Goal: Task Accomplishment & Management: Manage account settings

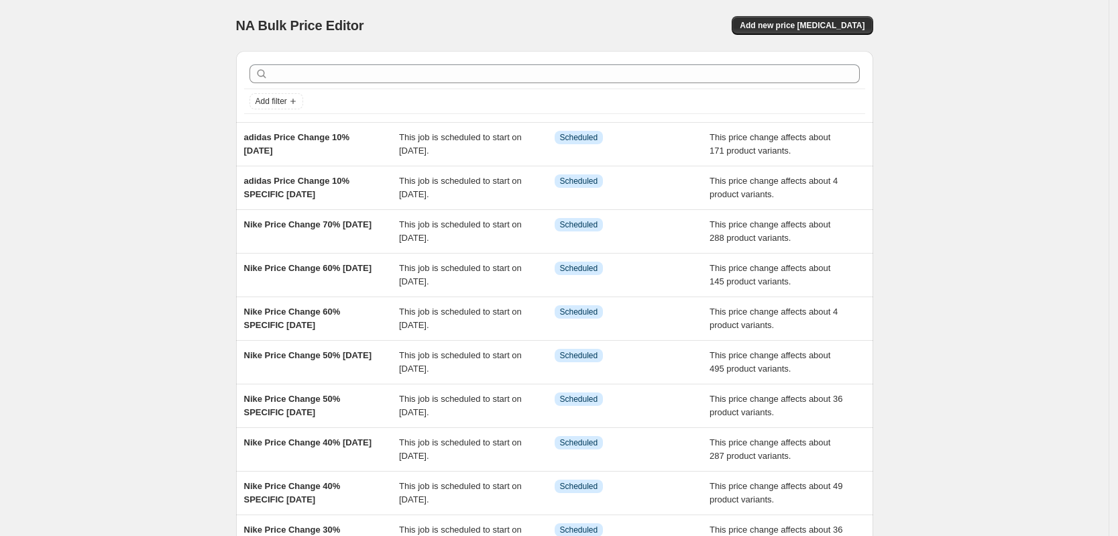
click at [227, 126] on div "NA Bulk Price Editor. This page is ready NA Bulk Price Editor Add new price [ME…" at bounding box center [554, 345] width 669 height 691
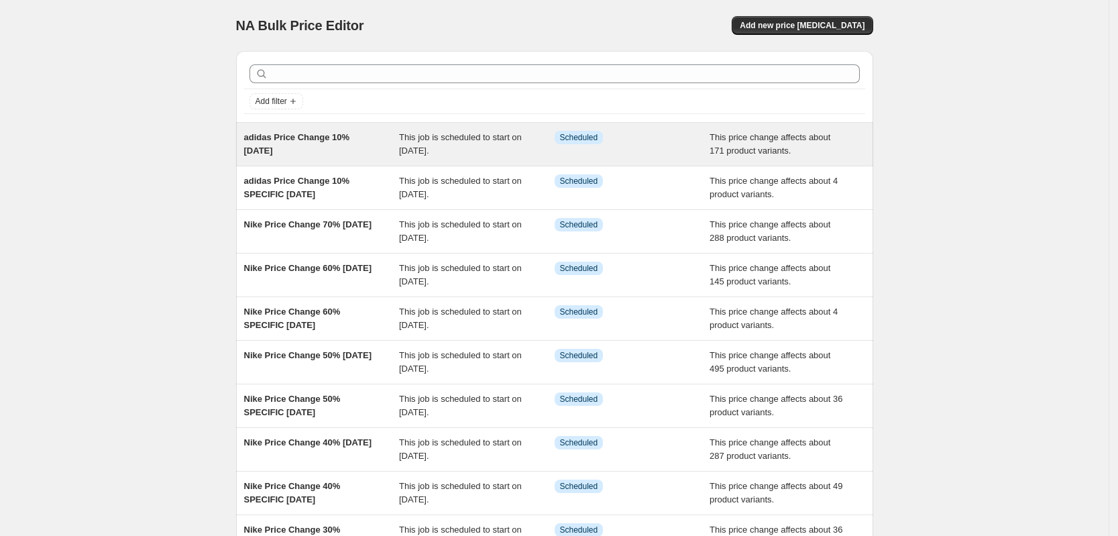
drag, startPoint x: 227, startPoint y: 126, endPoint x: 314, endPoint y: 147, distance: 89.0
click at [313, 147] on div "NA Bulk Price Editor. This page is ready NA Bulk Price Editor Add new price [ME…" at bounding box center [554, 345] width 669 height 691
copy span "adidas Price Change 10% [DATE]"
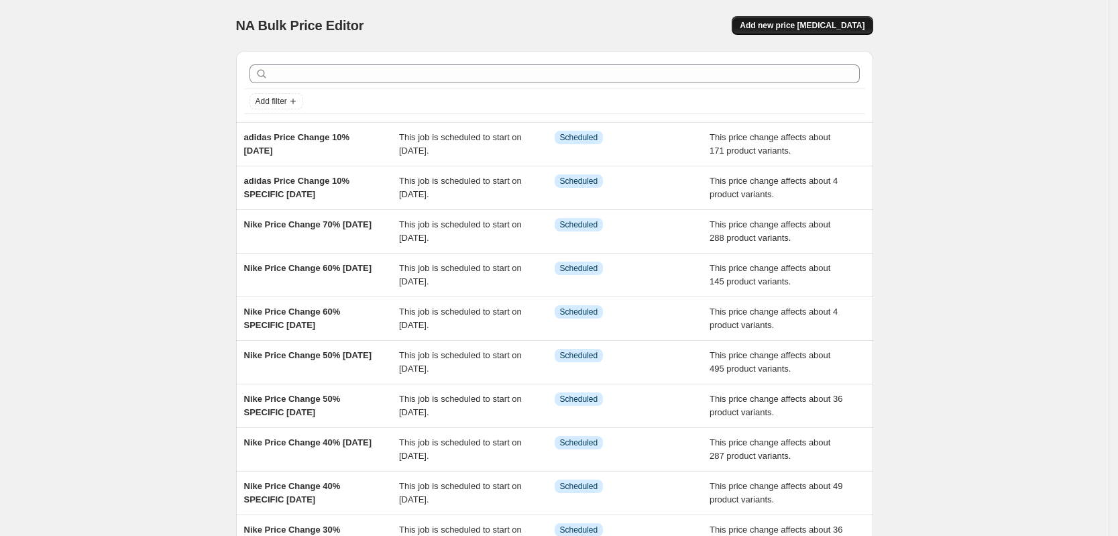
click at [799, 27] on span "Add new price [MEDICAL_DATA]" at bounding box center [802, 25] width 125 height 11
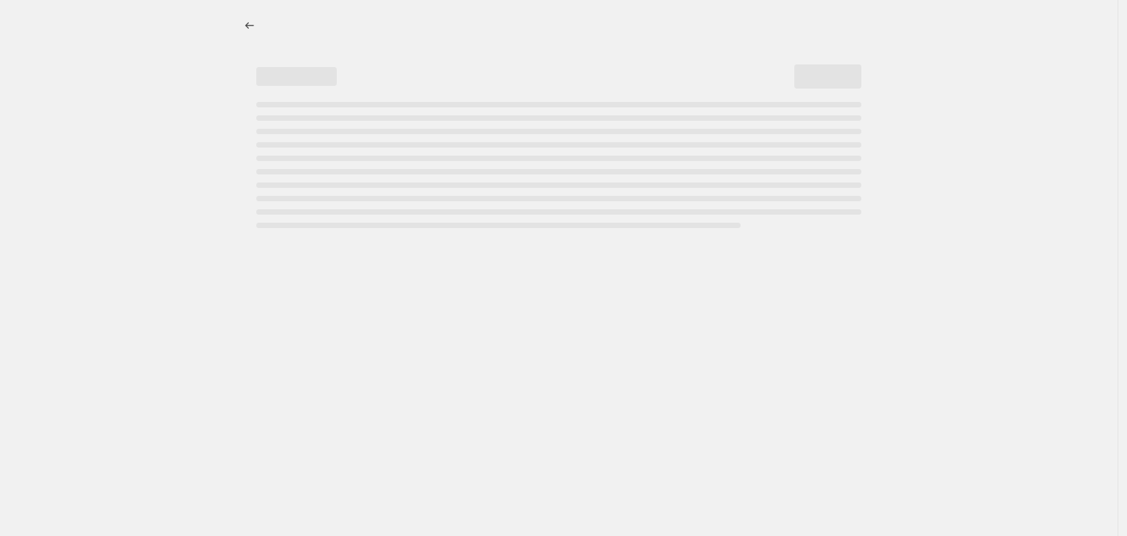
select select "percentage"
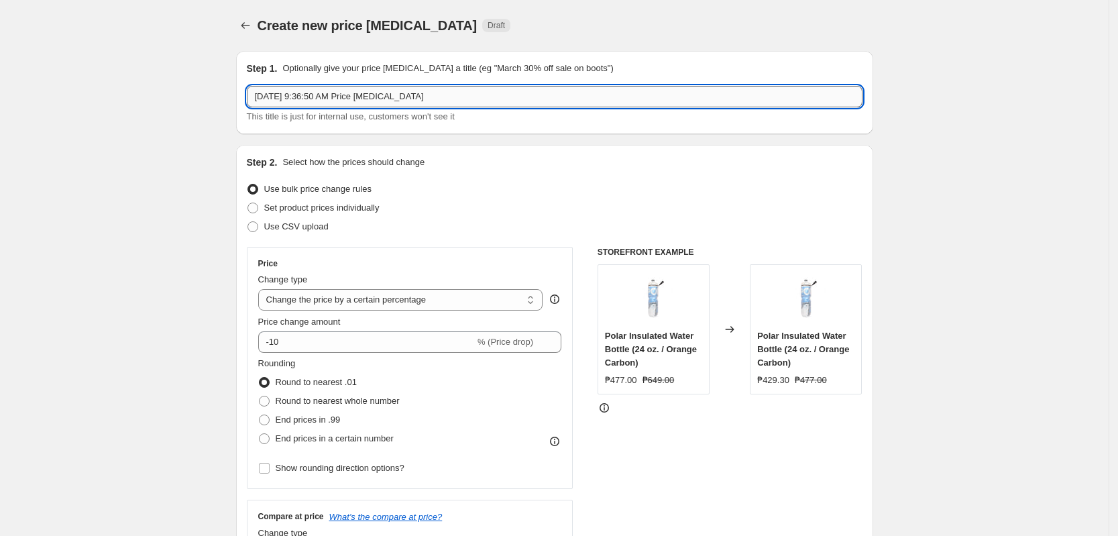
click at [376, 93] on input "[DATE] 9:36:50 AM Price [MEDICAL_DATA]" at bounding box center [555, 96] width 616 height 21
paste input "adidas Price Change 10% [DATE]"
click at [339, 96] on input "adidas Price Change 10% [DATE]" at bounding box center [555, 96] width 616 height 21
type input "adidas Price Change 20% [DATE]"
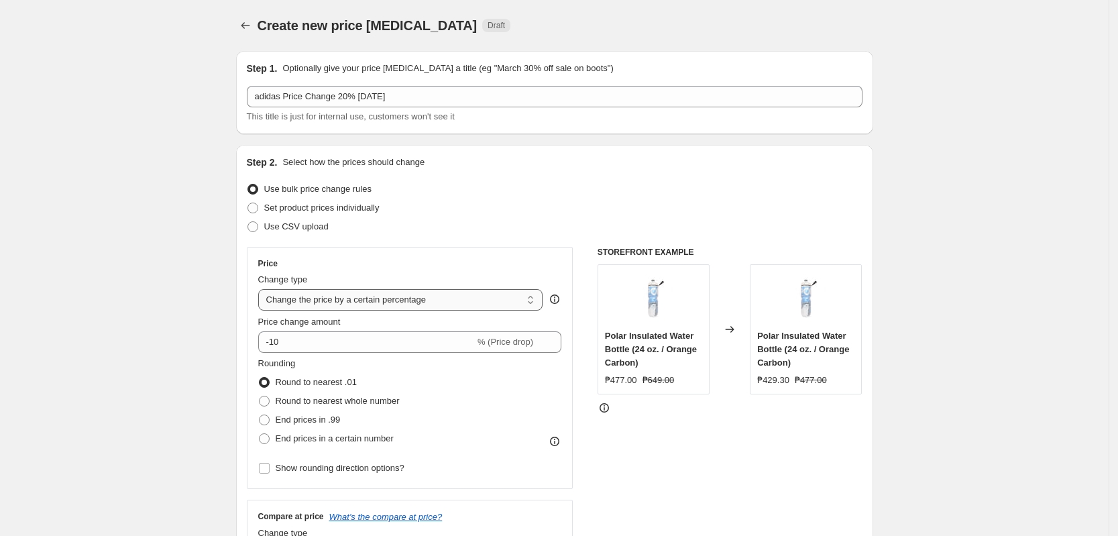
click at [354, 300] on select "Change the price to a certain amount Change the price by a certain amount Chang…" at bounding box center [400, 299] width 285 height 21
select select "pcap"
click at [262, 289] on select "Change the price to a certain amount Change the price by a certain amount Chang…" at bounding box center [400, 299] width 285 height 21
type input "-20"
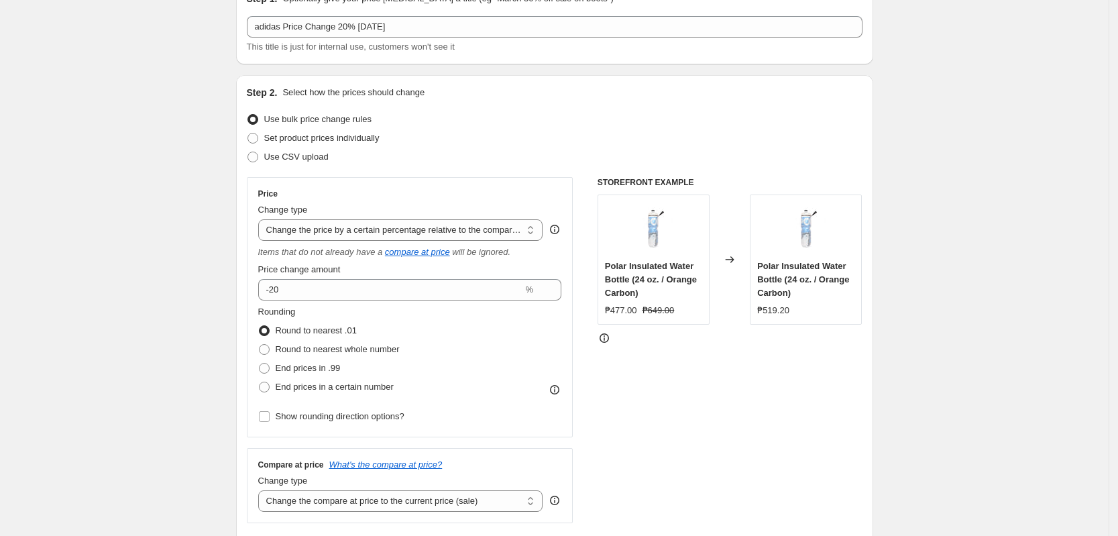
scroll to position [168, 0]
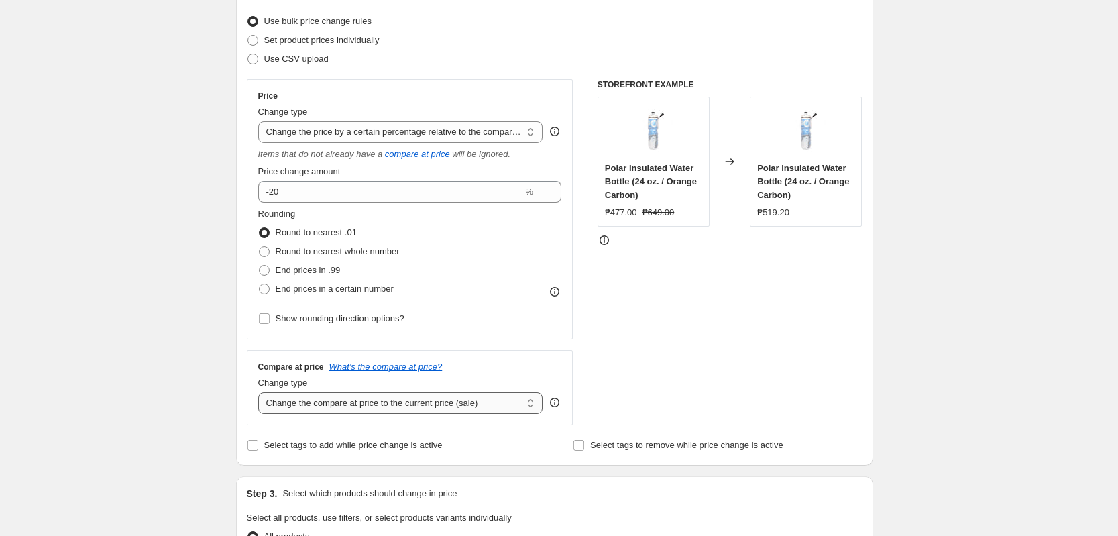
click at [363, 404] on select "Change the compare at price to the current price (sale) Change the compare at p…" at bounding box center [400, 402] width 285 height 21
select select "no_change"
click at [262, 392] on select "Change the compare at price to the current price (sale) Change the compare at p…" at bounding box center [400, 402] width 285 height 21
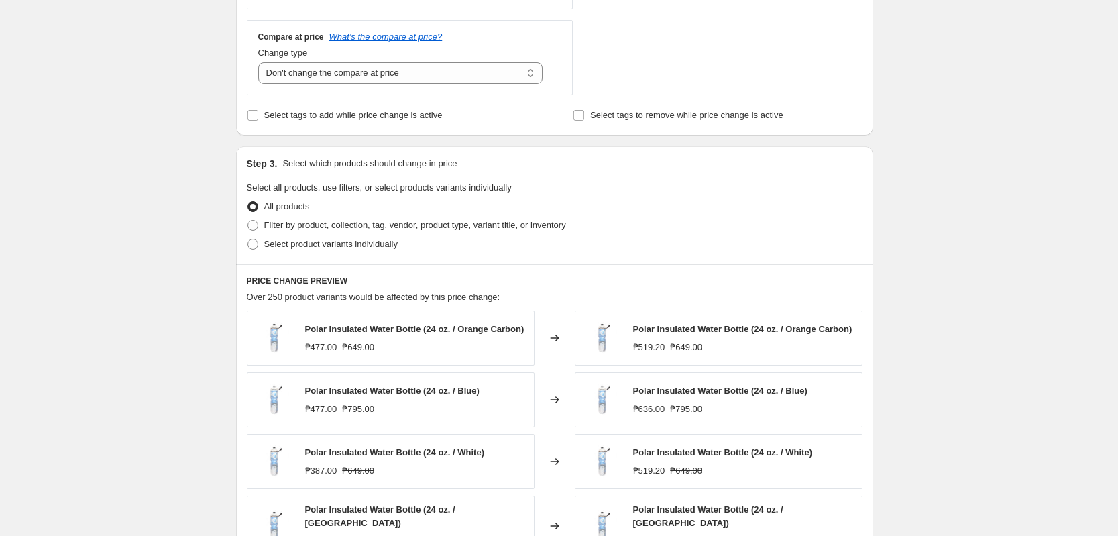
scroll to position [503, 0]
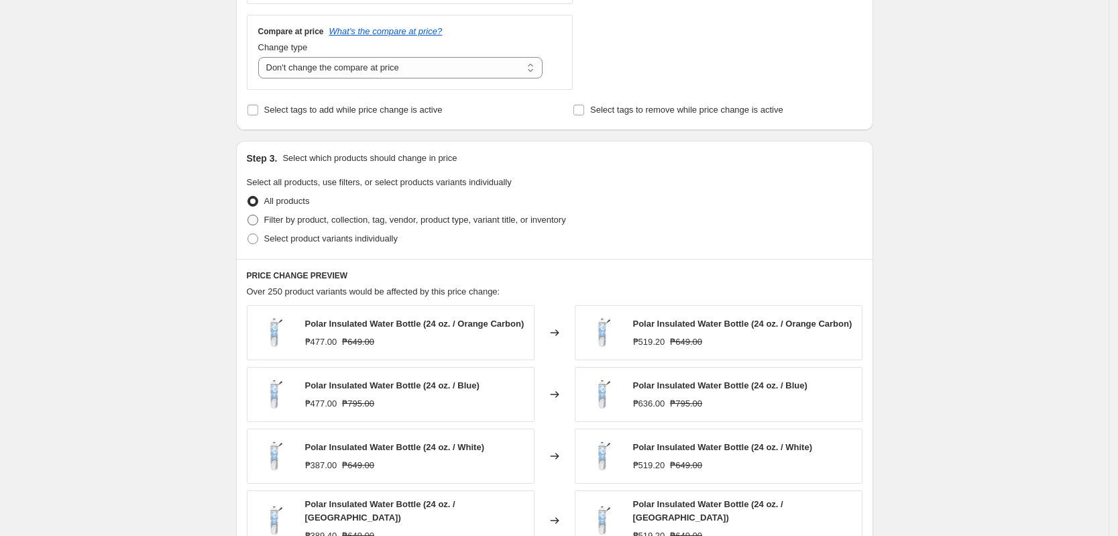
click at [316, 222] on span "Filter by product, collection, tag, vendor, product type, variant title, or inv…" at bounding box center [415, 220] width 302 height 10
click at [248, 215] on input "Filter by product, collection, tag, vendor, product type, variant title, or inv…" at bounding box center [248, 215] width 1 height 1
radio input "true"
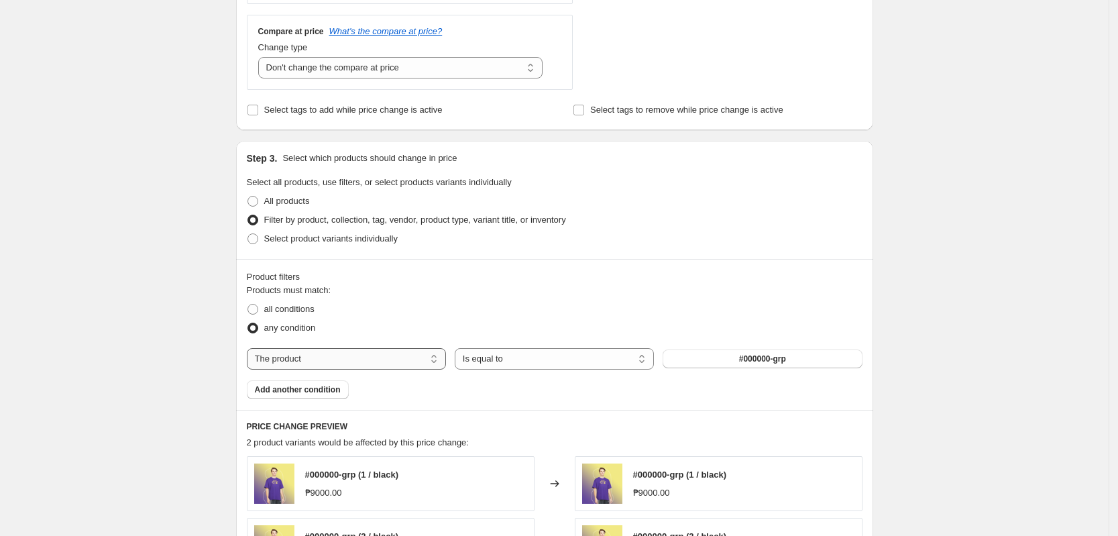
click at [407, 365] on select "The product The product's collection The product's tag The product's vendor The…" at bounding box center [346, 358] width 199 height 21
select select "tag"
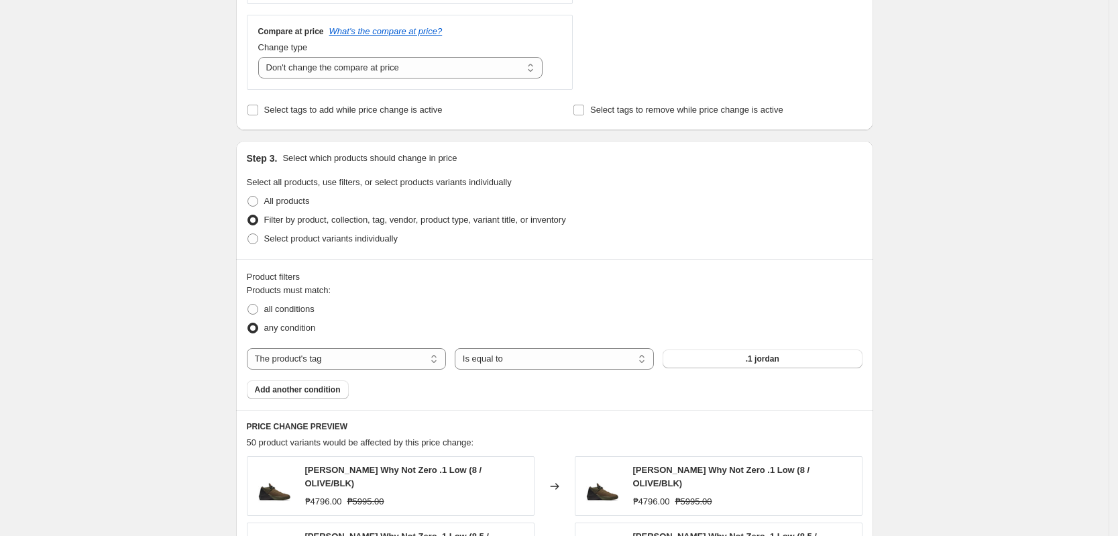
click at [677, 368] on button ".1 jordan" at bounding box center [762, 358] width 199 height 19
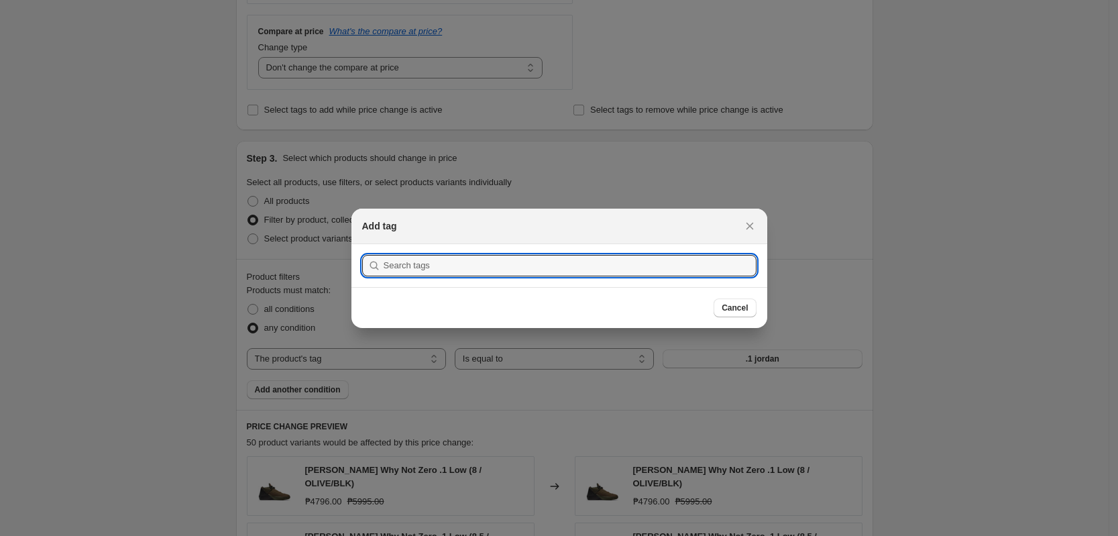
type input "adidas Price Change 10% [DATE]"
paste input "ADIDAS20%OCTOBER102025"
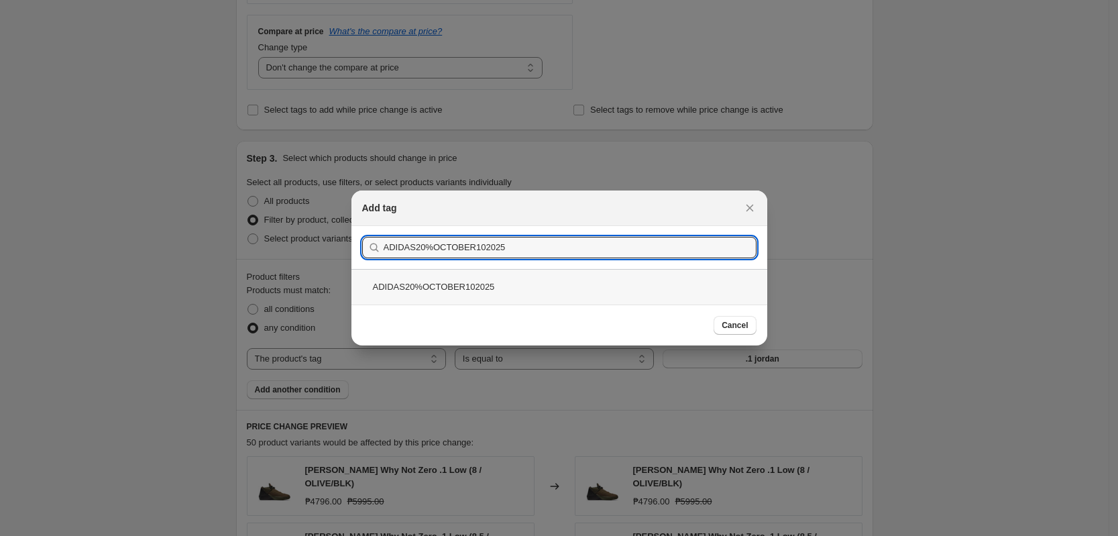
type input "ADIDAS20%OCTOBER102025"
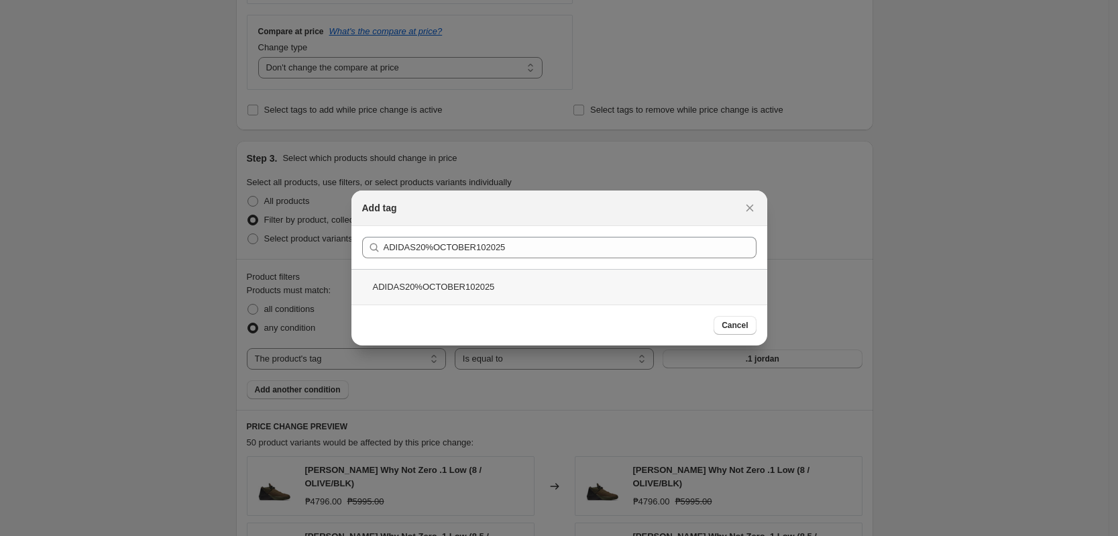
click at [409, 299] on div "ADIDAS20%OCTOBER102025" at bounding box center [559, 287] width 416 height 36
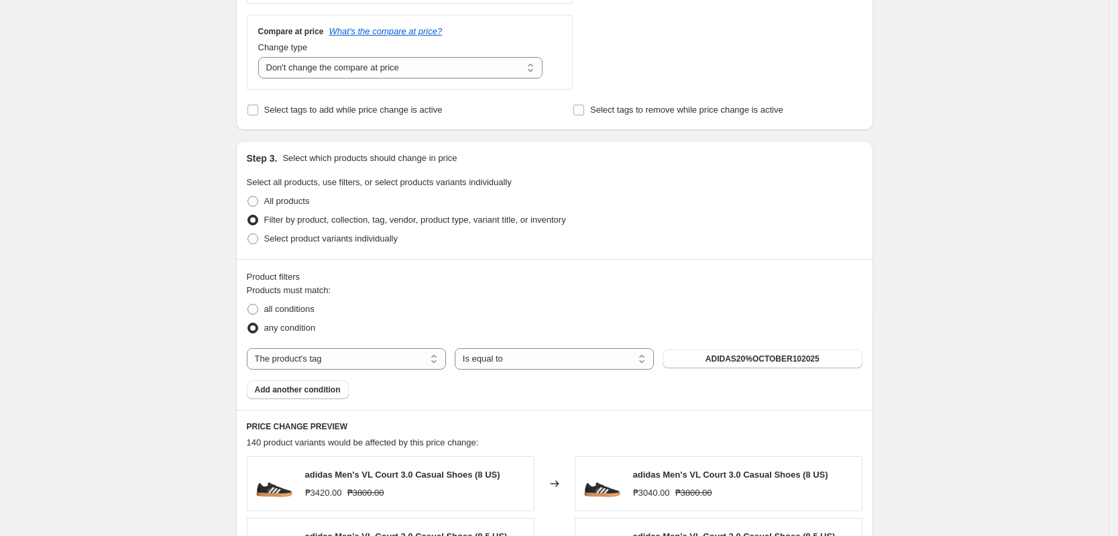
drag, startPoint x: 230, startPoint y: 260, endPoint x: 201, endPoint y: 282, distance: 36.5
click at [226, 262] on div "Create new price [MEDICAL_DATA]. This page is ready Create new price [MEDICAL_D…" at bounding box center [554, 251] width 669 height 1509
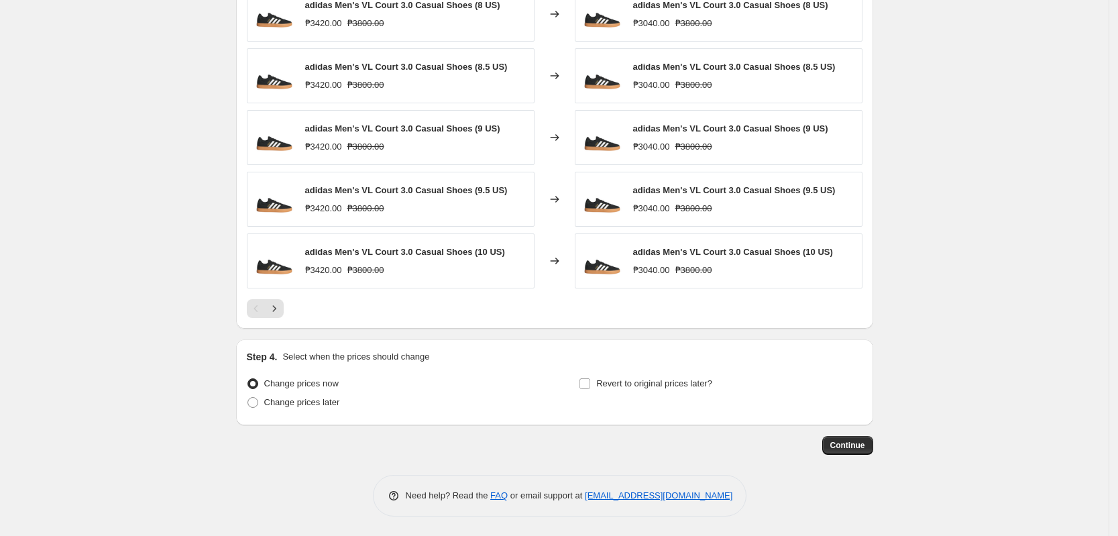
scroll to position [974, 0]
click at [315, 405] on span "Change prices later" at bounding box center [302, 401] width 76 height 10
click at [248, 397] on input "Change prices later" at bounding box center [248, 396] width 1 height 1
radio input "true"
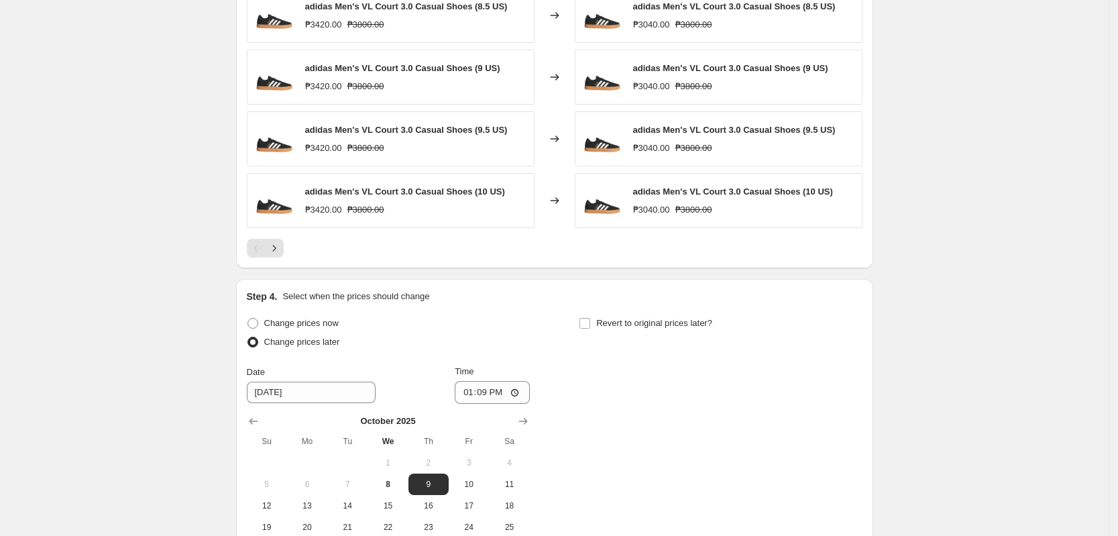
scroll to position [1203, 0]
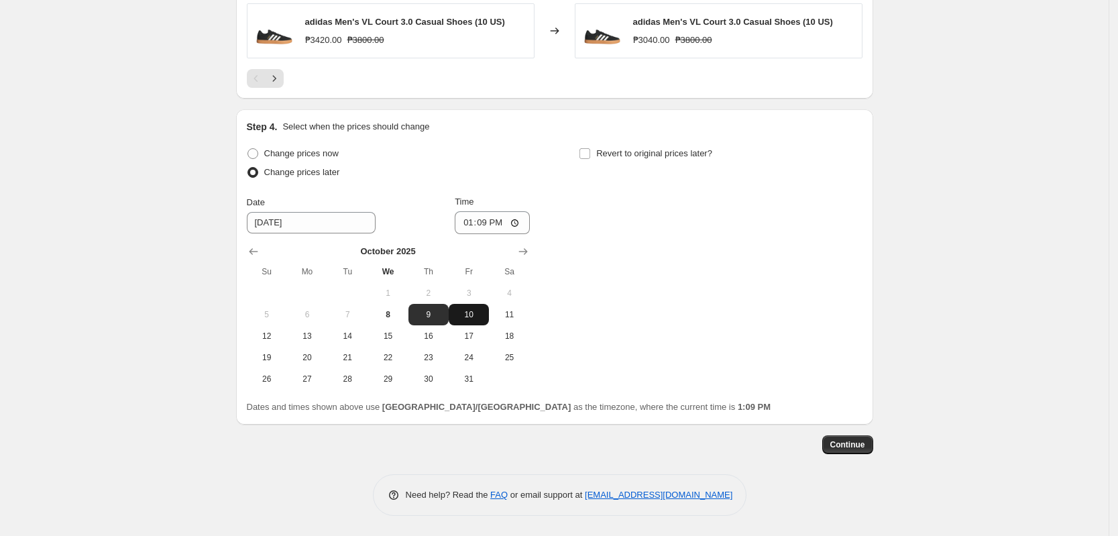
click at [468, 326] on button "17" at bounding box center [469, 335] width 40 height 21
click at [471, 313] on span "10" at bounding box center [469, 314] width 30 height 11
type input "[DATE]"
click at [471, 313] on span "10" at bounding box center [469, 314] width 30 height 11
click at [471, 312] on span "10" at bounding box center [469, 314] width 30 height 11
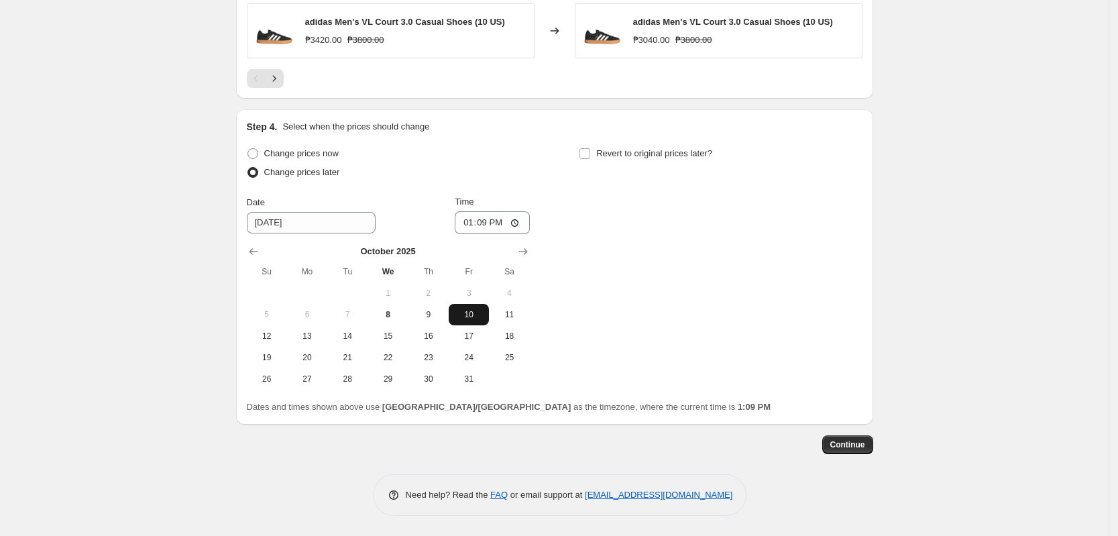
click at [471, 316] on span "10" at bounding box center [469, 314] width 30 height 11
click at [472, 217] on input "13:09" at bounding box center [492, 222] width 75 height 23
type input "00:00"
click at [663, 270] on div "Change prices now Change prices later Date [DATE] Time 00:00 [DATE] Su Mo Tu We…" at bounding box center [555, 266] width 616 height 245
click at [846, 450] on span "Continue" at bounding box center [847, 444] width 35 height 11
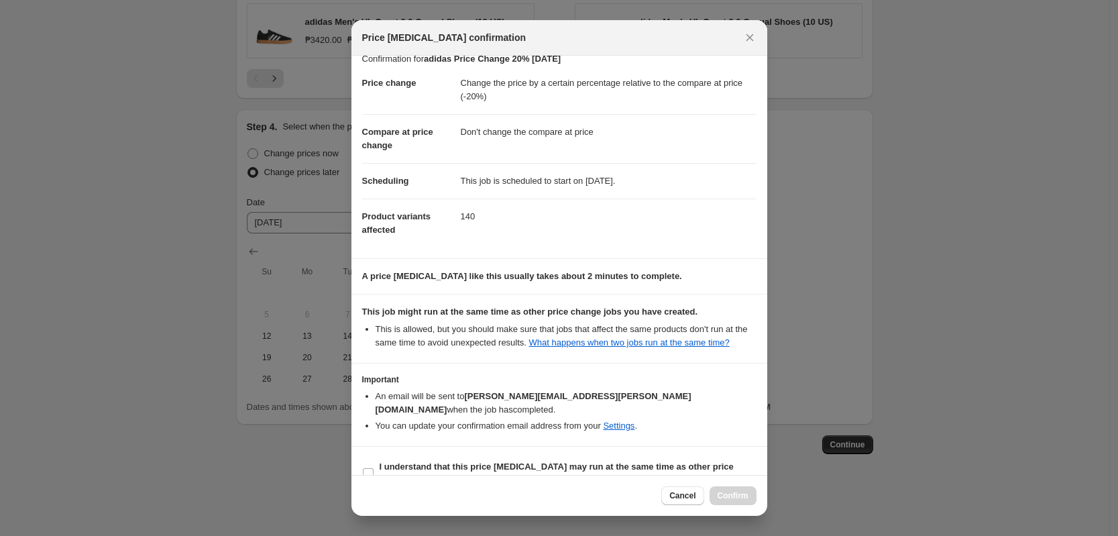
scroll to position [26, 0]
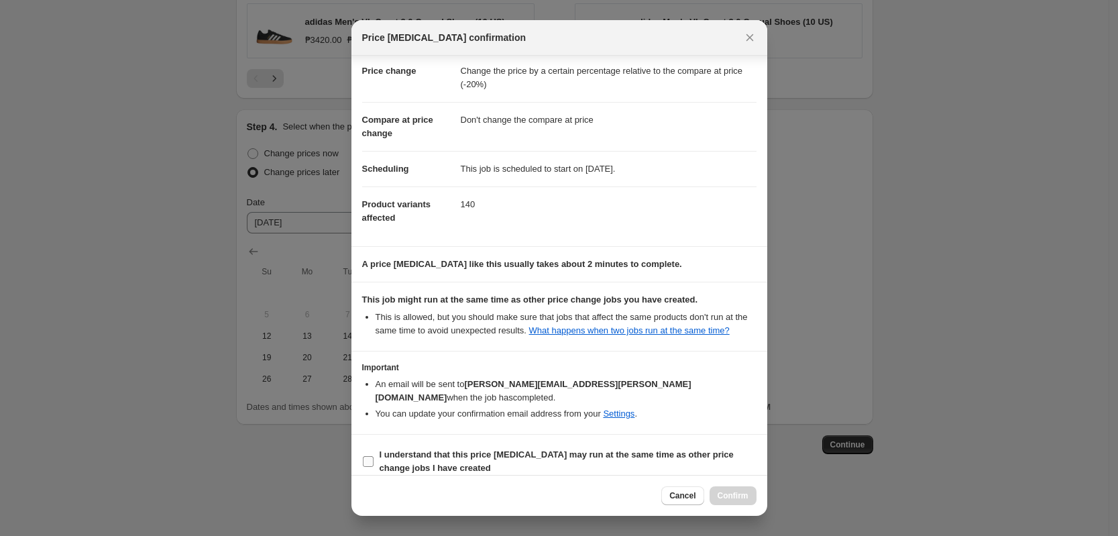
click at [529, 455] on span "I understand that this price [MEDICAL_DATA] may run at the same time as other p…" at bounding box center [568, 461] width 377 height 27
click at [374, 456] on input "I understand that this price [MEDICAL_DATA] may run at the same time as other p…" at bounding box center [368, 461] width 11 height 11
checkbox input "true"
click at [728, 494] on span "Confirm" at bounding box center [733, 495] width 31 height 11
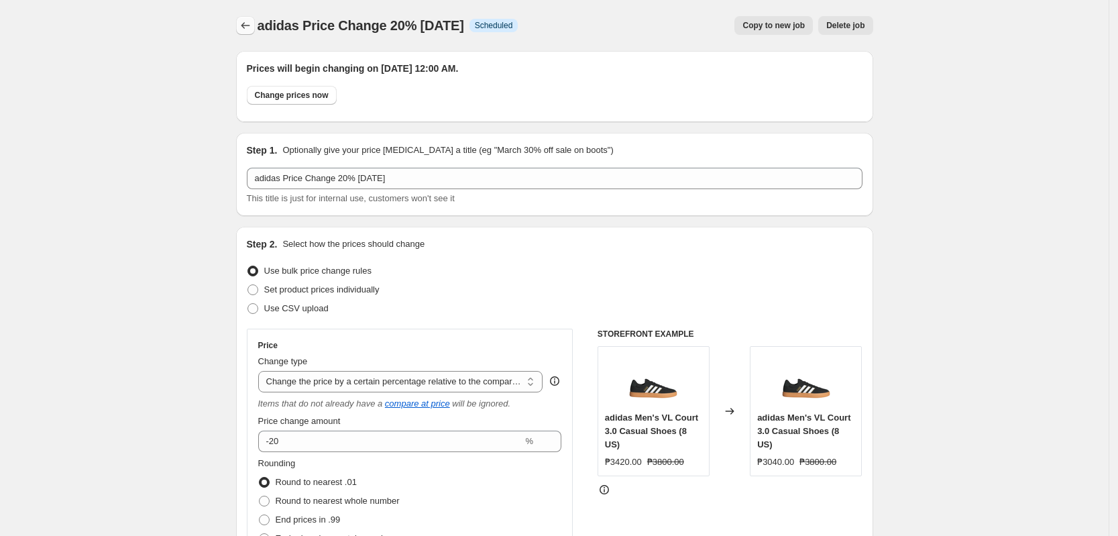
click at [252, 31] on icon "Price change jobs" at bounding box center [245, 25] width 13 height 13
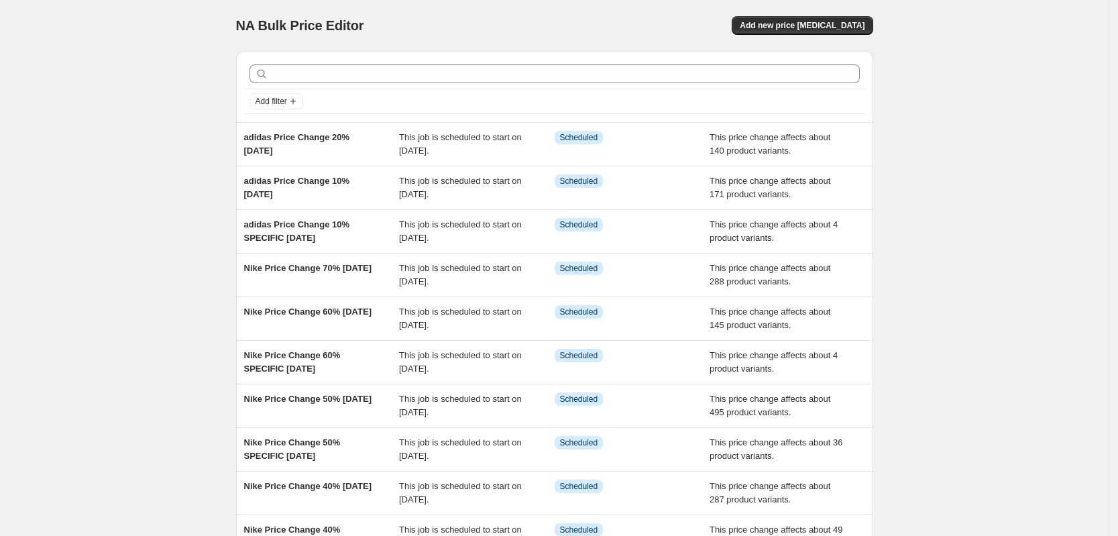
click at [234, 123] on div "Add filter adidas Price Change 20% [DATE] This job is scheduled to start on [DA…" at bounding box center [549, 324] width 648 height 569
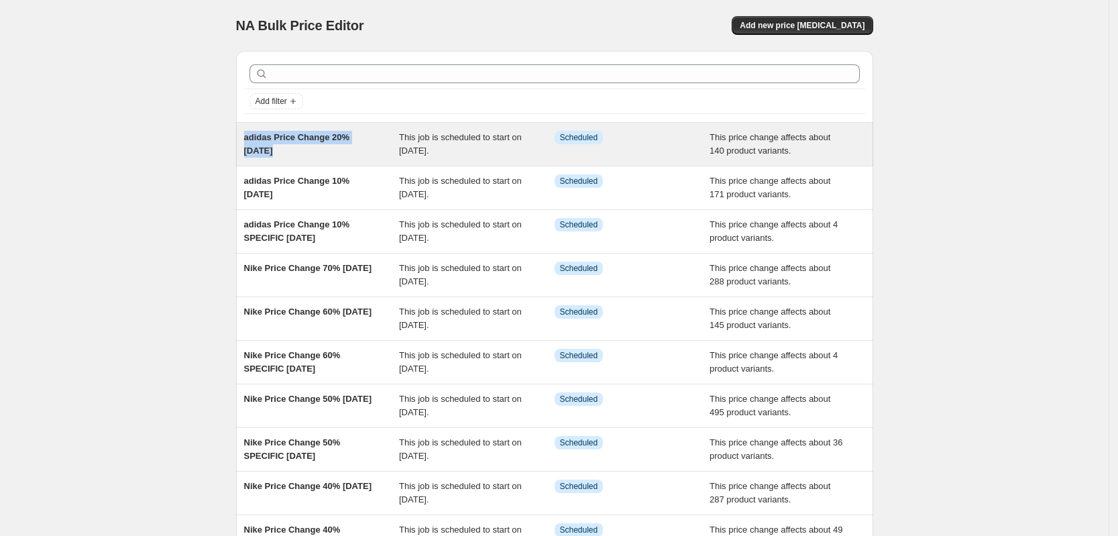
drag, startPoint x: 234, startPoint y: 123, endPoint x: 368, endPoint y: 149, distance: 136.0
click at [368, 149] on div "Add filter adidas Price Change 20% [DATE] This job is scheduled to start on [DA…" at bounding box center [549, 324] width 648 height 569
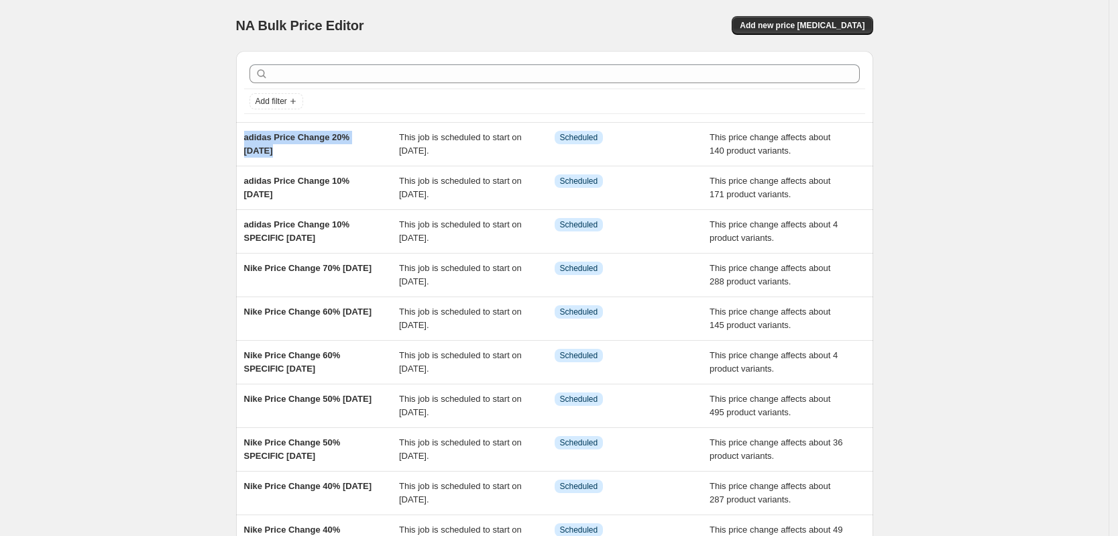
copy span "adidas Price Change 20% [DATE]"
click at [792, 32] on button "Add new price [MEDICAL_DATA]" at bounding box center [802, 25] width 141 height 19
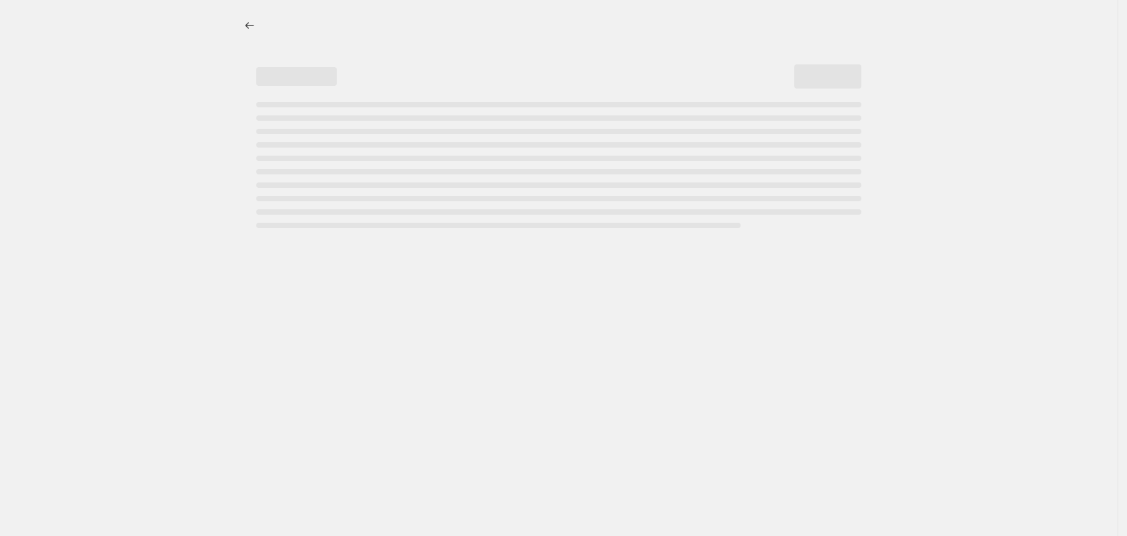
select select "percentage"
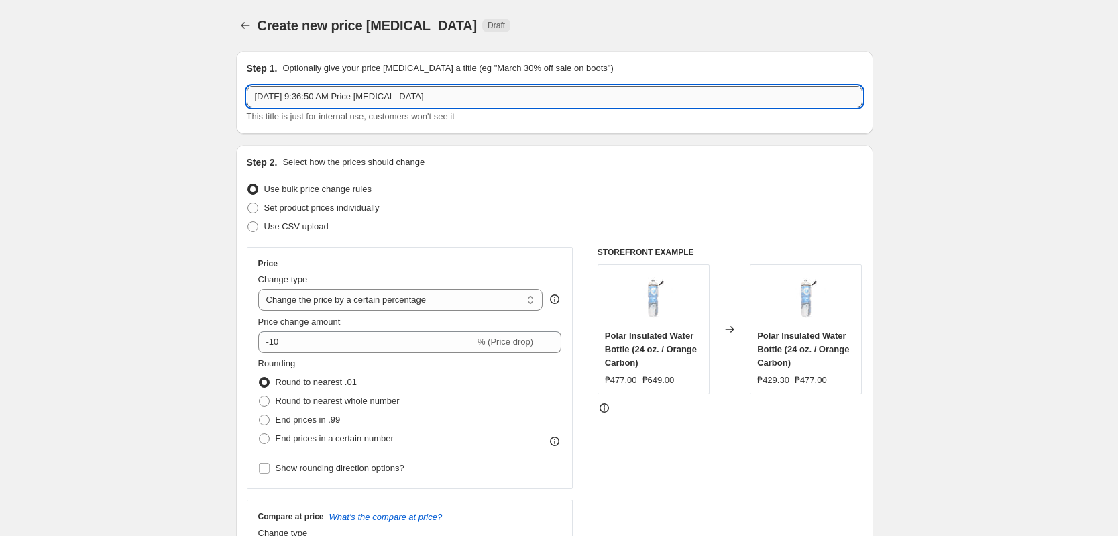
click at [524, 95] on input "[DATE] 9:36:50 AM Price [MEDICAL_DATA]" at bounding box center [555, 96] width 616 height 21
paste input "adidas Price Change 20% [DATE]"
click at [344, 99] on input "adidas Price Change 20% [DATE]" at bounding box center [555, 96] width 616 height 21
click at [339, 99] on input "adidas Price Change 20% [DATE]" at bounding box center [555, 96] width 616 height 21
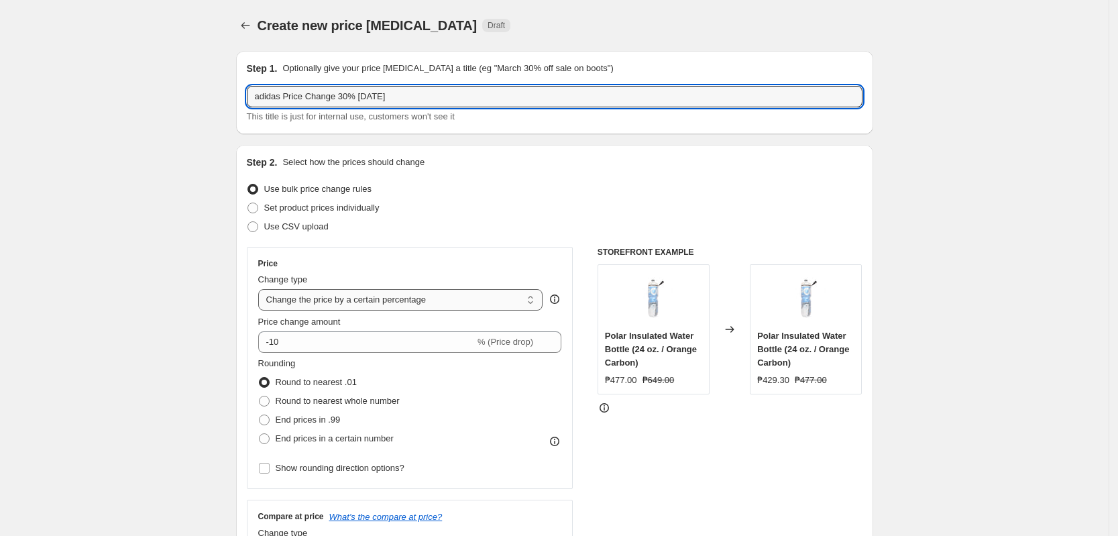
type input "adidas Price Change 30% [DATE]"
click at [355, 307] on select "Change the price to a certain amount Change the price by a certain amount Chang…" at bounding box center [400, 299] width 285 height 21
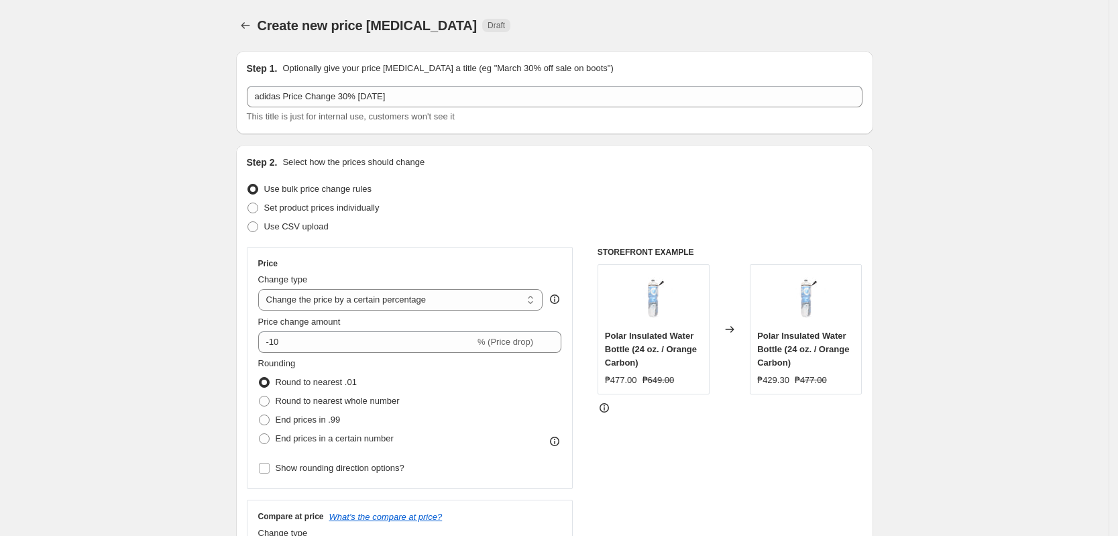
select select "pcap"
click at [262, 289] on select "Change the price to a certain amount Change the price by a certain amount Chang…" at bounding box center [400, 299] width 285 height 21
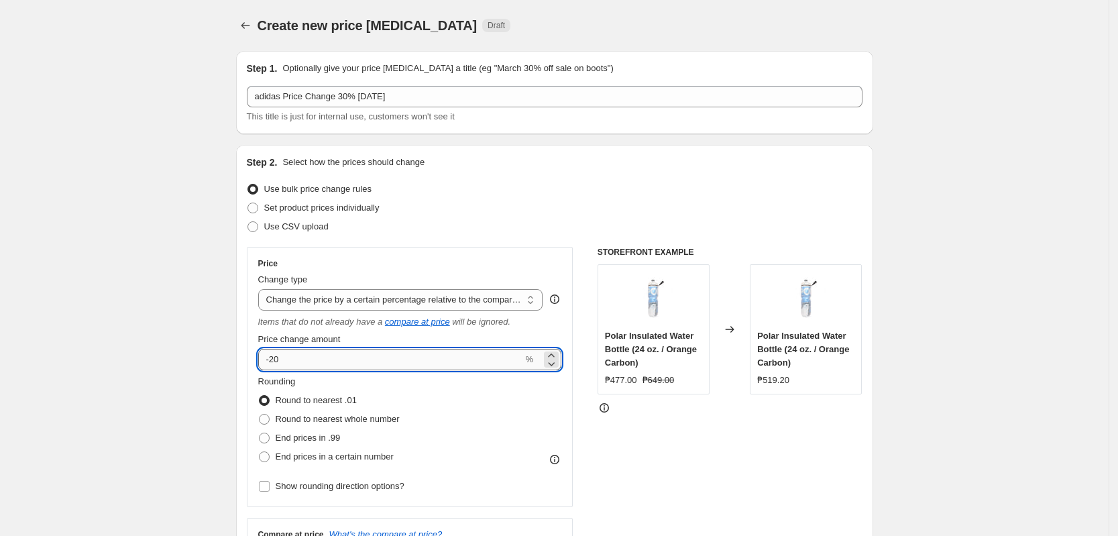
click at [275, 360] on input "-20" at bounding box center [390, 359] width 265 height 21
type input "-30"
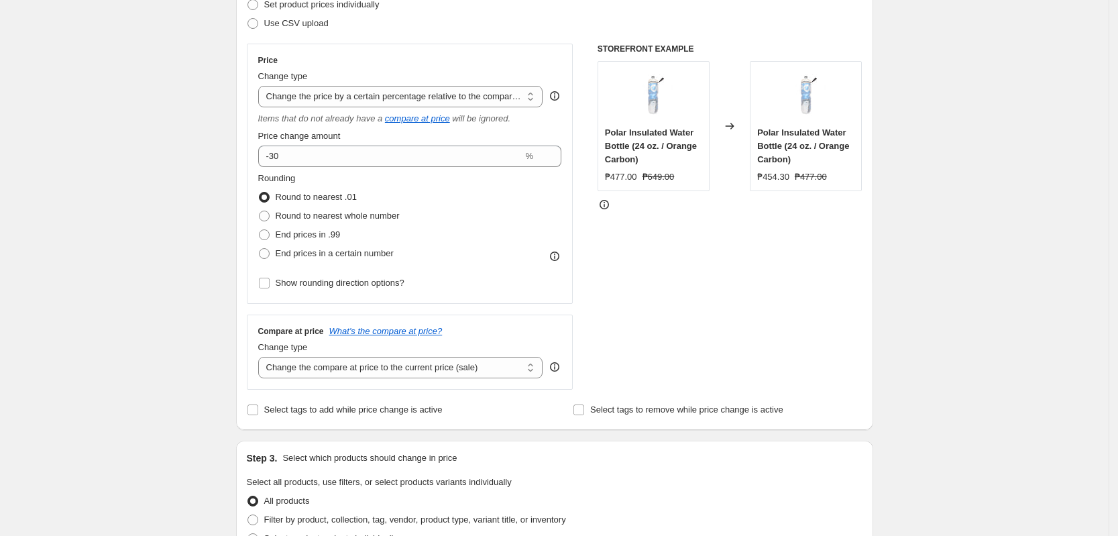
scroll to position [335, 0]
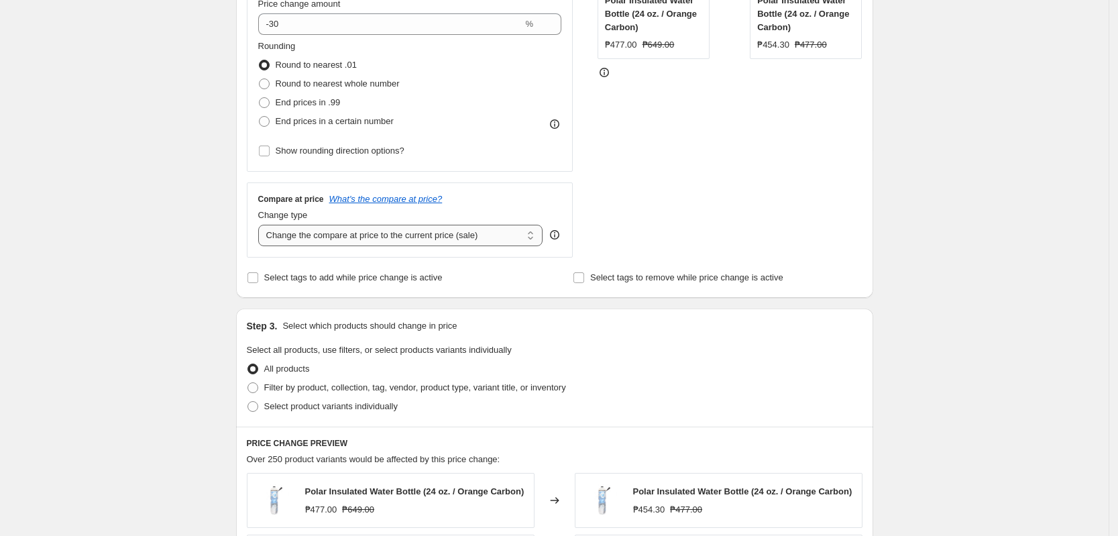
click at [394, 239] on select "Change the compare at price to the current price (sale) Change the compare at p…" at bounding box center [400, 235] width 285 height 21
select select "no_change"
click at [262, 225] on select "Change the compare at price to the current price (sale) Change the compare at p…" at bounding box center [400, 235] width 285 height 21
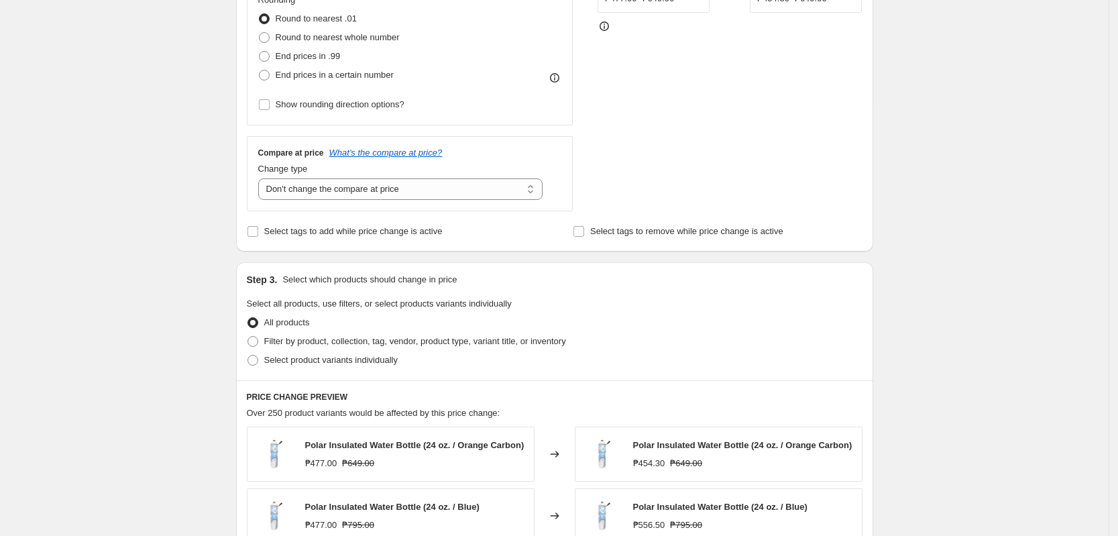
scroll to position [503, 0]
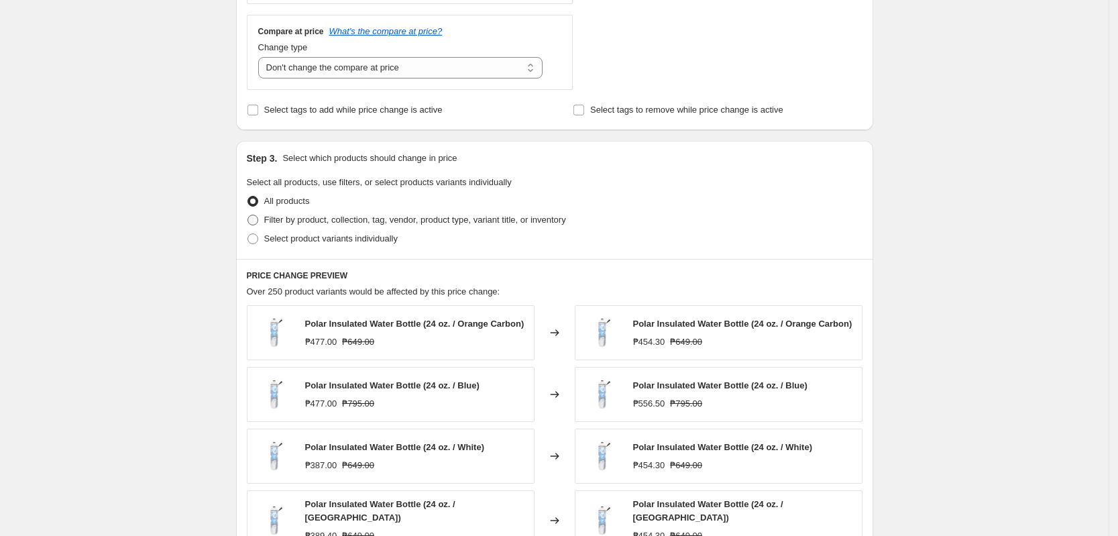
click at [421, 223] on span "Filter by product, collection, tag, vendor, product type, variant title, or inv…" at bounding box center [415, 220] width 302 height 10
click at [248, 215] on input "Filter by product, collection, tag, vendor, product type, variant title, or inv…" at bounding box center [248, 215] width 1 height 1
radio input "true"
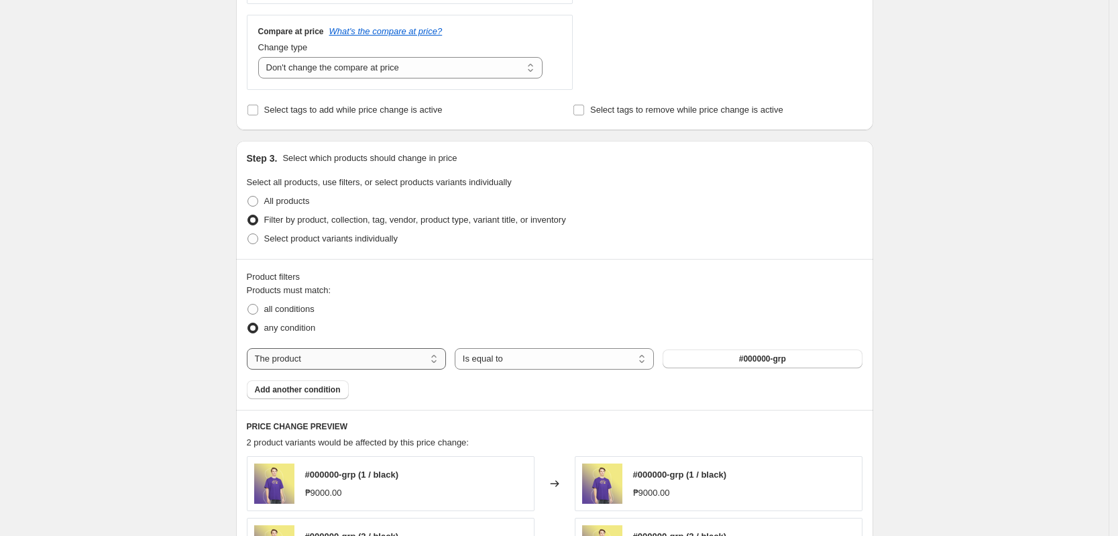
click at [342, 353] on select "The product The product's collection The product's tag The product's vendor The…" at bounding box center [346, 358] width 199 height 21
select select "tag"
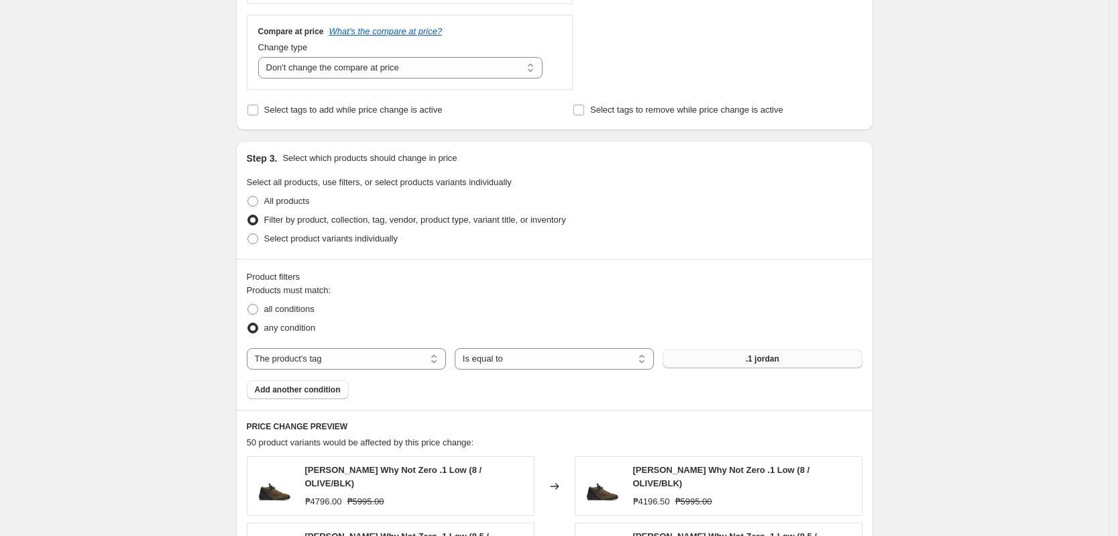
click at [702, 362] on button ".1 jordan" at bounding box center [762, 358] width 199 height 19
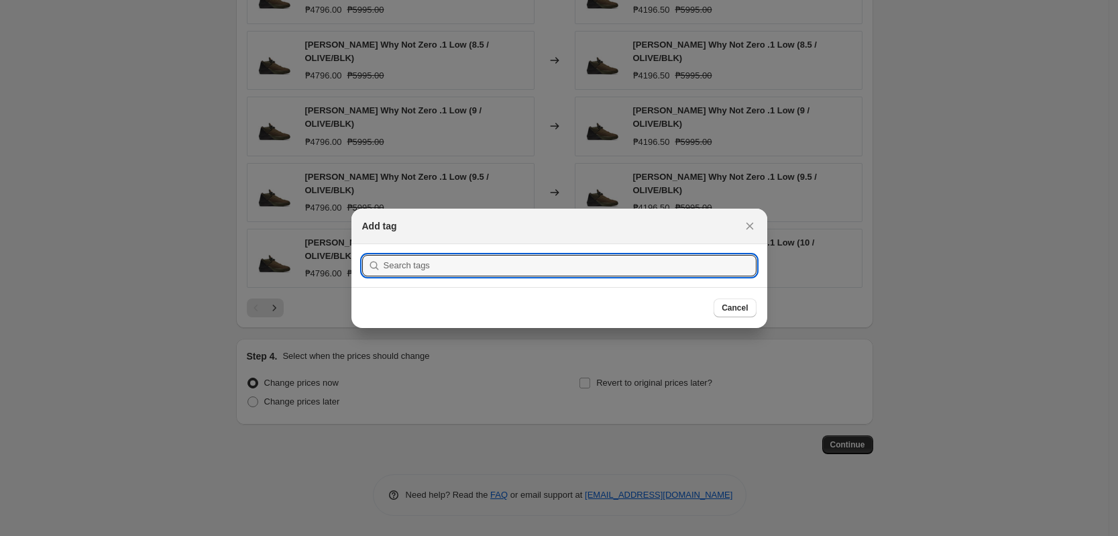
scroll to position [0, 0]
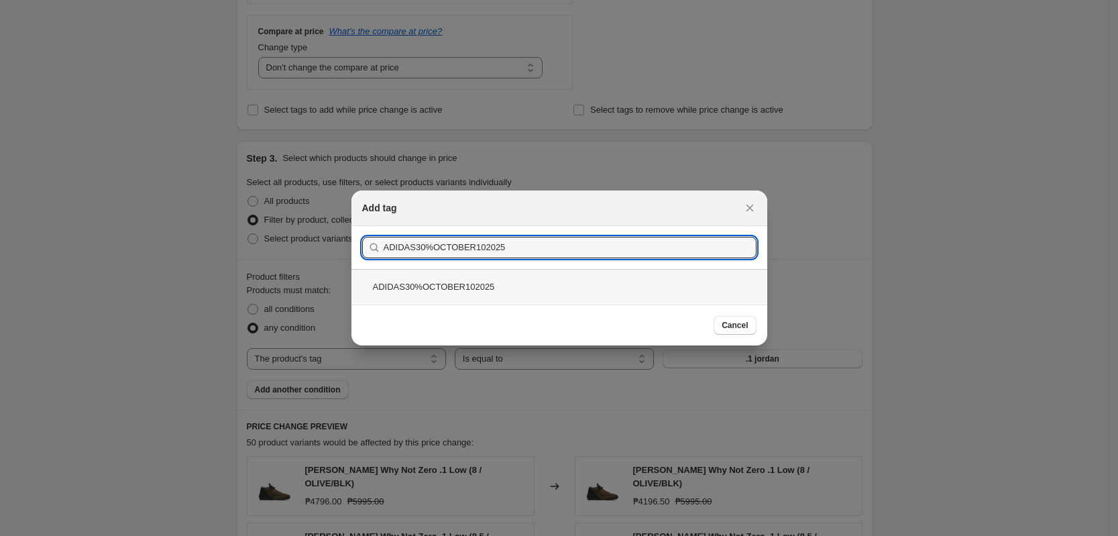
type input "ADIDAS30%OCTOBER102025"
click at [438, 283] on div "ADIDAS30%OCTOBER102025" at bounding box center [559, 287] width 416 height 36
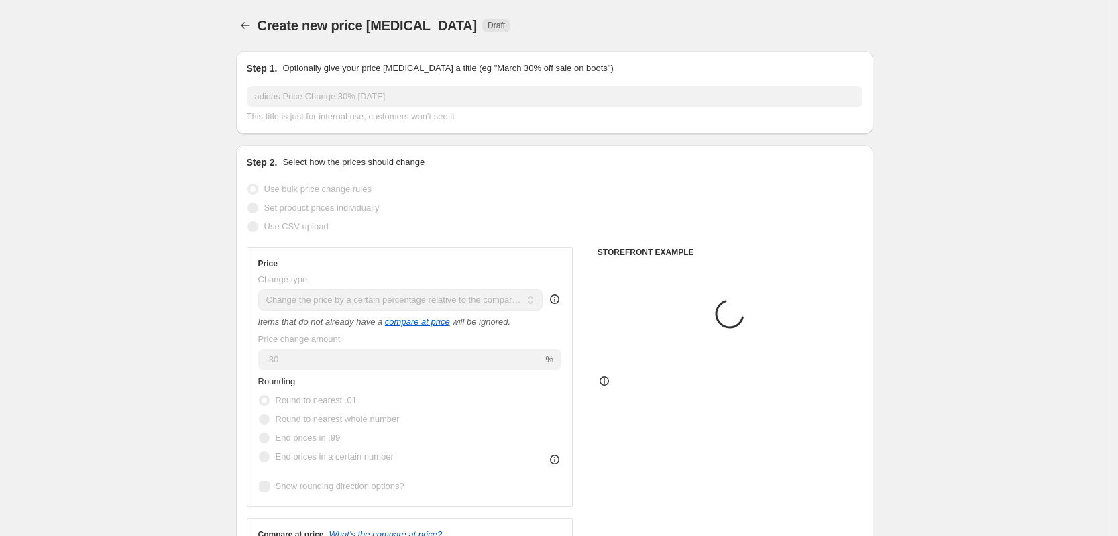
scroll to position [503, 0]
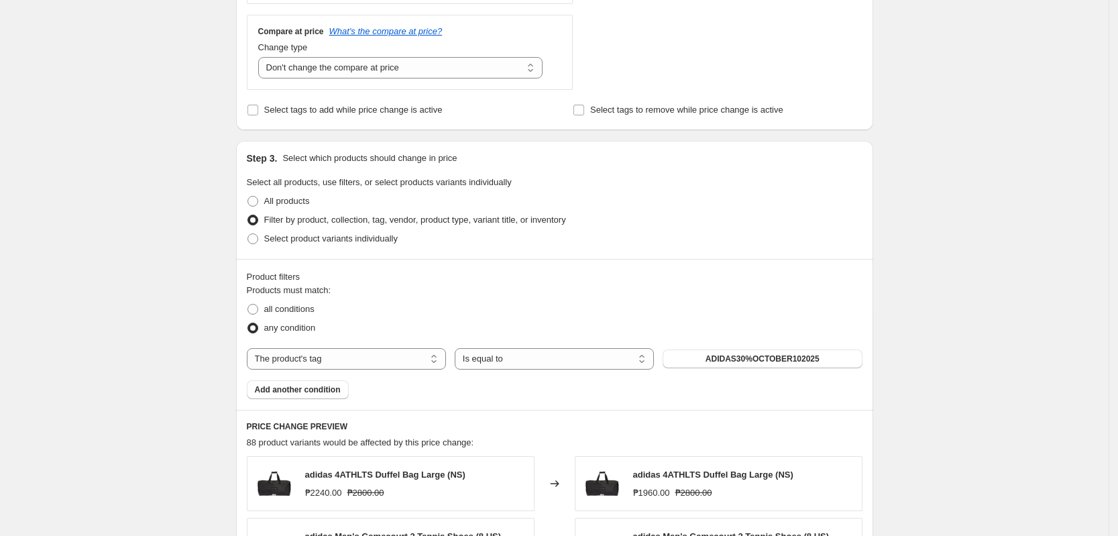
click at [908, 285] on div "Create new price [MEDICAL_DATA]. This page is ready Create new price [MEDICAL_D…" at bounding box center [554, 251] width 1109 height 1509
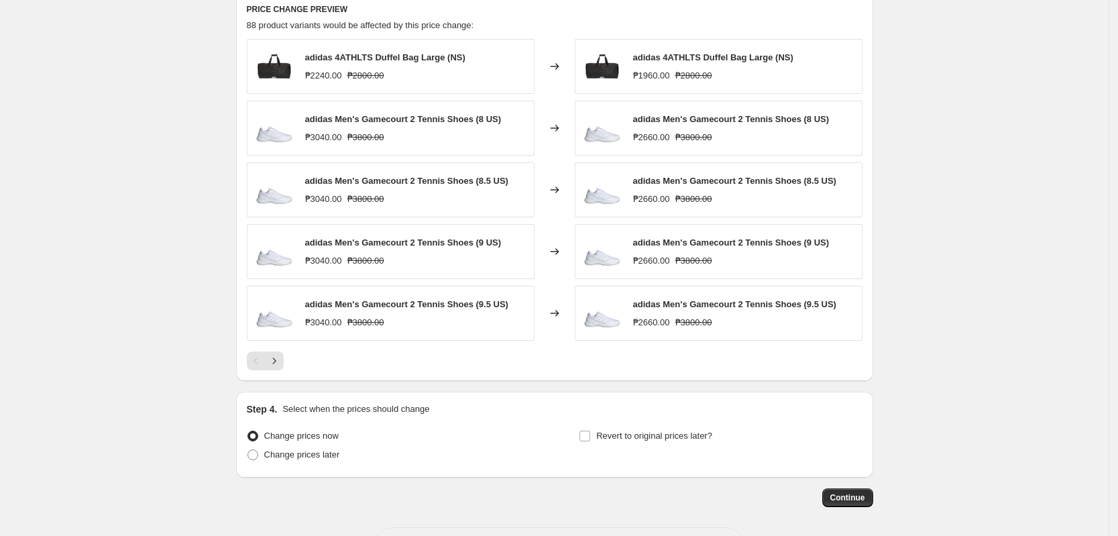
scroll to position [922, 0]
click at [317, 451] on span "Change prices later" at bounding box center [302, 452] width 76 height 10
click at [248, 448] on input "Change prices later" at bounding box center [248, 447] width 1 height 1
radio input "true"
click at [319, 451] on span "Change prices later" at bounding box center [302, 452] width 76 height 10
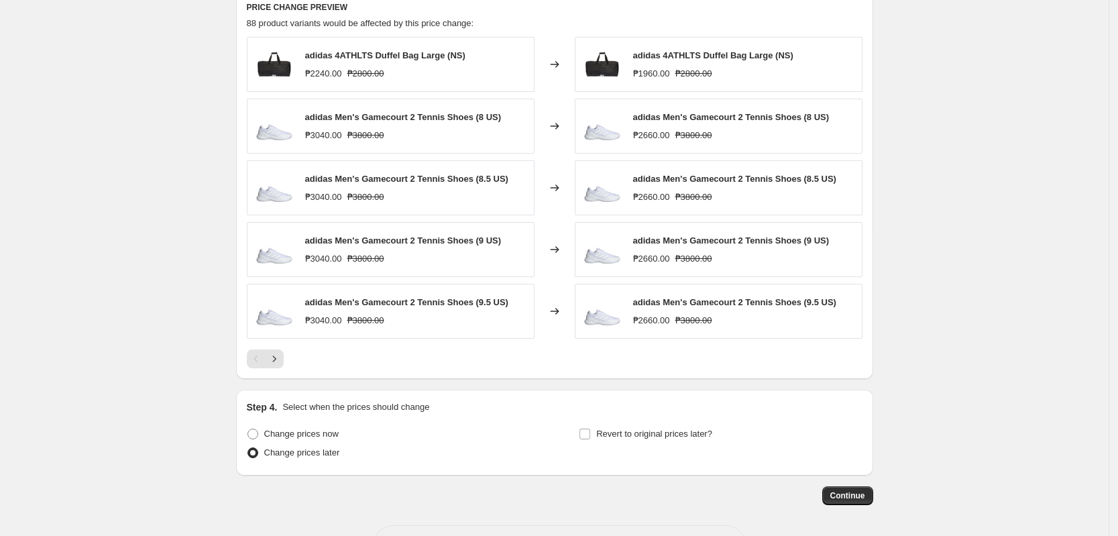
click at [248, 448] on input "Change prices later" at bounding box center [248, 447] width 1 height 1
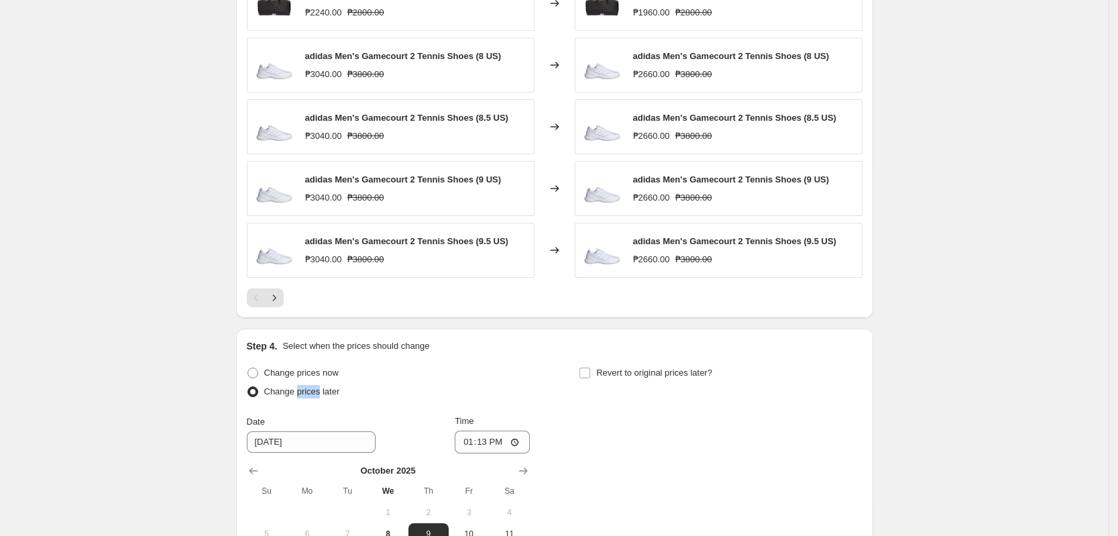
scroll to position [1090, 0]
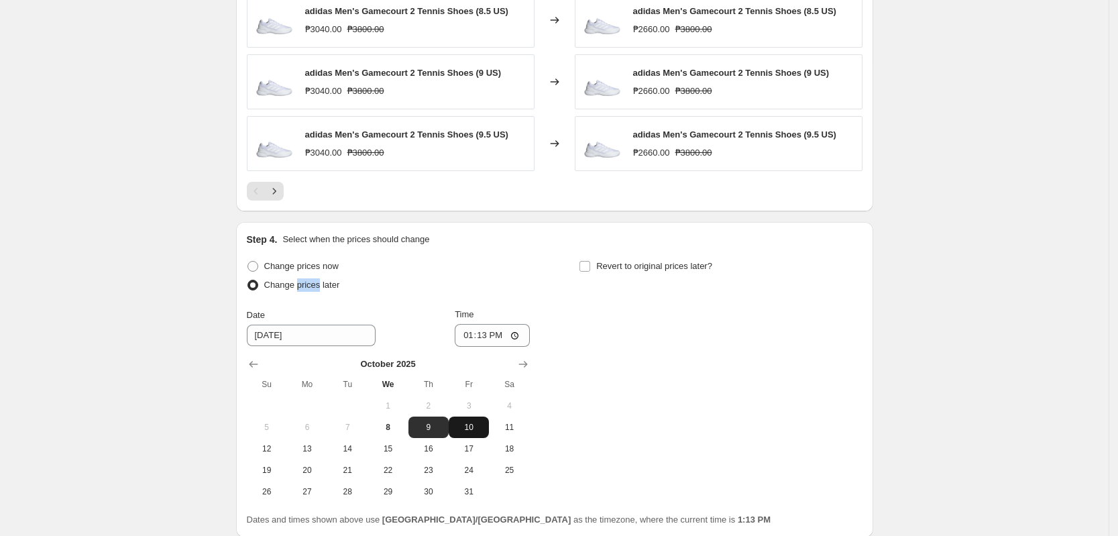
click at [476, 429] on span "10" at bounding box center [469, 427] width 30 height 11
type input "[DATE]"
click at [474, 340] on input "13:13" at bounding box center [492, 335] width 75 height 23
type input "00:00"
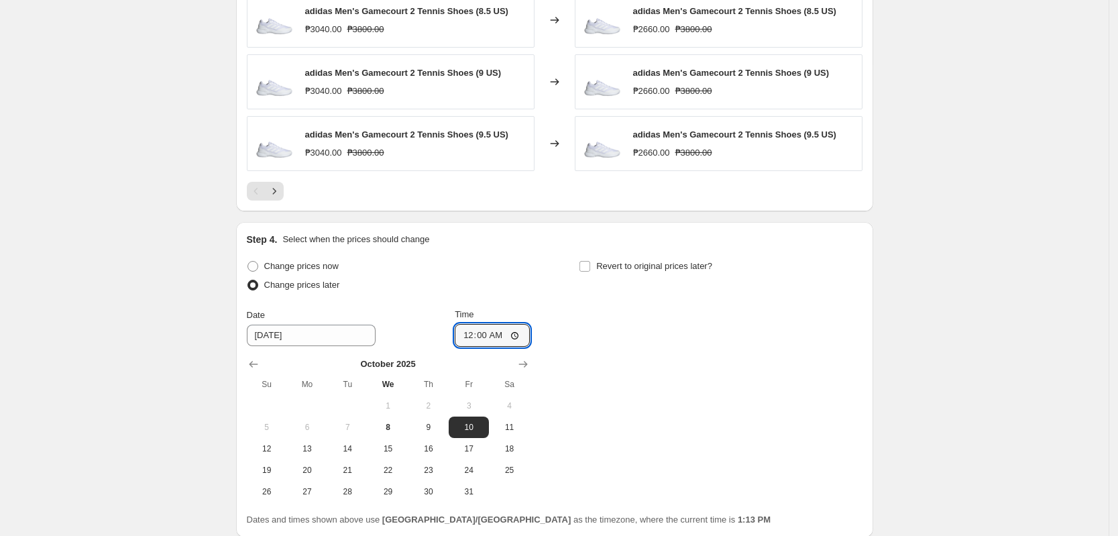
click at [761, 352] on div "Change prices now Change prices later Date [DATE] Time 00:00 [DATE] Su Mo Tu We…" at bounding box center [555, 379] width 616 height 245
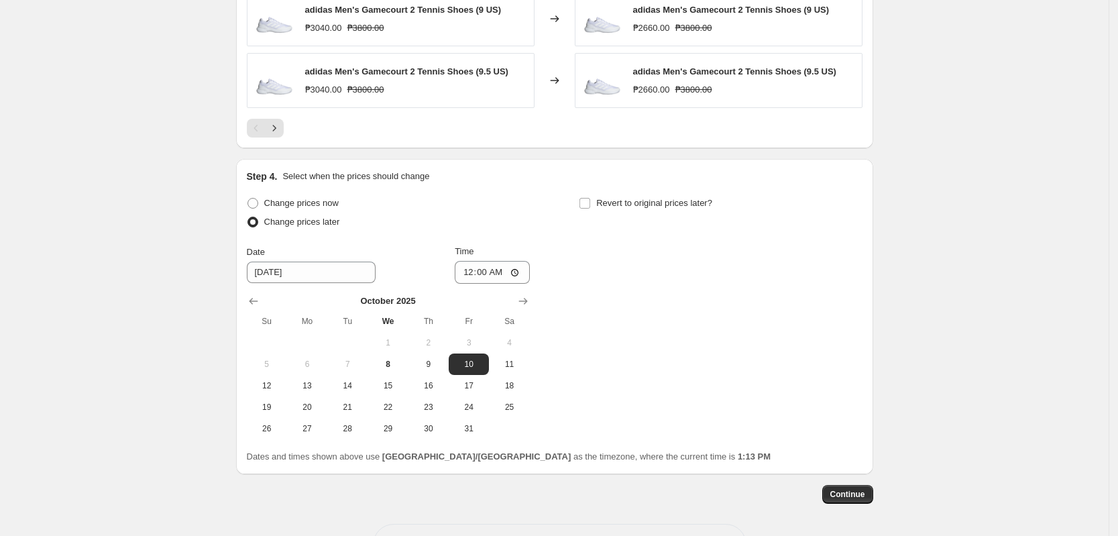
scroll to position [1203, 0]
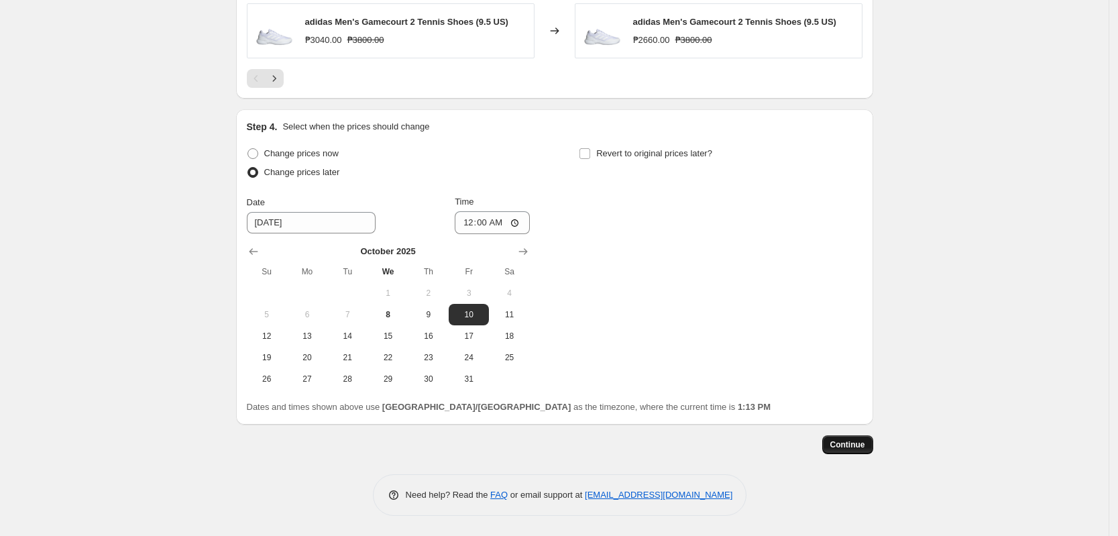
click at [873, 442] on button "Continue" at bounding box center [847, 444] width 51 height 19
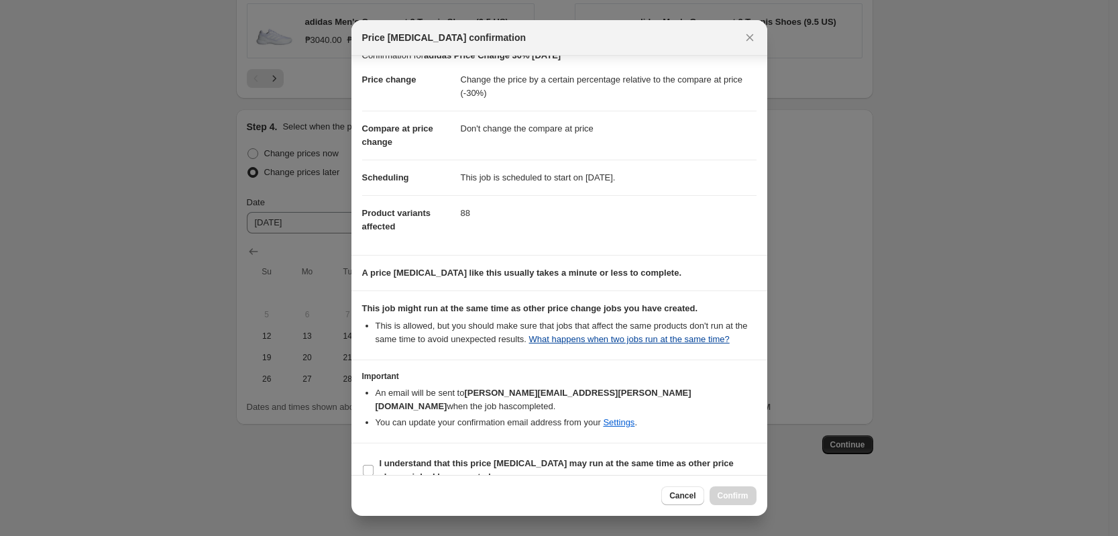
scroll to position [26, 0]
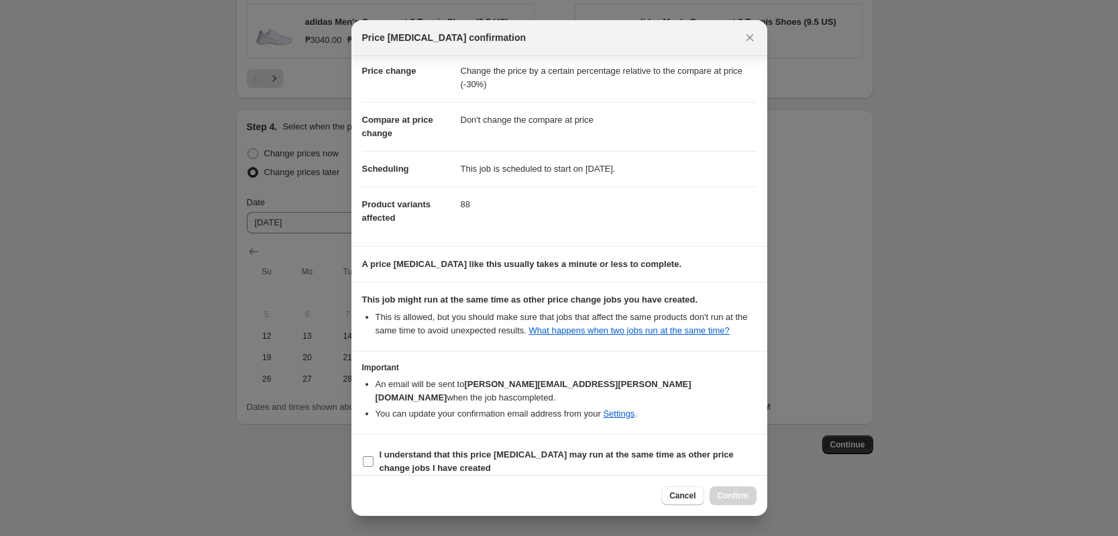
drag, startPoint x: 579, startPoint y: 438, endPoint x: 664, endPoint y: 456, distance: 87.1
click at [580, 449] on b "I understand that this price [MEDICAL_DATA] may run at the same time as other p…" at bounding box center [557, 460] width 354 height 23
click at [681, 449] on b "I understand that this price [MEDICAL_DATA] may run at the same time as other p…" at bounding box center [557, 460] width 354 height 23
click at [374, 456] on input "I understand that this price [MEDICAL_DATA] may run at the same time as other p…" at bounding box center [368, 461] width 11 height 11
checkbox input "true"
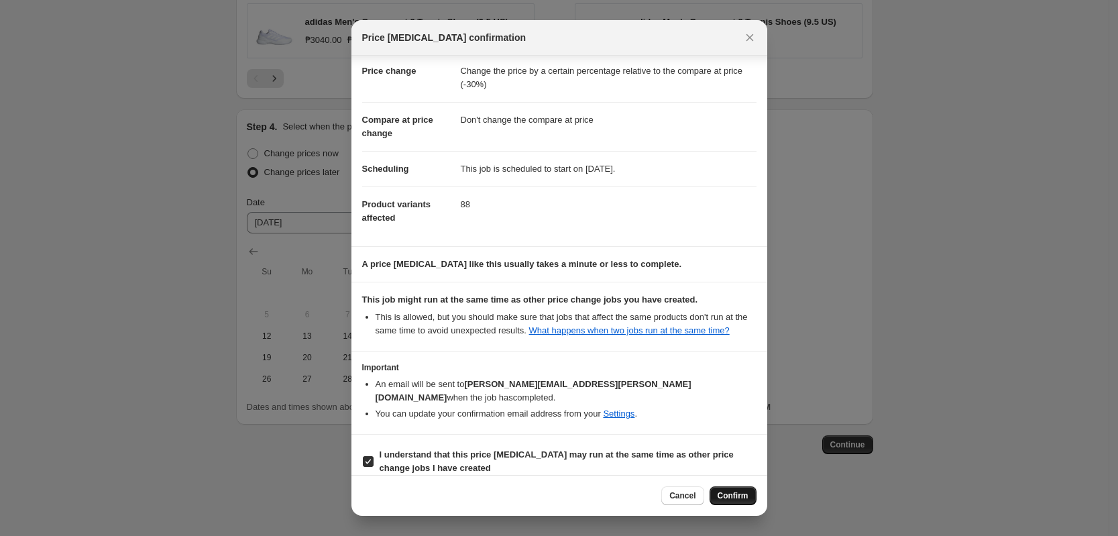
click at [726, 496] on span "Confirm" at bounding box center [733, 495] width 31 height 11
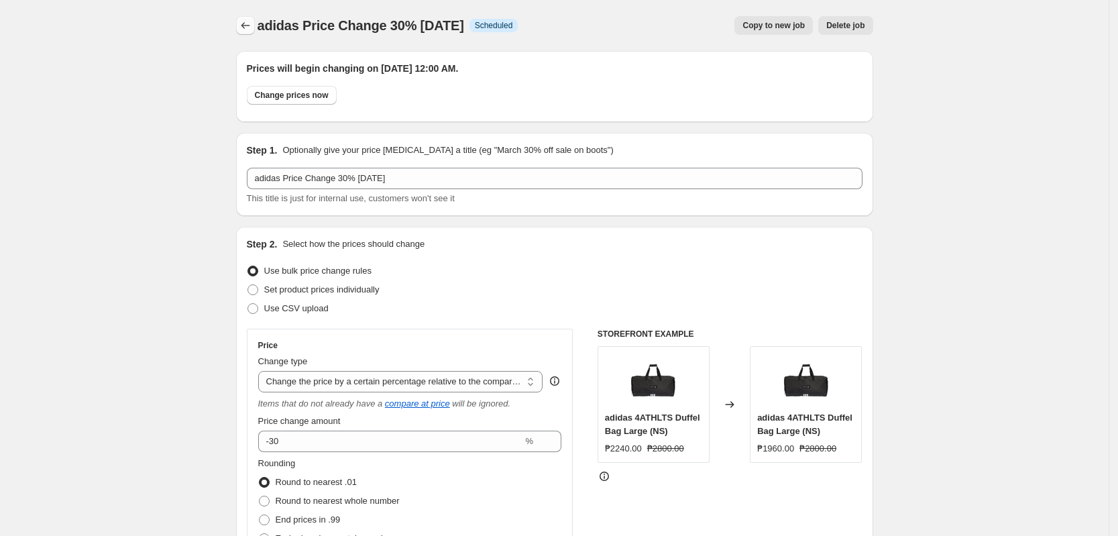
click at [252, 27] on icon "Price change jobs" at bounding box center [245, 25] width 13 height 13
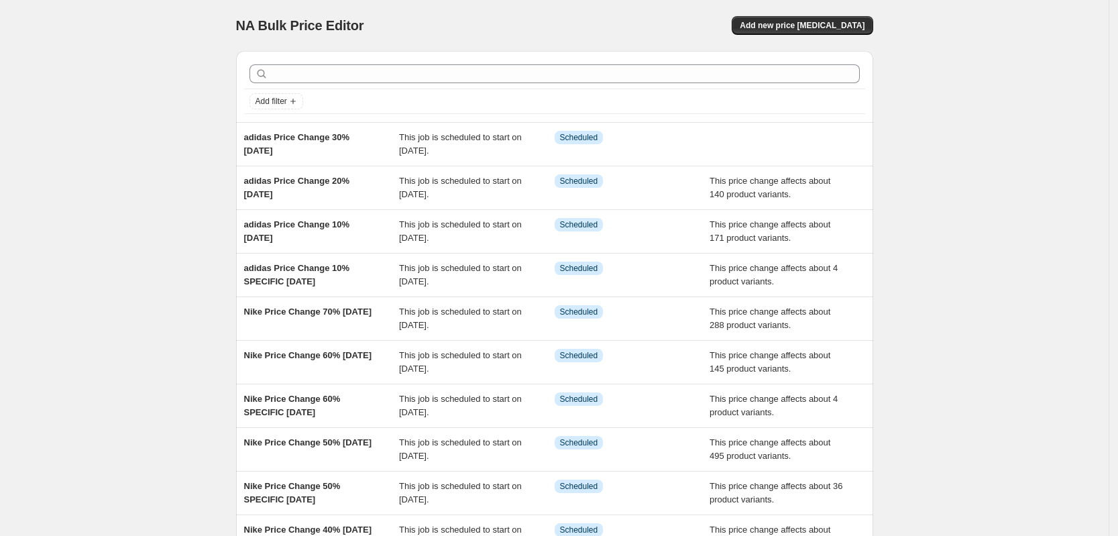
copy span "adidas Price Change 30% [DATE]"
drag, startPoint x: 226, startPoint y: 123, endPoint x: 531, endPoint y: 116, distance: 305.3
click at [346, 149] on div "NA Bulk Price Editor. This page is ready NA Bulk Price Editor Add new price [ME…" at bounding box center [554, 345] width 669 height 691
click at [787, 29] on span "Add new price [MEDICAL_DATA]" at bounding box center [802, 25] width 125 height 11
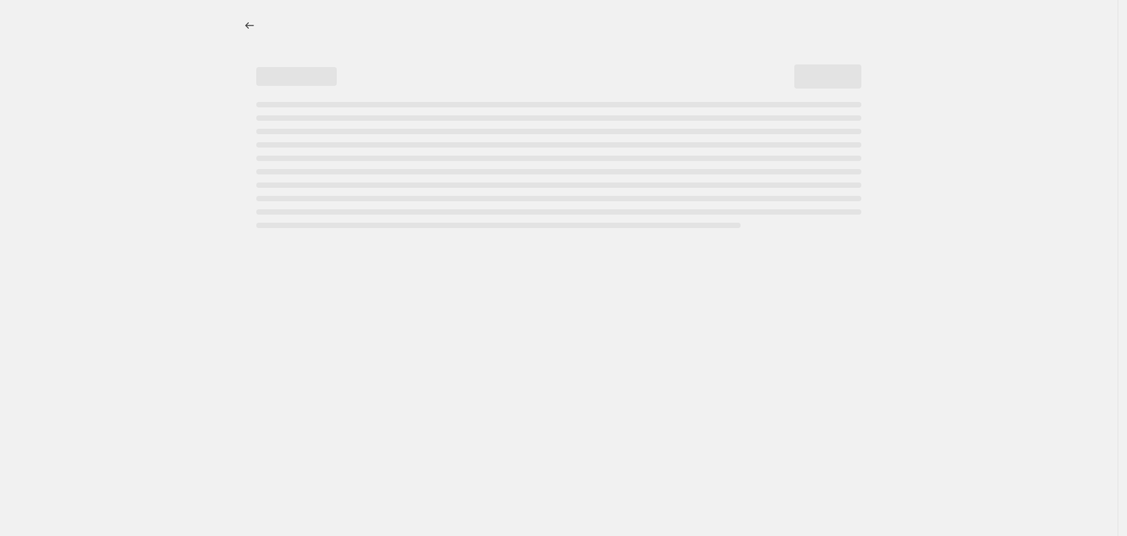
select select "percentage"
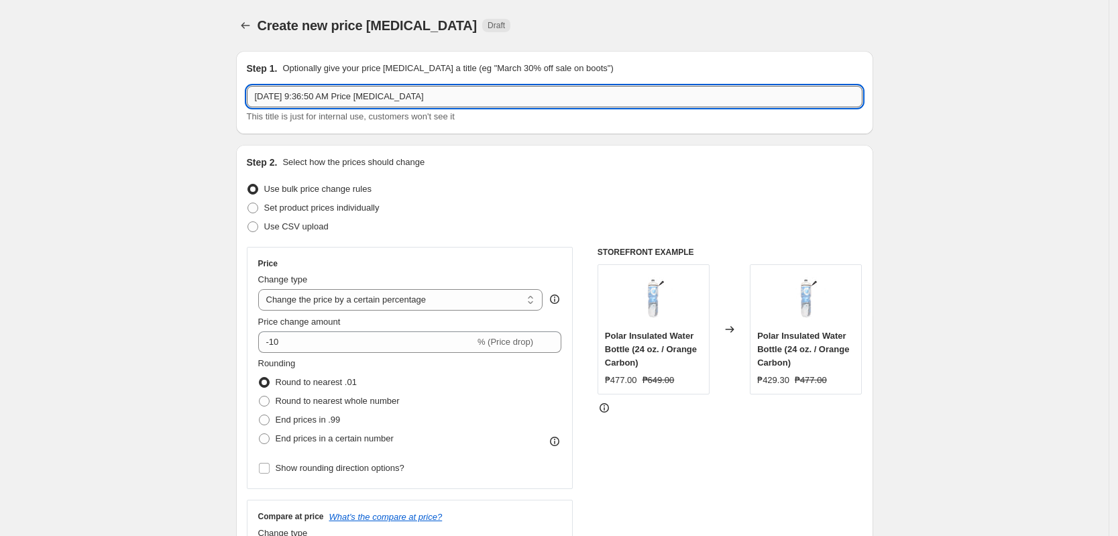
click at [345, 91] on input "[DATE] 9:36:50 AM Price [MEDICAL_DATA]" at bounding box center [555, 96] width 616 height 21
paste input "adidas Price Change 30% [DATE]"
click at [347, 97] on input "adidas Price Change 30% [DATE]" at bounding box center [555, 96] width 616 height 21
click at [339, 97] on input "adidas Price Change 30% [DATE]" at bounding box center [555, 96] width 616 height 21
click at [359, 97] on input "adidas Price Change 40% [DATE]" at bounding box center [555, 96] width 616 height 21
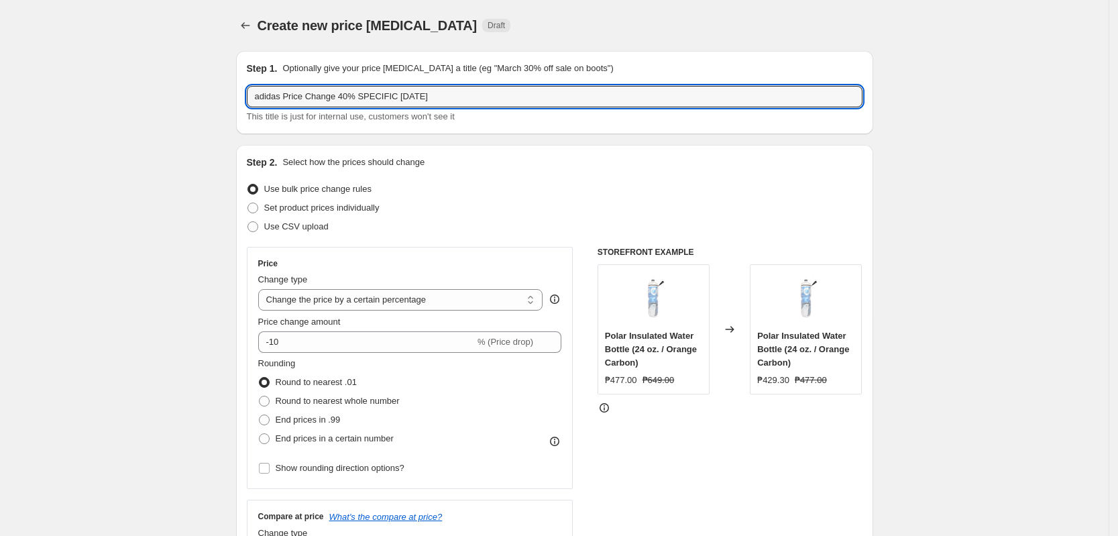
type input "adidas Price Change 40% SPECIFIC [DATE]"
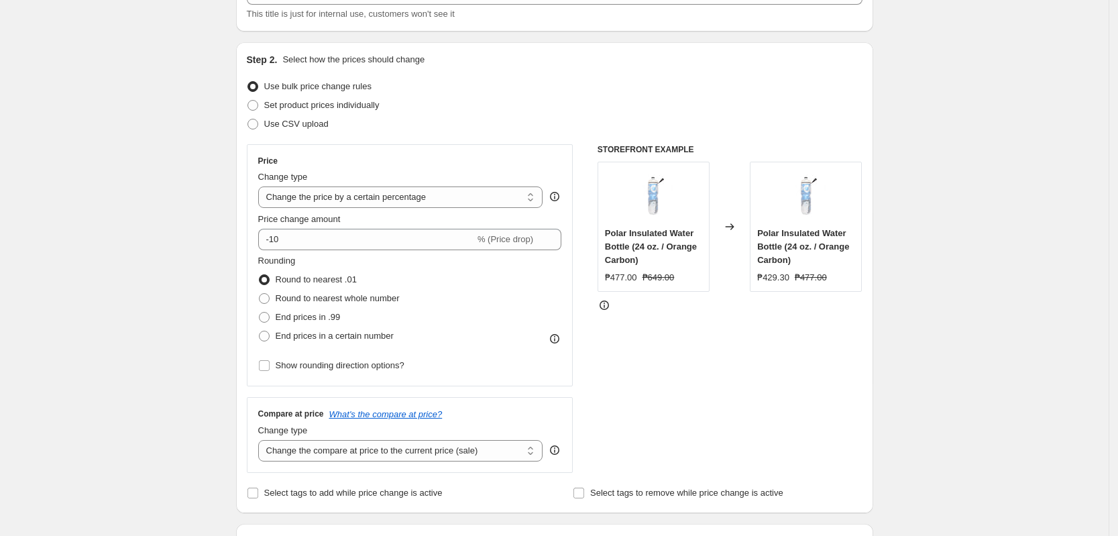
scroll to position [168, 0]
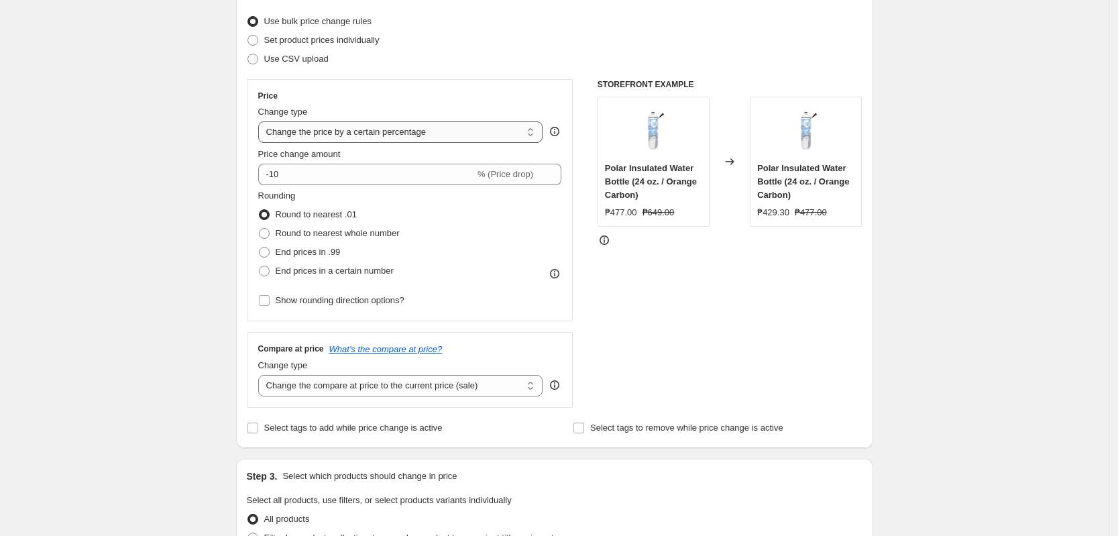
click at [435, 140] on select "Change the price to a certain amount Change the price by a certain amount Chang…" at bounding box center [400, 131] width 285 height 21
select select "pcap"
click at [262, 121] on select "Change the price to a certain amount Change the price by a certain amount Chang…" at bounding box center [400, 131] width 285 height 21
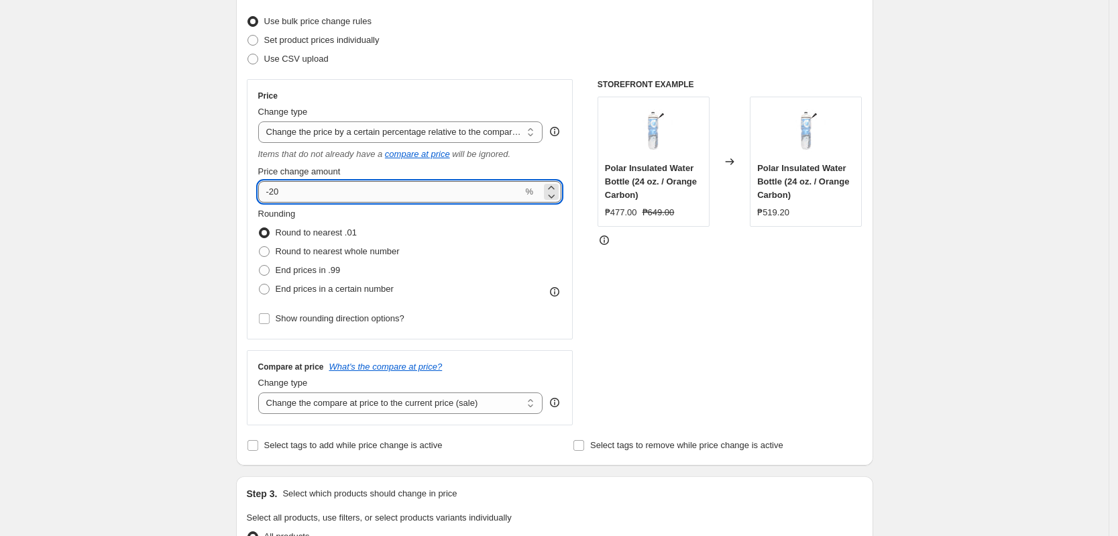
click at [334, 184] on input "-20" at bounding box center [390, 191] width 265 height 21
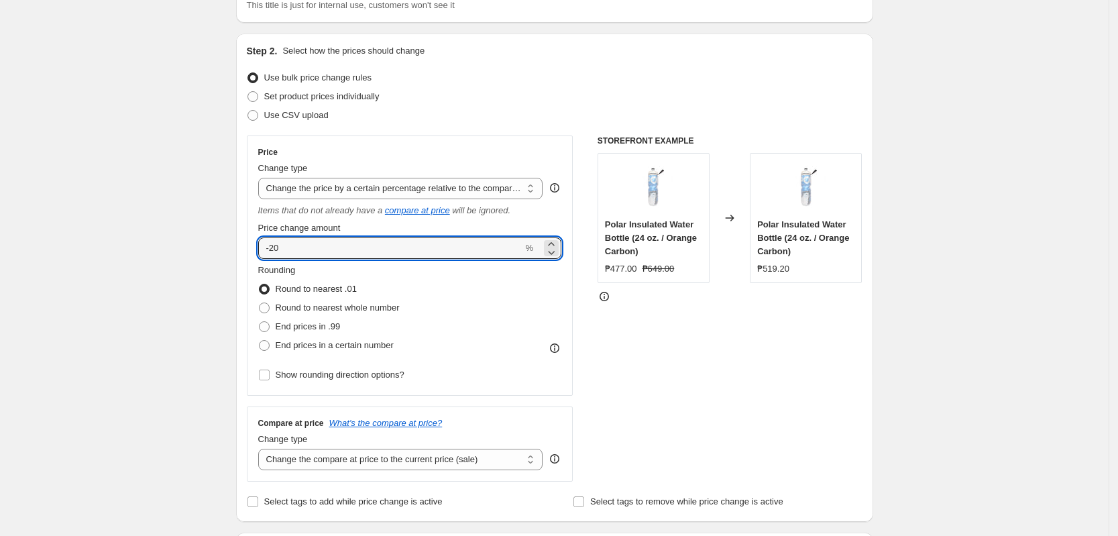
scroll to position [0, 0]
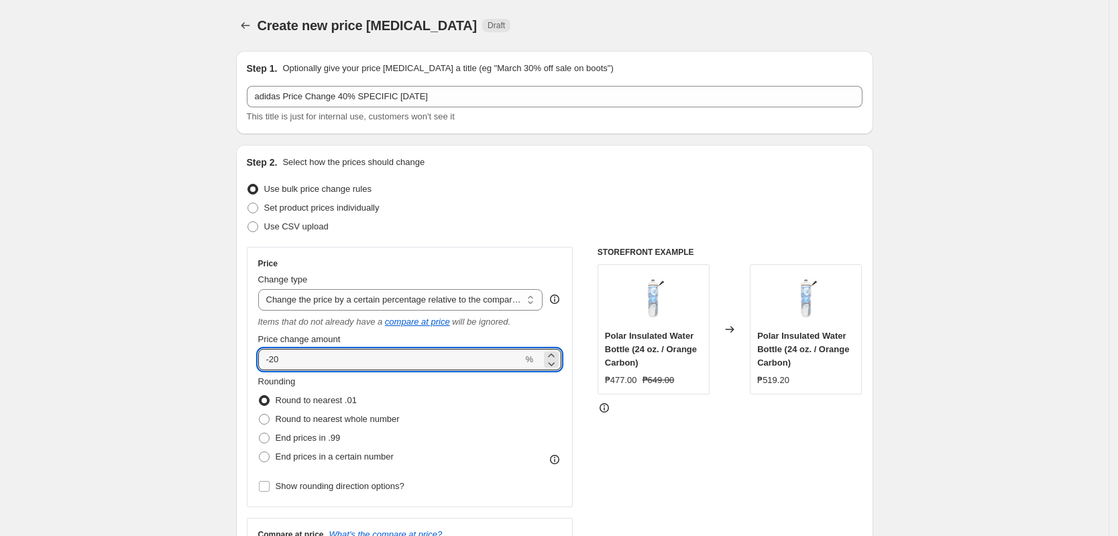
type input "-2"
type input "-40"
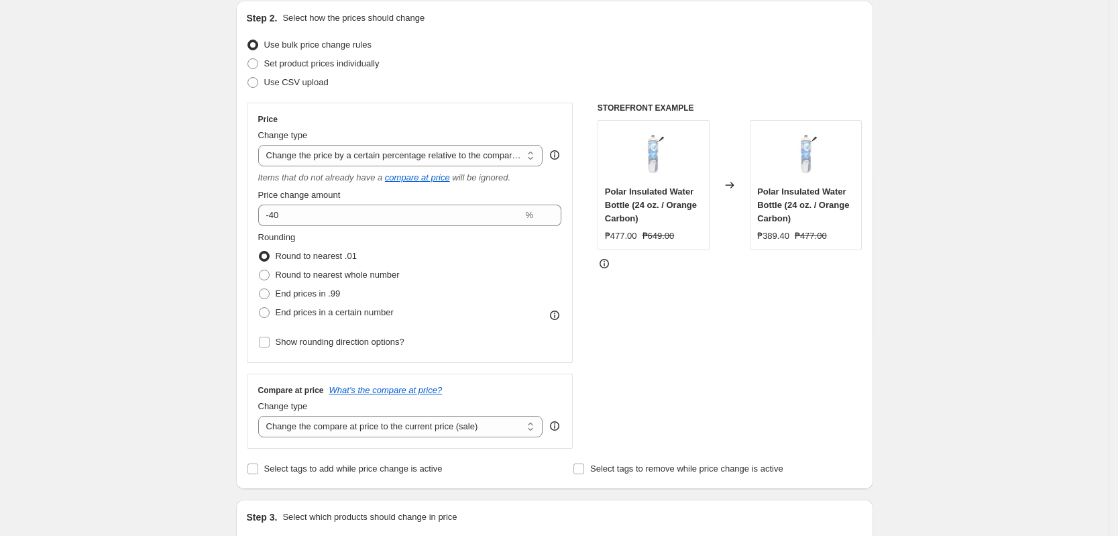
scroll to position [335, 0]
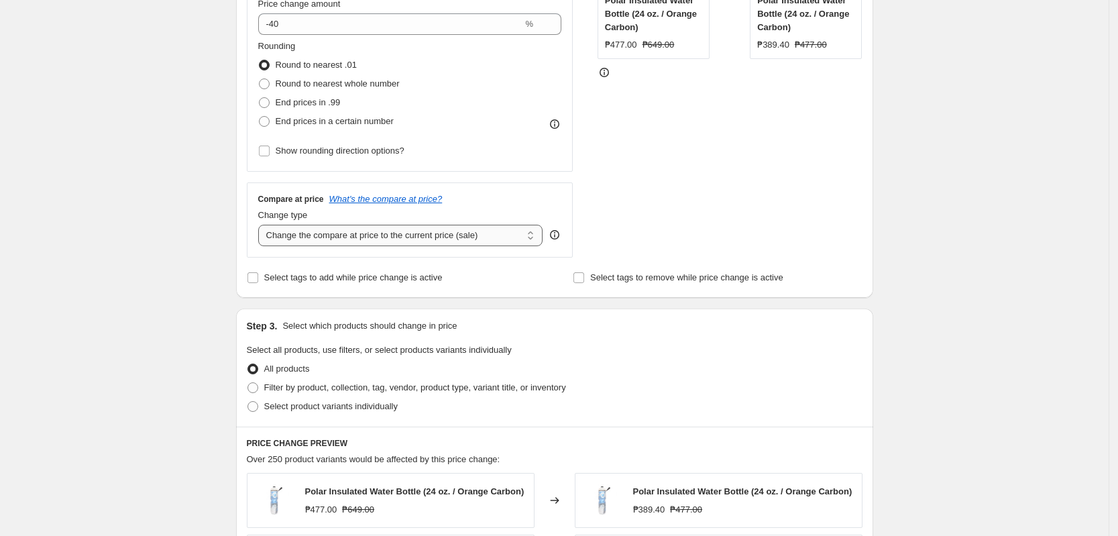
click at [421, 238] on select "Change the compare at price to the current price (sale) Change the compare at p…" at bounding box center [400, 235] width 285 height 21
select select "no_change"
click at [262, 225] on select "Change the compare at price to the current price (sale) Change the compare at p…" at bounding box center [400, 235] width 285 height 21
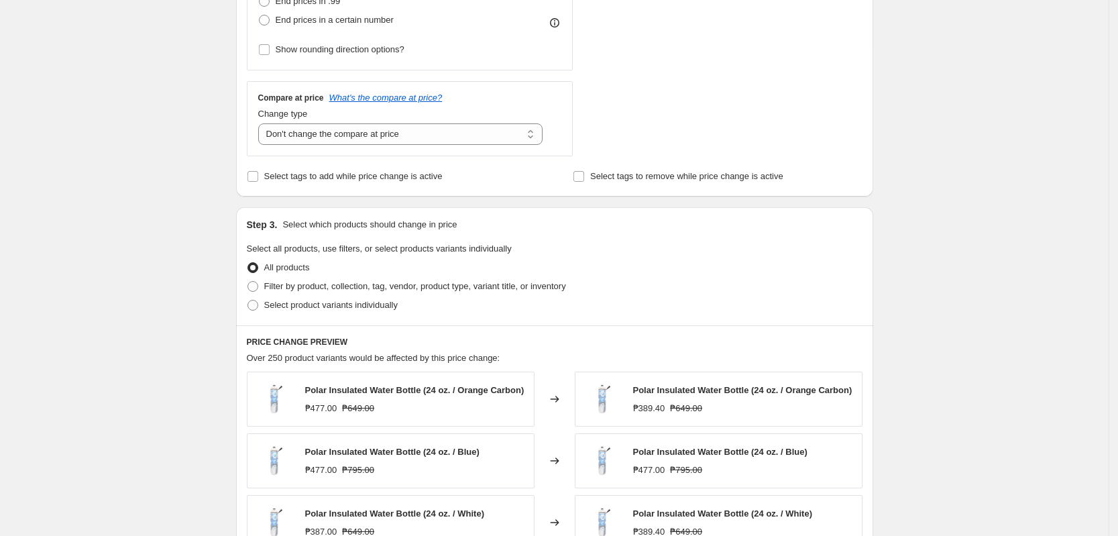
scroll to position [587, 0]
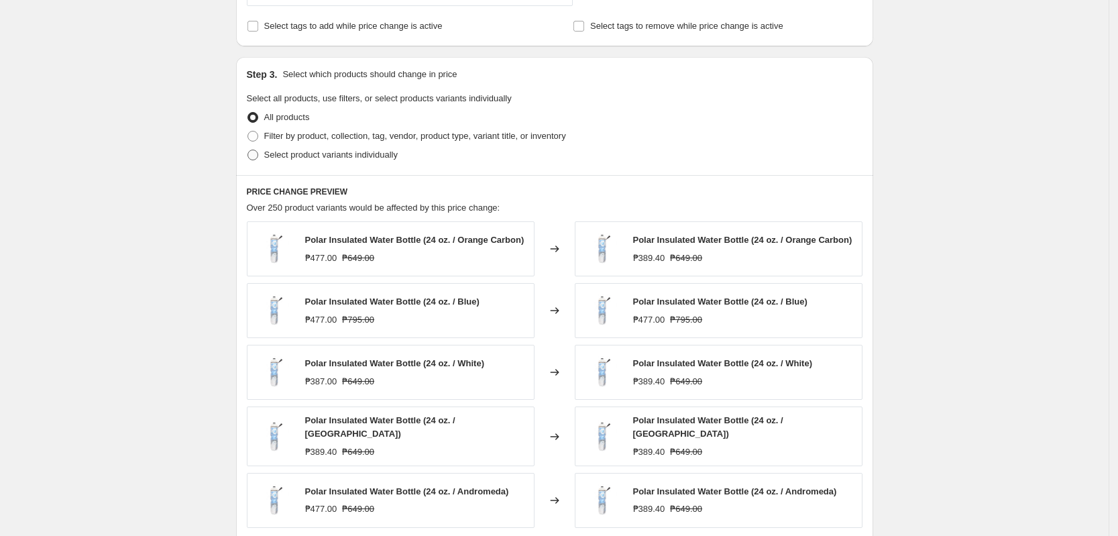
click at [346, 152] on span "Select product variants individually" at bounding box center [330, 155] width 133 height 10
click at [329, 146] on label "Select product variants individually" at bounding box center [322, 155] width 151 height 19
click at [248, 150] on input "Select product variants individually" at bounding box center [248, 150] width 1 height 1
radio input "true"
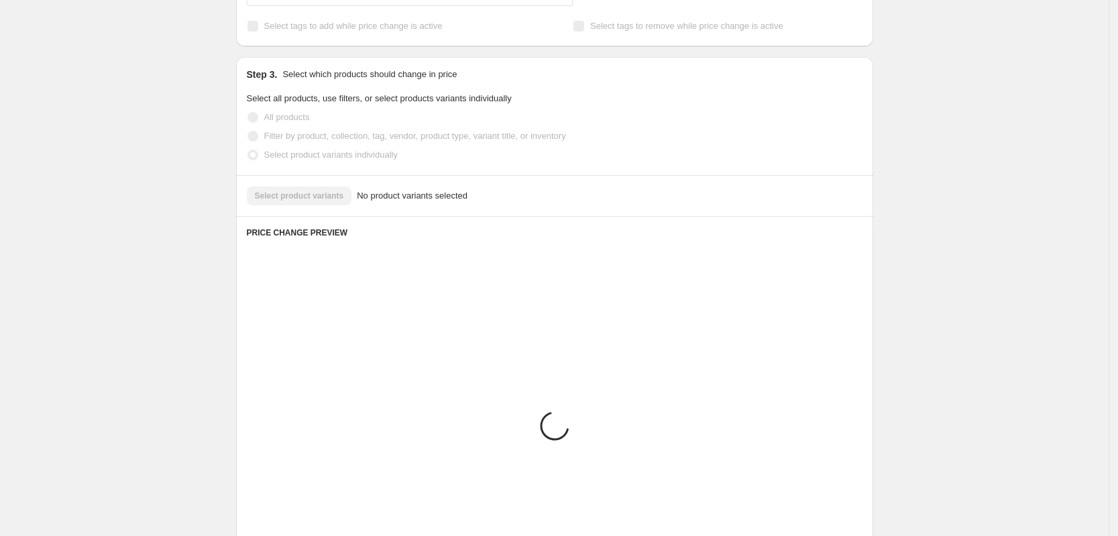
scroll to position [526, 0]
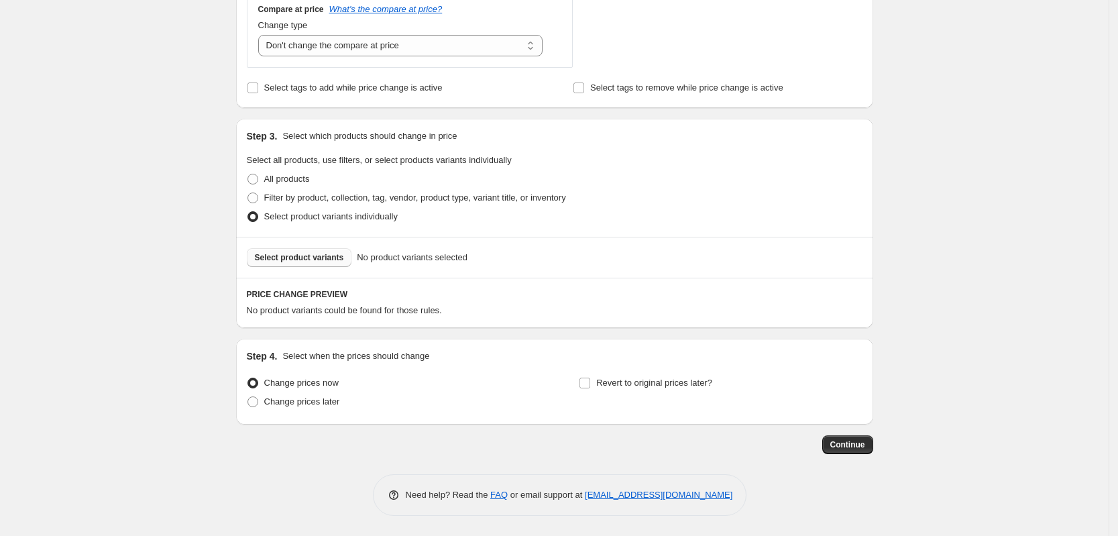
click at [307, 262] on button "Select product variants" at bounding box center [299, 257] width 105 height 19
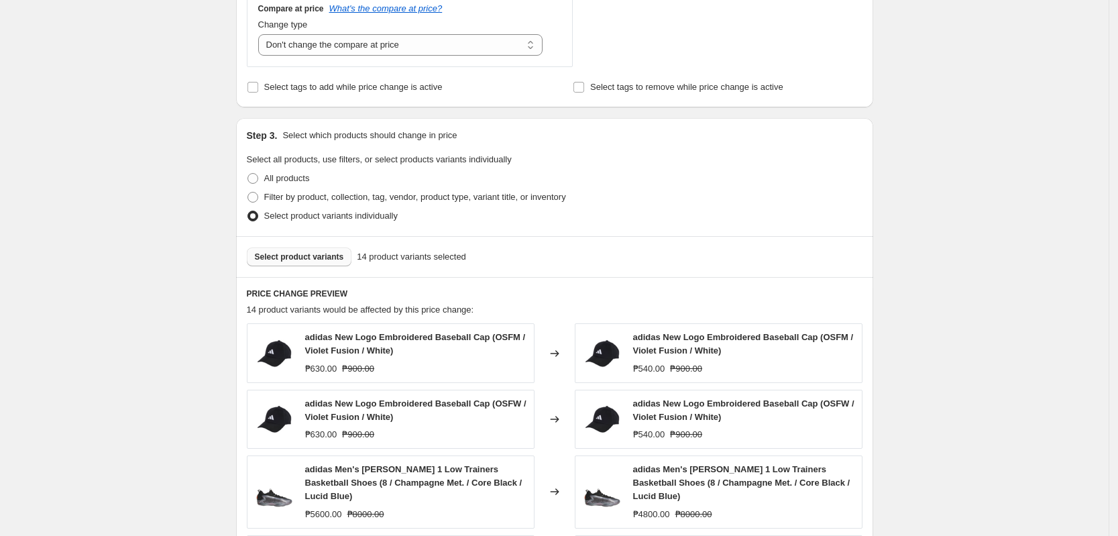
click at [948, 276] on div "Create new price [MEDICAL_DATA]. This page is ready Create new price [MEDICAL_D…" at bounding box center [554, 204] width 1109 height 1461
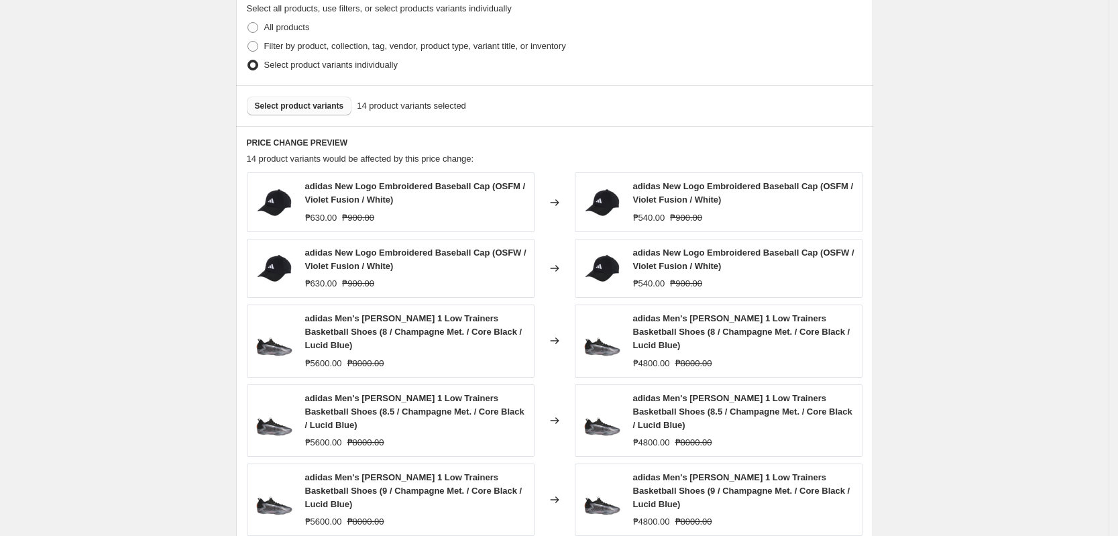
scroll to position [777, 0]
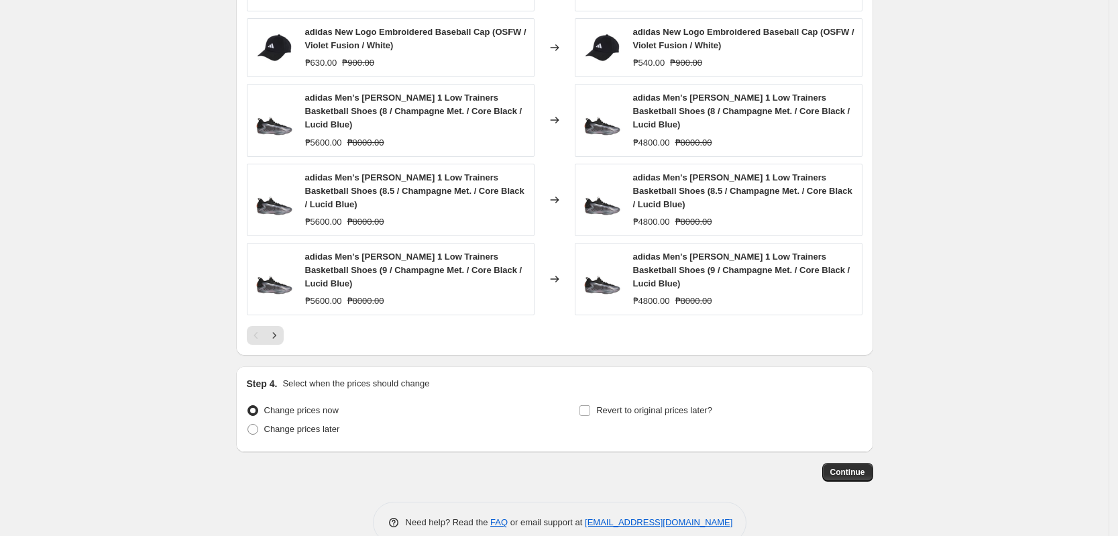
scroll to position [926, 0]
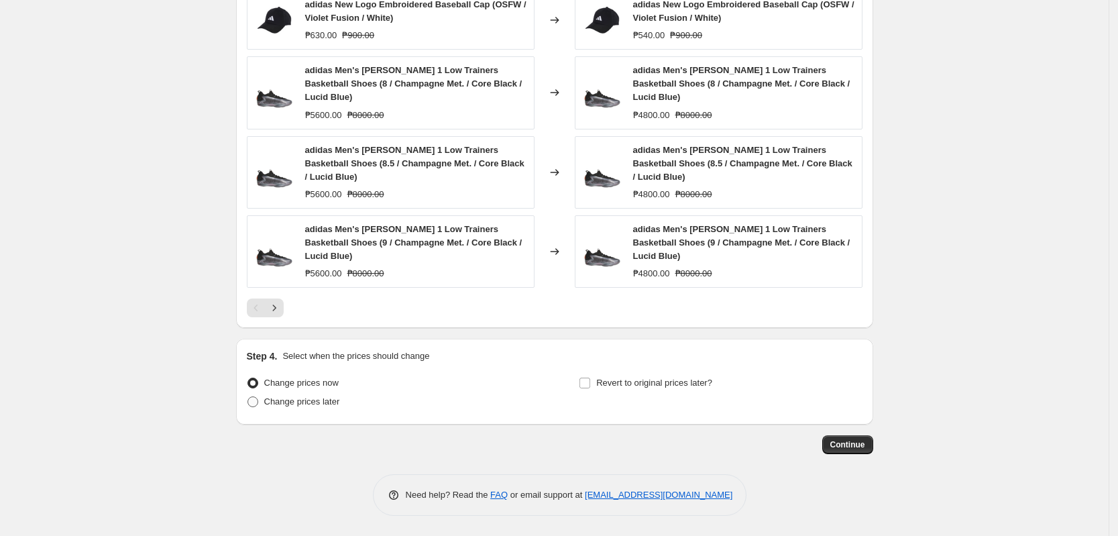
click at [319, 405] on span "Change prices later" at bounding box center [302, 401] width 76 height 10
click at [248, 397] on input "Change prices later" at bounding box center [248, 396] width 1 height 1
radio input "true"
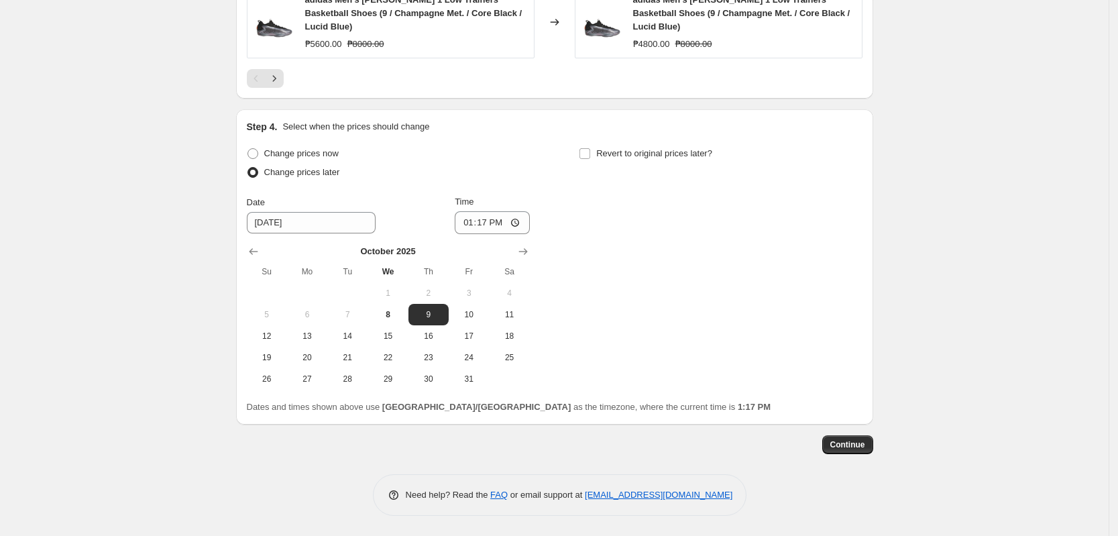
scroll to position [1155, 0]
click at [471, 318] on span "10" at bounding box center [469, 314] width 30 height 11
type input "[DATE]"
click at [475, 223] on input "13:17" at bounding box center [492, 222] width 75 height 23
type input "00:00"
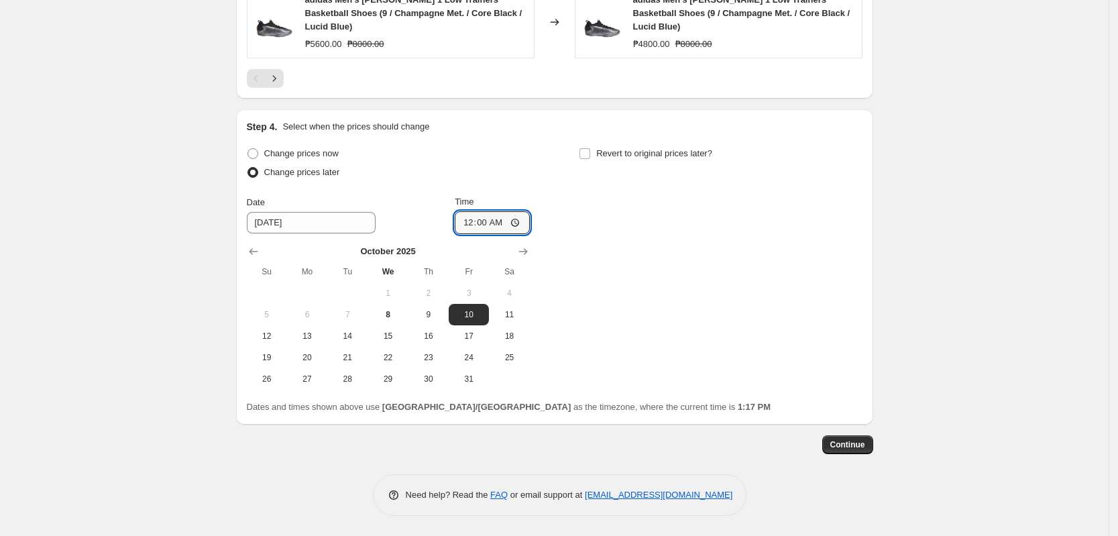
click at [688, 254] on div "Change prices now Change prices later Date [DATE] Time 00:00 [DATE] Su Mo Tu We…" at bounding box center [555, 266] width 616 height 245
click at [826, 443] on div "Continue" at bounding box center [554, 444] width 637 height 19
click at [850, 437] on button "Continue" at bounding box center [847, 444] width 51 height 19
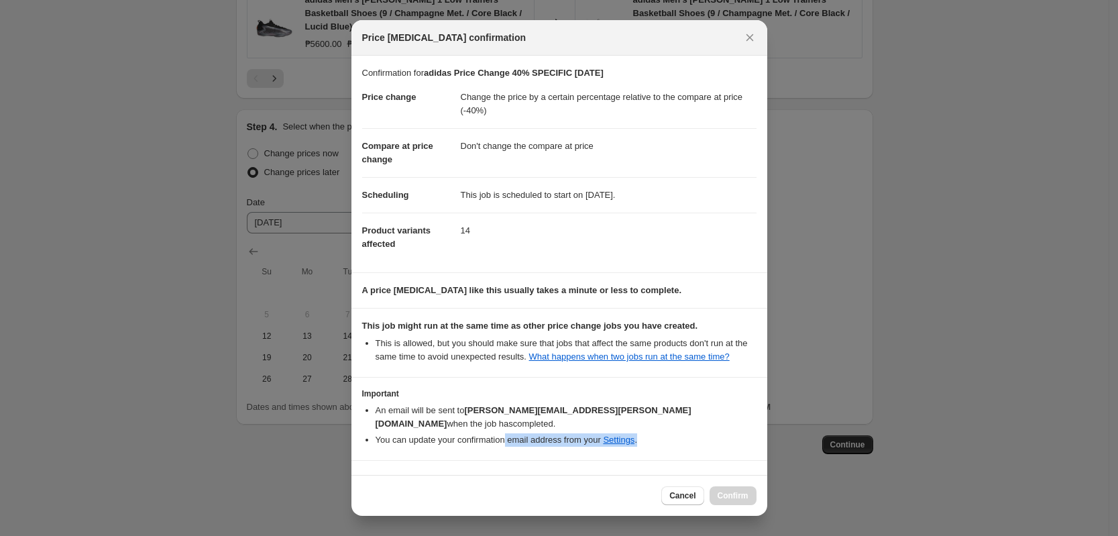
drag, startPoint x: 505, startPoint y: 445, endPoint x: 506, endPoint y: 461, distance: 16.2
click at [505, 455] on div "Confirmation for adidas Price Change 40% SPECIFIC [DATE] Price change Change th…" at bounding box center [559, 265] width 416 height 419
click at [506, 476] on b "I understand that this price [MEDICAL_DATA] may run at the same time as other p…" at bounding box center [557, 487] width 354 height 23
click at [374, 482] on input "I understand that this price [MEDICAL_DATA] may run at the same time as other p…" at bounding box center [368, 487] width 11 height 11
checkbox input "true"
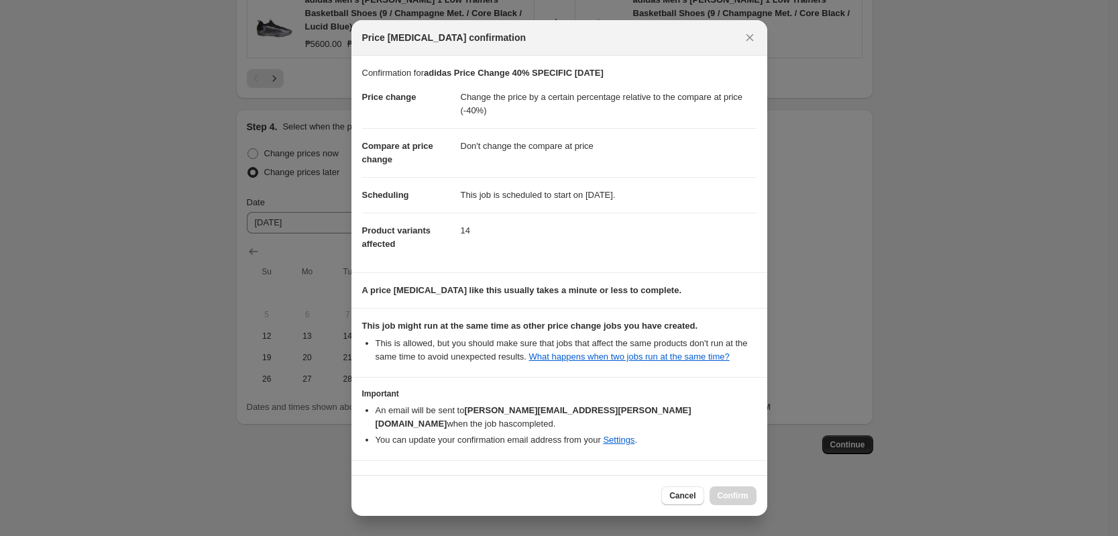
scroll to position [5, 0]
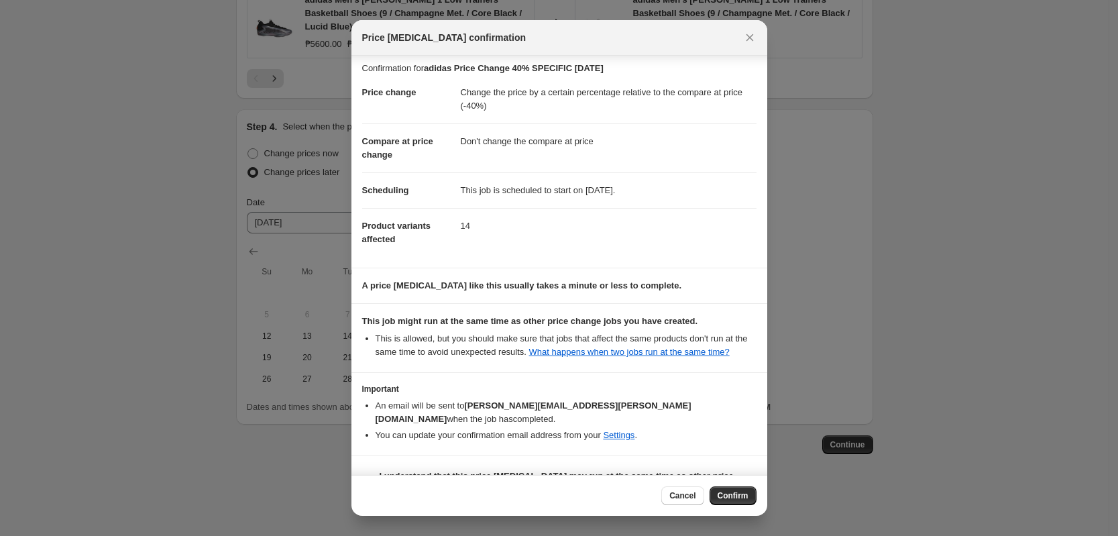
click at [732, 492] on span "Confirm" at bounding box center [733, 495] width 31 height 11
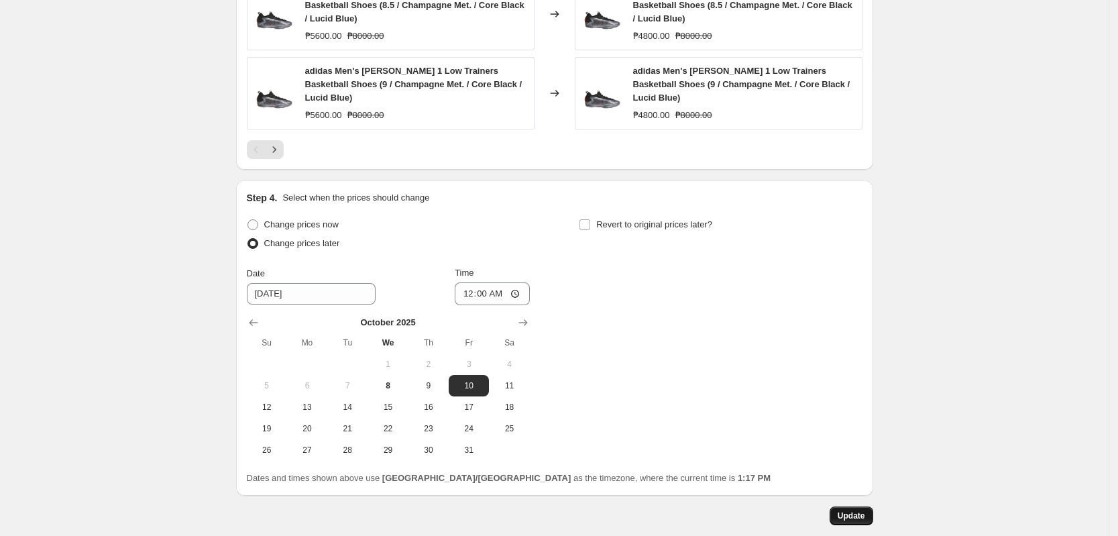
scroll to position [1237, 0]
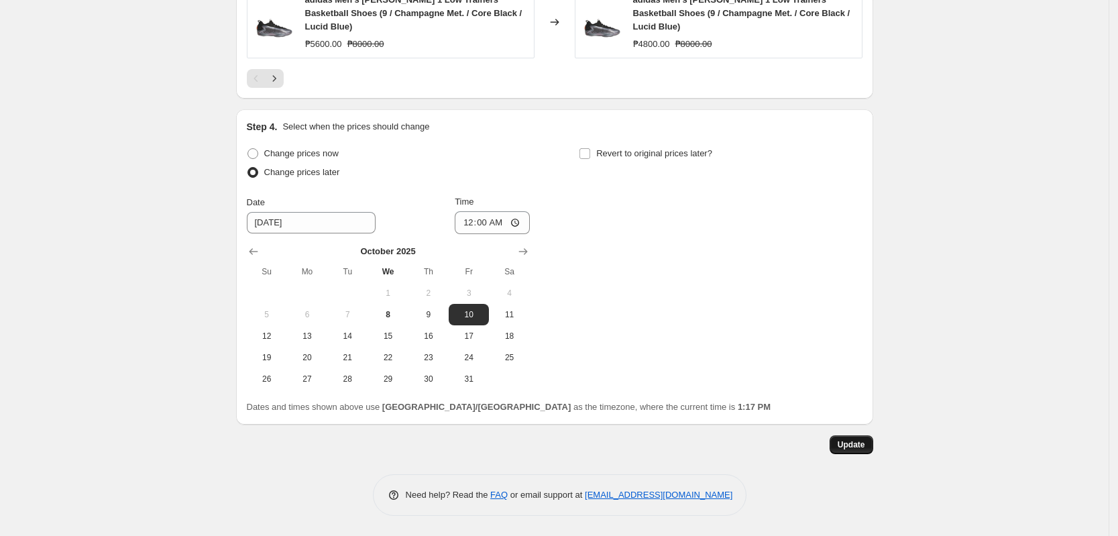
click at [857, 452] on button "Update" at bounding box center [852, 444] width 44 height 19
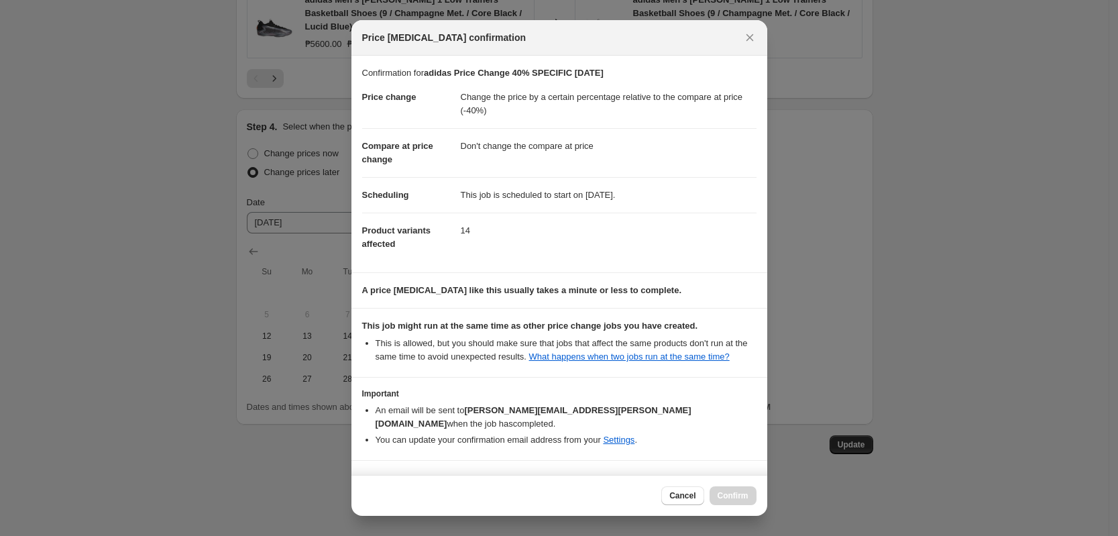
click at [810, 285] on div at bounding box center [559, 268] width 1118 height 536
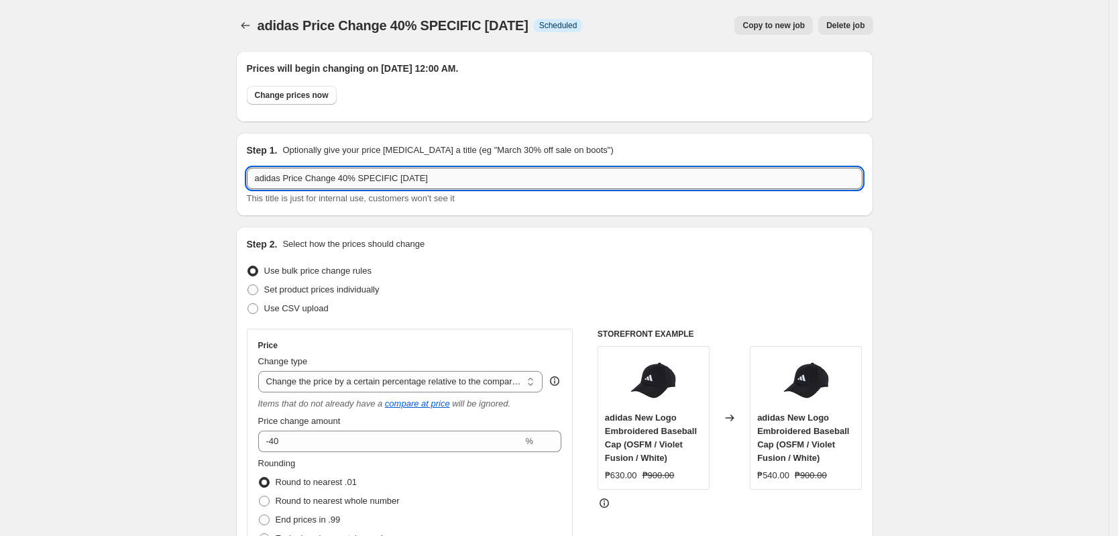
click at [364, 181] on input "adidas Price Change 40% SPECIFIC [DATE]" at bounding box center [555, 178] width 616 height 21
click at [249, 32] on button "Price change jobs" at bounding box center [245, 25] width 19 height 19
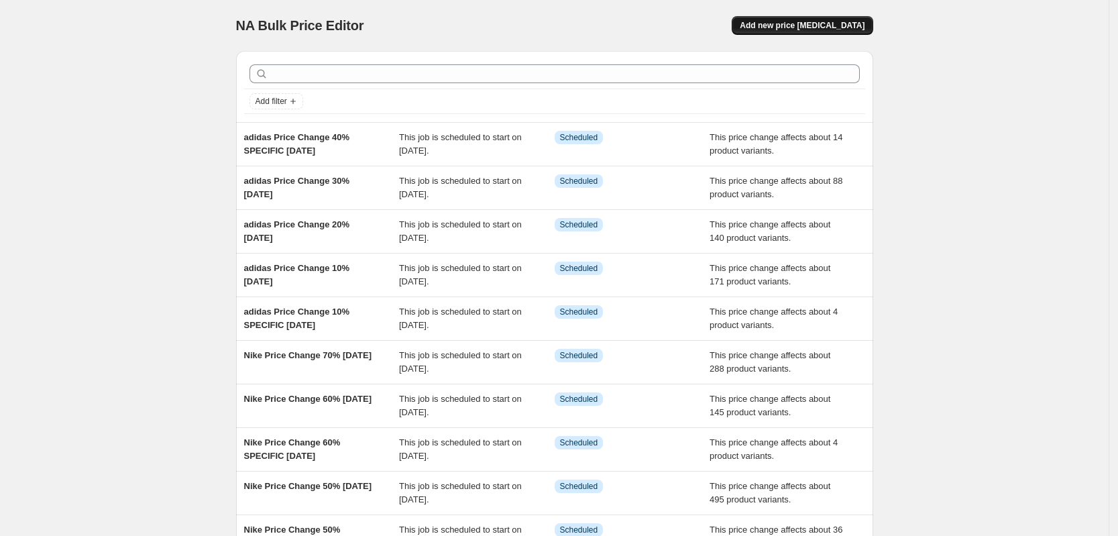
click at [851, 16] on button "Add new price [MEDICAL_DATA]" at bounding box center [802, 25] width 141 height 19
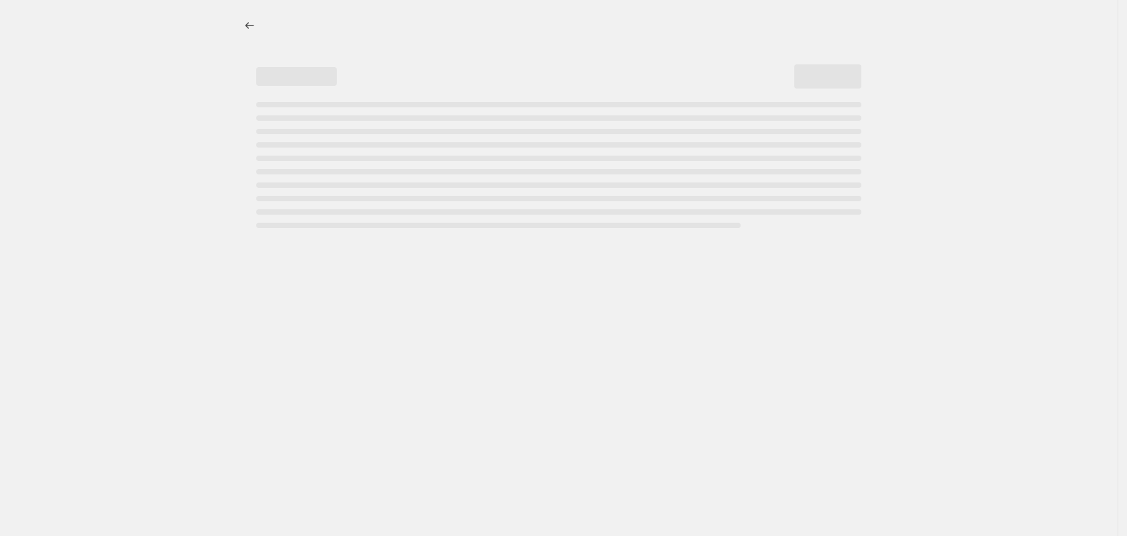
select select "percentage"
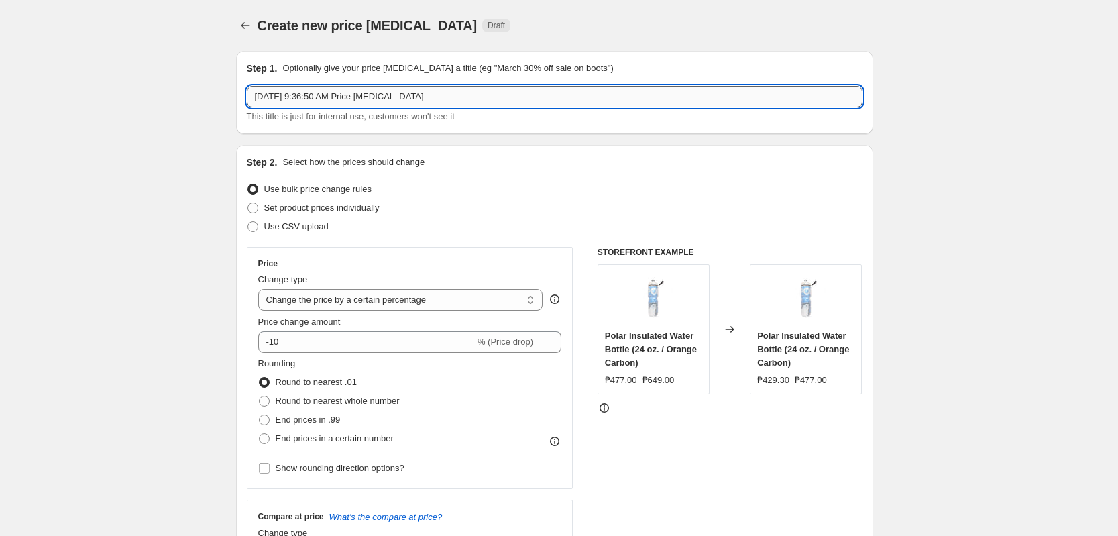
click at [388, 100] on input "[DATE] 9:36:50 AM Price [MEDICAL_DATA]" at bounding box center [555, 96] width 616 height 21
paste input "adidas Price Change 40% SPECIFIC [DATE]"
drag, startPoint x: 390, startPoint y: 97, endPoint x: 362, endPoint y: 102, distance: 28.7
click at [362, 102] on input "adidas Price Change 40% SPECIFIC [DATE]" at bounding box center [555, 96] width 616 height 21
type input "adidas Price Change 40% [DATE]"
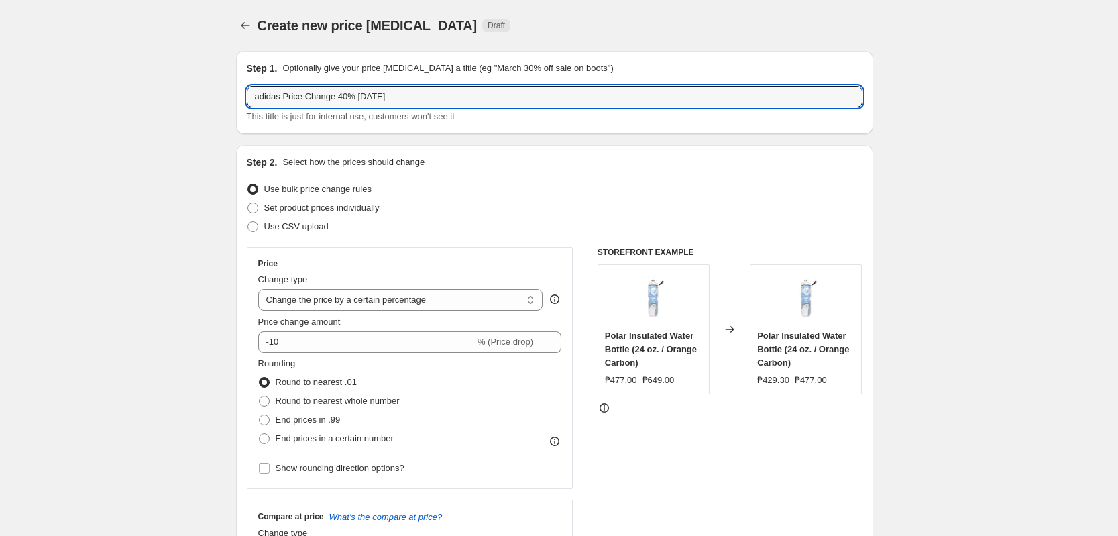
scroll to position [168, 0]
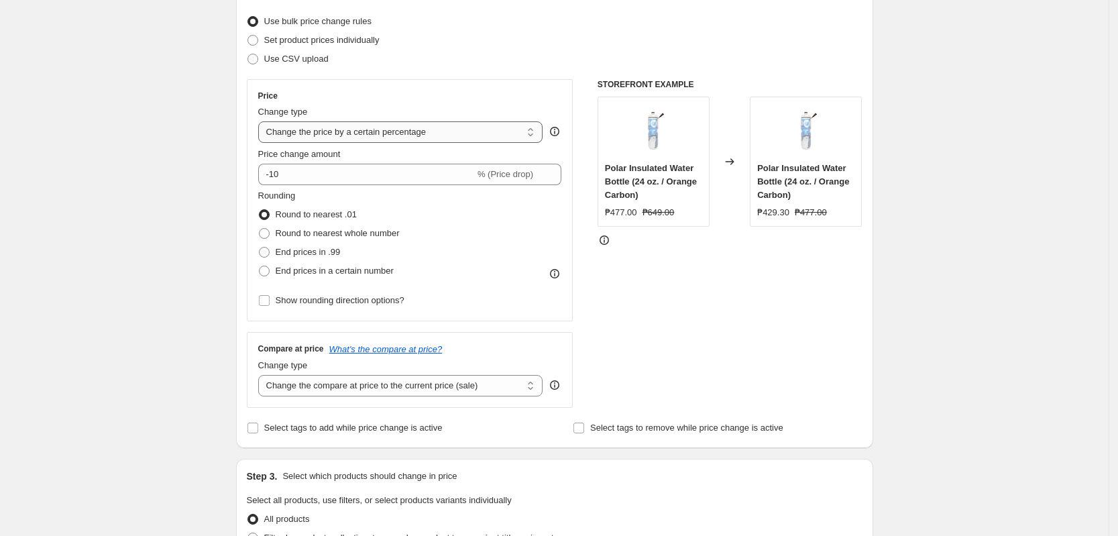
click at [461, 127] on select "Change the price to a certain amount Change the price by a certain amount Chang…" at bounding box center [400, 131] width 285 height 21
select select "pcap"
click at [262, 121] on select "Change the price to a certain amount Change the price by a certain amount Chang…" at bounding box center [400, 131] width 285 height 21
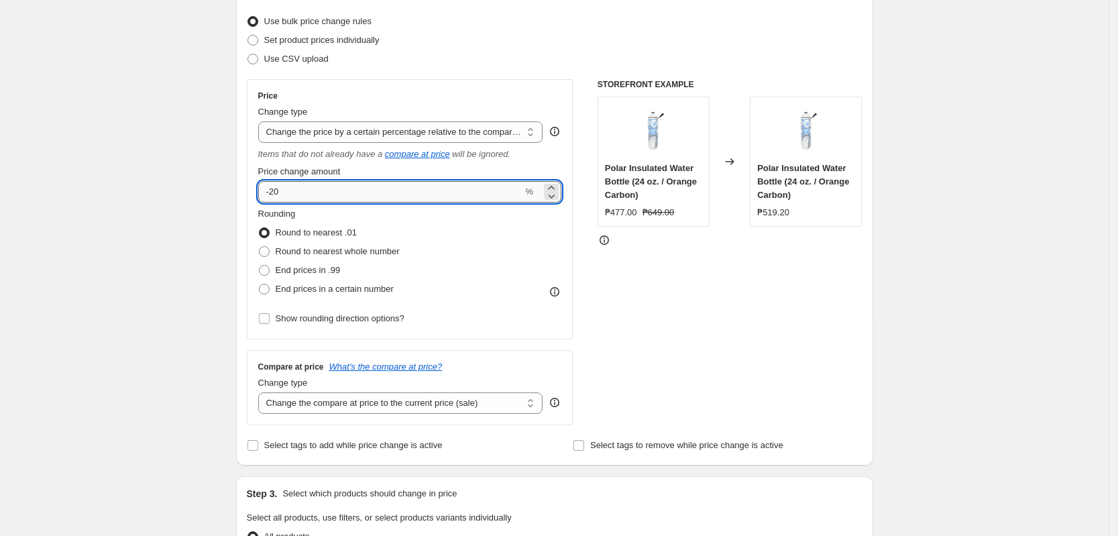
drag, startPoint x: 282, startPoint y: 199, endPoint x: 274, endPoint y: 200, distance: 7.5
click at [274, 200] on input "-20" at bounding box center [390, 191] width 265 height 21
type input "-40"
click at [144, 253] on div "Create new price [MEDICAL_DATA]. This page is ready Create new price [MEDICAL_D…" at bounding box center [554, 513] width 1109 height 1363
click at [372, 398] on select "Change the compare at price to the current price (sale) Change the compare at p…" at bounding box center [400, 402] width 285 height 21
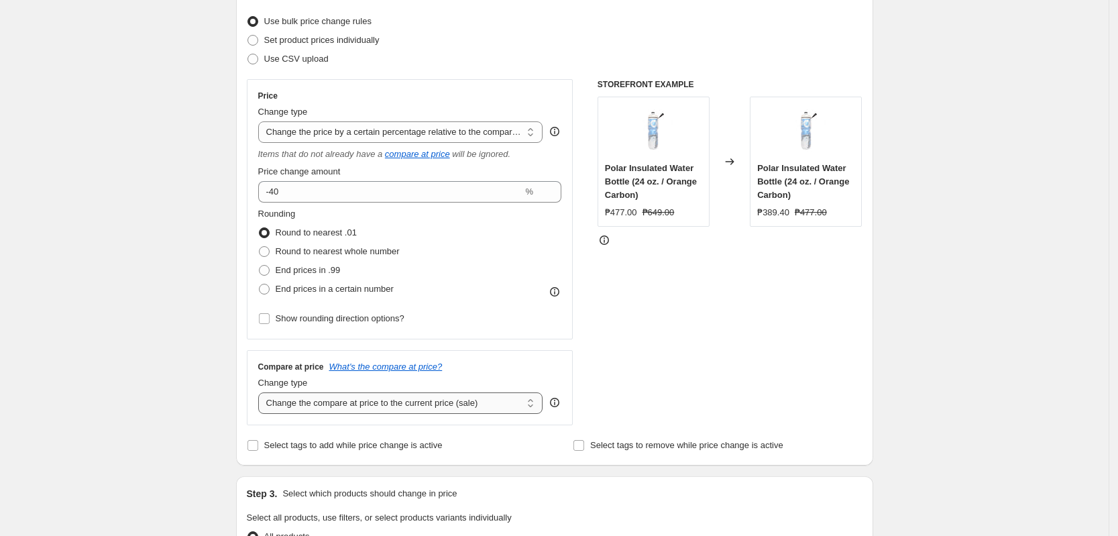
select select "no_change"
click at [262, 392] on select "Change the compare at price to the current price (sale) Change the compare at p…" at bounding box center [400, 402] width 285 height 21
click at [125, 275] on div "Create new price [MEDICAL_DATA]. This page is ready Create new price [MEDICAL_D…" at bounding box center [554, 513] width 1109 height 1363
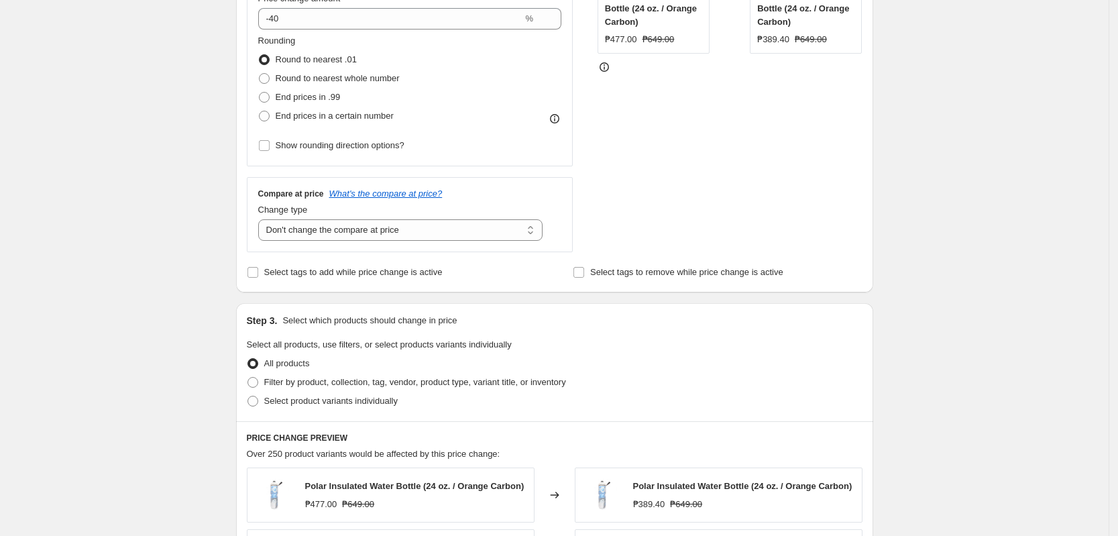
scroll to position [503, 0]
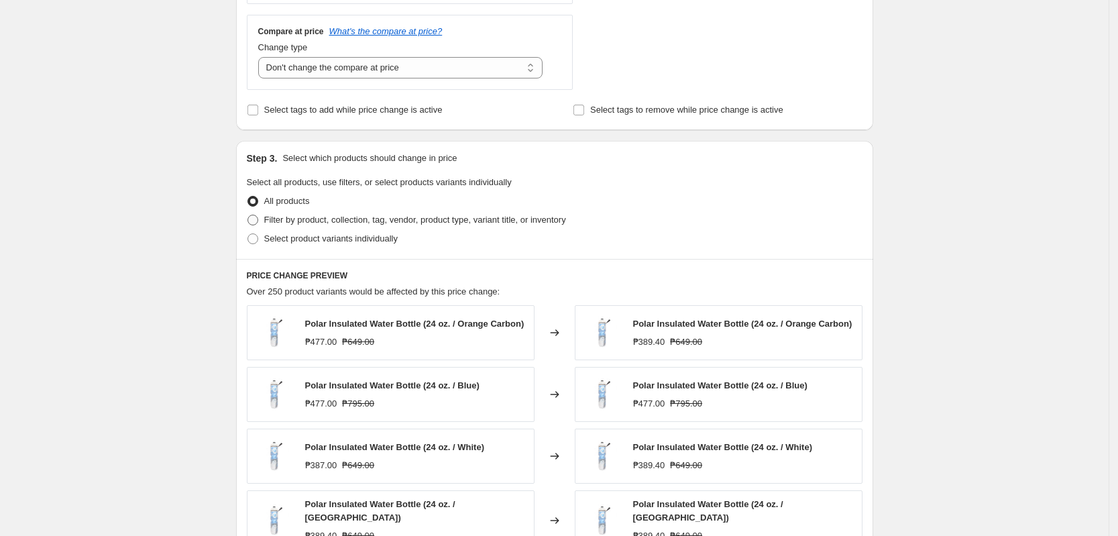
click at [329, 217] on span "Filter by product, collection, tag, vendor, product type, variant title, or inv…" at bounding box center [415, 220] width 302 height 10
click at [248, 215] on input "Filter by product, collection, tag, vendor, product type, variant title, or inv…" at bounding box center [248, 215] width 1 height 1
radio input "true"
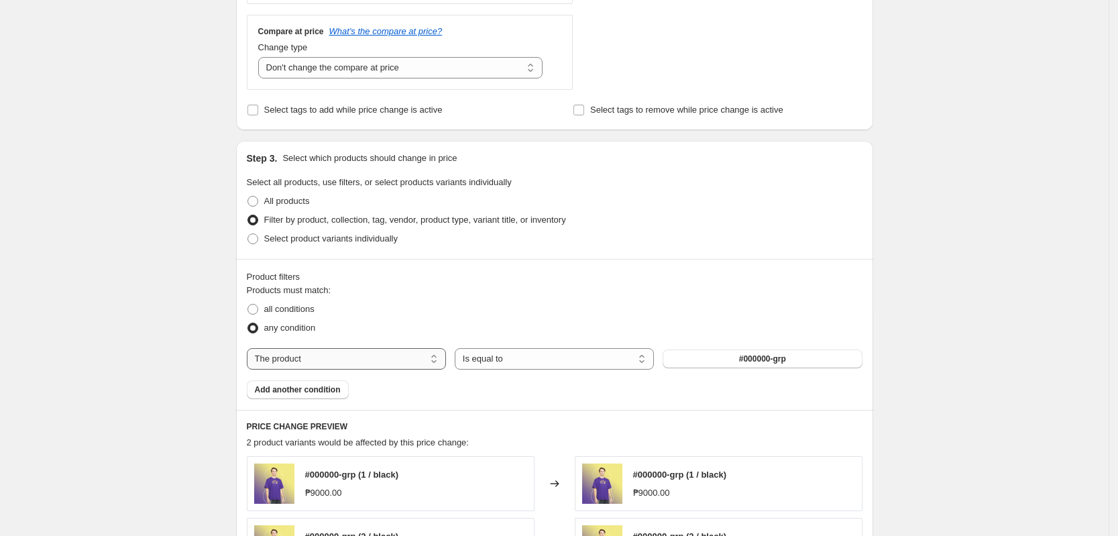
click at [325, 359] on select "The product The product's collection The product's tag The product's vendor The…" at bounding box center [346, 358] width 199 height 21
select select "tag"
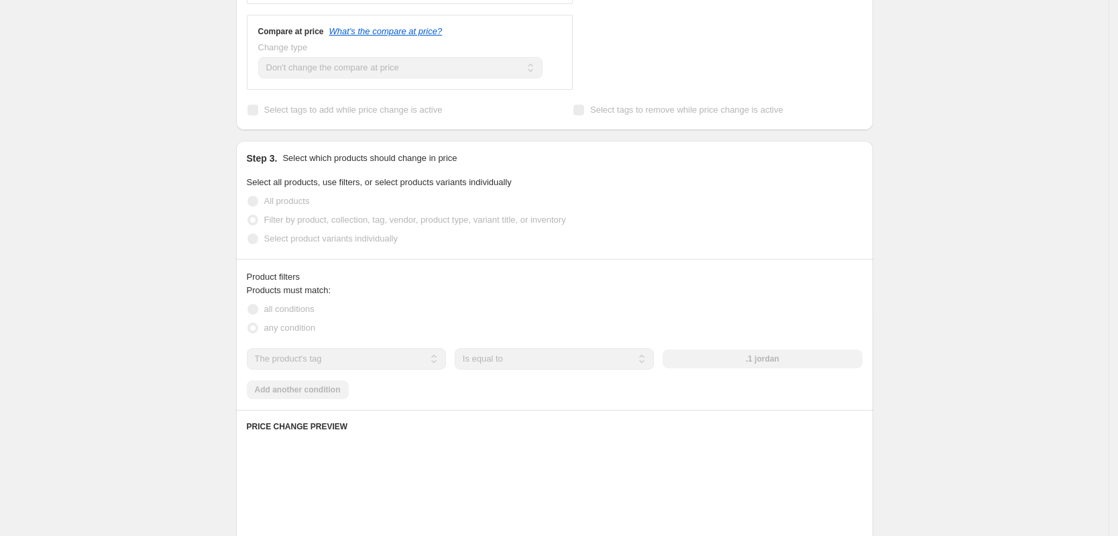
click at [788, 324] on div "any condition" at bounding box center [555, 328] width 616 height 19
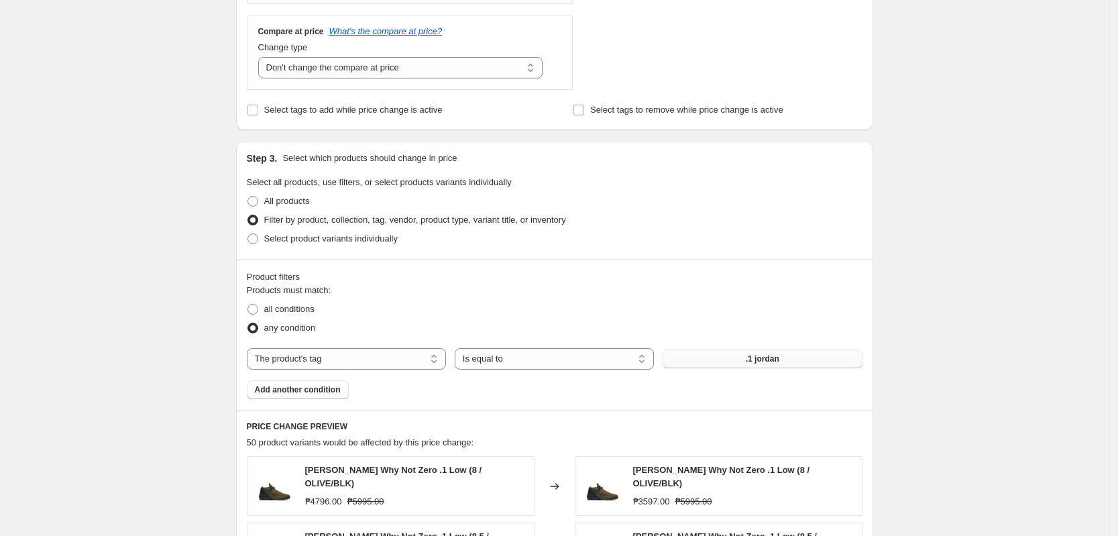
click at [777, 353] on button ".1 jordan" at bounding box center [762, 358] width 199 height 19
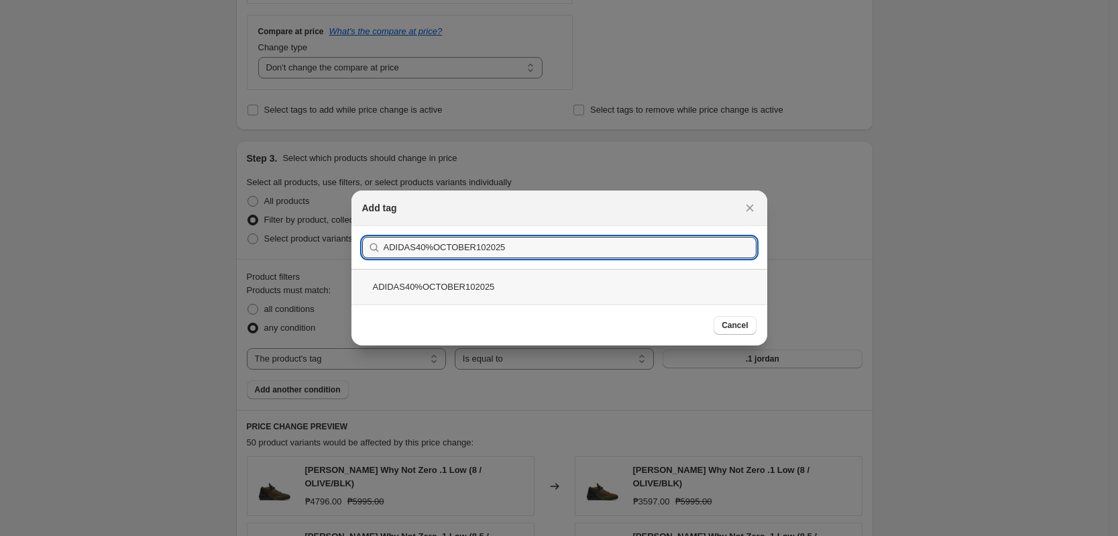
type input "ADIDAS40%OCTOBER102025"
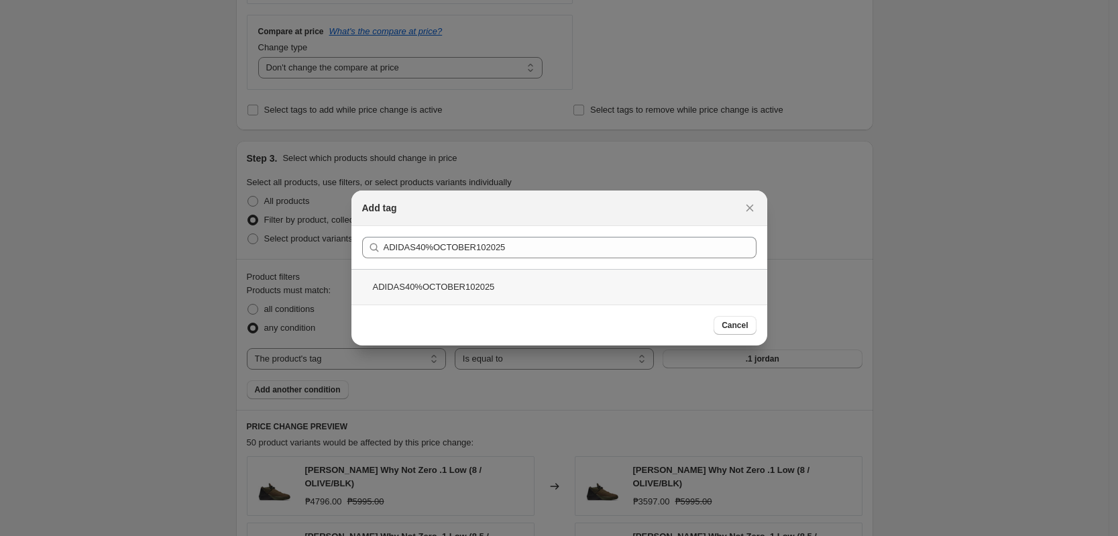
drag, startPoint x: 424, startPoint y: 285, endPoint x: 449, endPoint y: 289, distance: 25.1
click at [424, 286] on div "ADIDAS40%OCTOBER102025" at bounding box center [559, 287] width 416 height 36
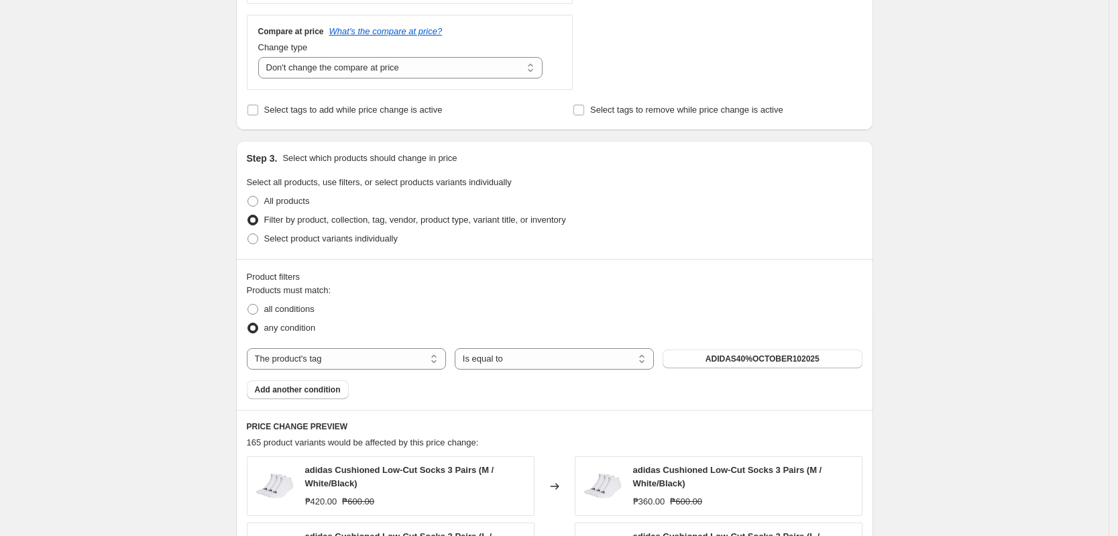
click at [996, 303] on div "Create new price [MEDICAL_DATA]. This page is ready Create new price [MEDICAL_D…" at bounding box center [554, 262] width 1109 height 1531
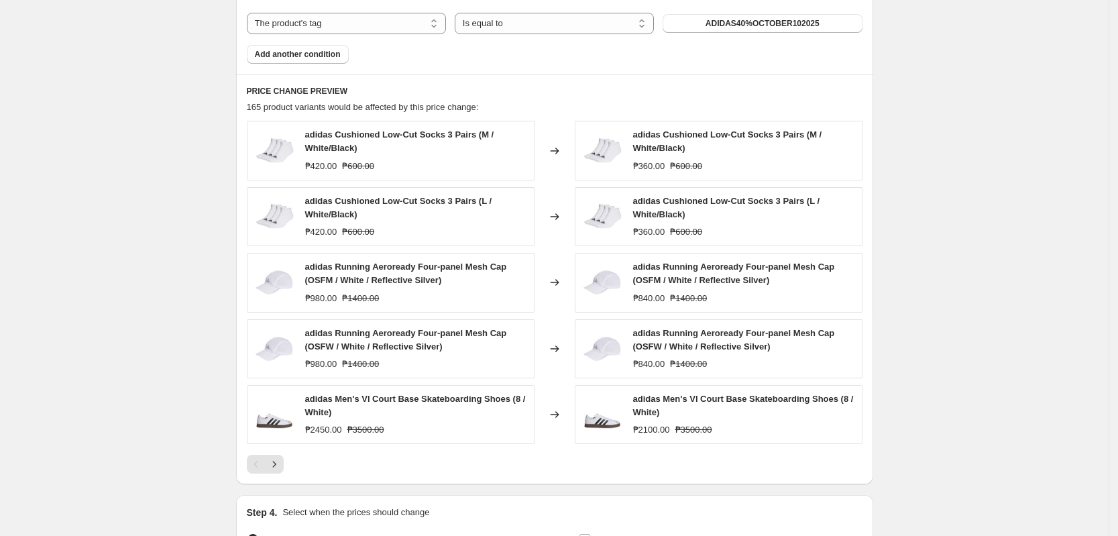
scroll to position [995, 0]
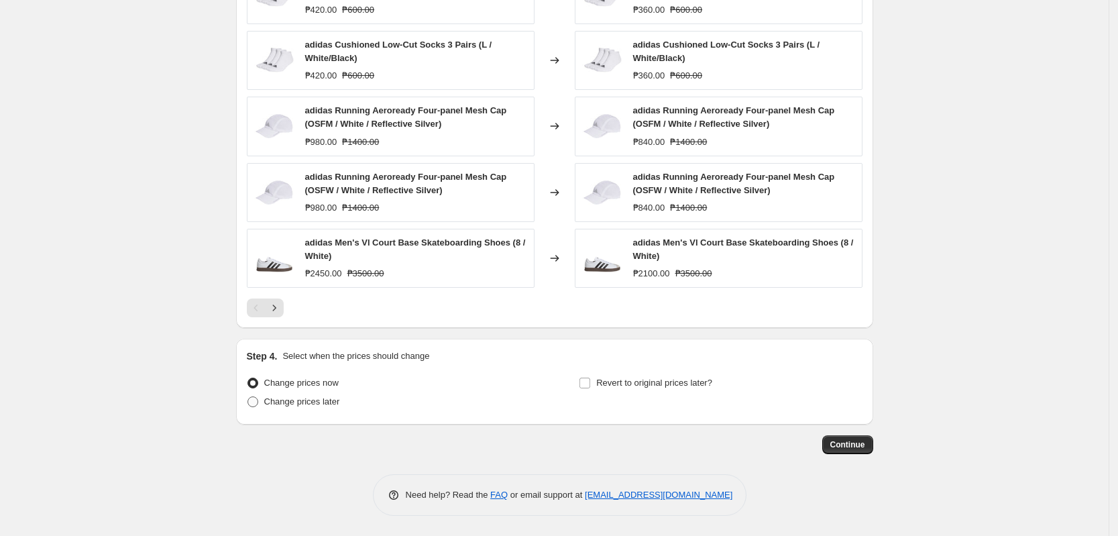
click at [294, 394] on label "Change prices later" at bounding box center [293, 401] width 93 height 19
click at [248, 396] on input "Change prices later" at bounding box center [248, 396] width 1 height 1
radio input "true"
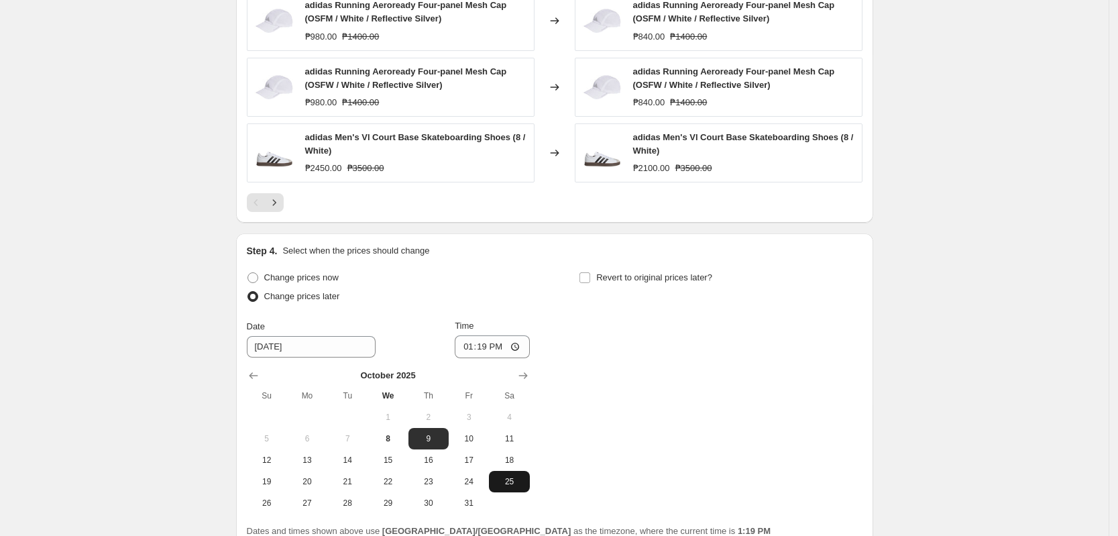
scroll to position [1225, 0]
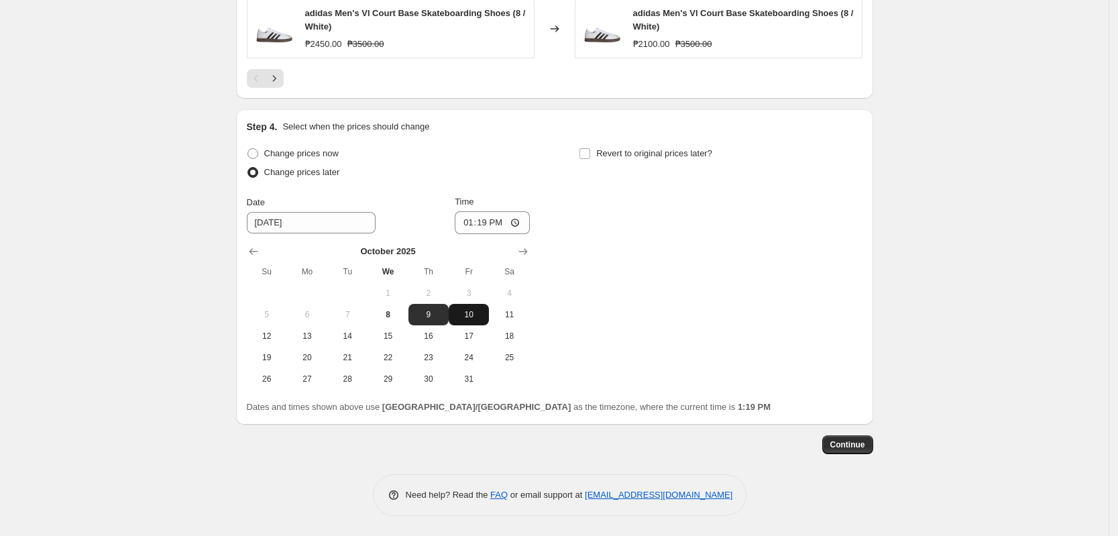
click at [475, 318] on span "10" at bounding box center [469, 314] width 30 height 11
type input "[DATE]"
click at [475, 218] on input "13:19" at bounding box center [492, 222] width 75 height 23
type input "00:00"
click at [698, 238] on div "Change prices now Change prices later Date [DATE] Time 00:00 [DATE] Su Mo Tu We…" at bounding box center [555, 266] width 616 height 245
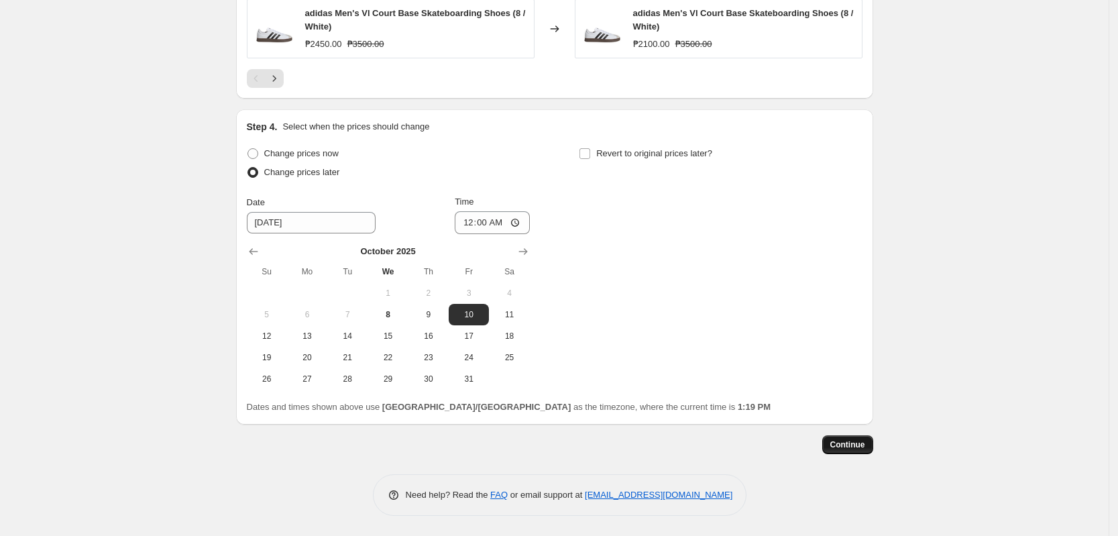
click at [850, 450] on span "Continue" at bounding box center [847, 444] width 35 height 11
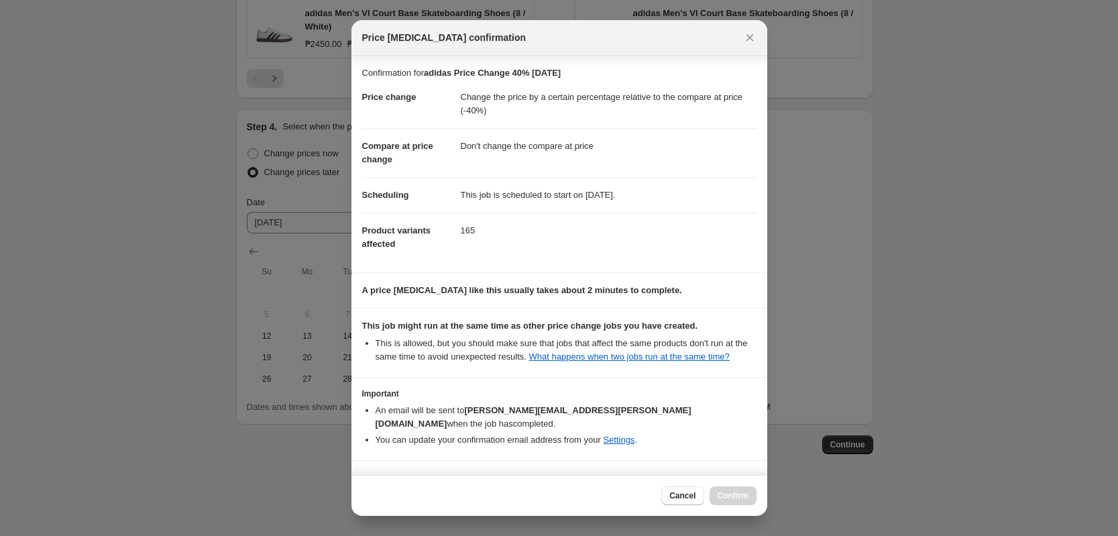
scroll to position [26, 0]
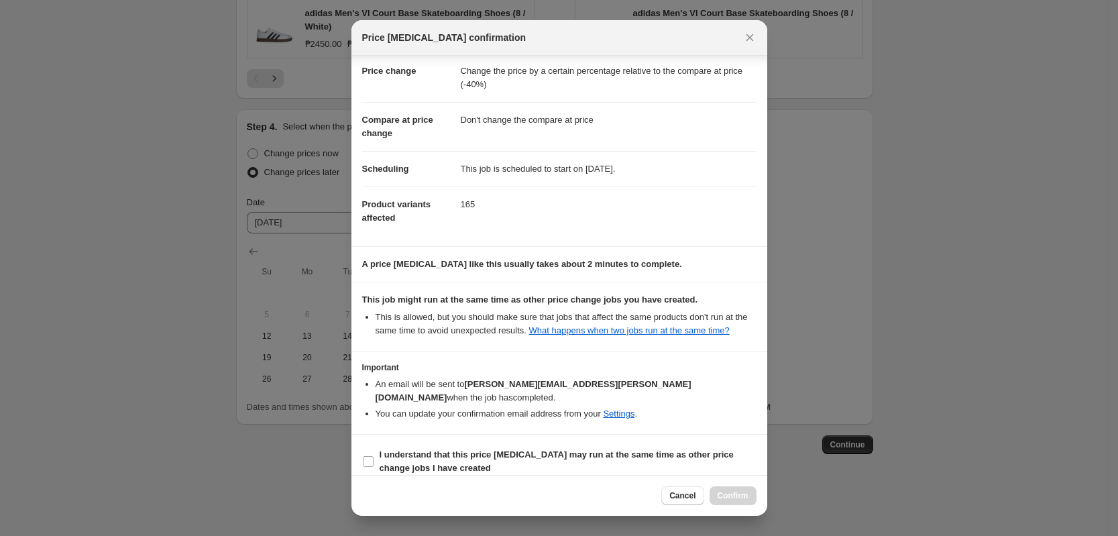
click at [566, 435] on section "I understand that this price [MEDICAL_DATA] may run at the same time as other p…" at bounding box center [559, 462] width 416 height 54
click at [567, 435] on section "I understand that this price [MEDICAL_DATA] may run at the same time as other p…" at bounding box center [559, 462] width 416 height 54
click at [572, 449] on b "I understand that this price [MEDICAL_DATA] may run at the same time as other p…" at bounding box center [557, 460] width 354 height 23
click at [691, 452] on span "I understand that this price [MEDICAL_DATA] may run at the same time as other p…" at bounding box center [568, 461] width 377 height 27
click at [374, 456] on input "I understand that this price [MEDICAL_DATA] may run at the same time as other p…" at bounding box center [368, 461] width 11 height 11
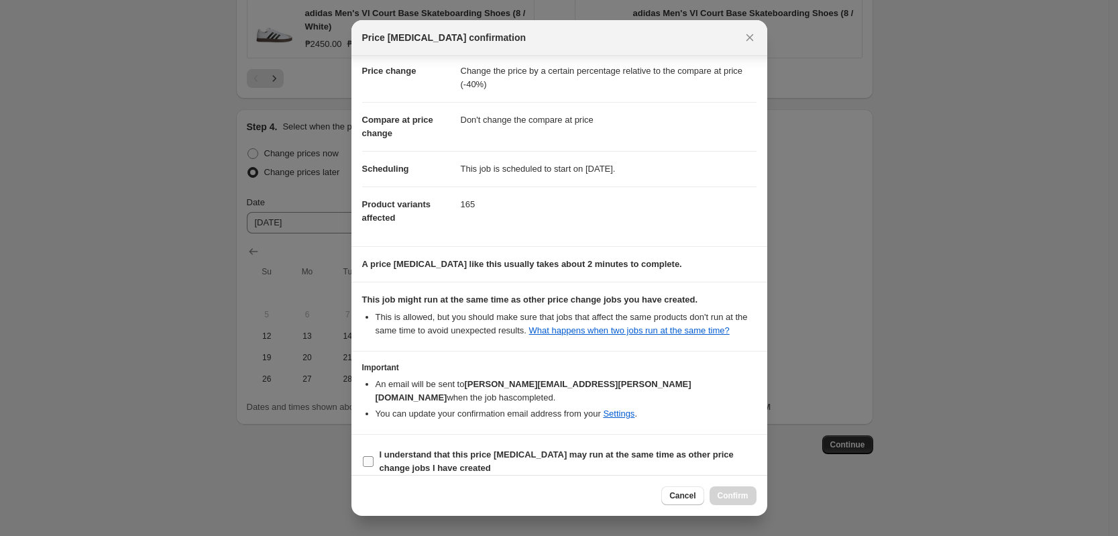
checkbox input "true"
drag, startPoint x: 725, startPoint y: 497, endPoint x: 722, endPoint y: 491, distance: 6.9
click at [724, 496] on span "Confirm" at bounding box center [733, 495] width 31 height 11
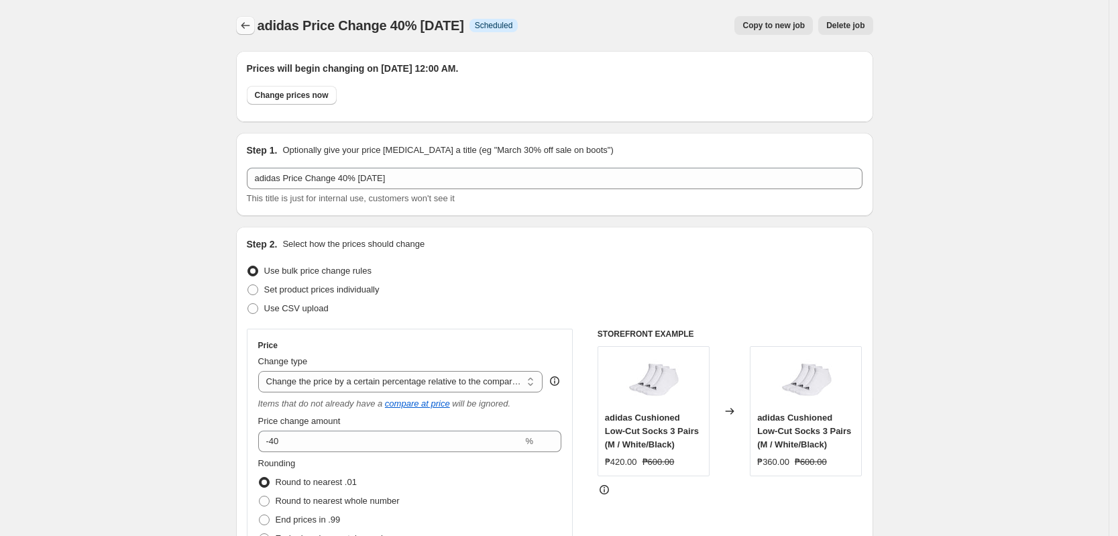
click at [247, 22] on icon "Price change jobs" at bounding box center [245, 25] width 13 height 13
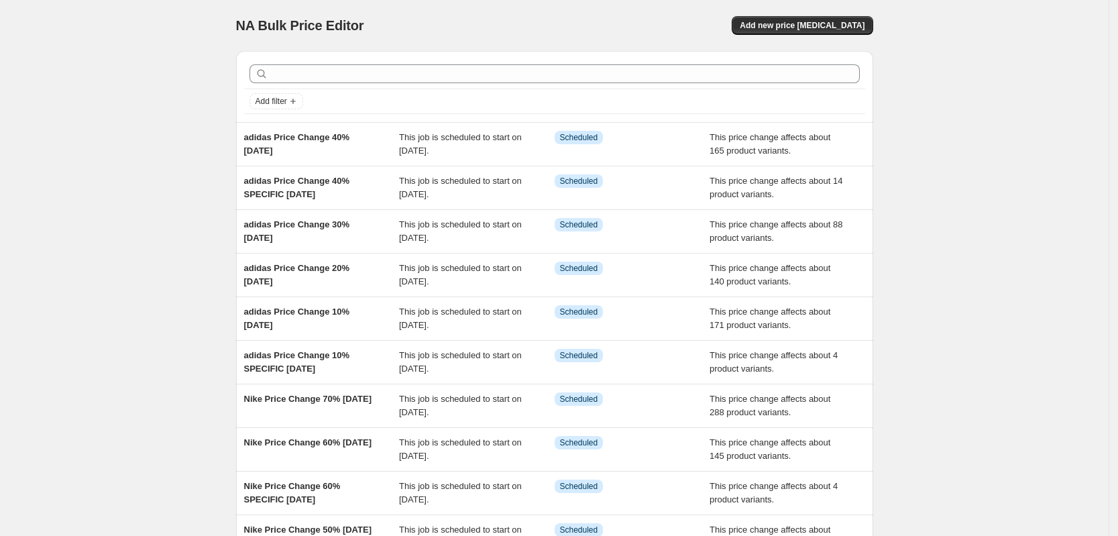
click at [123, 107] on div "NA Bulk Price Editor. This page is ready NA Bulk Price Editor Add new price [ME…" at bounding box center [554, 345] width 1109 height 691
click at [121, 108] on div "NA Bulk Price Editor. This page is ready NA Bulk Price Editor Add new price [ME…" at bounding box center [554, 345] width 1109 height 691
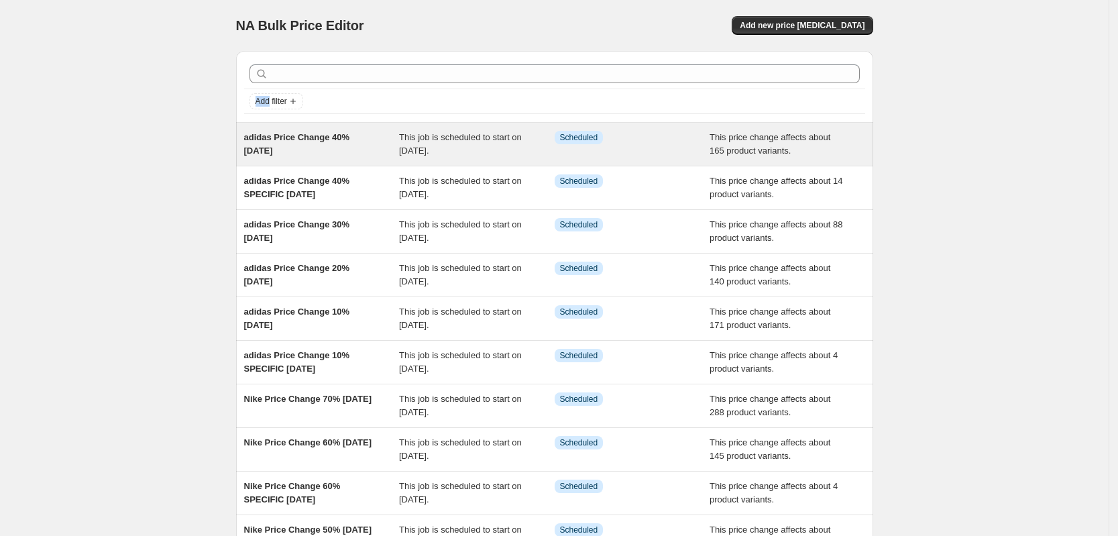
drag, startPoint x: 218, startPoint y: 134, endPoint x: 352, endPoint y: 158, distance: 136.2
click at [352, 158] on div "NA Bulk Price Editor. This page is ready NA Bulk Price Editor Add new price [ME…" at bounding box center [554, 345] width 1109 height 691
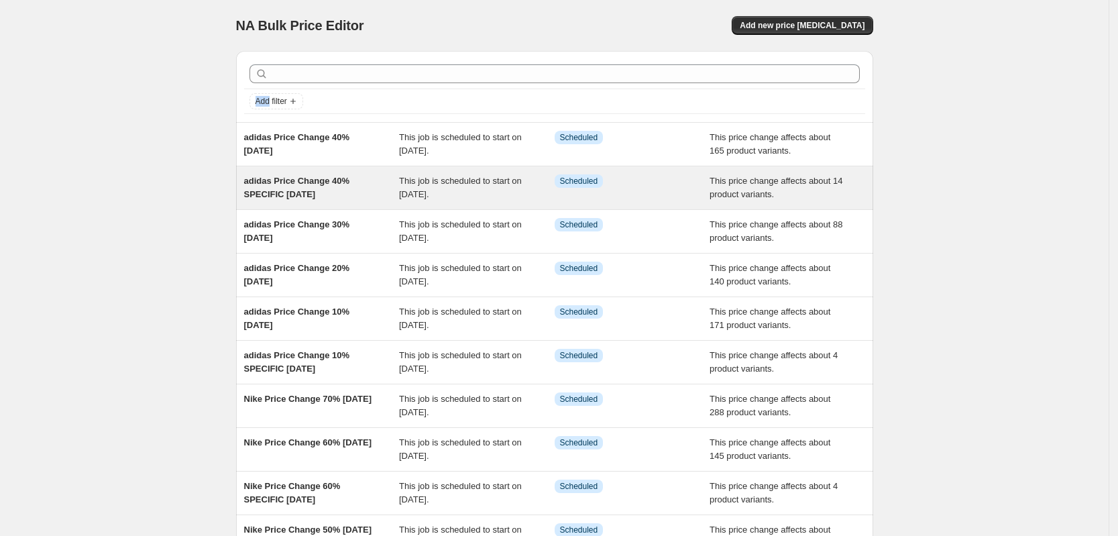
drag, startPoint x: 206, startPoint y: 169, endPoint x: 370, endPoint y: 195, distance: 165.7
click at [370, 195] on div "NA Bulk Price Editor. This page is ready NA Bulk Price Editor Add new price [ME…" at bounding box center [554, 345] width 1109 height 691
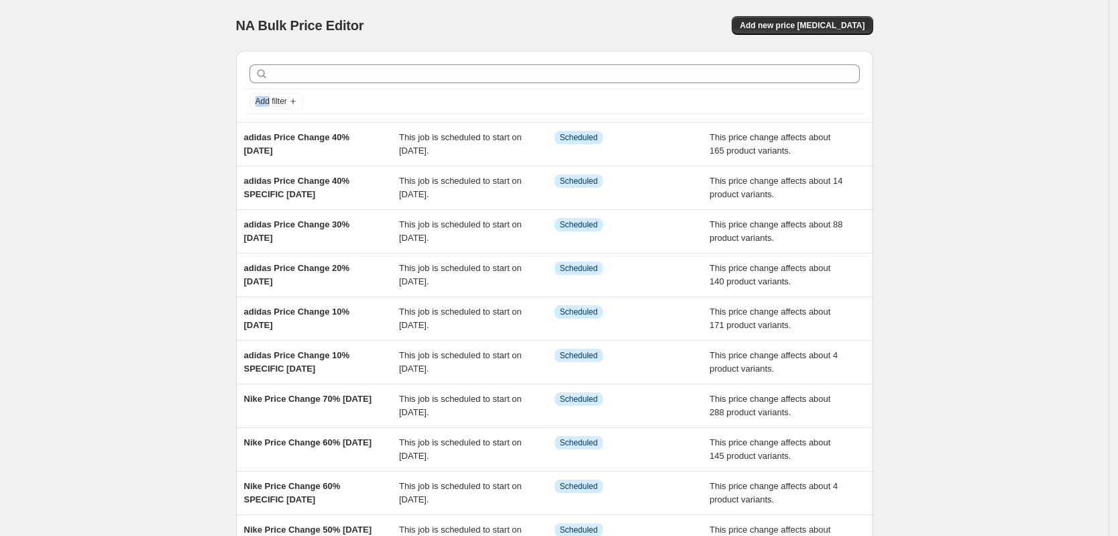
copy span "adidas Price Change 40% SPECIFIC [DATE]"
click at [820, 21] on span "Add new price [MEDICAL_DATA]" at bounding box center [802, 25] width 125 height 11
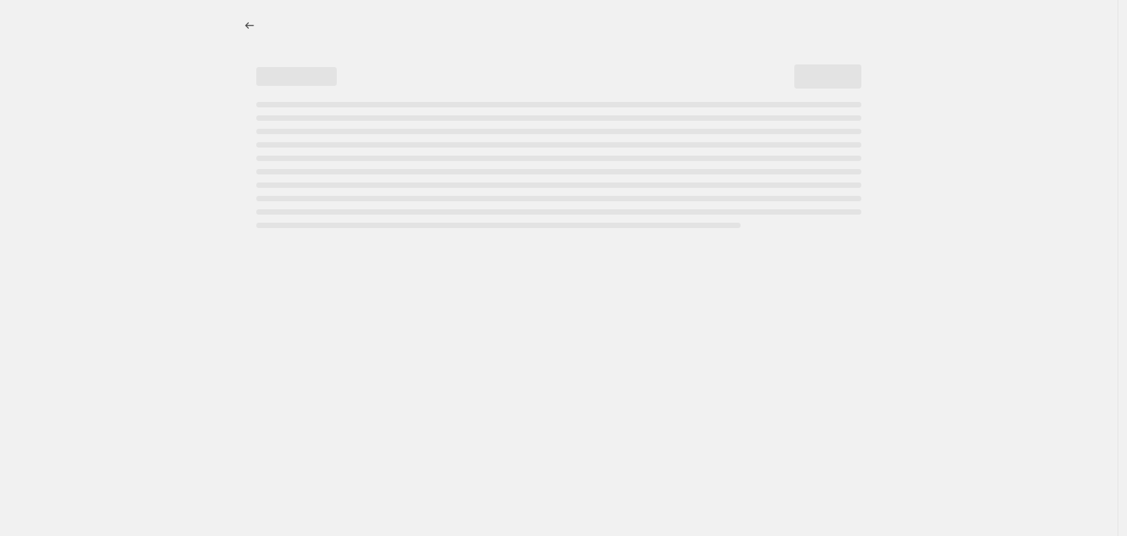
select select "percentage"
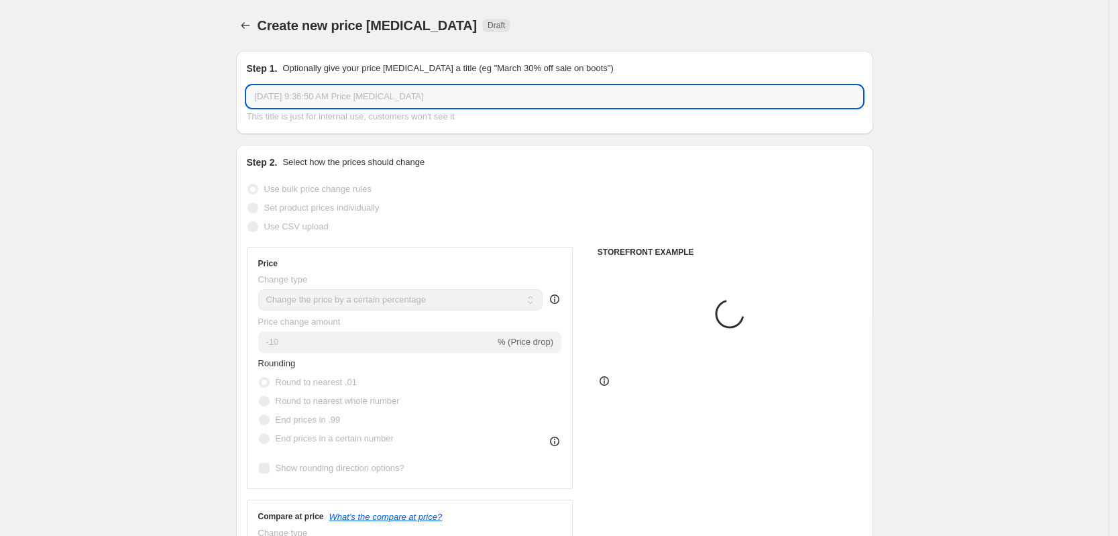
click at [392, 98] on input "[DATE] 9:36:50 AM Price [MEDICAL_DATA]" at bounding box center [555, 96] width 616 height 21
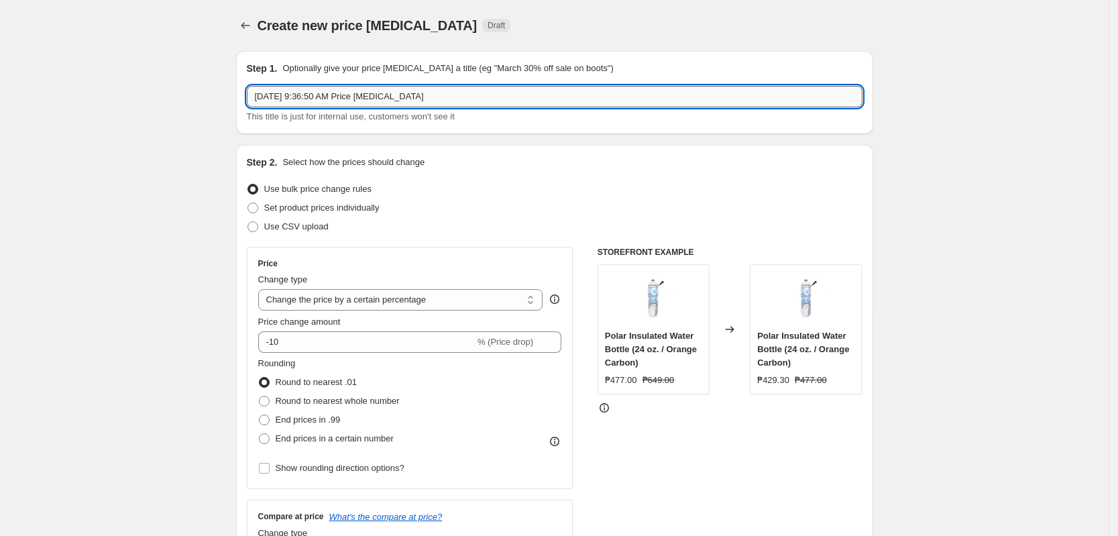
paste input "adidas Price Change 40% SPECIFIC [DATE]"
click at [340, 100] on input "adidas Price Change 50% SPECIFIC [DATE]" at bounding box center [555, 96] width 616 height 21
type input "adidas Price Change 50% SPECIFIC [DATE]"
click at [453, 300] on select "Change the price to a certain amount Change the price by a certain amount Chang…" at bounding box center [400, 299] width 285 height 21
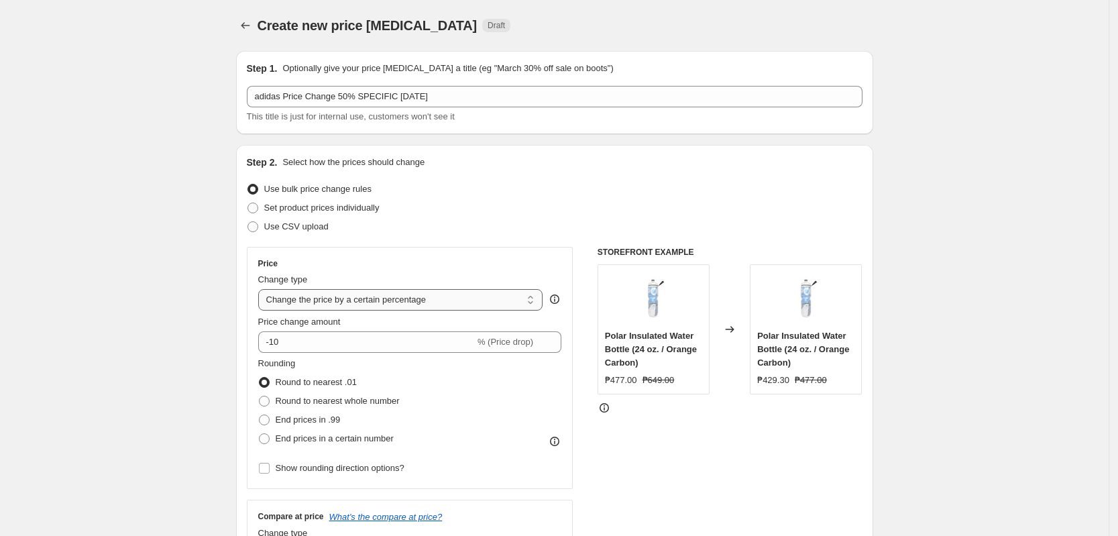
select select "pcap"
click at [262, 289] on select "Change the price to a certain amount Change the price by a certain amount Chang…" at bounding box center [400, 299] width 285 height 21
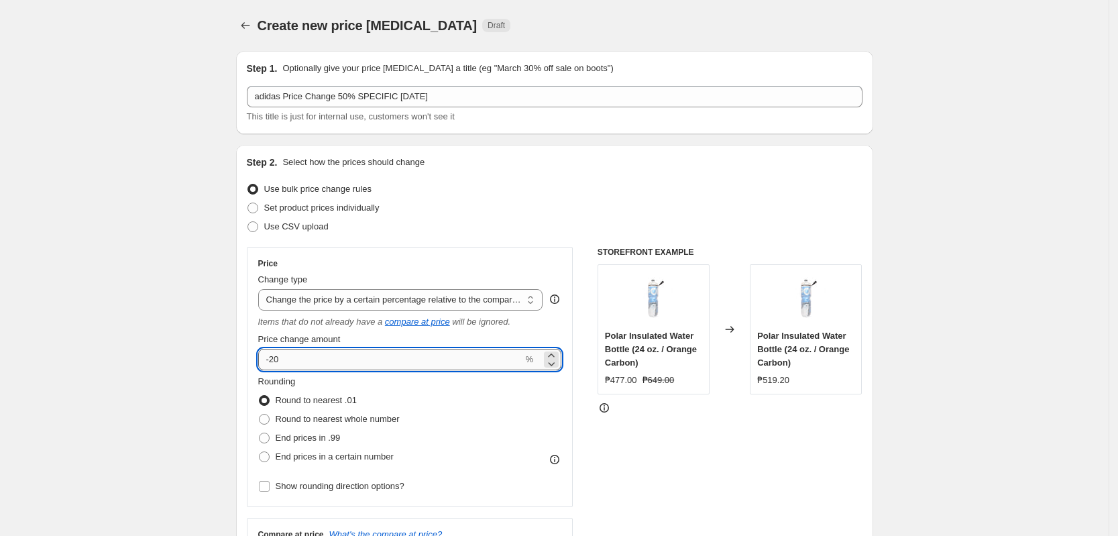
click at [273, 359] on input "-20" at bounding box center [390, 359] width 265 height 21
type input "-50"
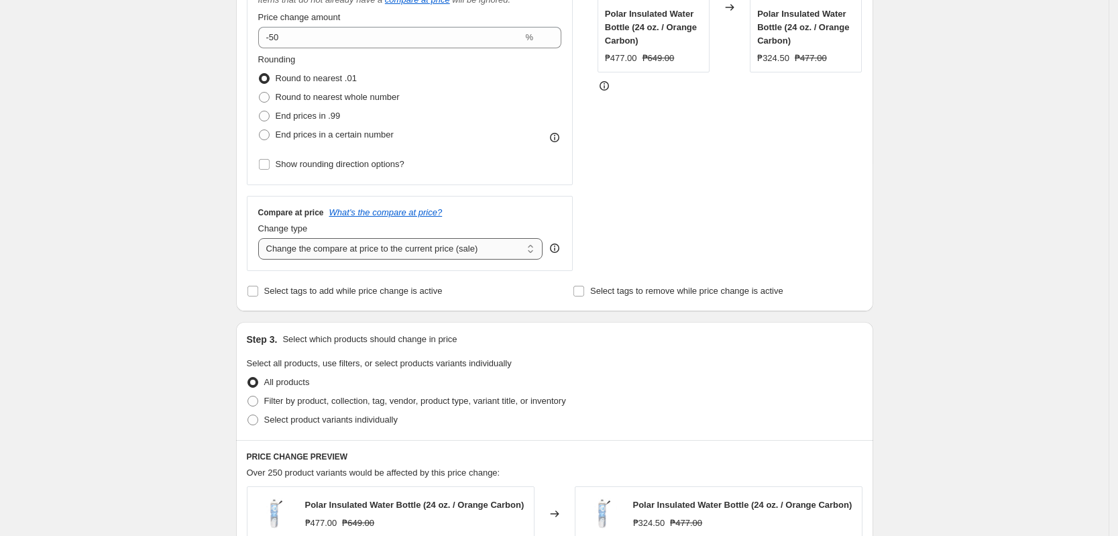
scroll to position [335, 0]
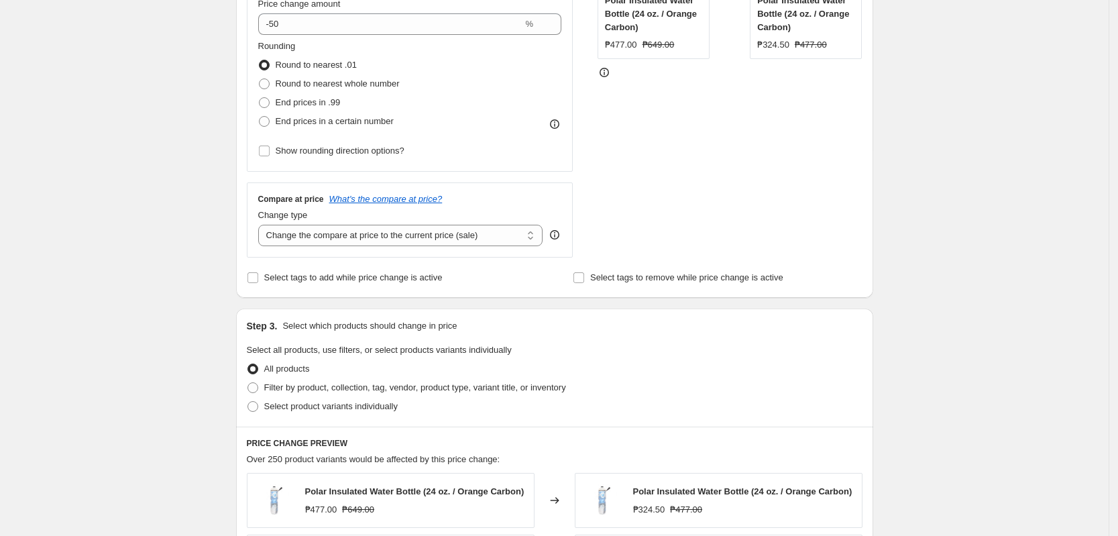
click at [468, 223] on div "Change type Change the compare at price to the current price (sale) Change the …" at bounding box center [400, 228] width 285 height 38
drag, startPoint x: 467, startPoint y: 226, endPoint x: 444, endPoint y: 240, distance: 26.8
click at [466, 227] on select "Change the compare at price to the current price (sale) Change the compare at p…" at bounding box center [400, 235] width 285 height 21
select select "no_change"
click at [262, 225] on select "Change the compare at price to the current price (sale) Change the compare at p…" at bounding box center [400, 235] width 285 height 21
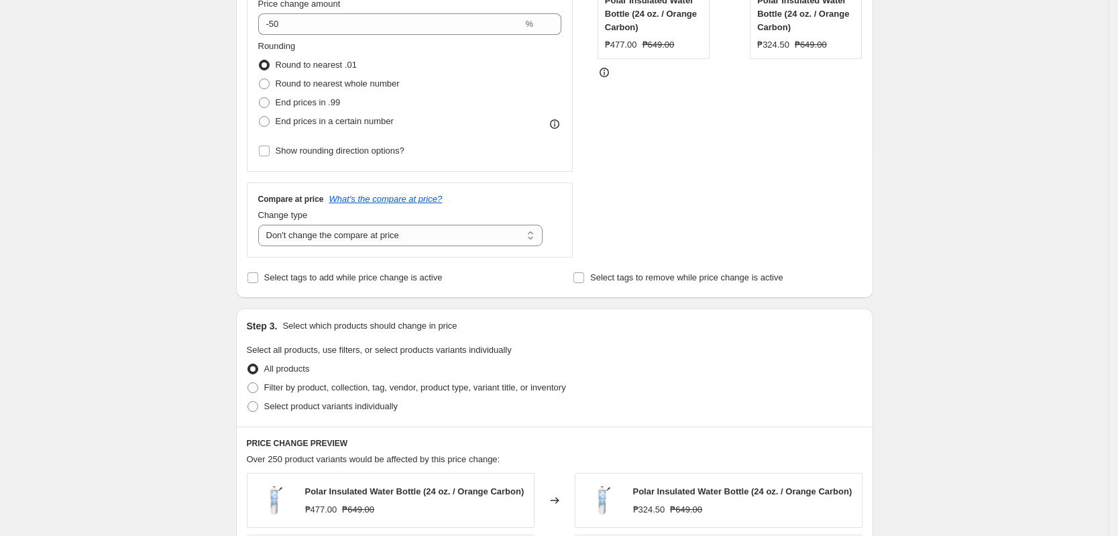
drag, startPoint x: 43, startPoint y: 288, endPoint x: 87, endPoint y: 297, distance: 44.5
click at [87, 297] on div "Create new price [MEDICAL_DATA]. This page is ready Create new price [MEDICAL_D…" at bounding box center [554, 346] width 1109 height 1363
click at [345, 411] on span "Select product variants individually" at bounding box center [330, 406] width 133 height 10
click at [248, 402] on input "Select product variants individually" at bounding box center [248, 401] width 1 height 1
radio input "true"
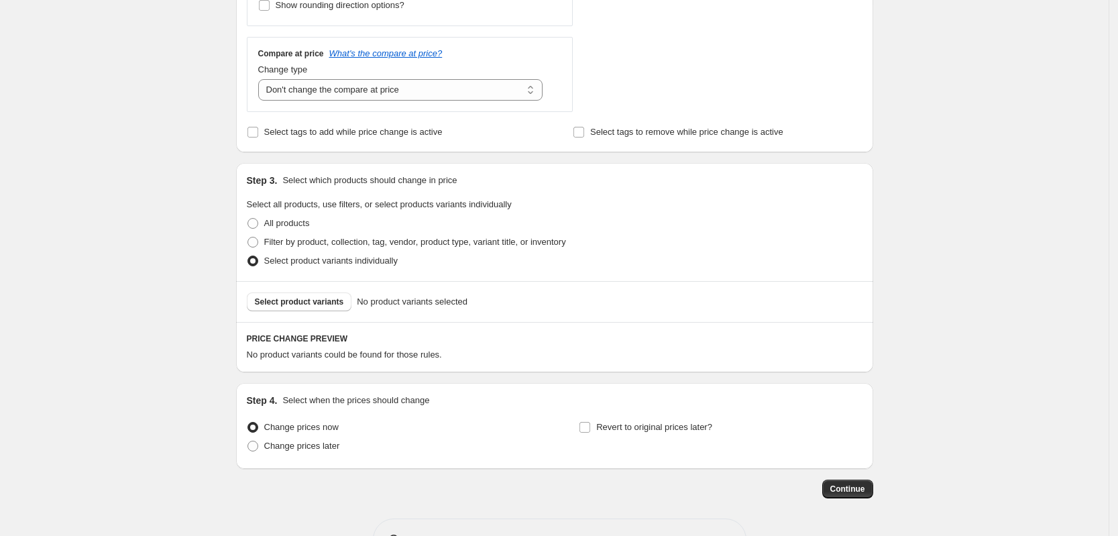
scroll to position [503, 0]
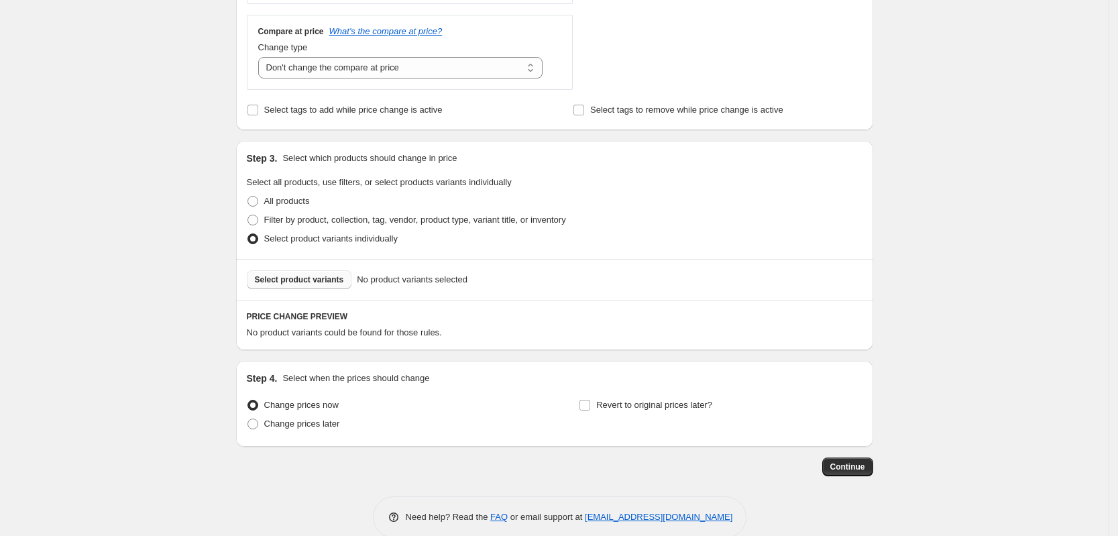
click at [340, 280] on span "Select product variants" at bounding box center [299, 279] width 89 height 11
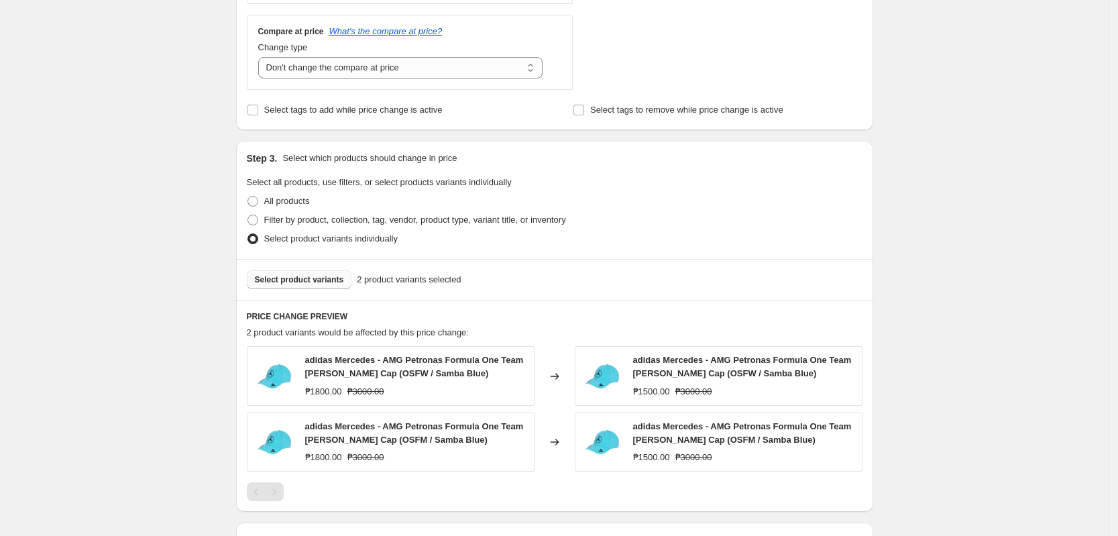
click at [331, 270] on div "Select product variants 2 product variants selected" at bounding box center [554, 279] width 637 height 41
click at [331, 279] on span "Select product variants" at bounding box center [299, 279] width 89 height 11
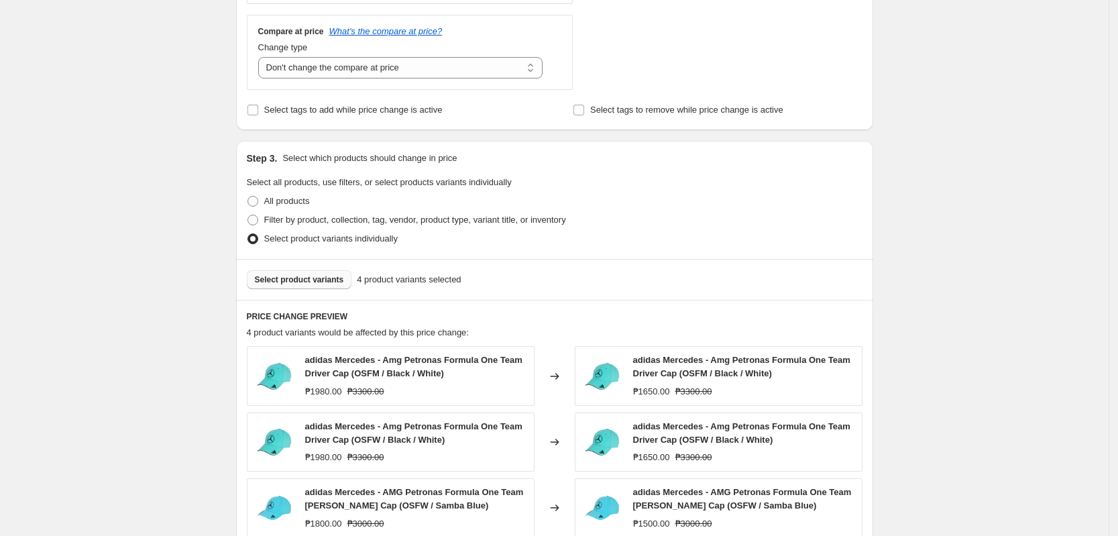
drag, startPoint x: 979, startPoint y: 245, endPoint x: 955, endPoint y: 240, distance: 23.9
click at [963, 241] on div "Create new price [MEDICAL_DATA]. This page is ready Create new price [MEDICAL_D…" at bounding box center [554, 174] width 1109 height 1355
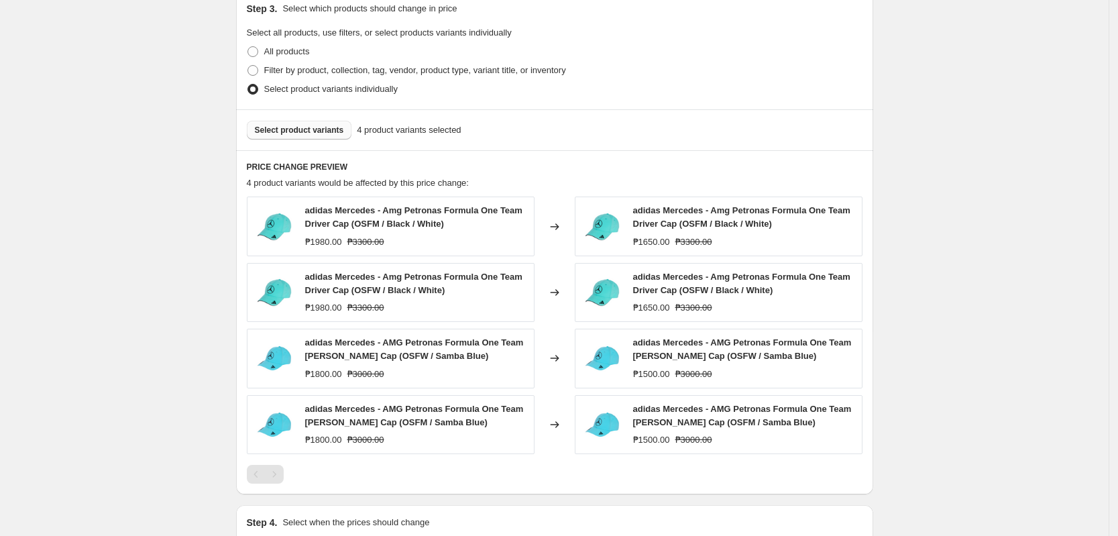
scroll to position [820, 0]
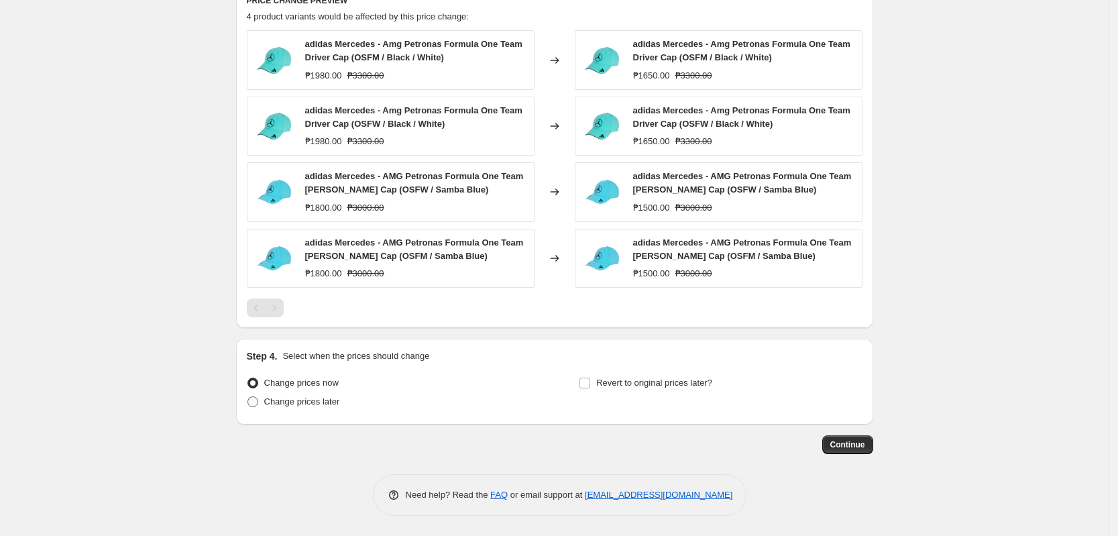
click at [313, 404] on span "Change prices later" at bounding box center [302, 401] width 76 height 10
click at [248, 397] on input "Change prices later" at bounding box center [248, 396] width 1 height 1
radio input "true"
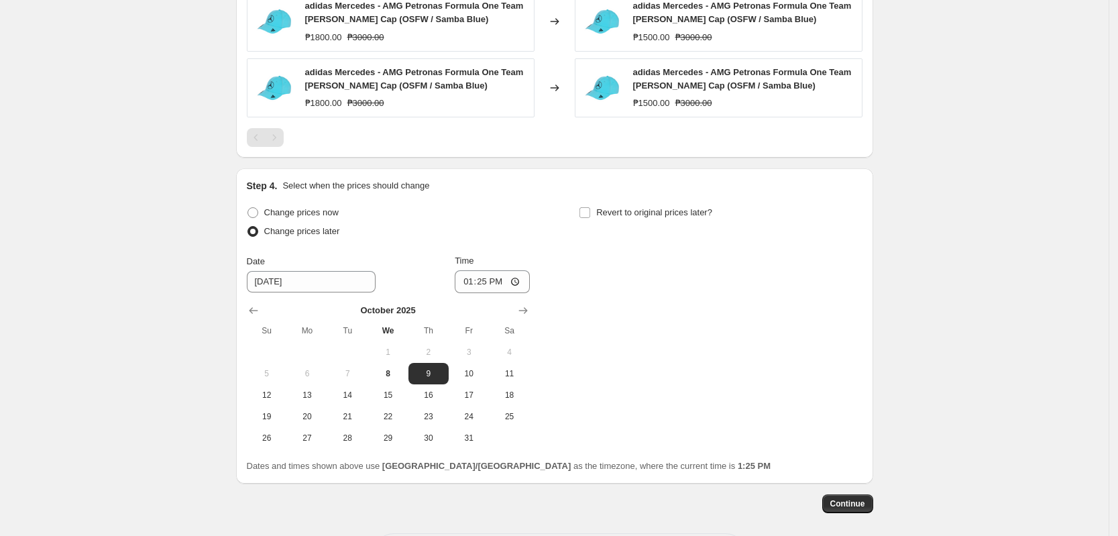
scroll to position [1049, 0]
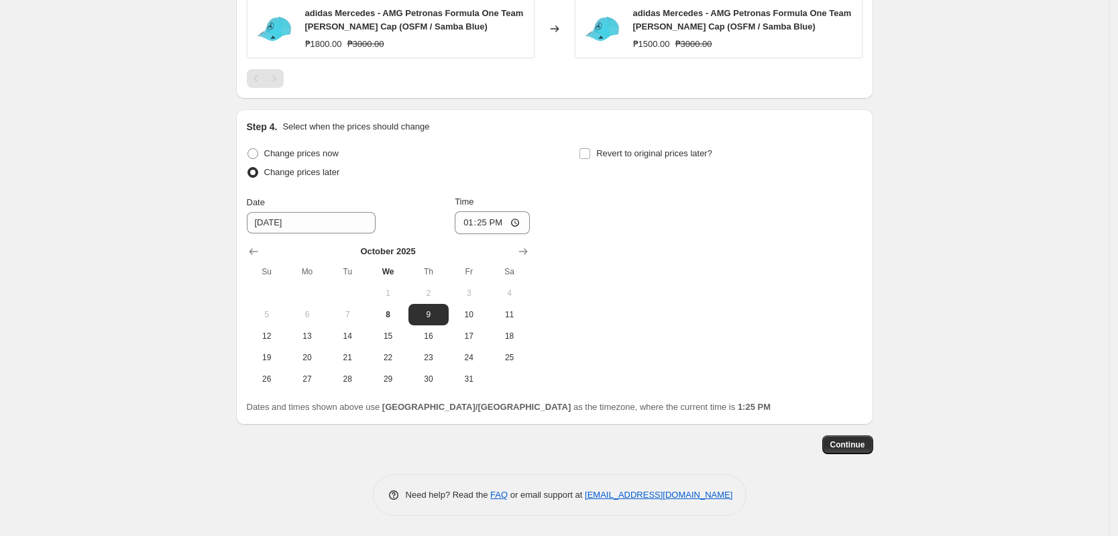
drag, startPoint x: 470, startPoint y: 319, endPoint x: 472, endPoint y: 288, distance: 30.9
click at [472, 317] on span "10" at bounding box center [469, 314] width 30 height 11
type input "[DATE]"
click at [471, 229] on input "13:25" at bounding box center [492, 222] width 75 height 23
click at [472, 225] on input "13:25" at bounding box center [492, 222] width 75 height 23
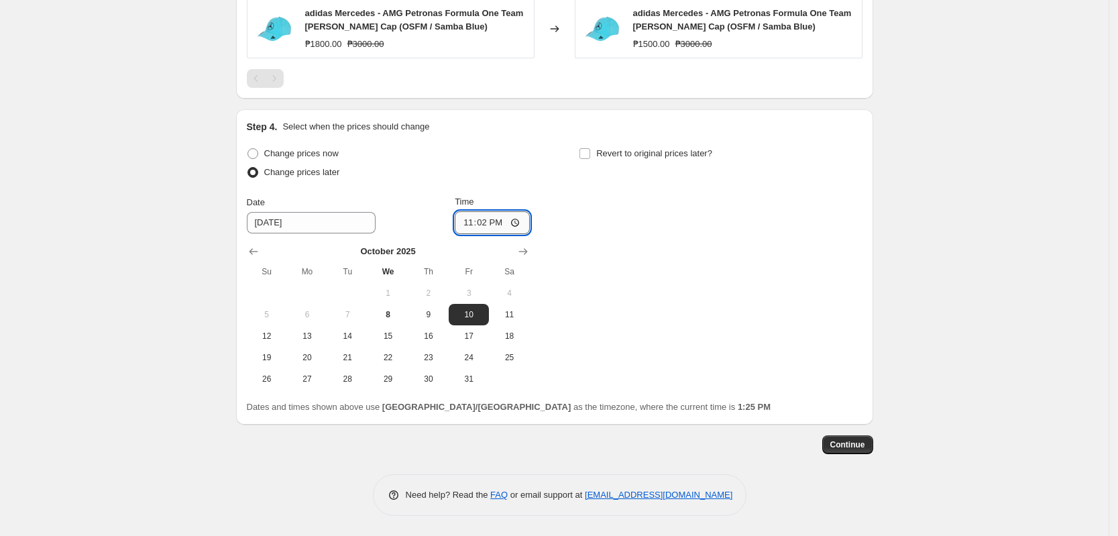
click at [470, 229] on input "23:02" at bounding box center [492, 222] width 75 height 23
click at [471, 220] on input "23:02" at bounding box center [492, 222] width 75 height 23
type input "00:00"
click at [663, 281] on div "Change prices now Change prices later Date [DATE] Time 00:00 [DATE] Su Mo Tu We…" at bounding box center [555, 266] width 616 height 245
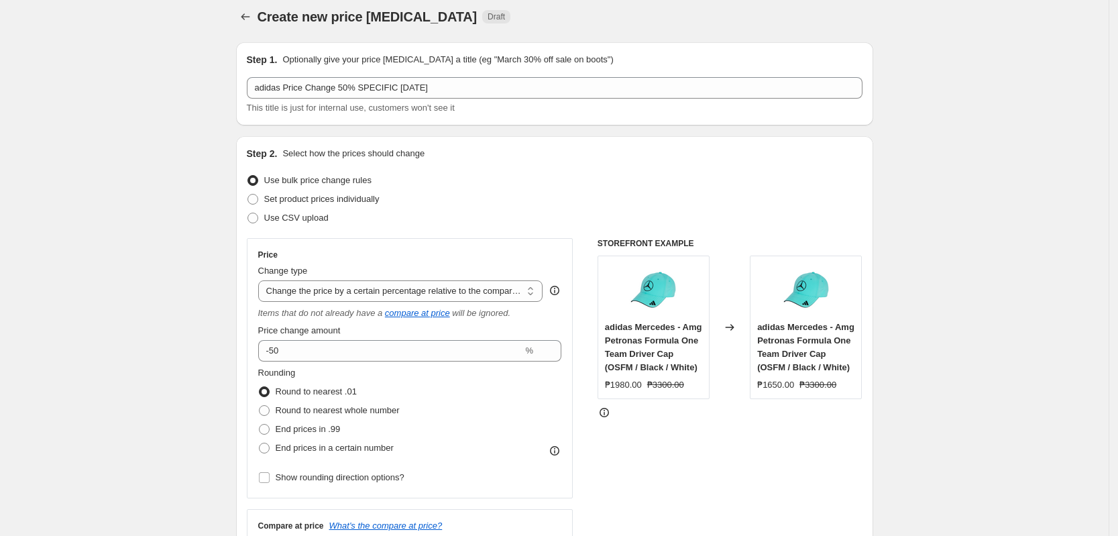
scroll to position [0, 0]
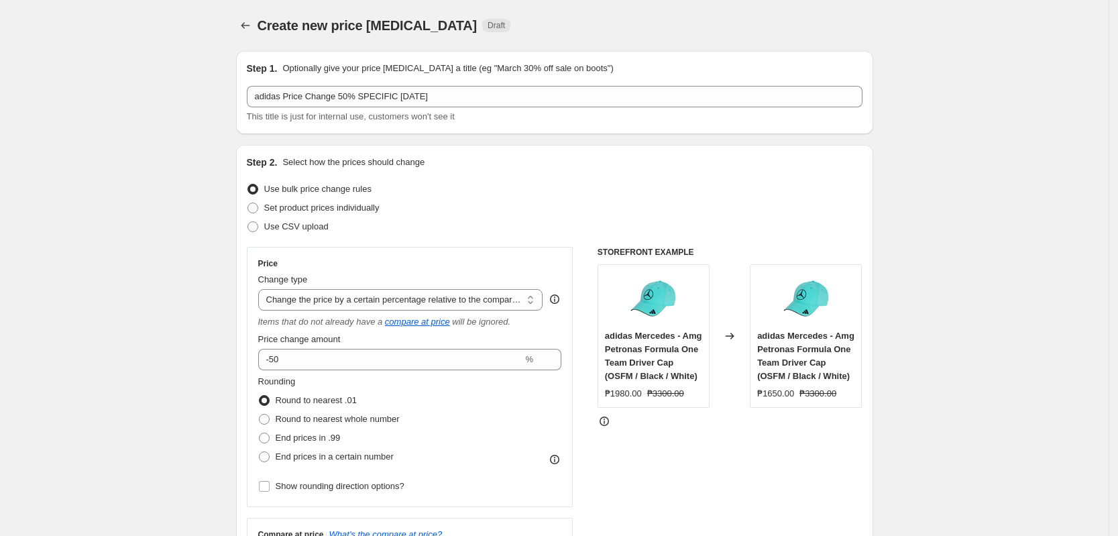
click at [489, 110] on div "This title is just for internal use, customers won't see it" at bounding box center [555, 116] width 616 height 13
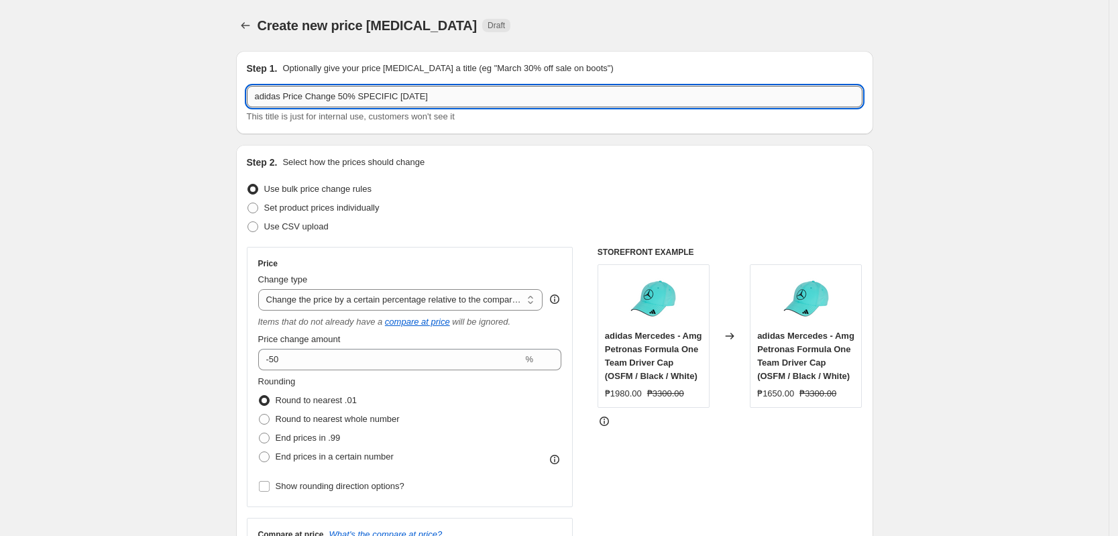
click at [492, 101] on input "adidas Price Change 50% SPECIFIC [DATE]" at bounding box center [555, 96] width 616 height 21
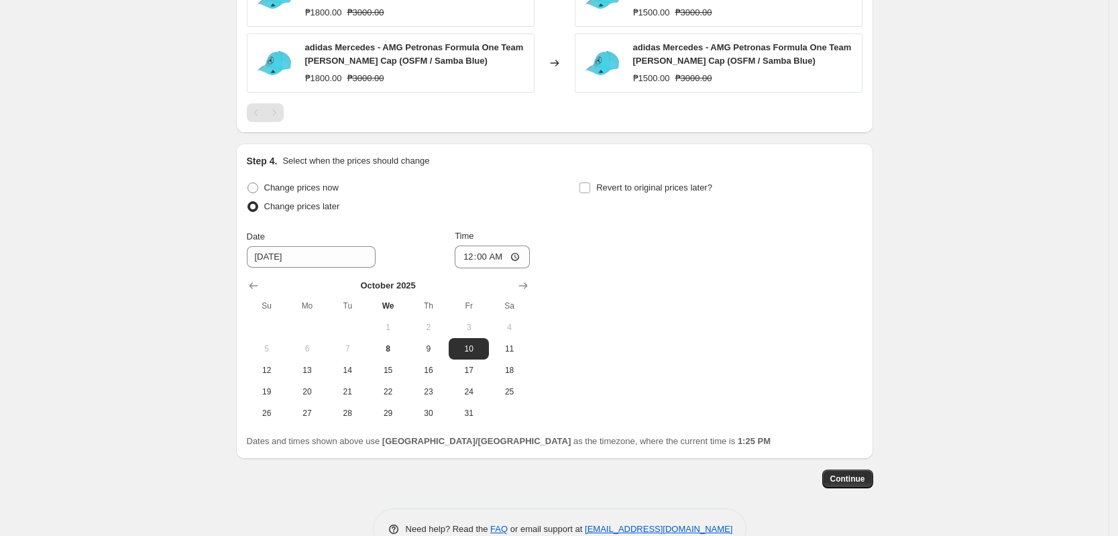
scroll to position [1049, 0]
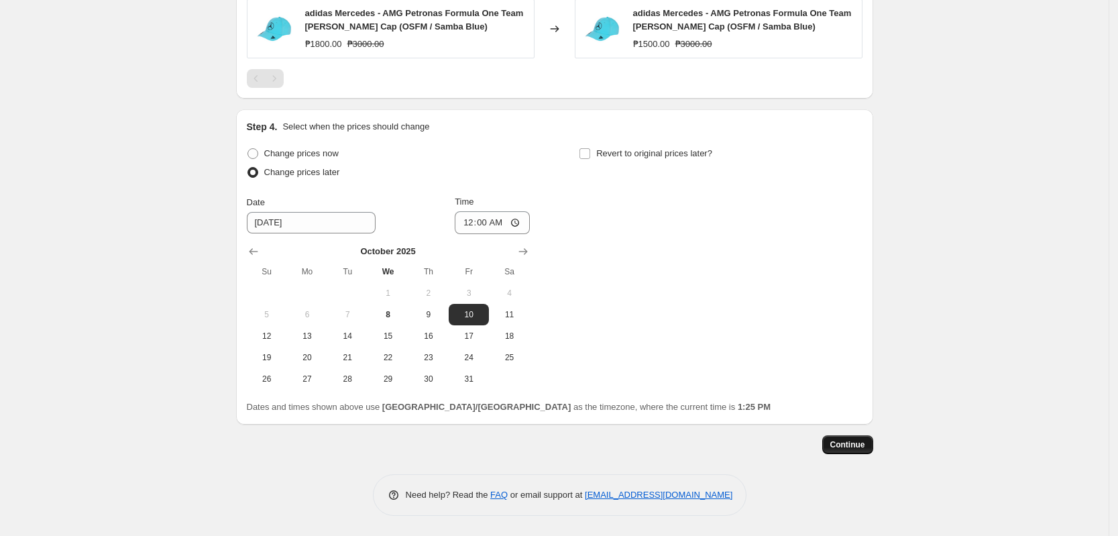
click at [857, 436] on button "Continue" at bounding box center [847, 444] width 51 height 19
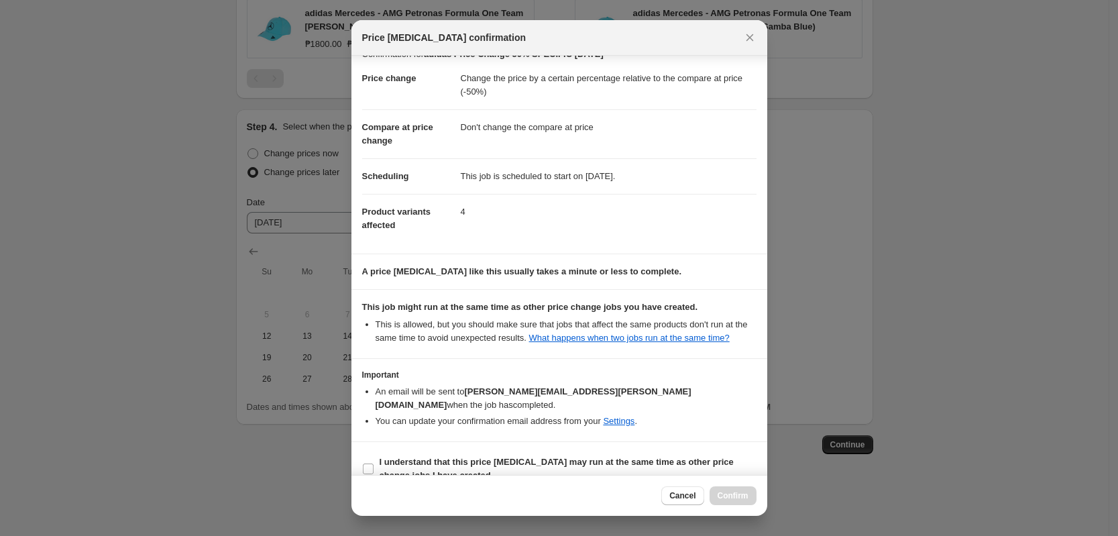
scroll to position [26, 0]
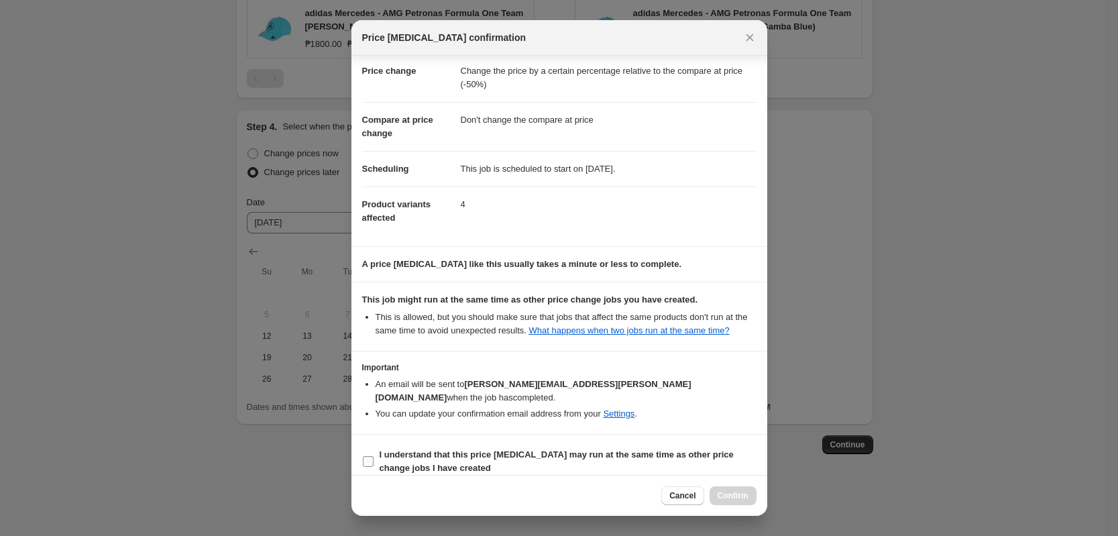
click at [540, 449] on span "I understand that this price [MEDICAL_DATA] may run at the same time as other p…" at bounding box center [568, 461] width 377 height 27
click at [374, 456] on input "I understand that this price [MEDICAL_DATA] may run at the same time as other p…" at bounding box center [368, 461] width 11 height 11
checkbox input "true"
click at [730, 492] on span "Confirm" at bounding box center [733, 495] width 31 height 11
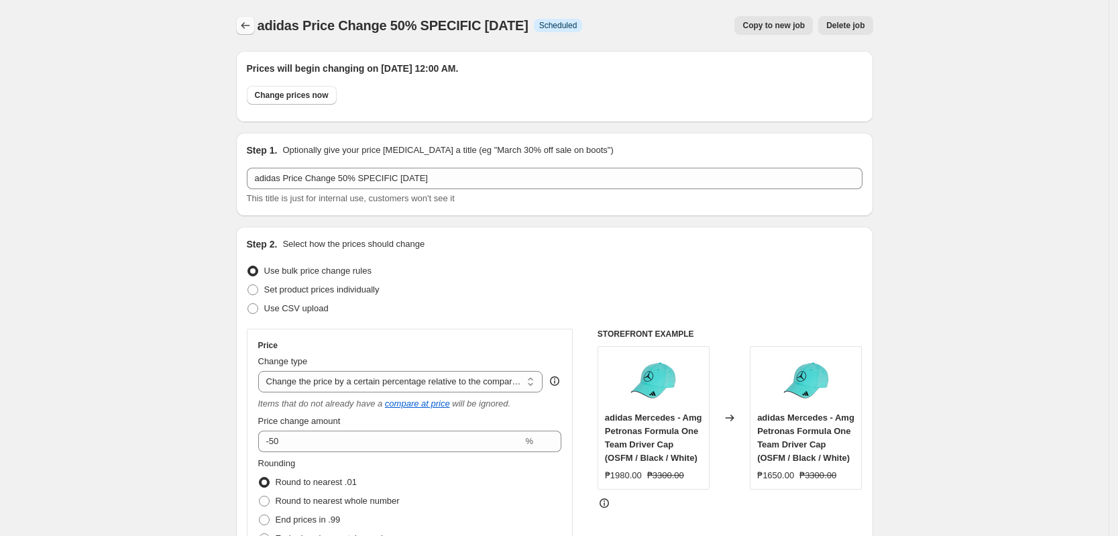
click at [250, 19] on icon "Price change jobs" at bounding box center [245, 25] width 13 height 13
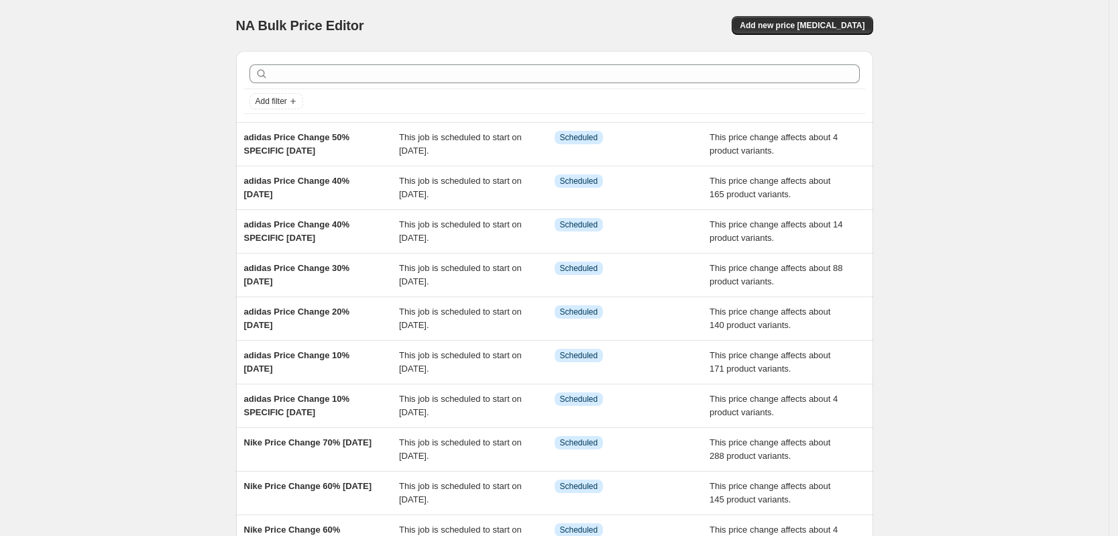
click at [209, 133] on div "NA Bulk Price Editor. This page is ready NA Bulk Price Editor Add new price [ME…" at bounding box center [554, 345] width 1109 height 691
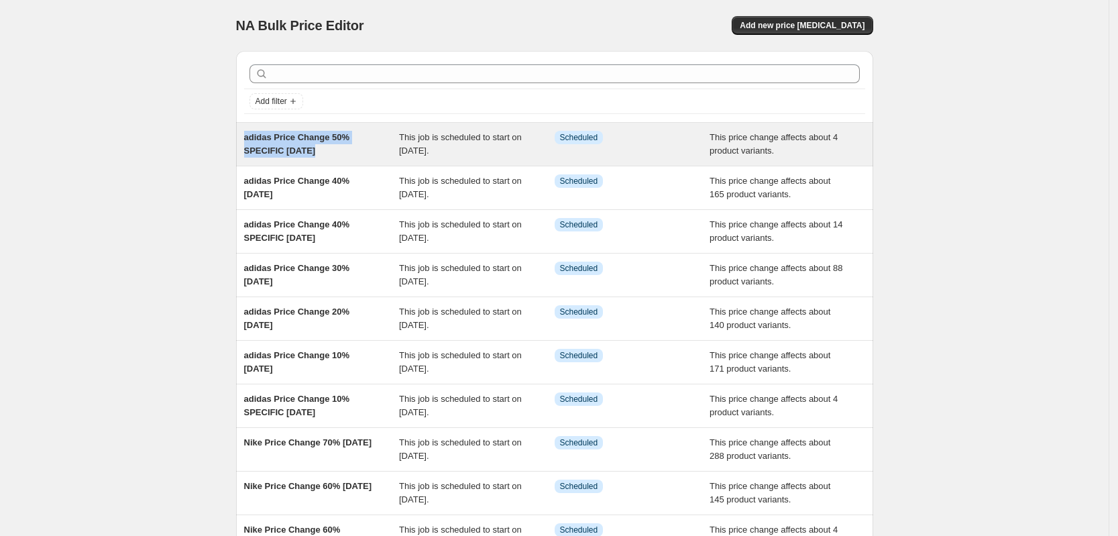
drag, startPoint x: 213, startPoint y: 133, endPoint x: 374, endPoint y: 152, distance: 162.7
click at [374, 152] on div "NA Bulk Price Editor. This page is ready NA Bulk Price Editor Add new price [ME…" at bounding box center [554, 345] width 1109 height 691
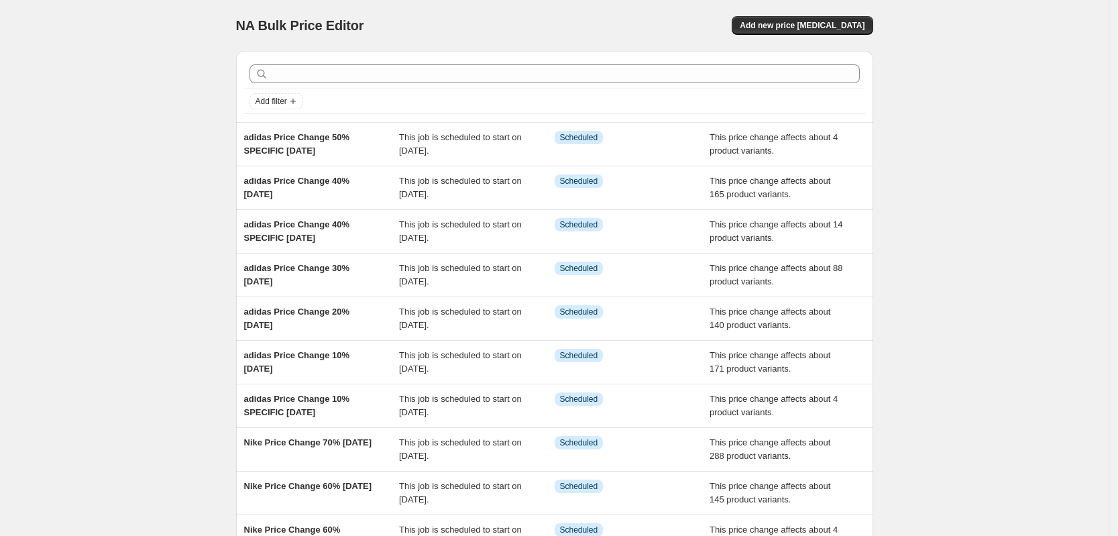
click at [777, 15] on div "NA Bulk Price Editor. This page is ready NA Bulk Price Editor Add new price [ME…" at bounding box center [554, 25] width 637 height 51
click at [783, 24] on span "Add new price [MEDICAL_DATA]" at bounding box center [802, 25] width 125 height 11
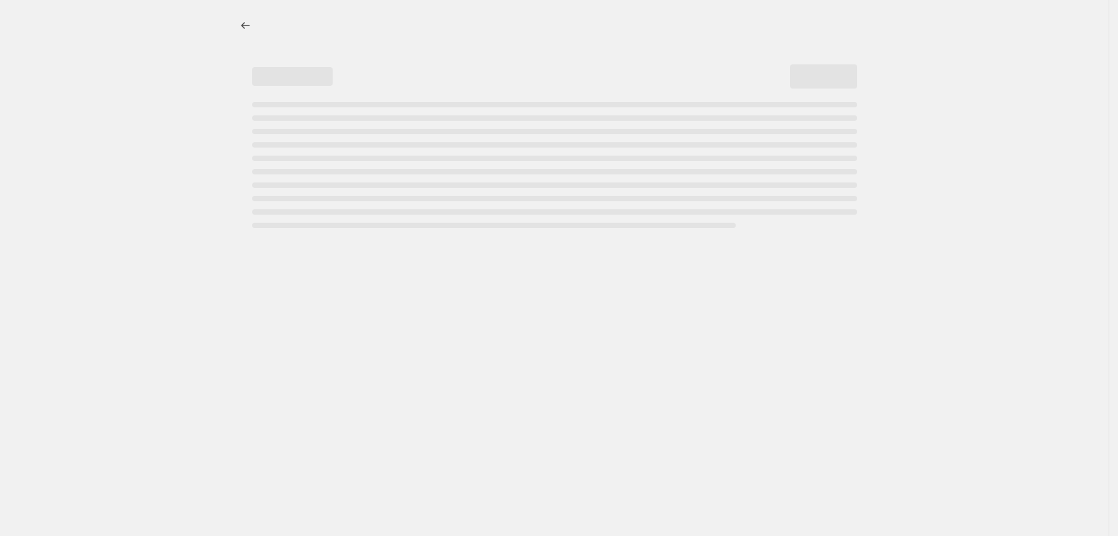
select select "percentage"
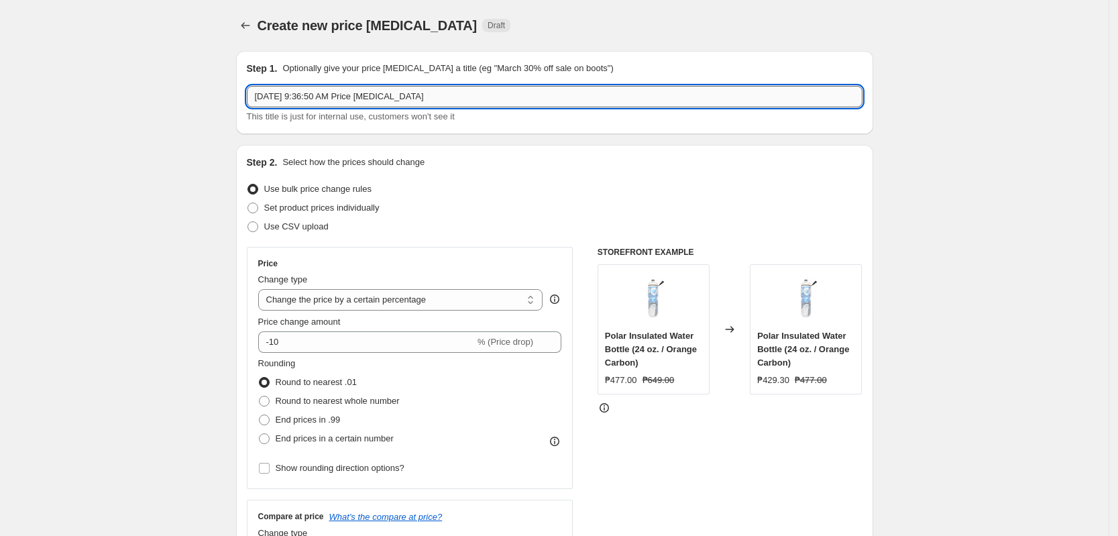
click at [360, 93] on input "[DATE] 9:36:50 AM Price [MEDICAL_DATA]" at bounding box center [555, 96] width 616 height 21
paste input "adidas Price Change 50% SPECIFIC [DATE]"
drag, startPoint x: 391, startPoint y: 93, endPoint x: 355, endPoint y: 93, distance: 36.2
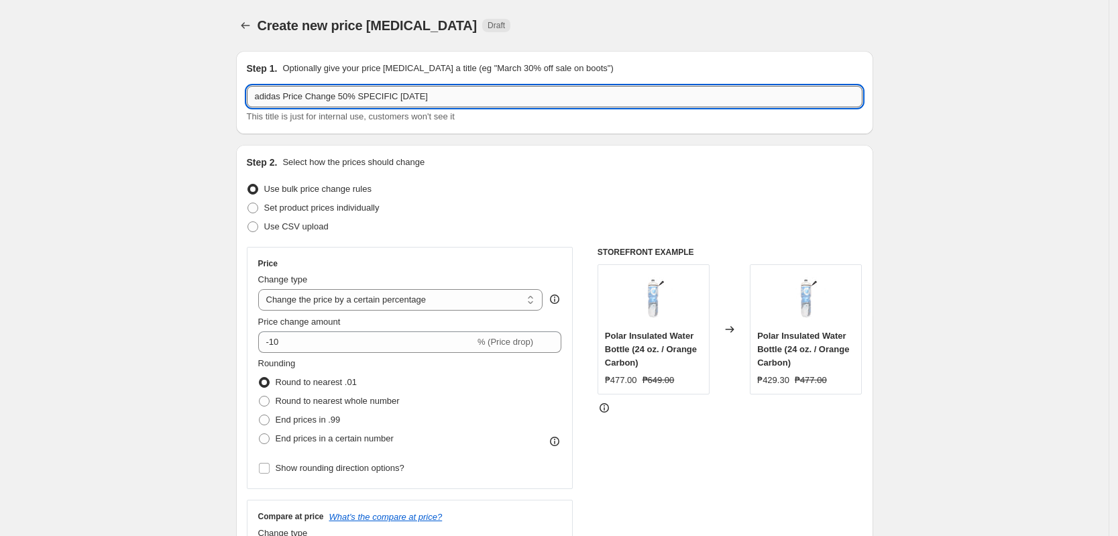
click at [355, 93] on input "adidas Price Change 50% SPECIFIC [DATE]" at bounding box center [555, 96] width 616 height 21
type input "adidas Price Change 50% [DATE]"
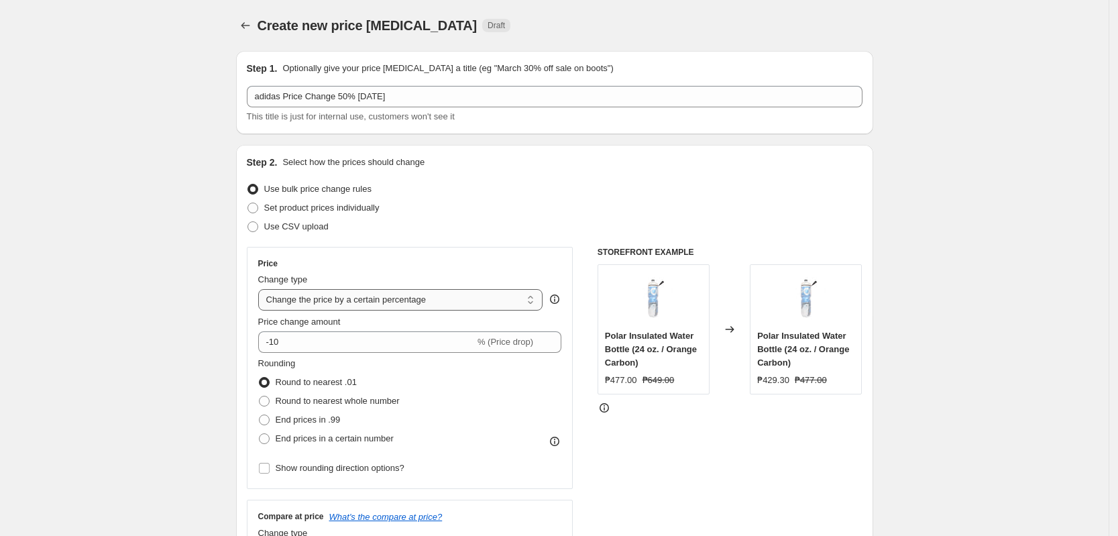
drag, startPoint x: 400, startPoint y: 292, endPoint x: 429, endPoint y: 307, distance: 32.7
click at [401, 292] on select "Change the price to a certain amount Change the price by a certain amount Chang…" at bounding box center [400, 299] width 285 height 21
select select "pcap"
click at [262, 289] on select "Change the price to a certain amount Change the price by a certain amount Chang…" at bounding box center [400, 299] width 285 height 21
click at [533, 415] on div "Rounding Round to nearest .01 Round to nearest whole number End prices in .99 E…" at bounding box center [410, 402] width 304 height 91
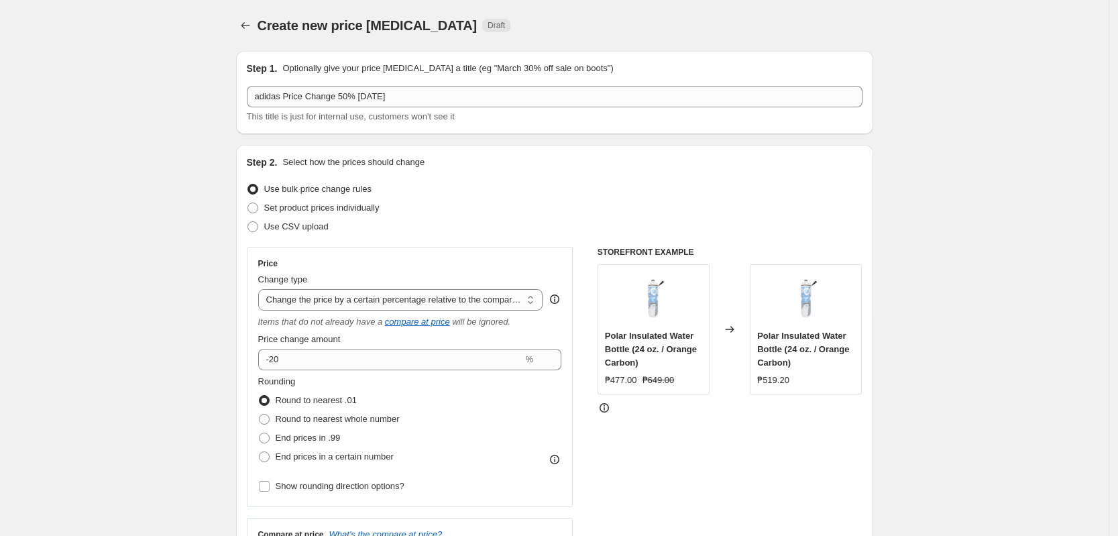
click at [610, 201] on div "Set product prices individually" at bounding box center [555, 208] width 616 height 19
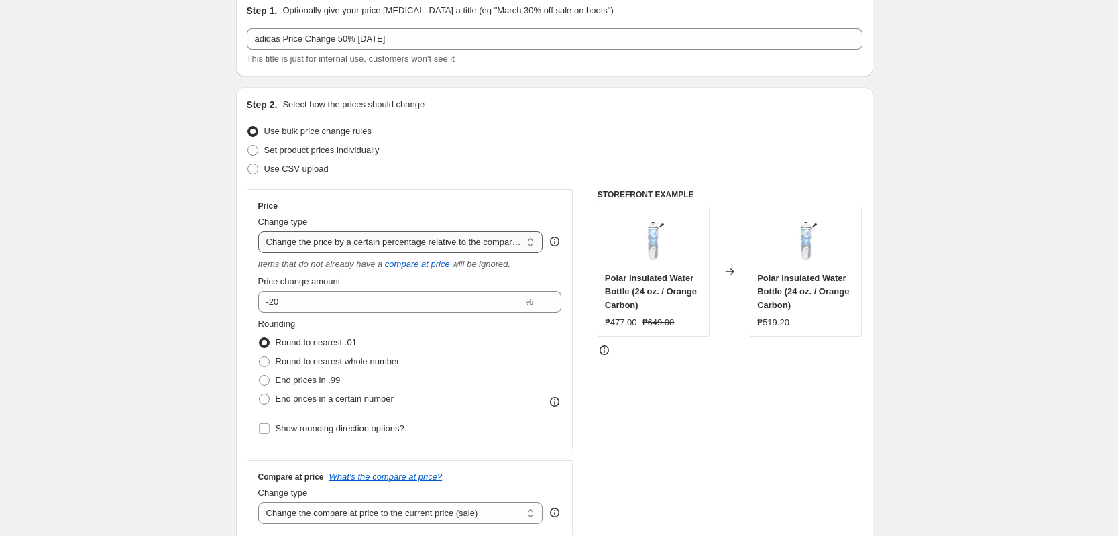
scroll to position [84, 0]
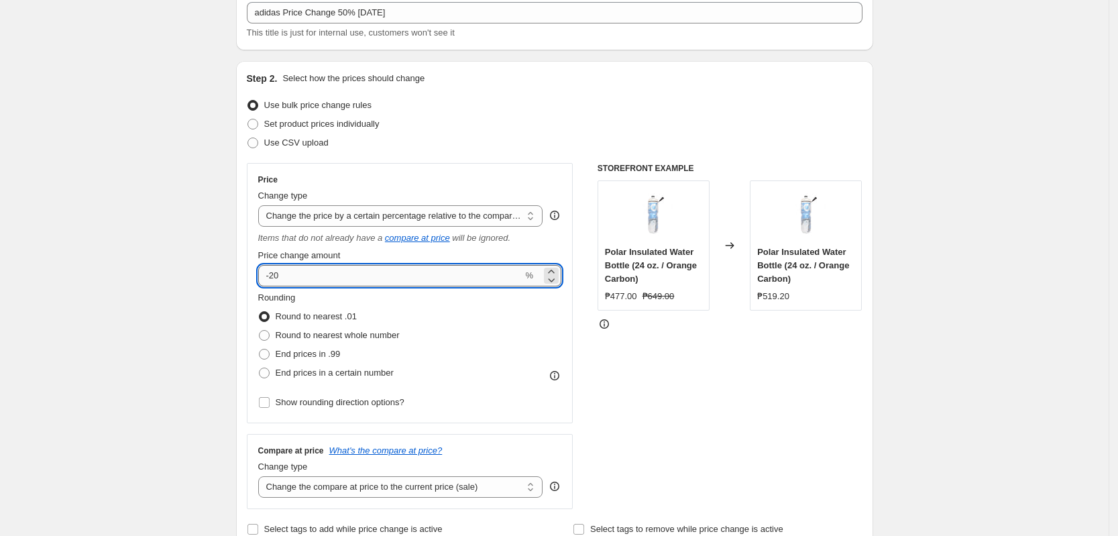
drag, startPoint x: 292, startPoint y: 276, endPoint x: 275, endPoint y: 274, distance: 17.0
click at [275, 274] on input "-20" at bounding box center [390, 275] width 265 height 21
type input "-50"
drag, startPoint x: 199, startPoint y: 305, endPoint x: 185, endPoint y: 311, distance: 14.7
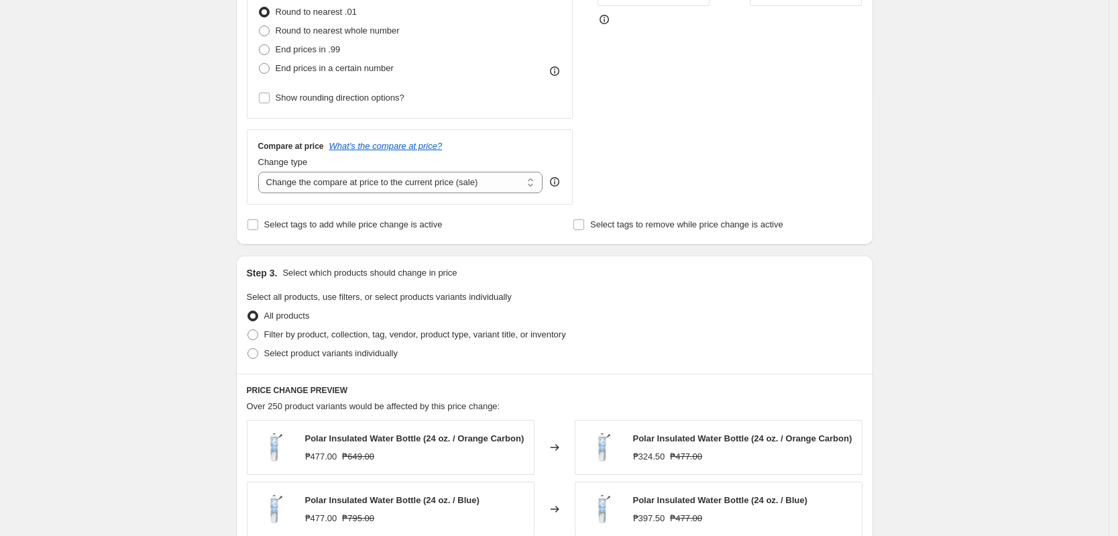
scroll to position [335, 0]
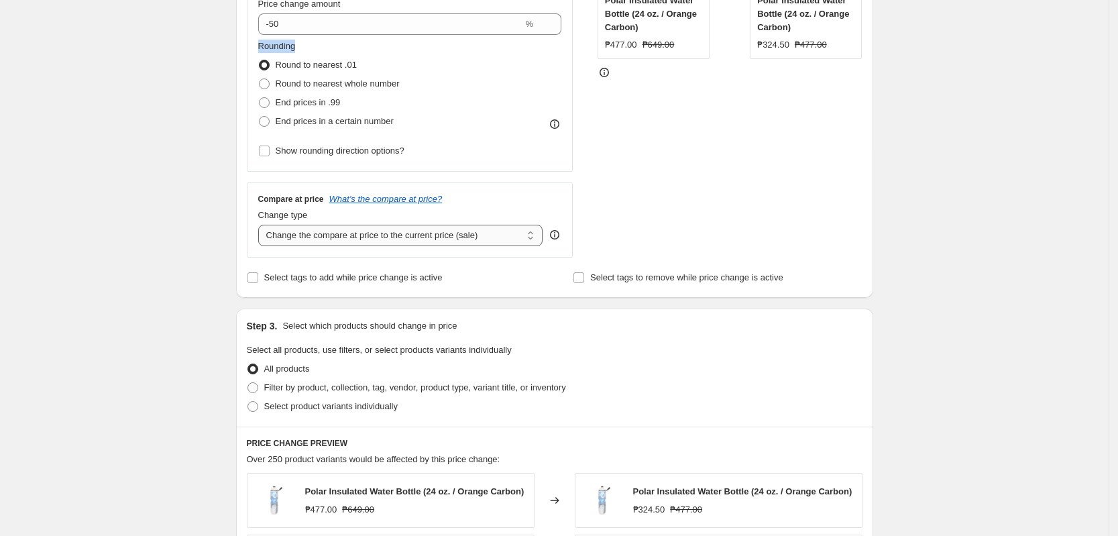
click at [449, 234] on select "Change the compare at price to the current price (sale) Change the compare at p…" at bounding box center [400, 235] width 285 height 21
select select "no_change"
click at [262, 225] on select "Change the compare at price to the current price (sale) Change the compare at p…" at bounding box center [400, 235] width 285 height 21
drag, startPoint x: 157, startPoint y: 259, endPoint x: 203, endPoint y: 259, distance: 45.6
click at [156, 259] on div "Create new price [MEDICAL_DATA]. This page is ready Create new price [MEDICAL_D…" at bounding box center [554, 346] width 1109 height 1363
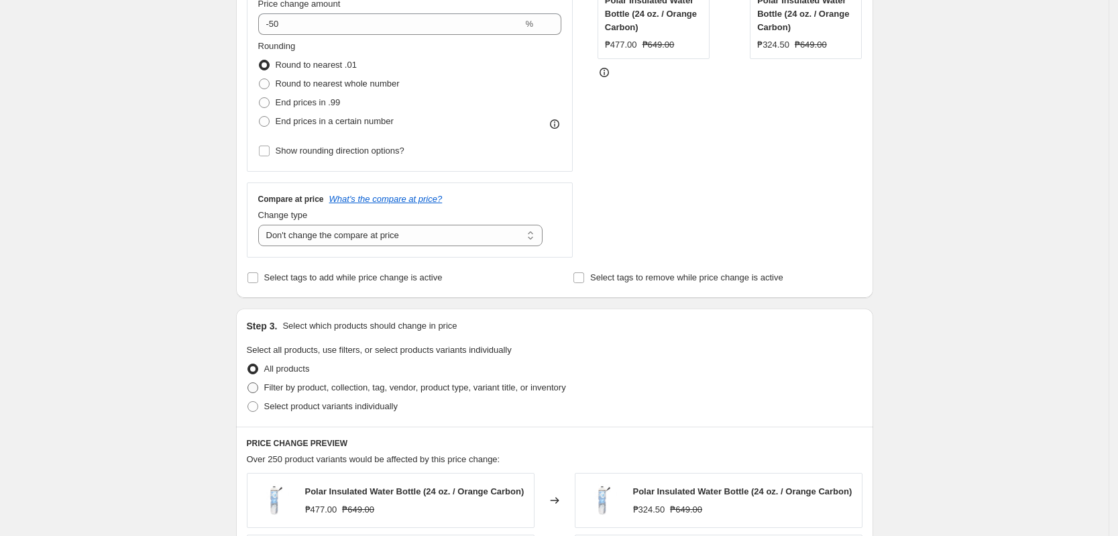
click at [349, 391] on span "Filter by product, collection, tag, vendor, product type, variant title, or inv…" at bounding box center [415, 387] width 302 height 10
click at [248, 383] on input "Filter by product, collection, tag, vendor, product type, variant title, or inv…" at bounding box center [248, 382] width 1 height 1
radio input "true"
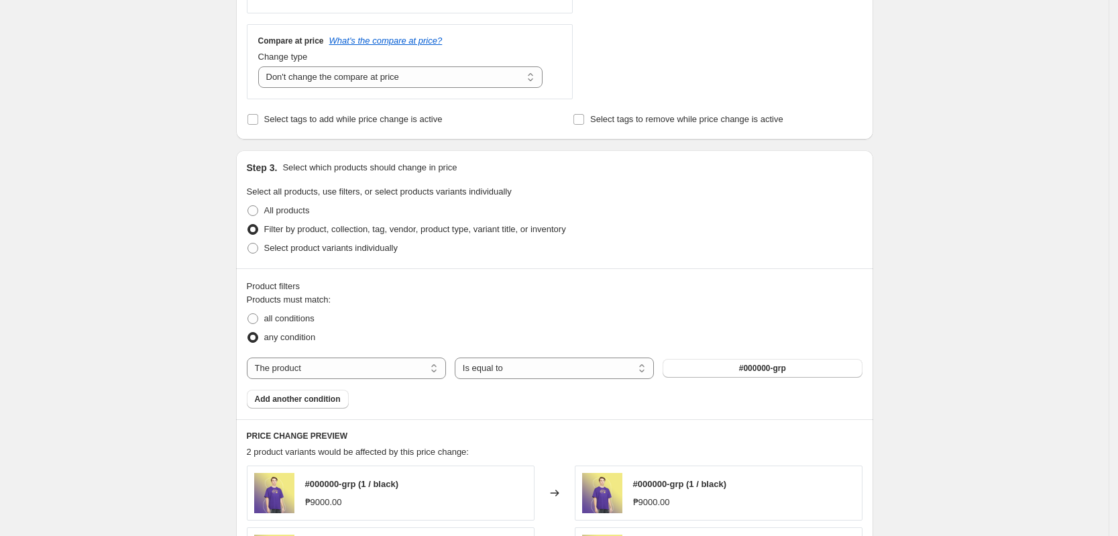
scroll to position [503, 0]
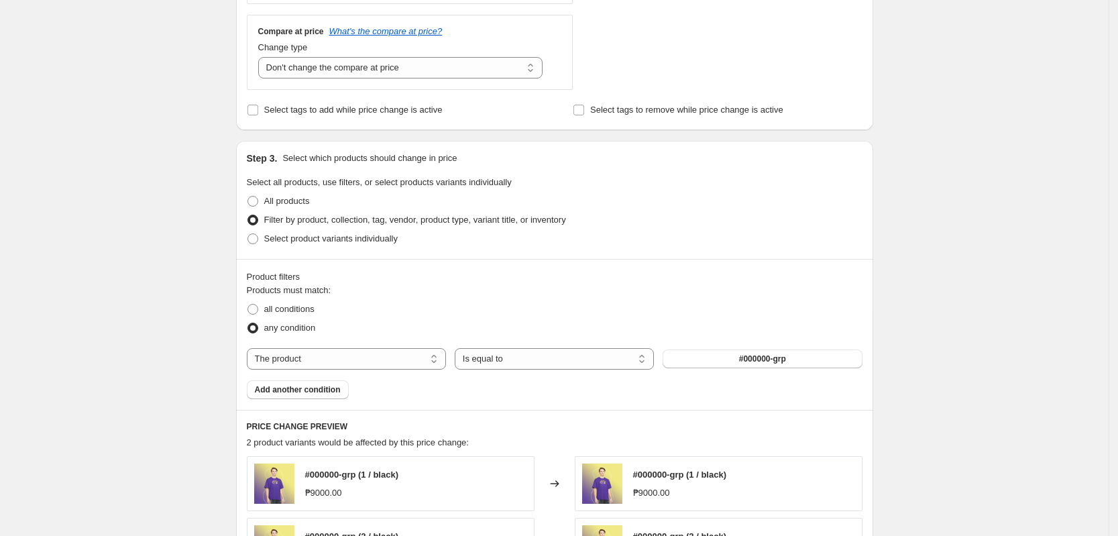
click at [369, 347] on div "Products must match: all conditions any condition The product The product's col…" at bounding box center [555, 341] width 616 height 115
click at [369, 352] on select "The product The product's collection The product's tag The product's vendor The…" at bounding box center [346, 358] width 199 height 21
select select "tag"
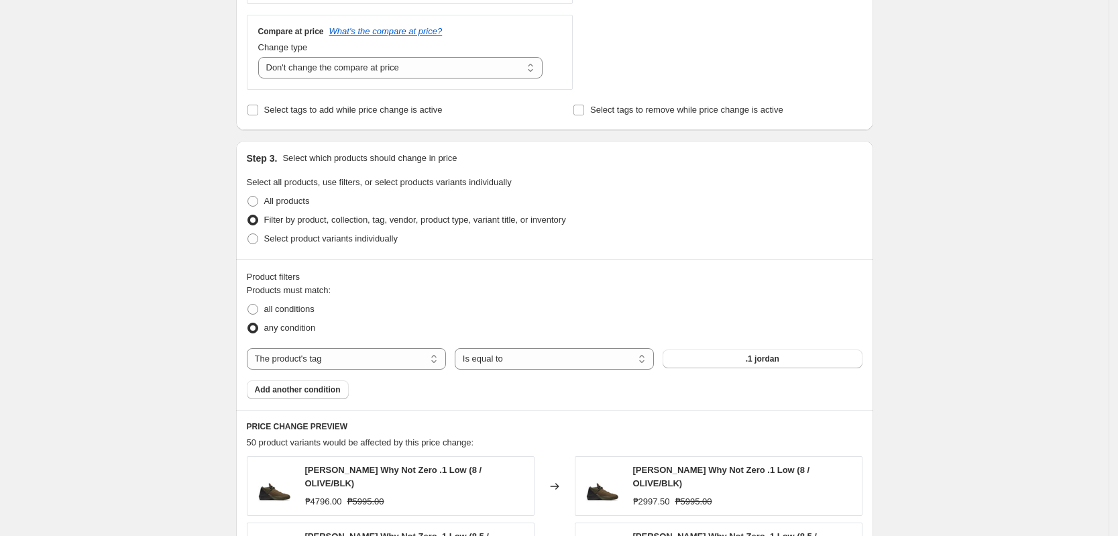
click at [710, 326] on div "any condition" at bounding box center [555, 328] width 616 height 19
click at [767, 364] on span ".1 jordan" at bounding box center [763, 358] width 34 height 11
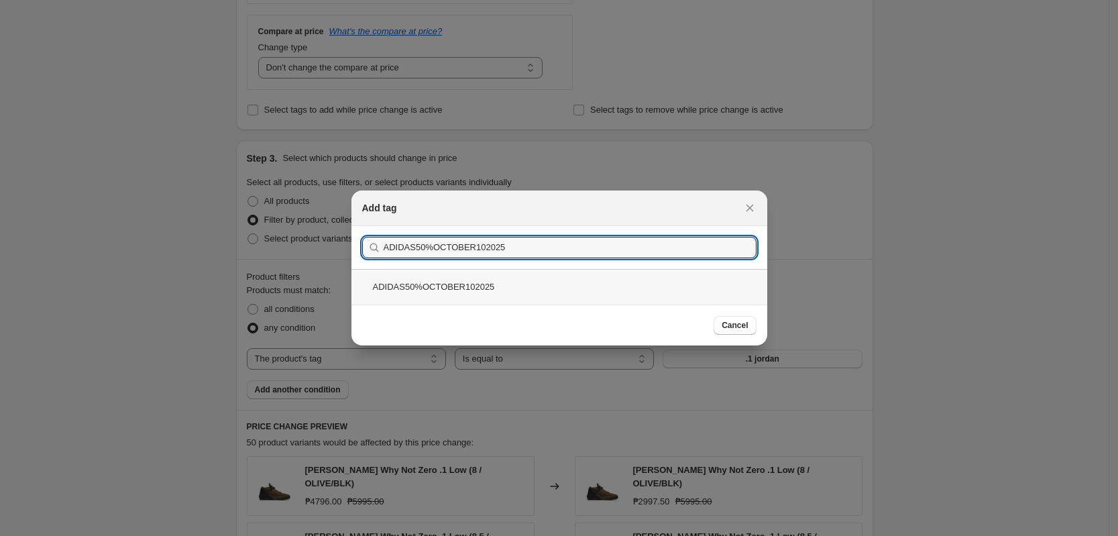
type input "ADIDAS50%OCTOBER102025"
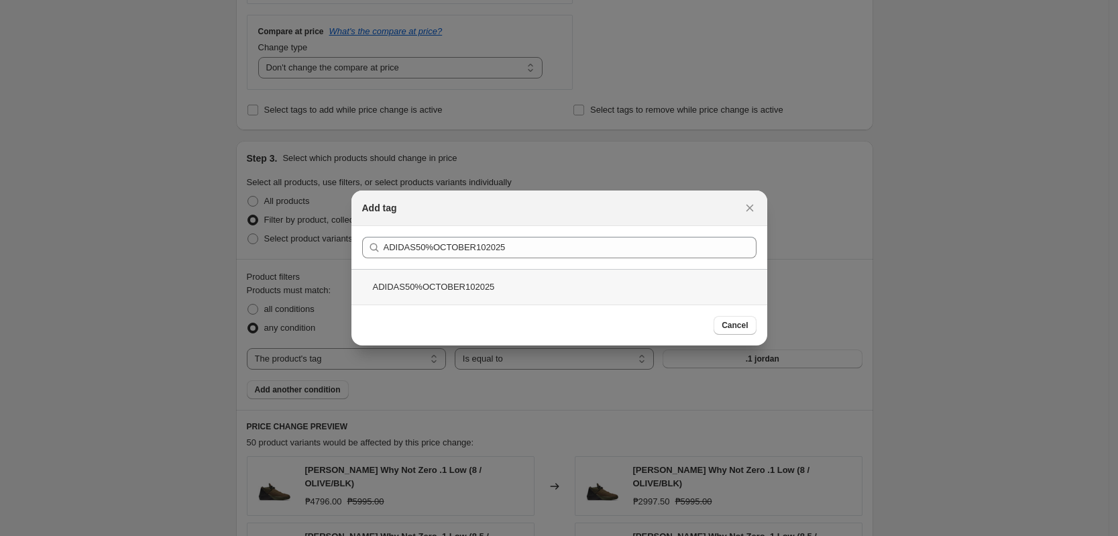
click at [473, 278] on div "ADIDAS50%OCTOBER102025" at bounding box center [559, 287] width 416 height 36
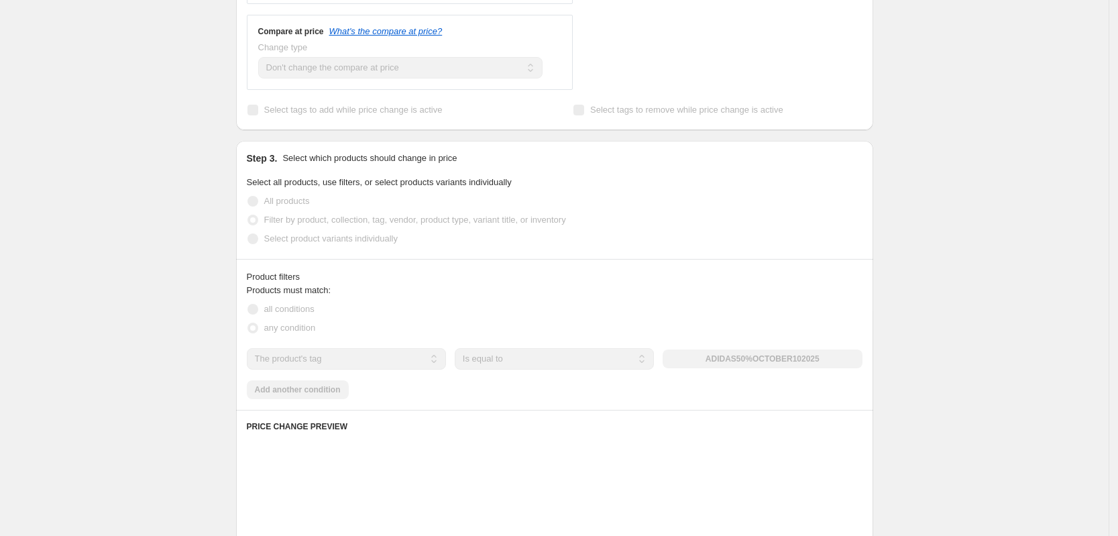
click at [922, 328] on div "Create new price [MEDICAL_DATA]. This page is ready Create new price [MEDICAL_D…" at bounding box center [554, 251] width 1109 height 1509
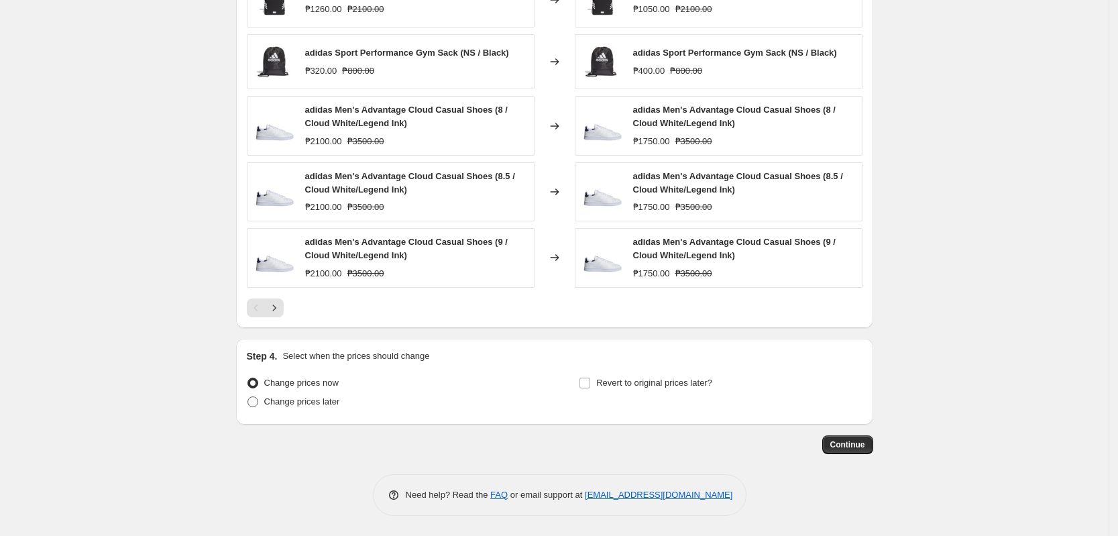
click at [308, 404] on span "Change prices later" at bounding box center [302, 401] width 76 height 10
click at [248, 397] on input "Change prices later" at bounding box center [248, 396] width 1 height 1
radio input "true"
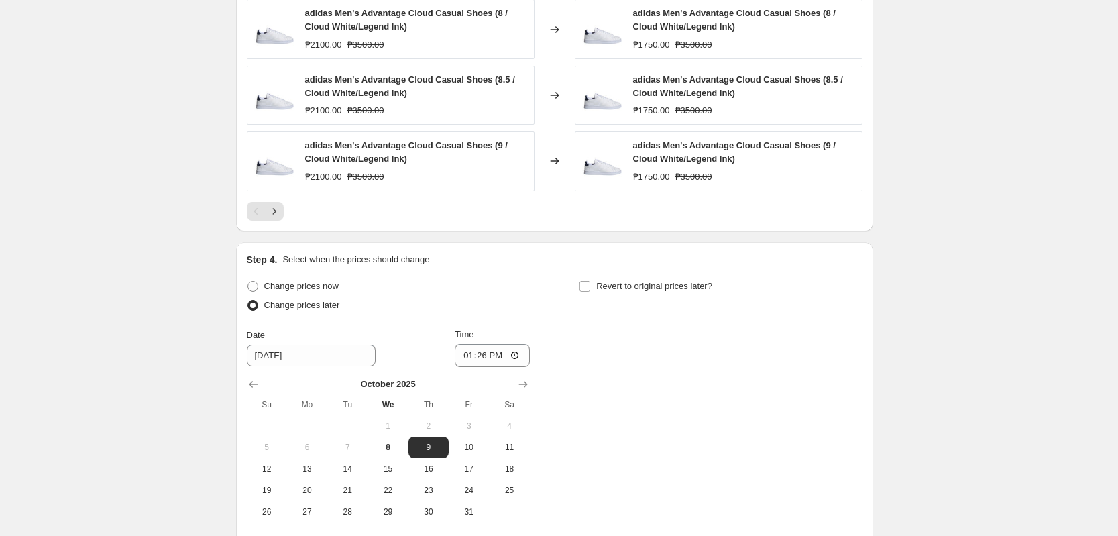
scroll to position [1217, 0]
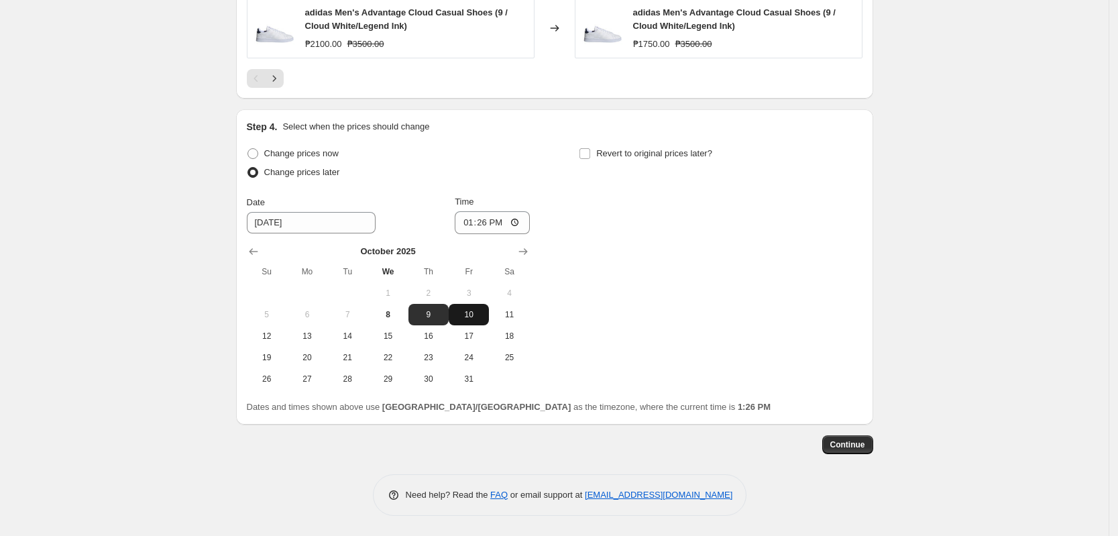
click at [470, 315] on span "10" at bounding box center [469, 314] width 30 height 11
type input "[DATE]"
click at [468, 220] on input "13:26" at bounding box center [492, 222] width 75 height 23
type input "00:00"
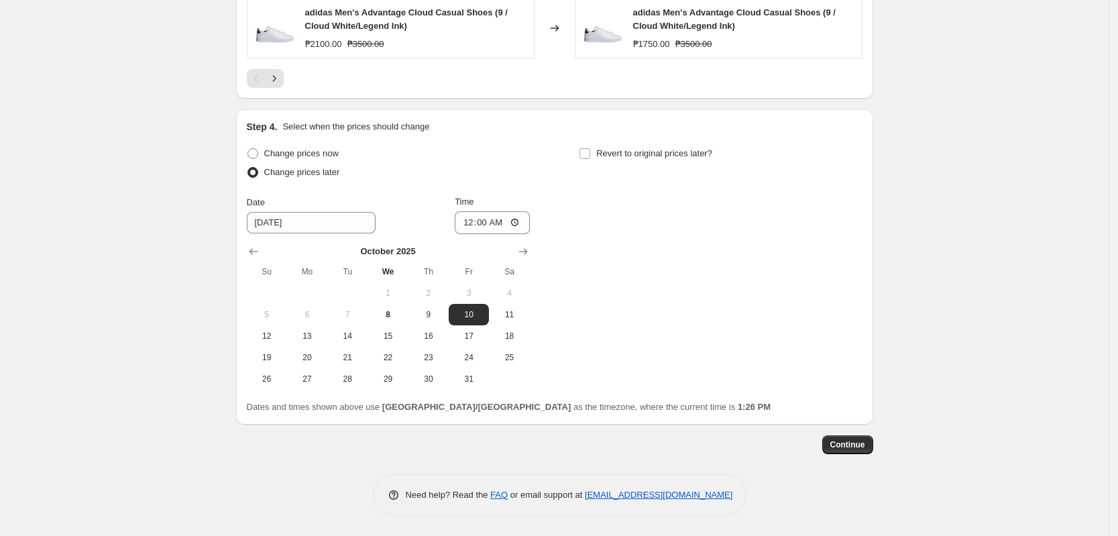
click at [786, 262] on div "Change prices now Change prices later Date [DATE] Time 00:00 [DATE] Su Mo Tu We…" at bounding box center [555, 266] width 616 height 245
click at [849, 453] on button "Continue" at bounding box center [847, 444] width 51 height 19
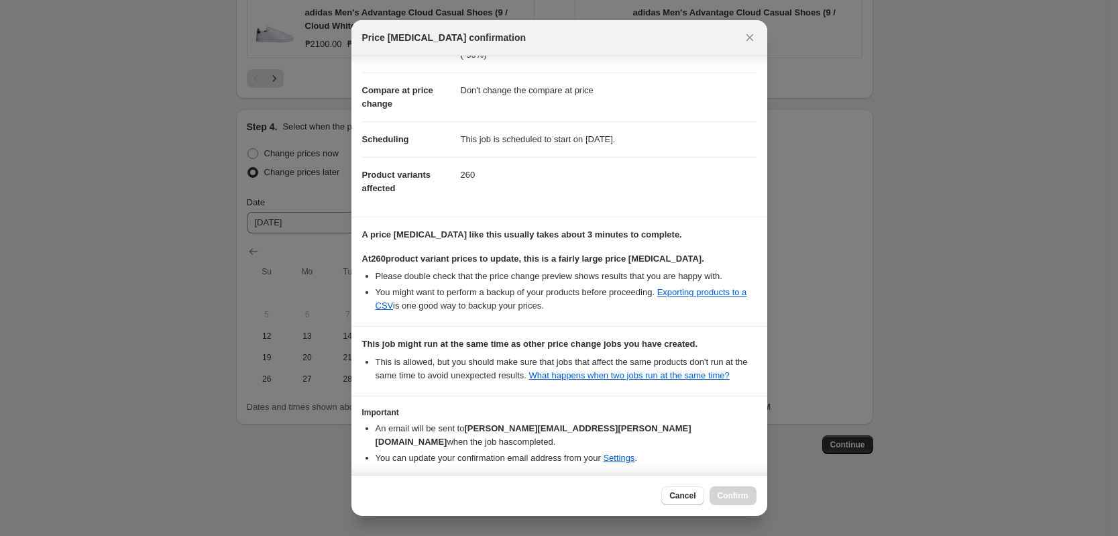
scroll to position [100, 0]
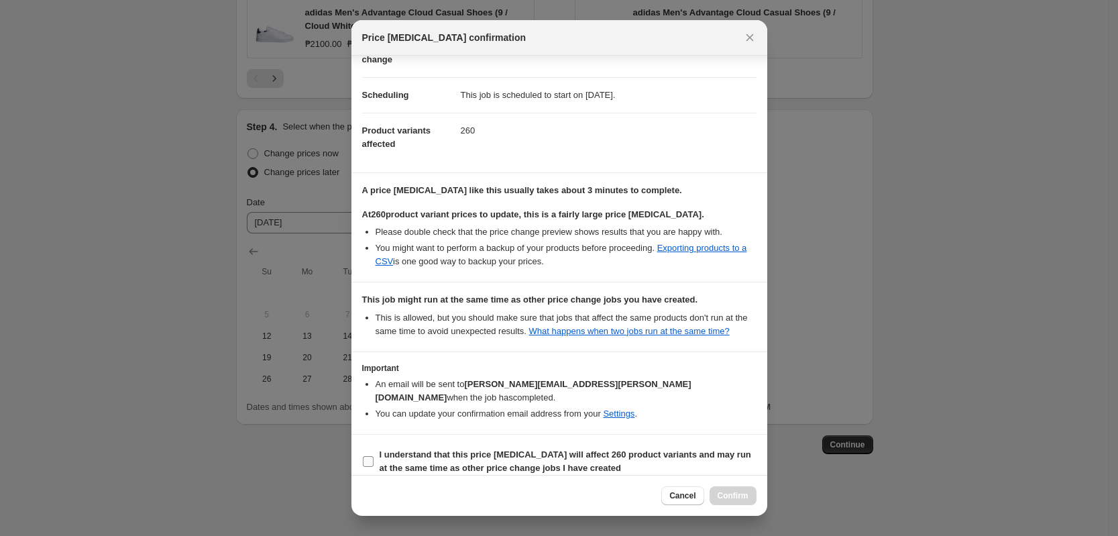
click at [491, 449] on b "I understand that this price [MEDICAL_DATA] will affect 260 product variants an…" at bounding box center [566, 460] width 372 height 23
click at [374, 456] on input "I understand that this price [MEDICAL_DATA] will affect 260 product variants an…" at bounding box center [368, 461] width 11 height 11
checkbox input "true"
click at [720, 498] on span "Confirm" at bounding box center [733, 495] width 31 height 11
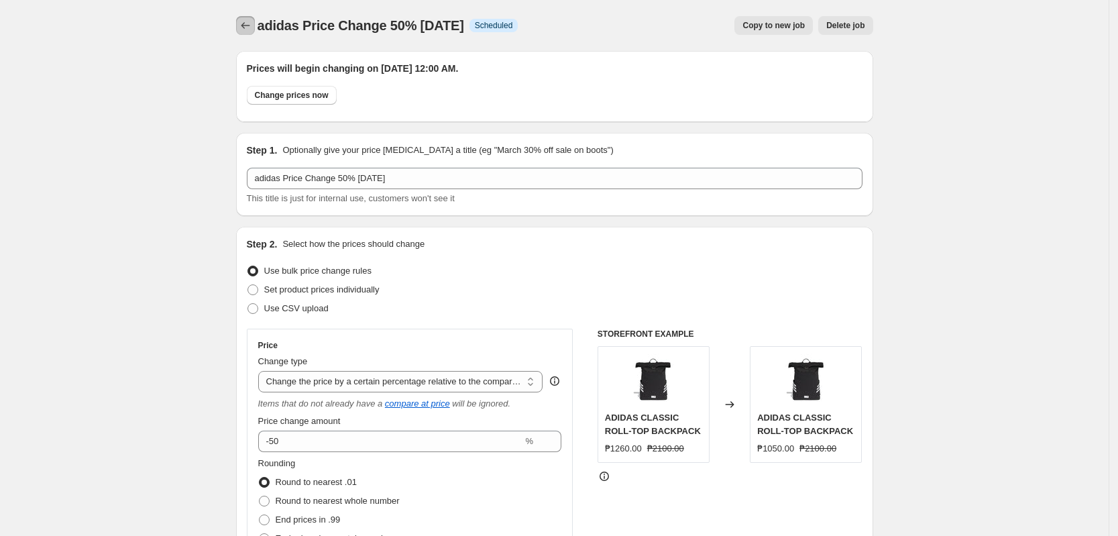
click at [252, 30] on icon "Price change jobs" at bounding box center [245, 25] width 13 height 13
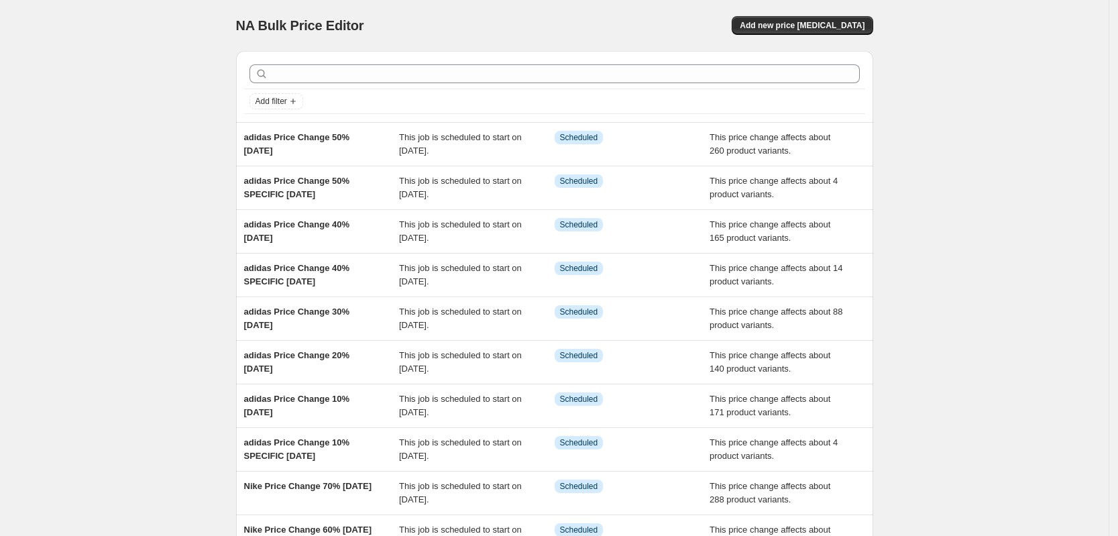
click at [174, 127] on div "NA Bulk Price Editor. This page is ready NA Bulk Price Editor Add new price [ME…" at bounding box center [554, 345] width 1109 height 691
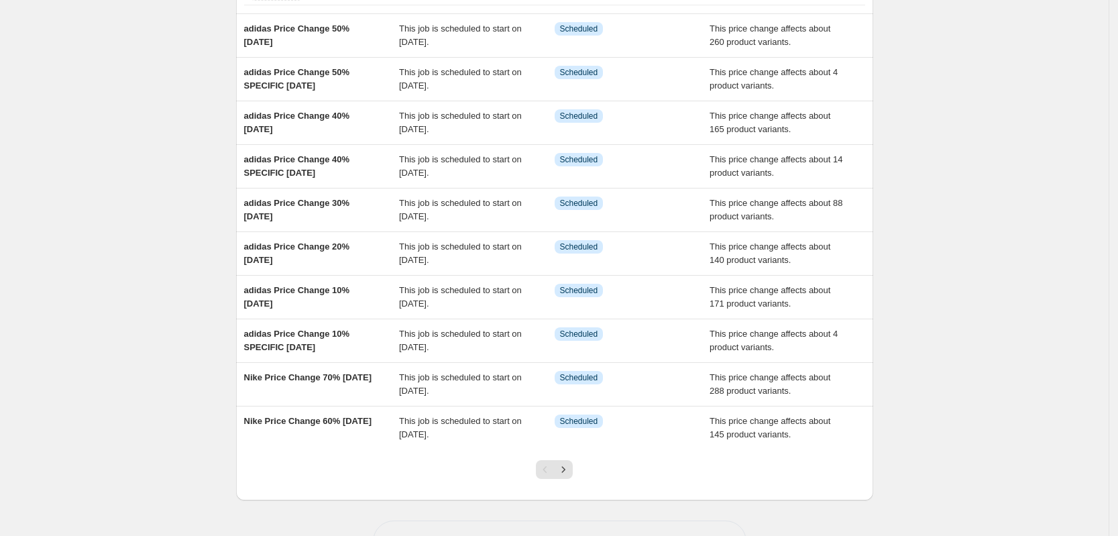
scroll to position [155, 0]
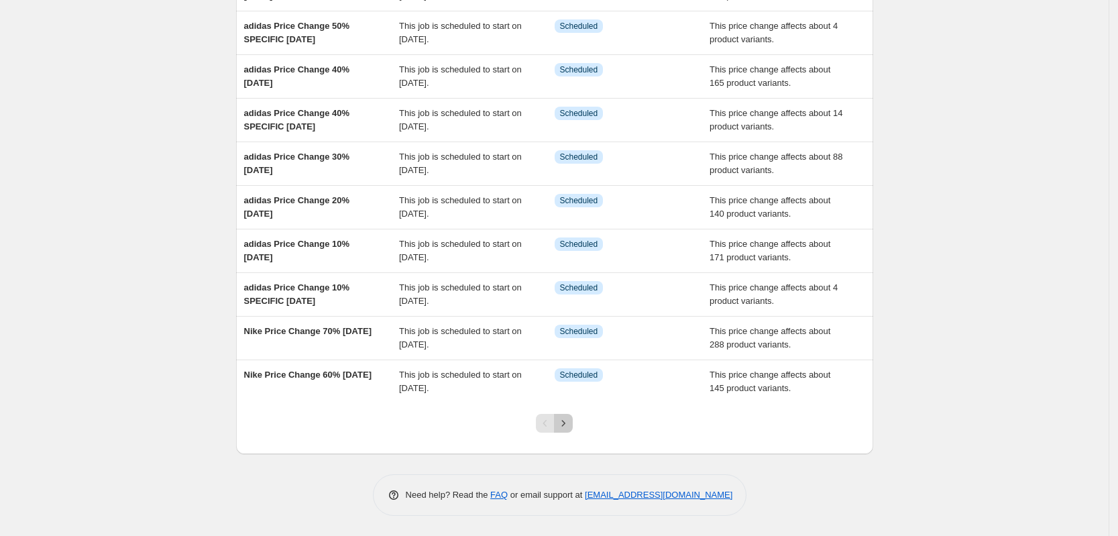
click at [573, 427] on button "Next" at bounding box center [563, 423] width 19 height 19
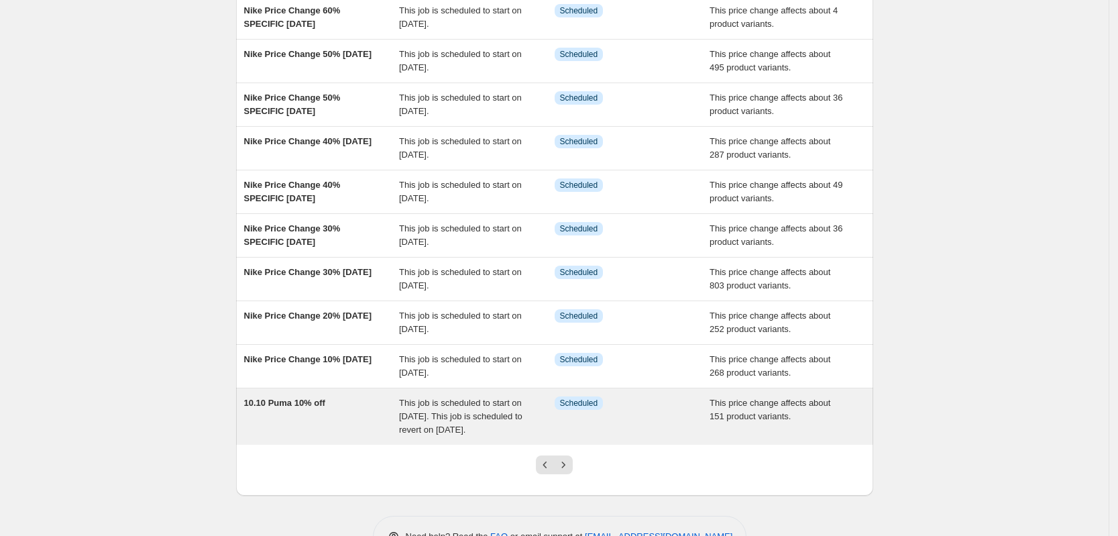
scroll to position [182, 0]
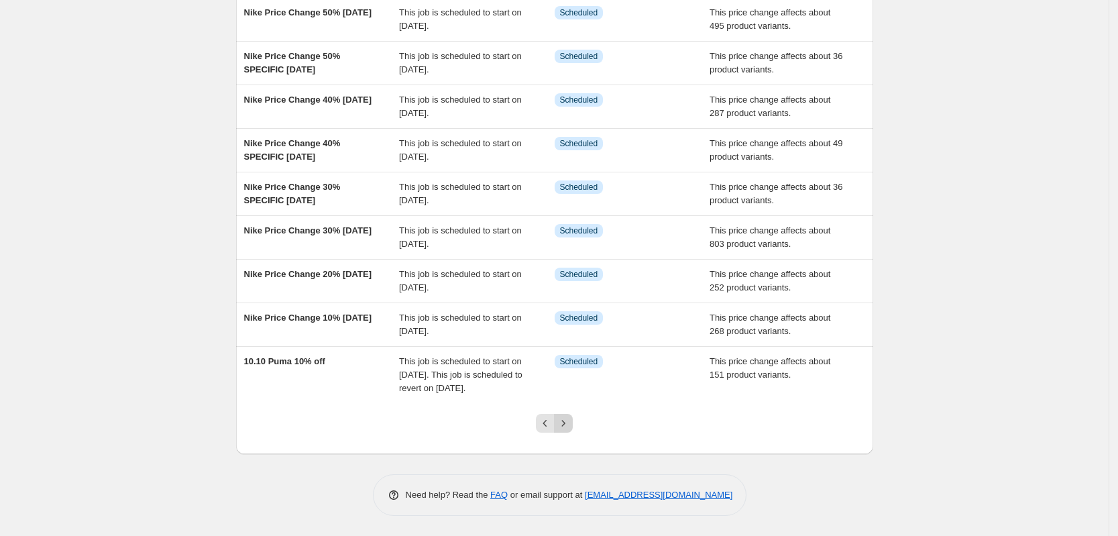
click at [570, 417] on icon "Next" at bounding box center [563, 423] width 13 height 13
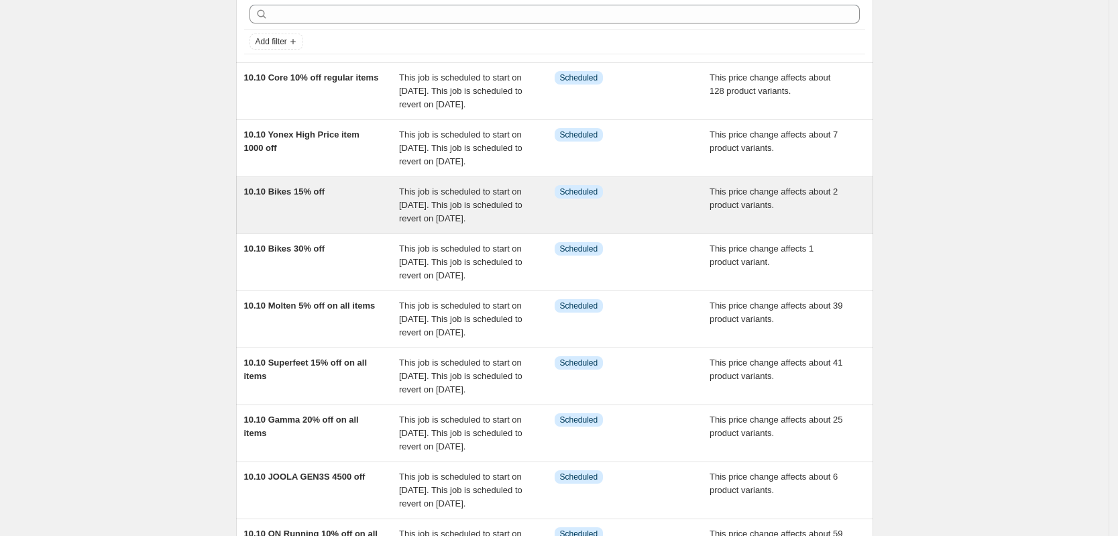
scroll to position [335, 0]
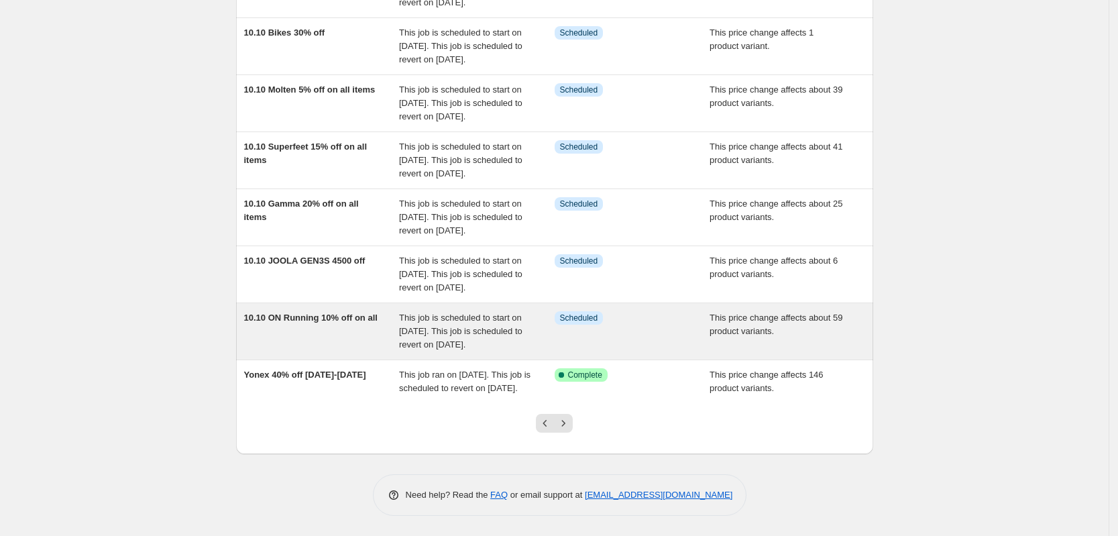
click at [363, 323] on span "10.10 ON Running 10% off on all" at bounding box center [310, 318] width 133 height 10
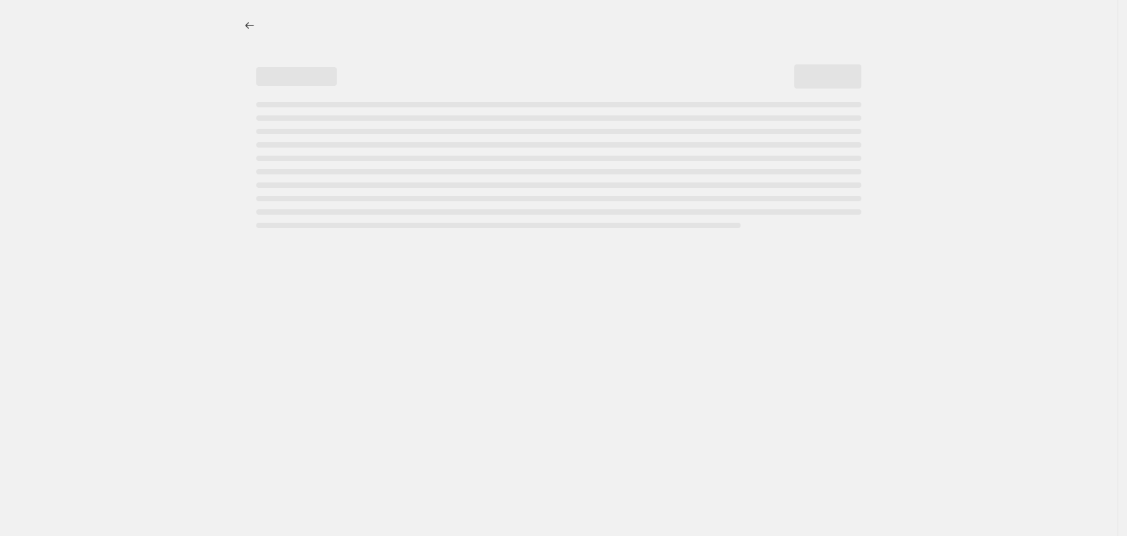
select select "pcap"
select select "no_change"
select select "vendor"
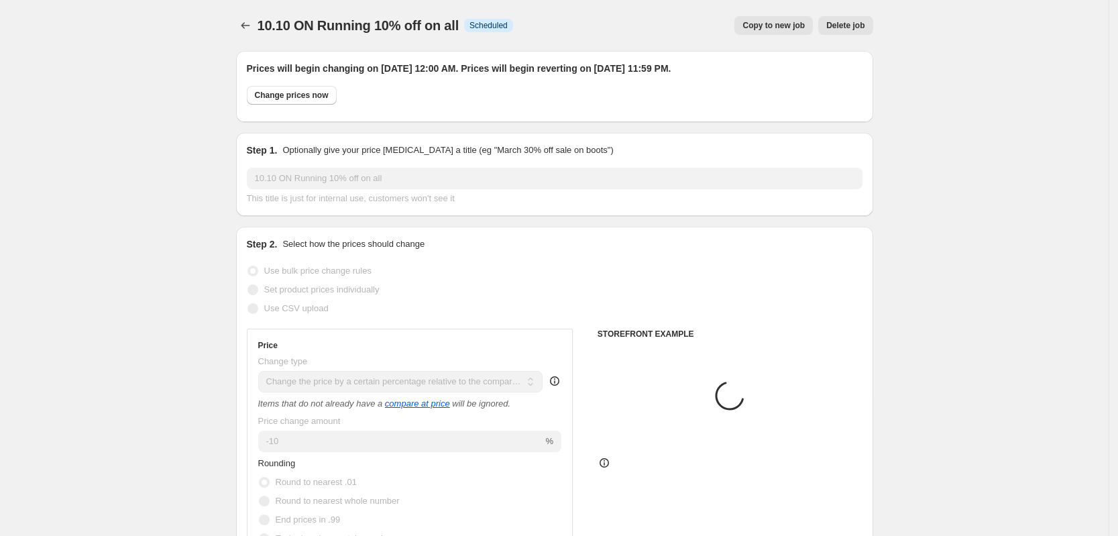
click at [861, 24] on span "Delete job" at bounding box center [845, 25] width 38 height 11
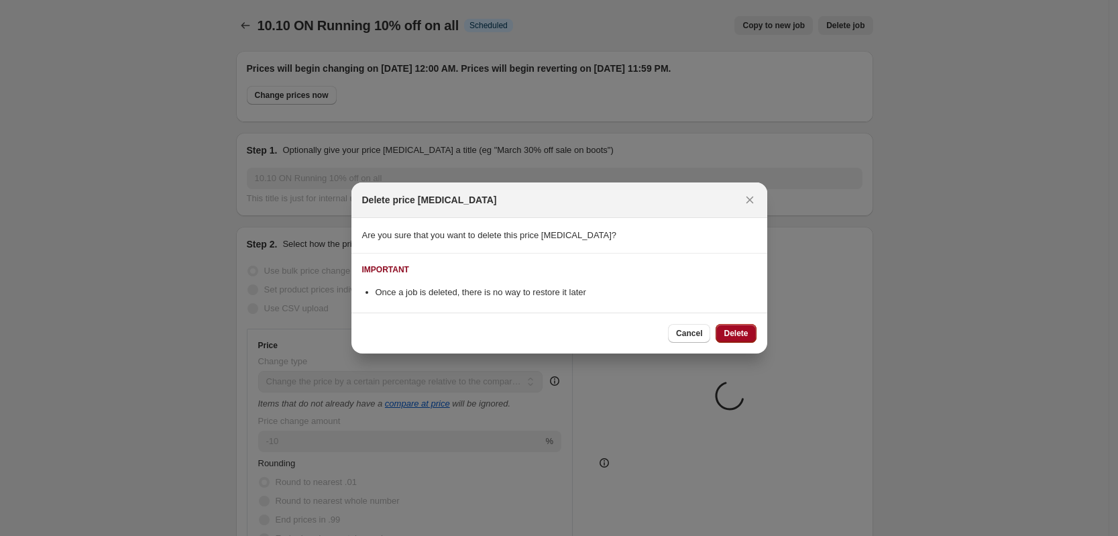
click at [738, 329] on span "Delete" at bounding box center [736, 333] width 24 height 11
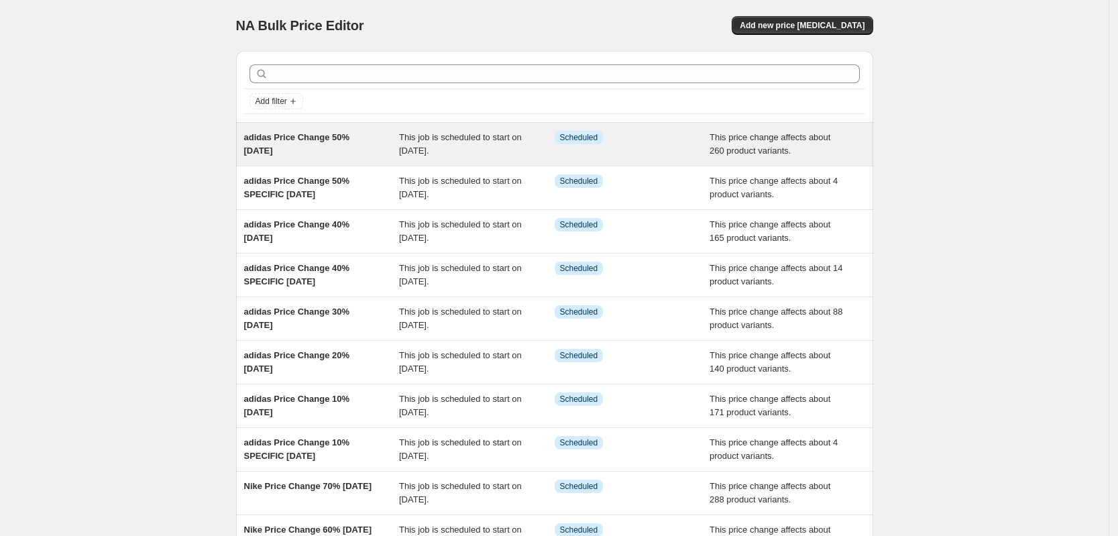
drag, startPoint x: 300, startPoint y: 143, endPoint x: 345, endPoint y: 149, distance: 44.7
click at [345, 149] on div "Add filter adidas Price Change 50% [DATE] This job is scheduled to start on [DA…" at bounding box center [549, 324] width 648 height 569
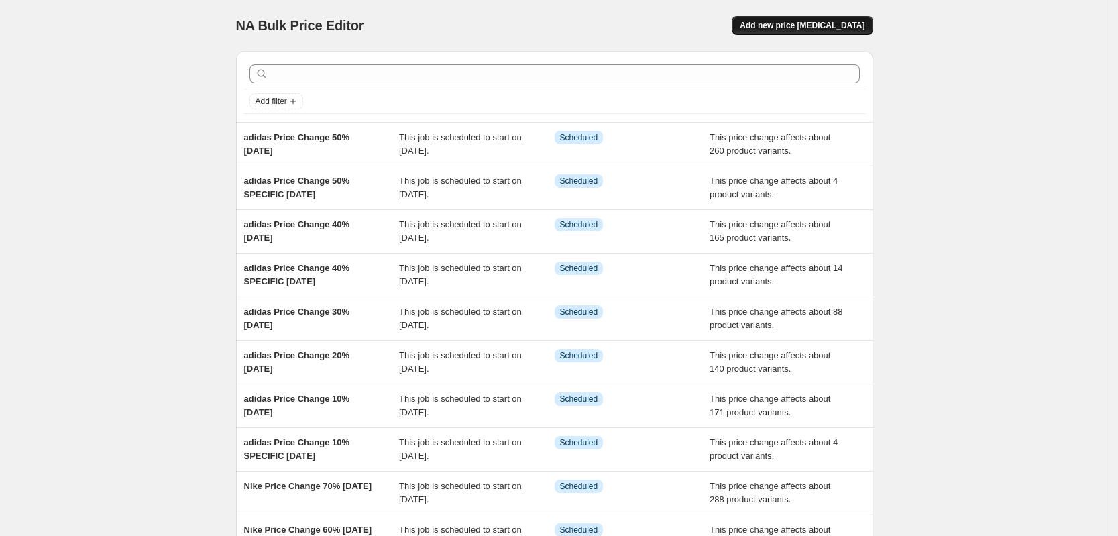
click at [791, 21] on span "Add new price [MEDICAL_DATA]" at bounding box center [802, 25] width 125 height 11
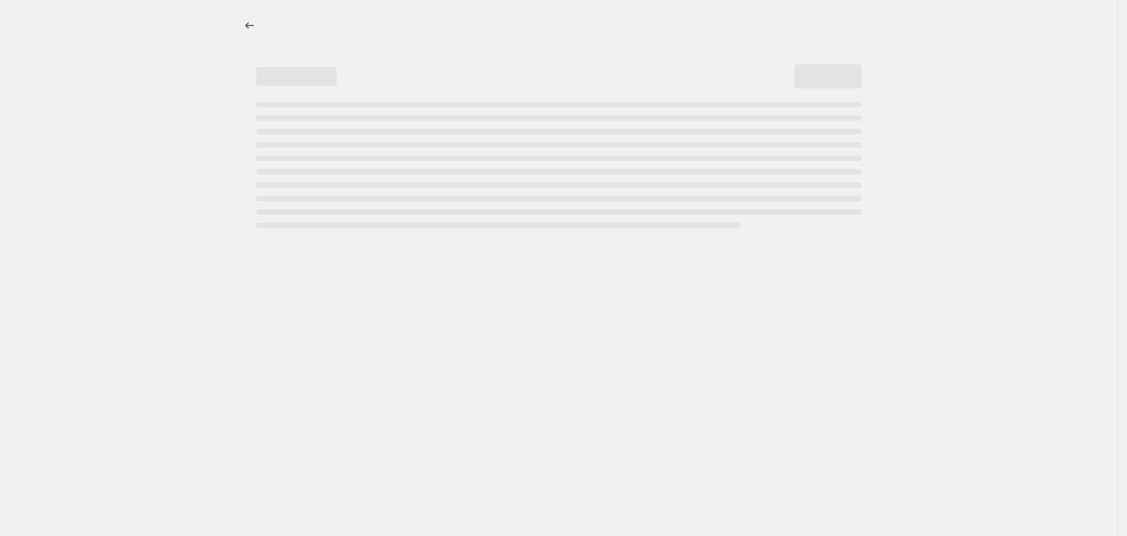
select select "percentage"
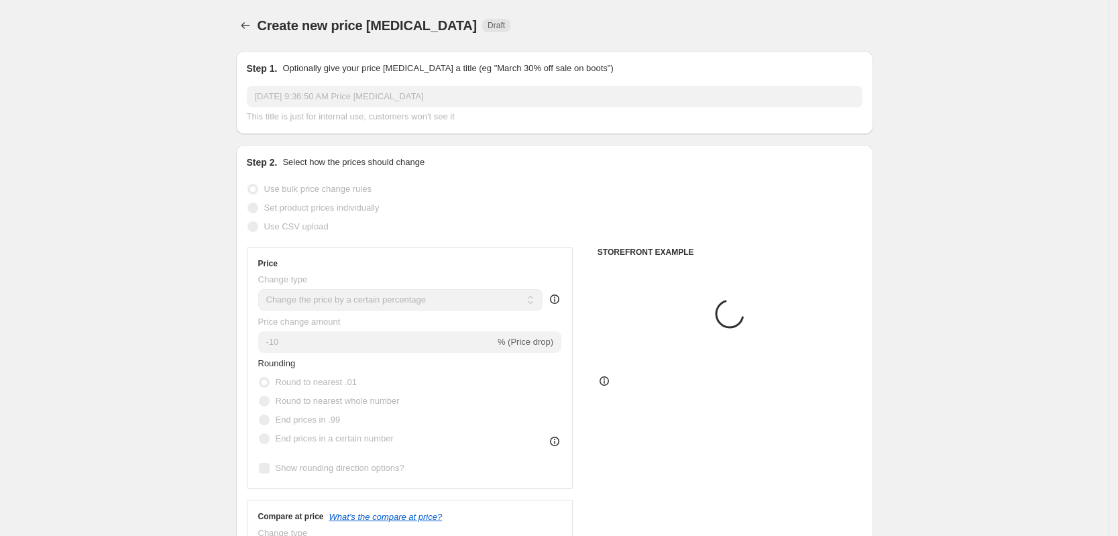
click at [339, 97] on input "[DATE] 9:36:50 AM Price [MEDICAL_DATA]" at bounding box center [555, 96] width 616 height 21
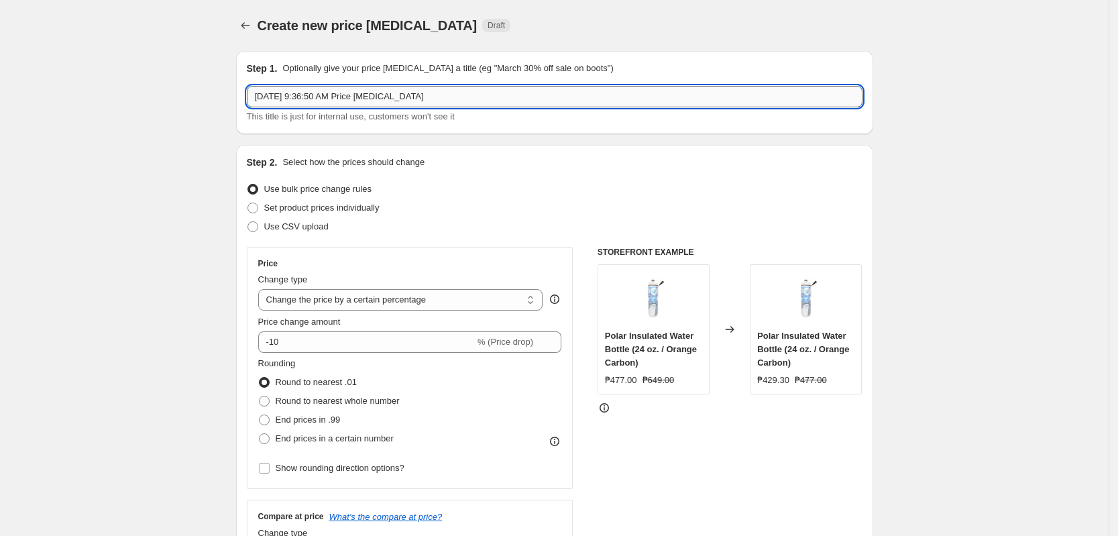
click at [339, 97] on input "[DATE] 9:36:50 AM Price [MEDICAL_DATA]" at bounding box center [555, 96] width 616 height 21
paste input "adidas Price Change 50% [DATE]"
click at [339, 94] on input "adidas Price Change 50% [DATE]" at bounding box center [555, 96] width 616 height 21
type input "adidas Price Change 60% [DATE]"
click at [351, 298] on select "Change the price to a certain amount Change the price by a certain amount Chang…" at bounding box center [400, 299] width 285 height 21
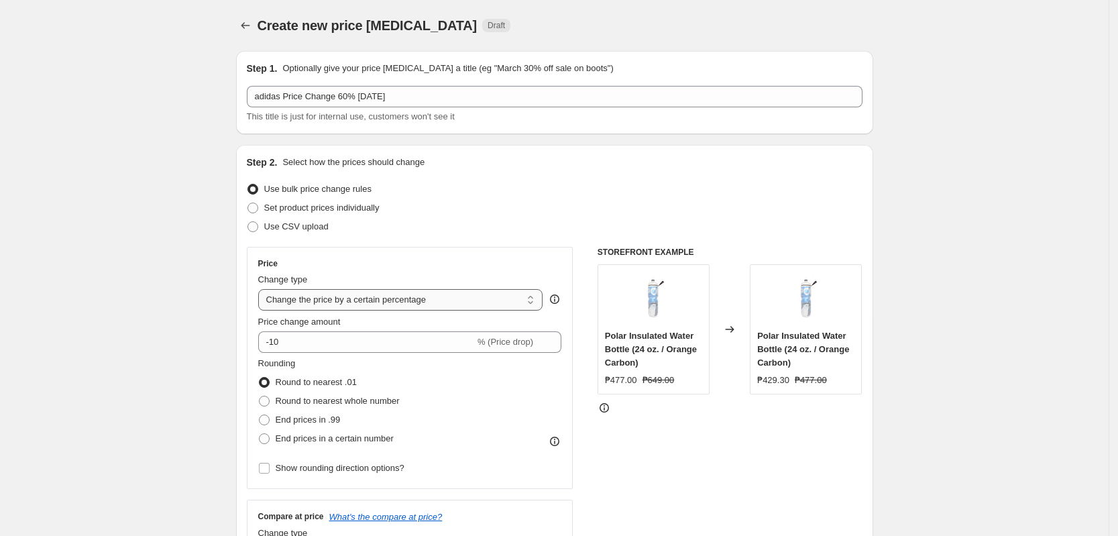
select select "pcap"
click at [262, 289] on select "Change the price to a certain amount Change the price by a certain amount Chang…" at bounding box center [400, 299] width 285 height 21
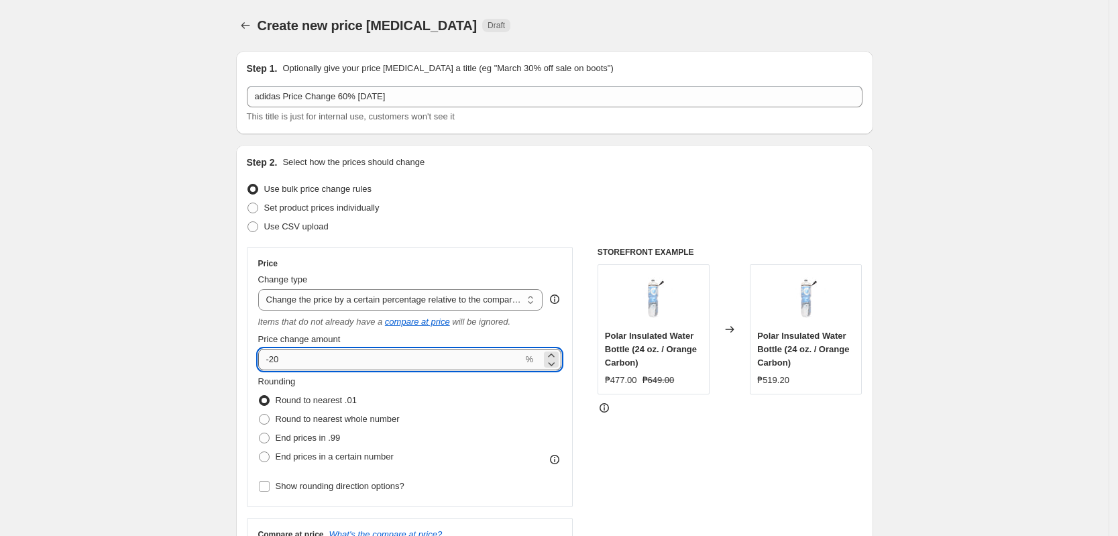
click at [315, 362] on input "-20" at bounding box center [390, 359] width 265 height 21
drag, startPoint x: 288, startPoint y: 366, endPoint x: 274, endPoint y: 365, distance: 14.1
click at [274, 365] on input "-20" at bounding box center [390, 359] width 265 height 21
type input "-60"
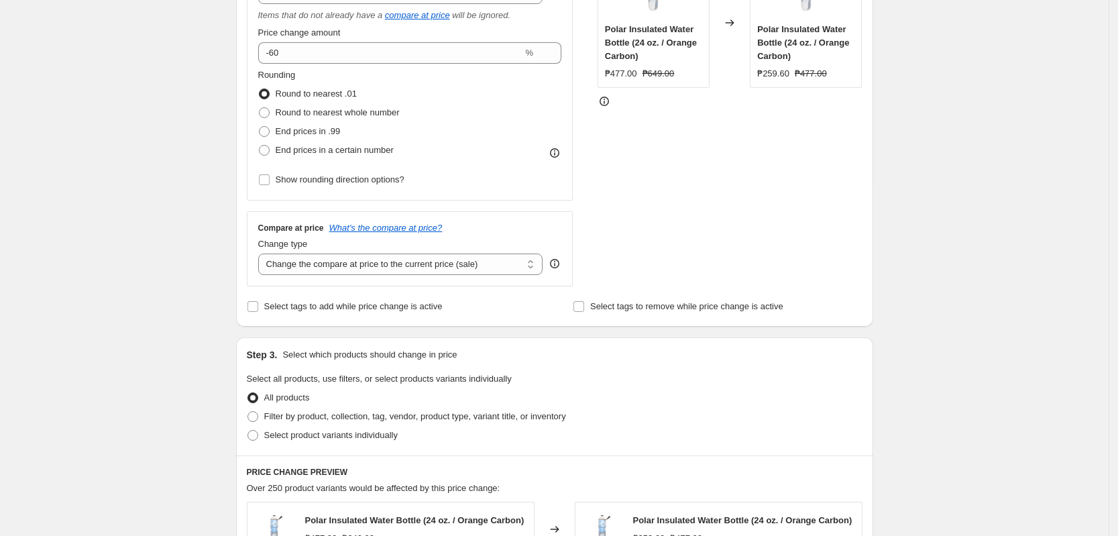
scroll to position [335, 0]
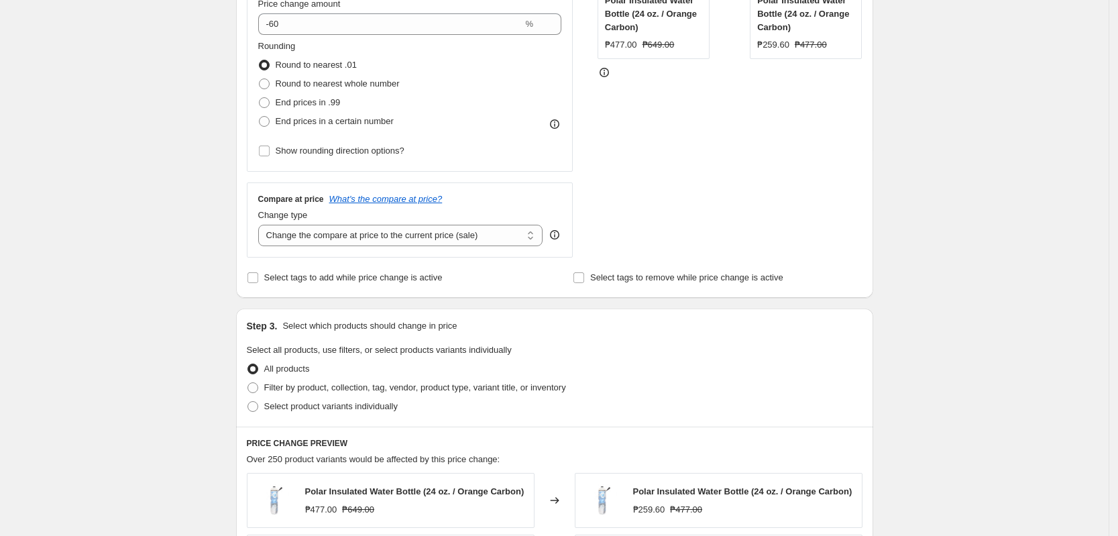
click at [421, 254] on div "Compare at price What's the compare at price? Change type Change the compare at…" at bounding box center [410, 219] width 327 height 75
drag, startPoint x: 416, startPoint y: 235, endPoint x: 403, endPoint y: 243, distance: 14.7
click at [416, 235] on select "Change the compare at price to the current price (sale) Change the compare at p…" at bounding box center [400, 235] width 285 height 21
select select "no_change"
click at [262, 225] on select "Change the compare at price to the current price (sale) Change the compare at p…" at bounding box center [400, 235] width 285 height 21
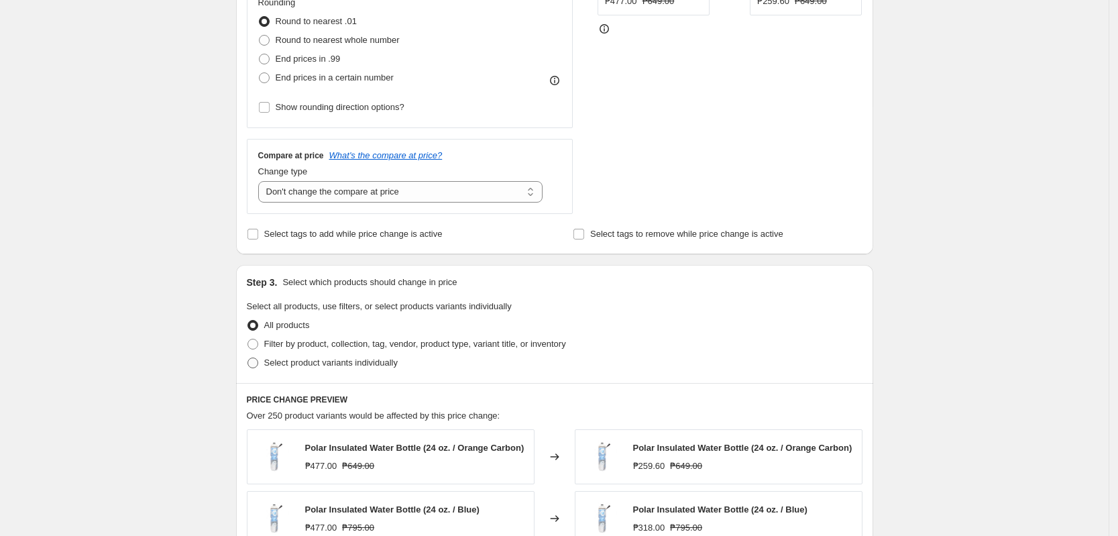
scroll to position [419, 0]
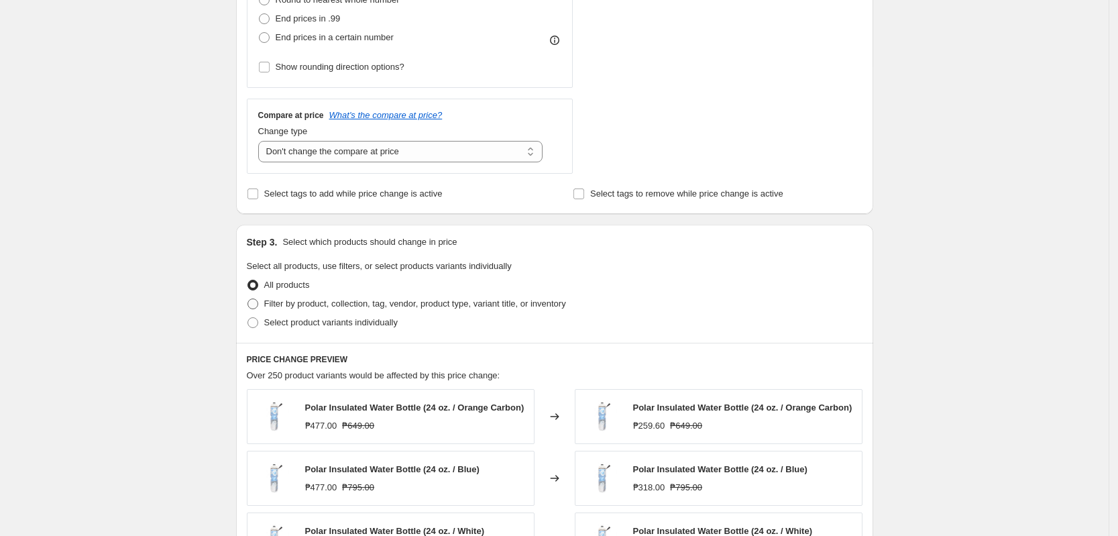
click at [375, 310] on span "Filter by product, collection, tag, vendor, product type, variant title, or inv…" at bounding box center [415, 303] width 302 height 13
click at [248, 299] on input "Filter by product, collection, tag, vendor, product type, variant title, or inv…" at bounding box center [248, 298] width 1 height 1
radio input "true"
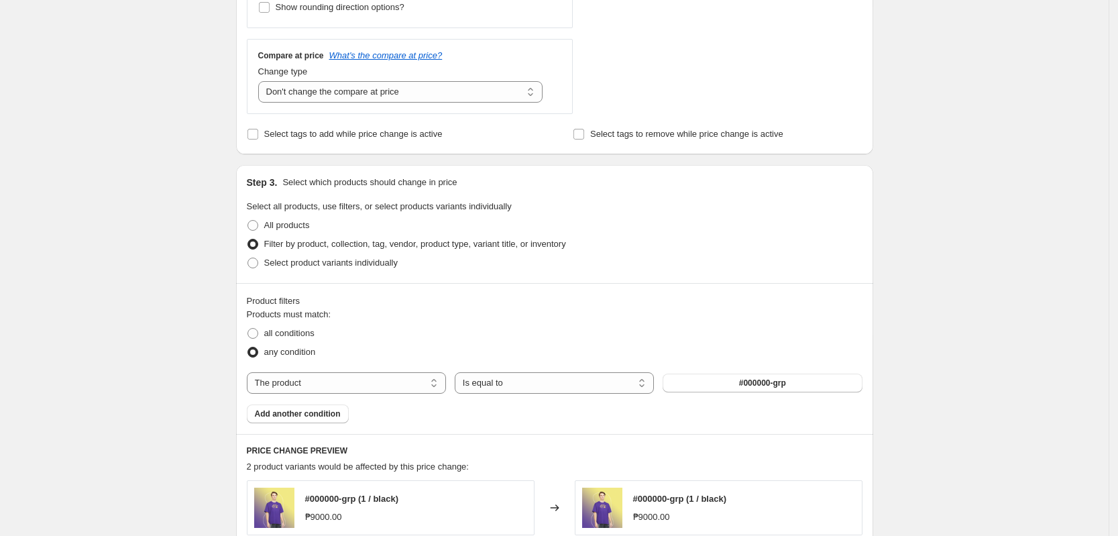
scroll to position [503, 0]
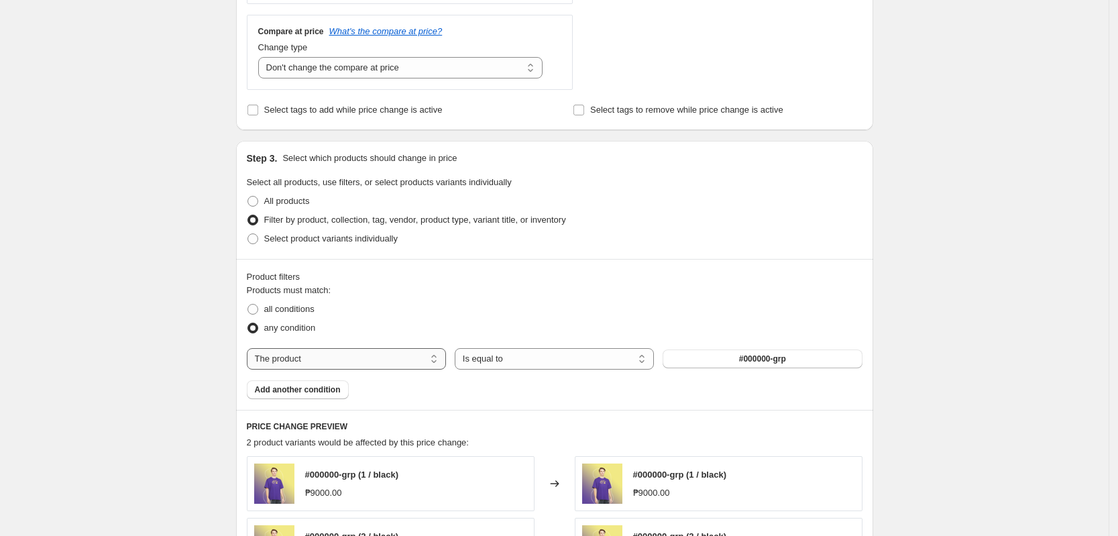
click at [406, 361] on select "The product The product's collection The product's tag The product's vendor The…" at bounding box center [346, 358] width 199 height 21
click at [369, 359] on select "The product The product's collection The product's tag The product's vendor The…" at bounding box center [346, 358] width 199 height 21
select select "tag"
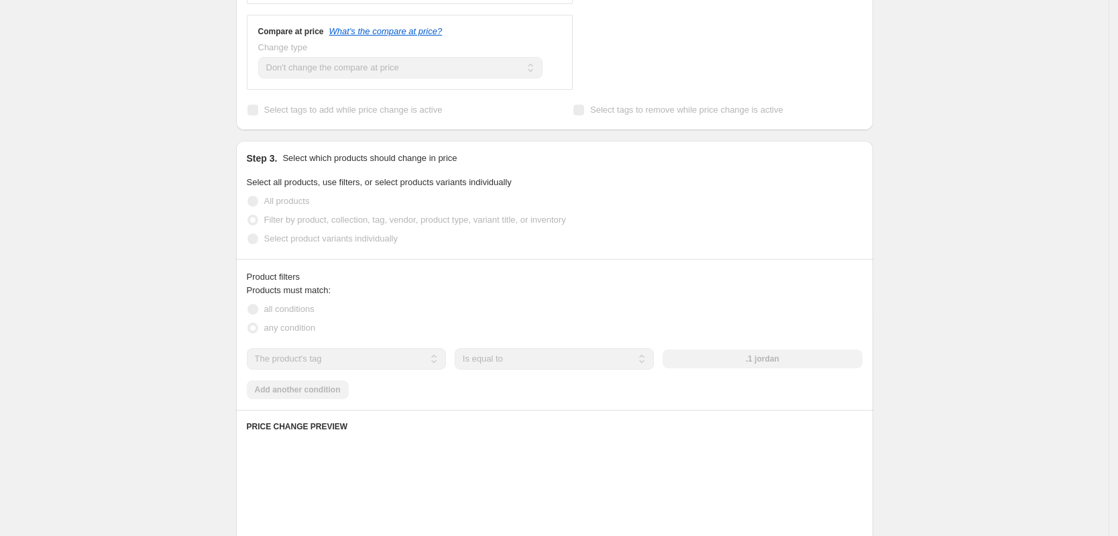
drag, startPoint x: 690, startPoint y: 321, endPoint x: 709, endPoint y: 340, distance: 27.0
click at [692, 321] on div "any condition" at bounding box center [555, 328] width 616 height 19
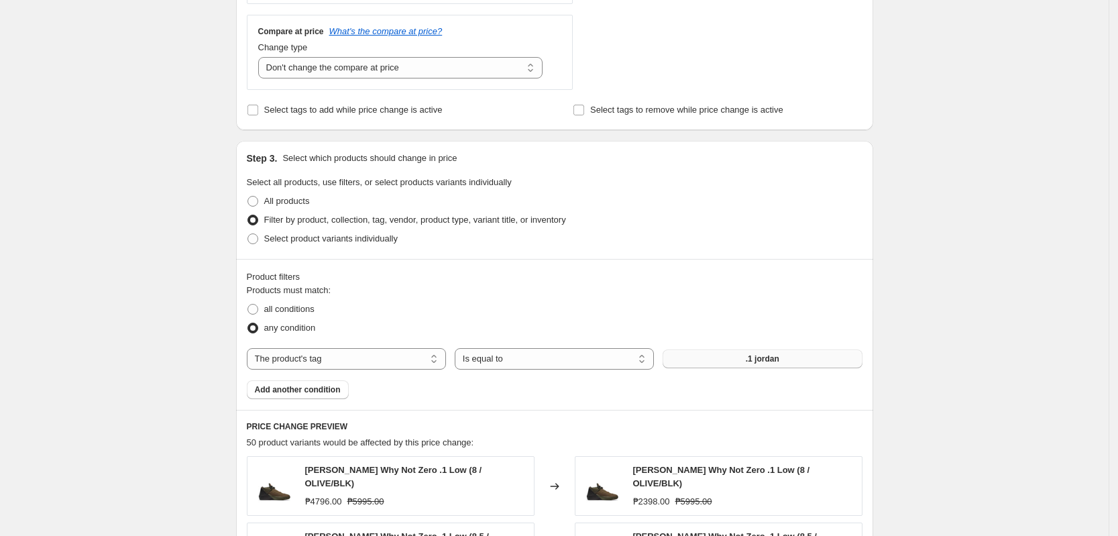
click at [759, 365] on button ".1 jordan" at bounding box center [762, 358] width 199 height 19
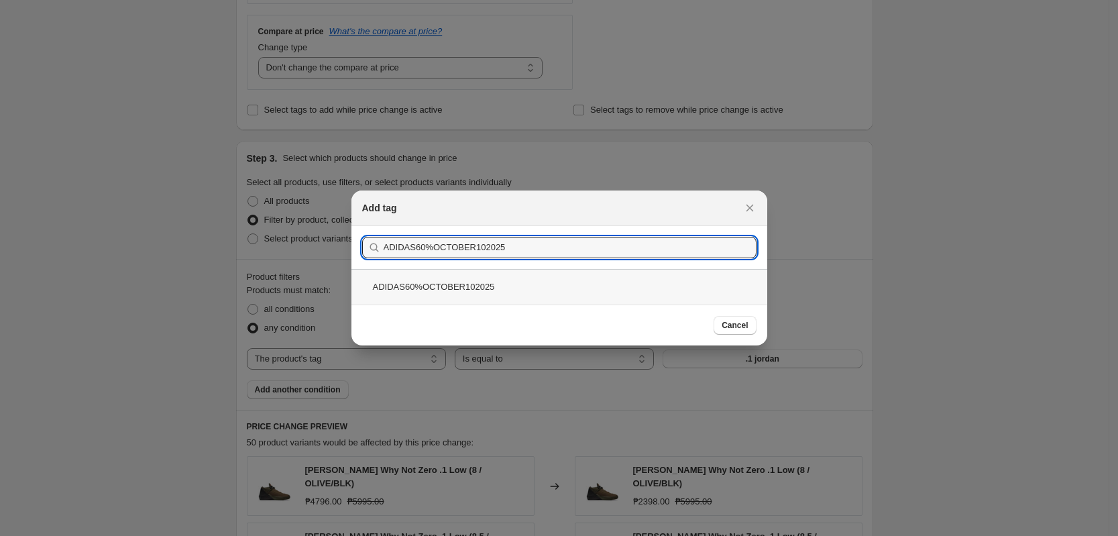
type input "ADIDAS60%OCTOBER102025"
click at [480, 286] on div "ADIDAS60%OCTOBER102025" at bounding box center [559, 287] width 416 height 36
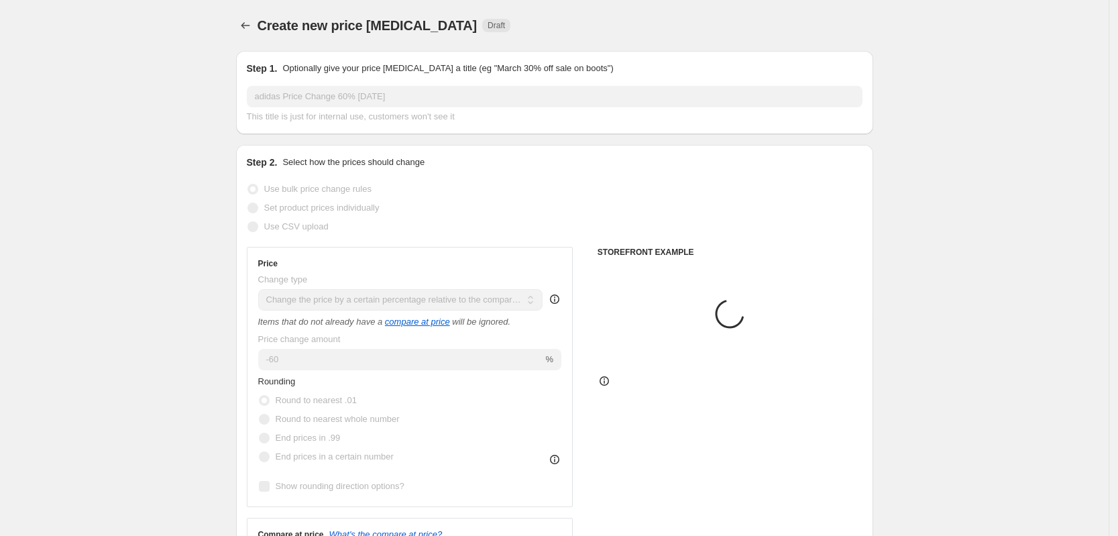
scroll to position [503, 0]
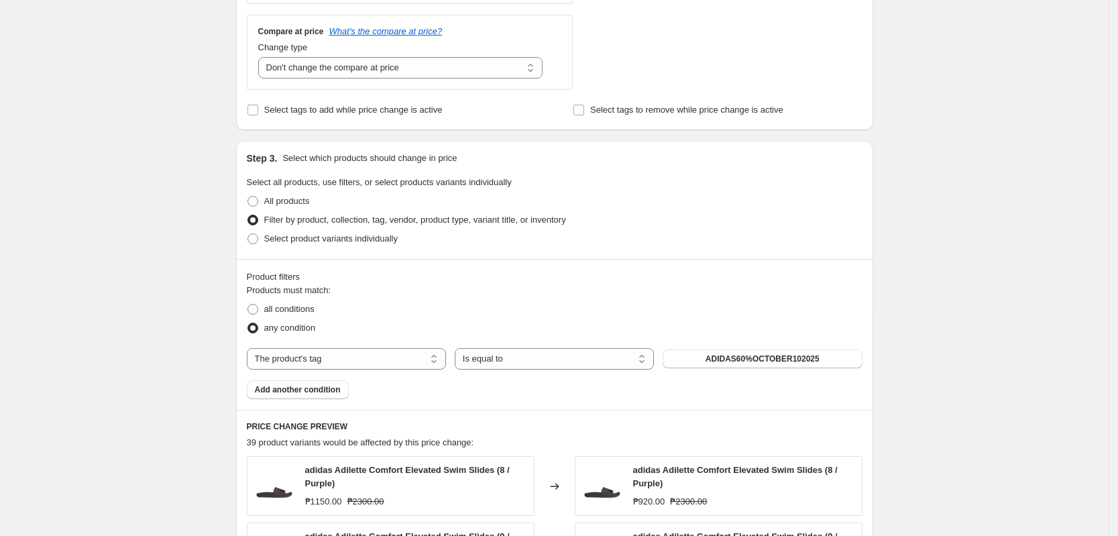
drag, startPoint x: 936, startPoint y: 364, endPoint x: 926, endPoint y: 383, distance: 21.0
click at [936, 365] on div "Create new price [MEDICAL_DATA]. This page is ready Create new price [MEDICAL_D…" at bounding box center [554, 262] width 1109 height 1531
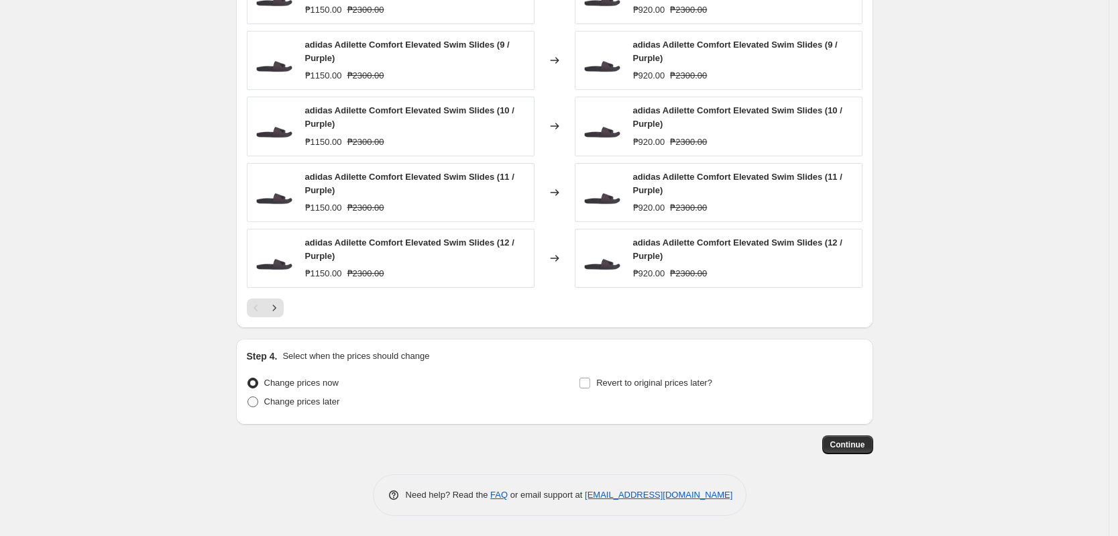
click at [335, 398] on span "Change prices later" at bounding box center [302, 401] width 76 height 10
click at [248, 397] on input "Change prices later" at bounding box center [248, 396] width 1 height 1
radio input "true"
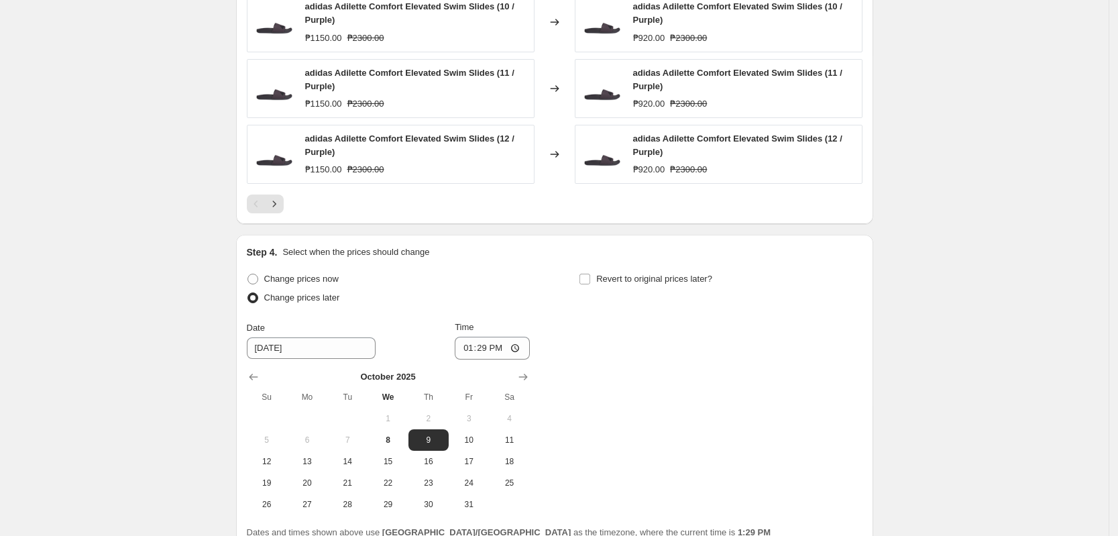
scroll to position [1225, 0]
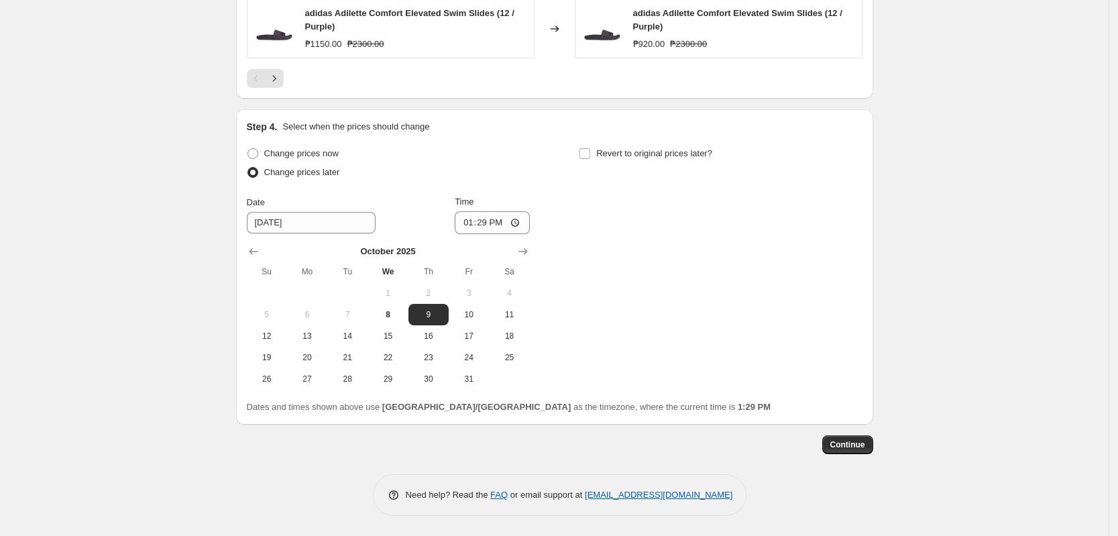
click at [482, 302] on button "3" at bounding box center [469, 292] width 40 height 21
click at [480, 315] on span "10" at bounding box center [469, 314] width 30 height 11
type input "[DATE]"
click at [463, 228] on input "13:29" at bounding box center [492, 222] width 75 height 23
type input "00:00"
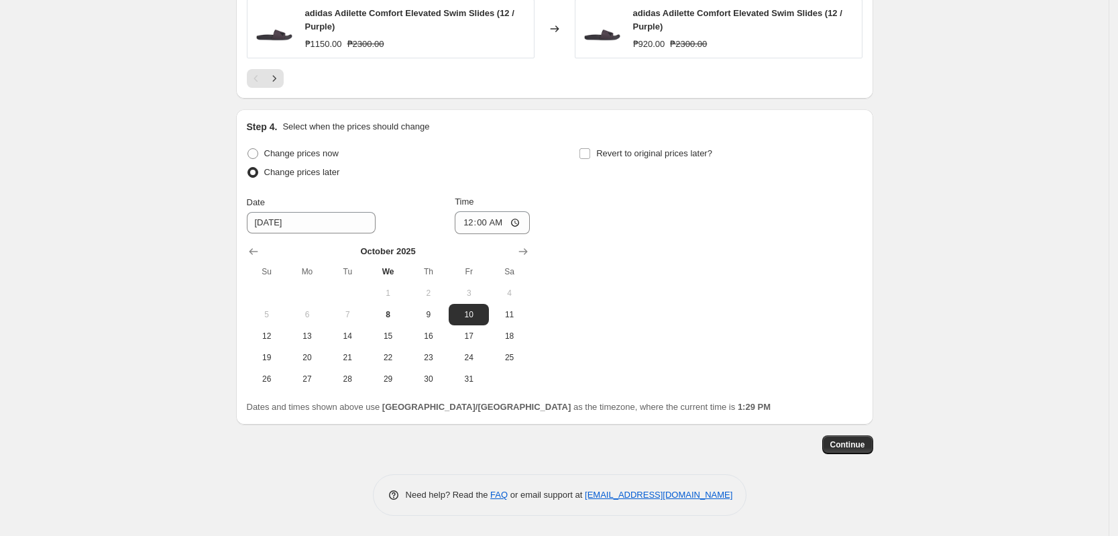
click at [757, 286] on div "Change prices now Change prices later Date [DATE] Time 00:00 [DATE] Su Mo Tu We…" at bounding box center [555, 266] width 616 height 245
click at [648, 160] on span "Revert to original prices later?" at bounding box center [654, 153] width 116 height 13
click at [590, 159] on input "Revert to original prices later?" at bounding box center [585, 153] width 11 height 11
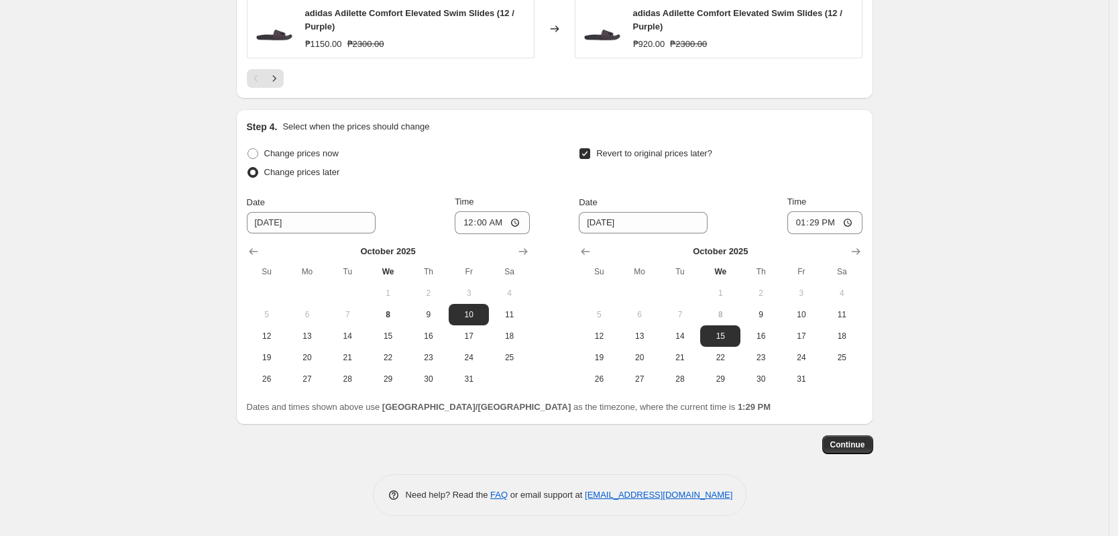
click at [647, 156] on span "Revert to original prices later?" at bounding box center [654, 153] width 116 height 10
click at [590, 156] on input "Revert to original prices later?" at bounding box center [585, 153] width 11 height 11
checkbox input "false"
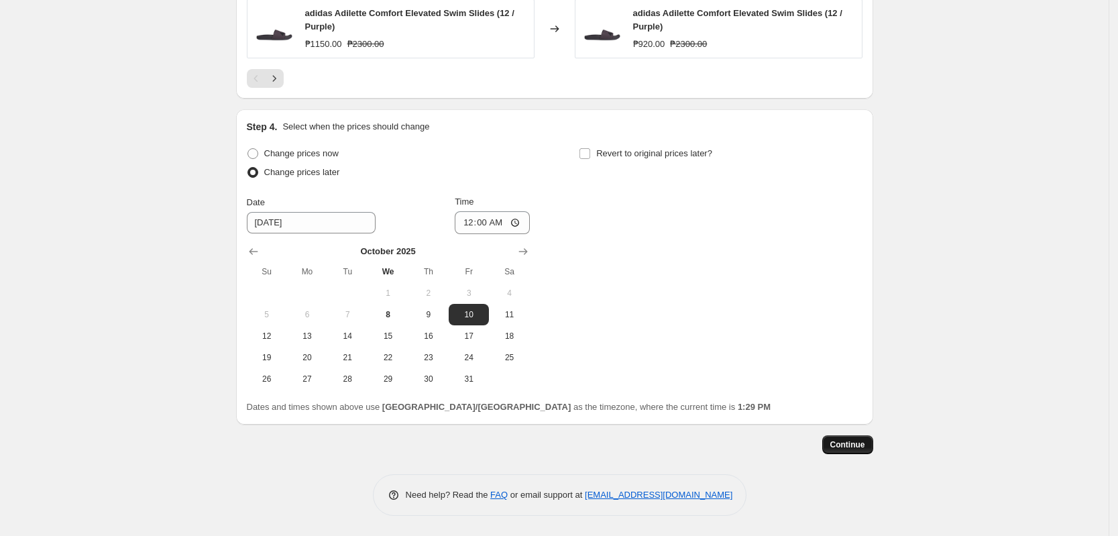
drag, startPoint x: 857, startPoint y: 463, endPoint x: 859, endPoint y: 452, distance: 11.6
click at [859, 448] on span "Continue" at bounding box center [847, 444] width 35 height 11
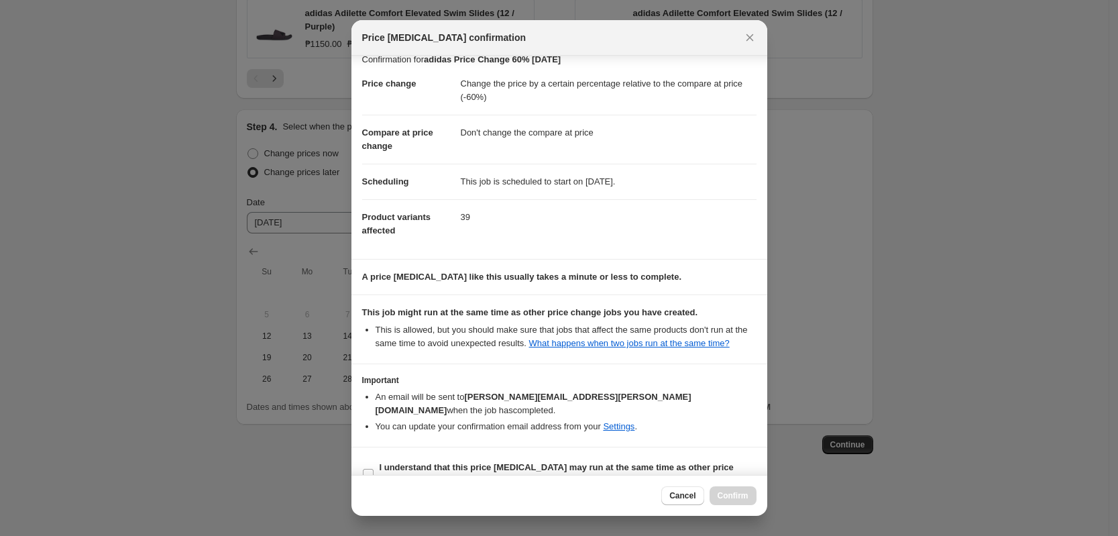
scroll to position [26, 0]
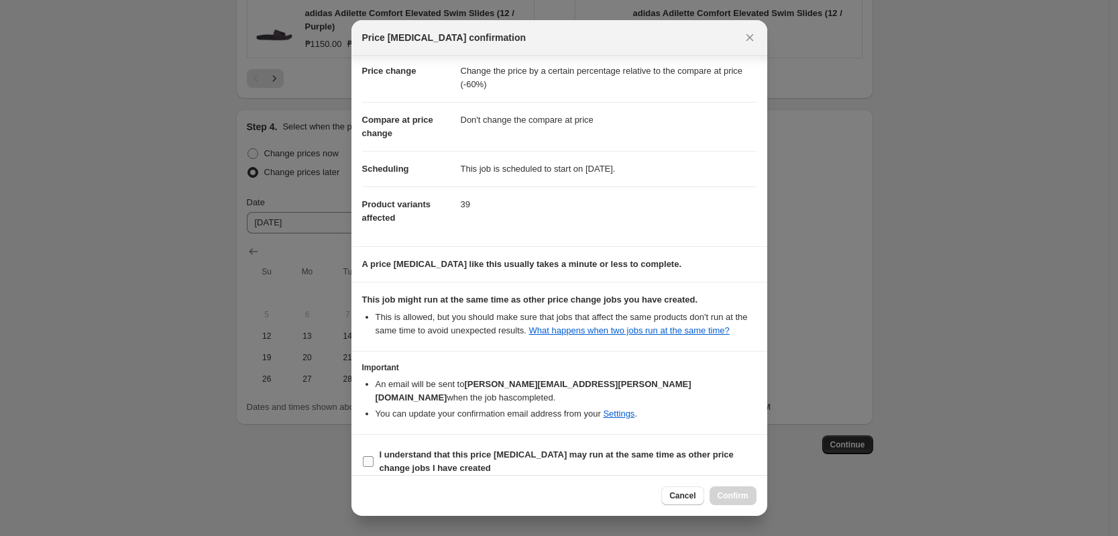
drag, startPoint x: 559, startPoint y: 437, endPoint x: 571, endPoint y: 438, distance: 12.1
click at [561, 449] on b "I understand that this price [MEDICAL_DATA] may run at the same time as other p…" at bounding box center [557, 460] width 354 height 23
click at [374, 456] on input "I understand that this price [MEDICAL_DATA] may run at the same time as other p…" at bounding box center [368, 461] width 11 height 11
checkbox input "true"
click at [732, 491] on span "Confirm" at bounding box center [733, 495] width 31 height 11
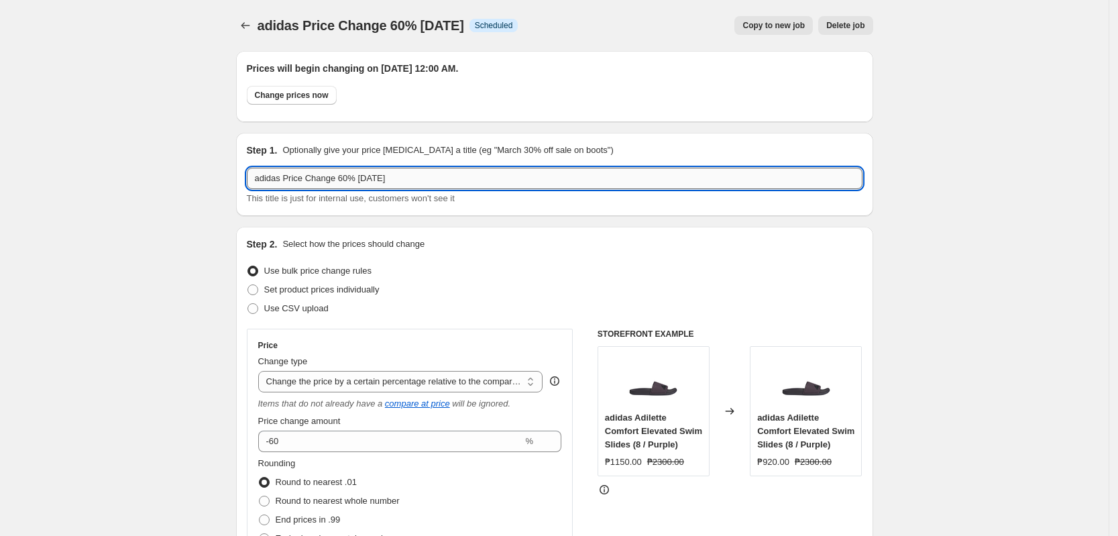
click at [351, 172] on input "adidas Price Change 60% [DATE]" at bounding box center [555, 178] width 616 height 21
click at [252, 21] on icon "Price change jobs" at bounding box center [245, 25] width 13 height 13
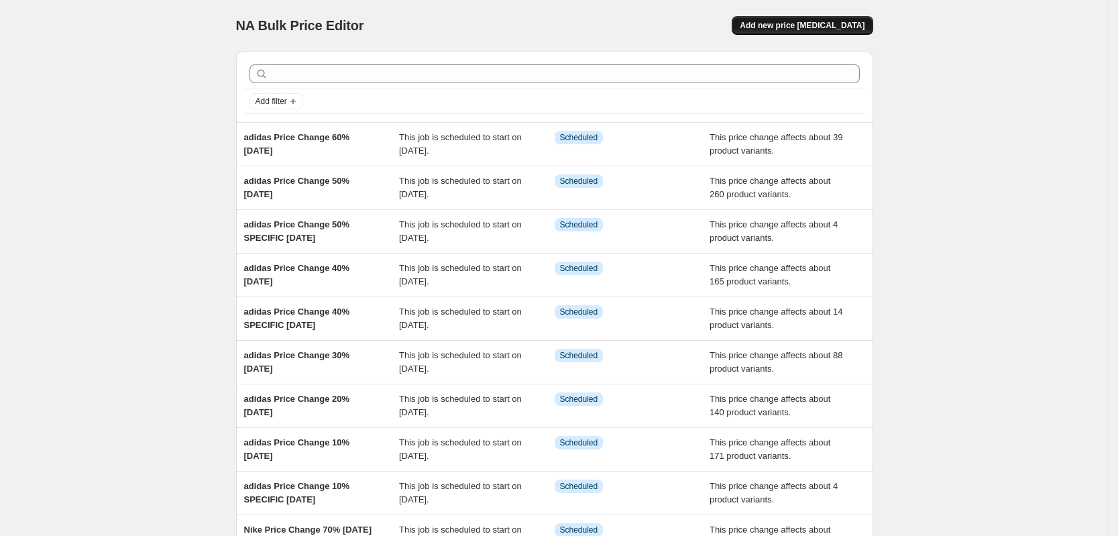
click at [821, 32] on button "Add new price [MEDICAL_DATA]" at bounding box center [802, 25] width 141 height 19
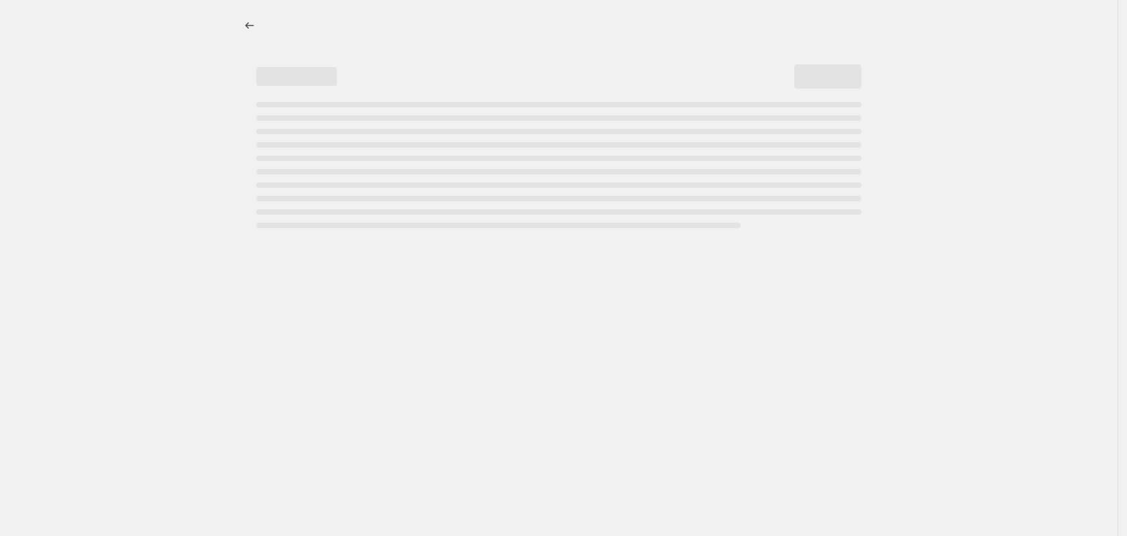
select select "percentage"
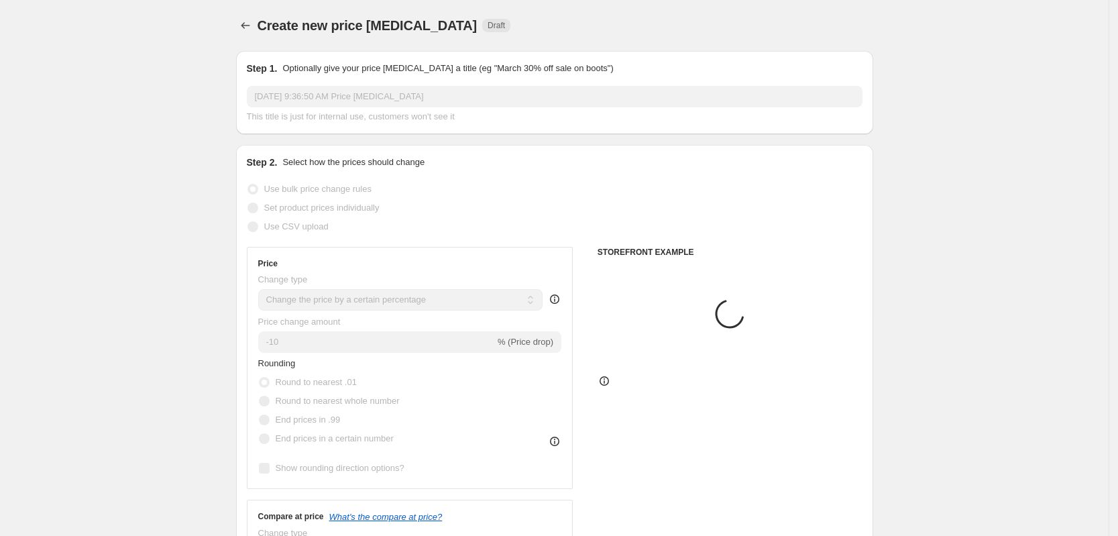
click at [377, 97] on input "[DATE] 9:36:50 AM Price [MEDICAL_DATA]" at bounding box center [555, 96] width 616 height 21
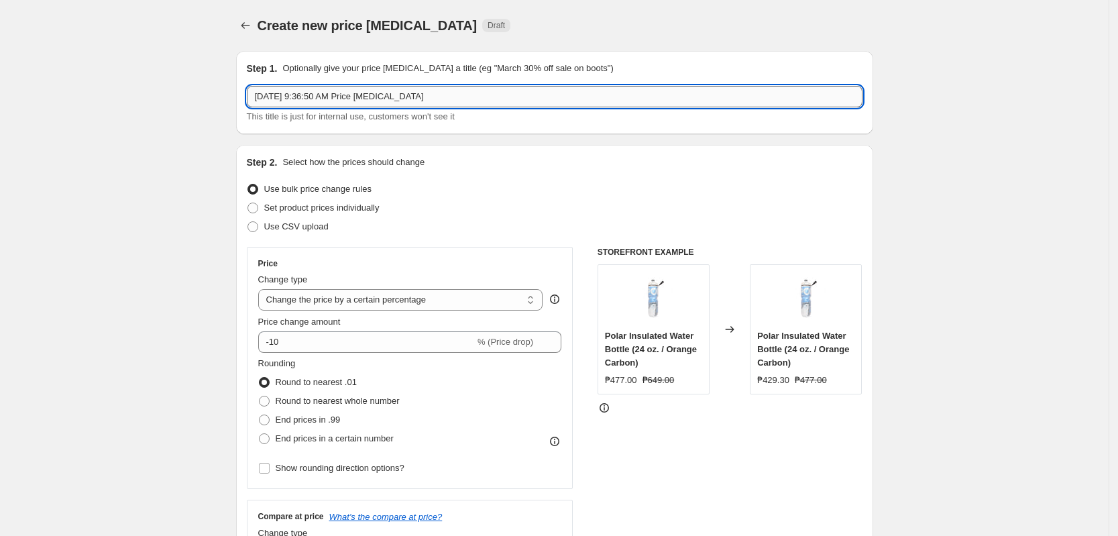
click at [377, 97] on input "[DATE] 9:36:50 AM Price [MEDICAL_DATA]" at bounding box center [555, 96] width 616 height 21
paste input "adidas Price Change 60% [DATE]"
click at [345, 96] on input "adidas Price Change 60% [DATE]" at bounding box center [555, 96] width 616 height 21
click at [340, 96] on input "adidas Price Change 60% [DATE]" at bounding box center [555, 96] width 616 height 21
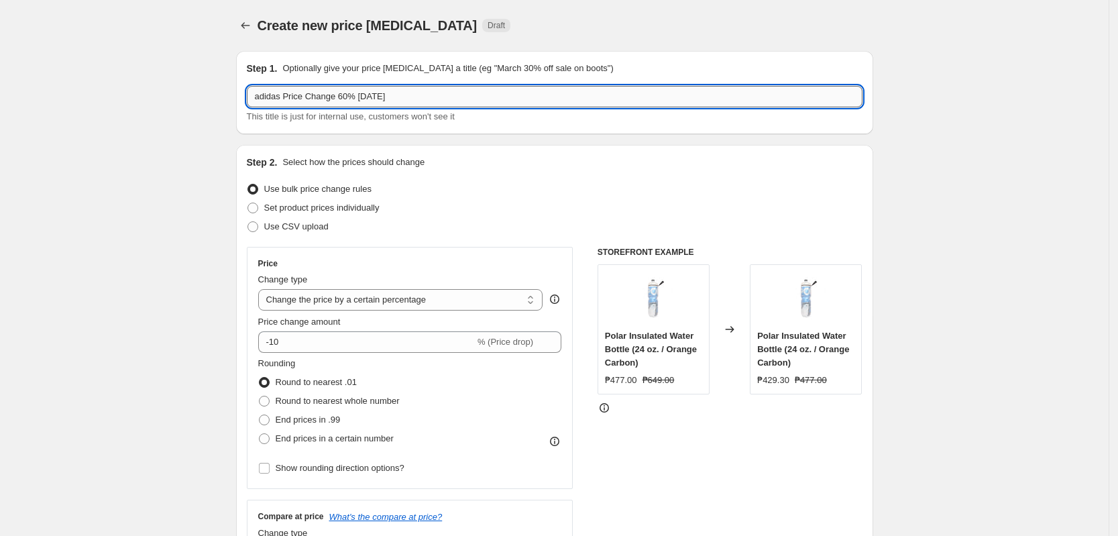
click at [340, 96] on input "adidas Price Change 60% [DATE]" at bounding box center [555, 96] width 616 height 21
click at [343, 99] on input "adidas Price Change 60% [DATE]" at bounding box center [555, 96] width 616 height 21
type input "adidas Price Change 70% [DATE]"
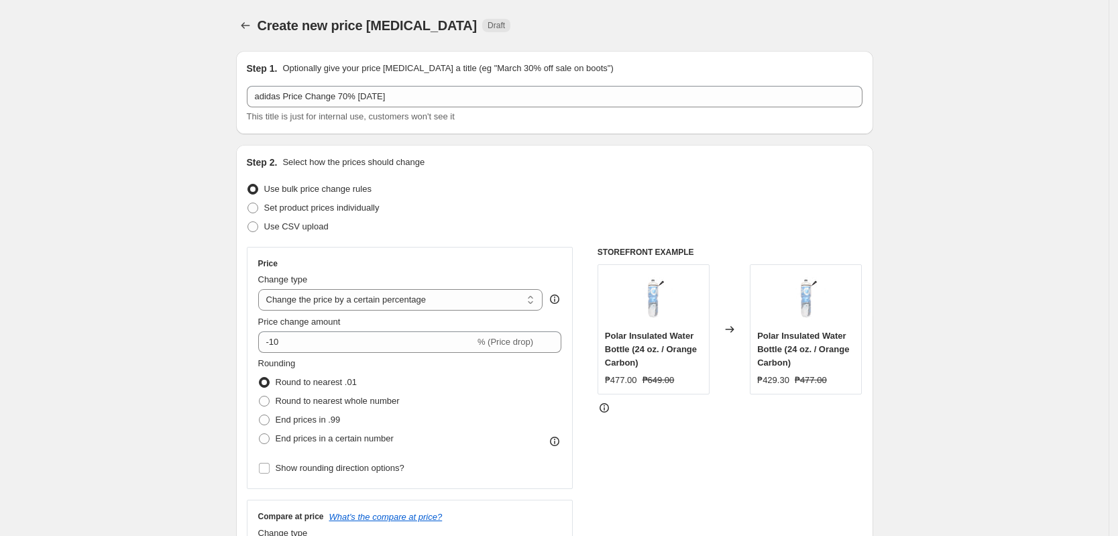
click at [395, 305] on select "Change the price to a certain amount Change the price by a certain amount Chang…" at bounding box center [400, 299] width 285 height 21
select select "pcap"
click at [262, 289] on select "Change the price to a certain amount Change the price by a certain amount Chang…" at bounding box center [400, 299] width 285 height 21
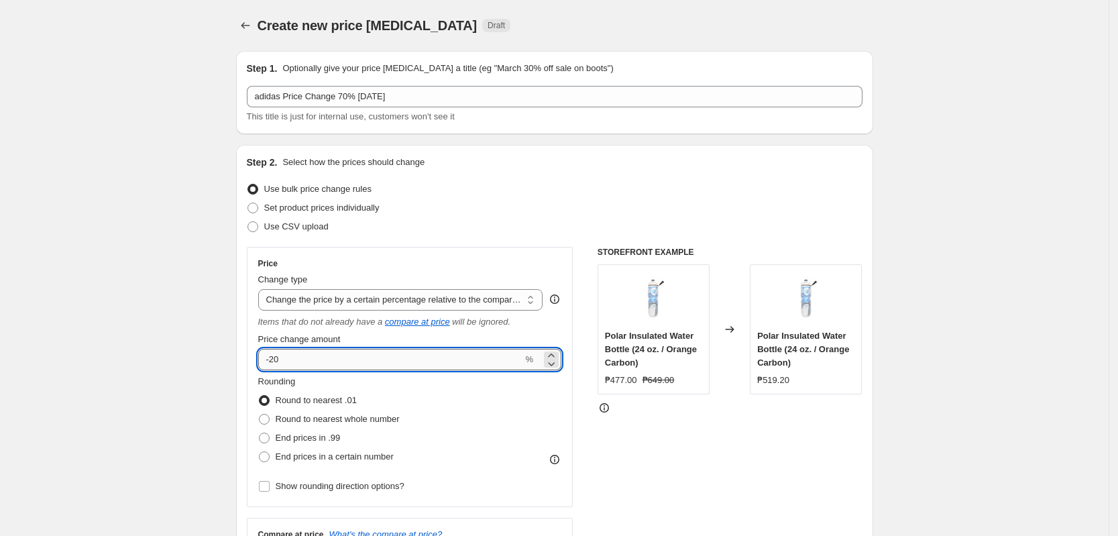
drag, startPoint x: 284, startPoint y: 358, endPoint x: 275, endPoint y: 360, distance: 8.8
click at [275, 360] on input "-20" at bounding box center [390, 359] width 265 height 21
type input "-70"
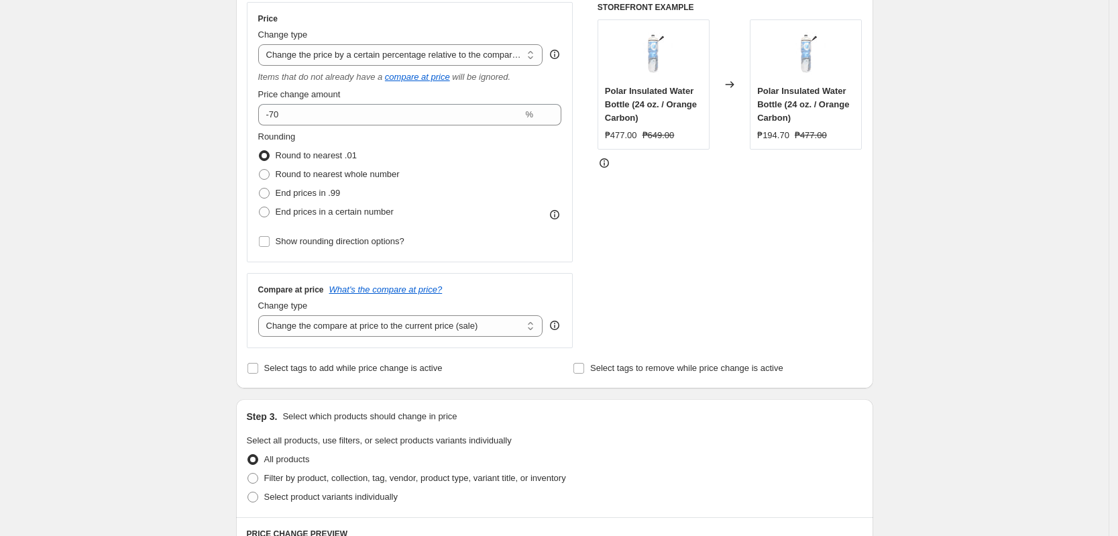
scroll to position [252, 0]
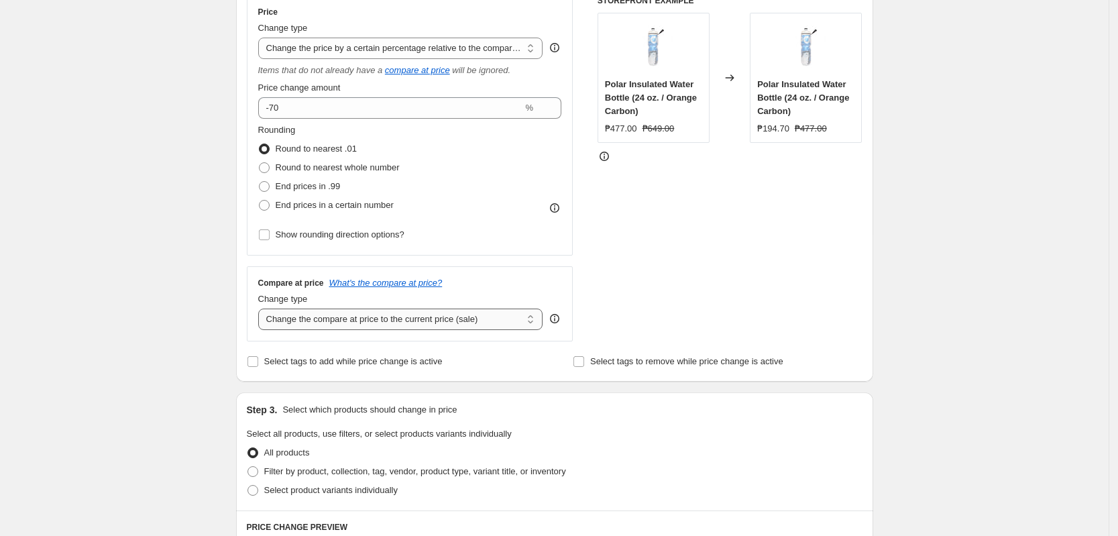
click at [441, 325] on select "Change the compare at price to the current price (sale) Change the compare at p…" at bounding box center [400, 319] width 285 height 21
select select "no_change"
click at [262, 309] on select "Change the compare at price to the current price (sale) Change the compare at p…" at bounding box center [400, 319] width 285 height 21
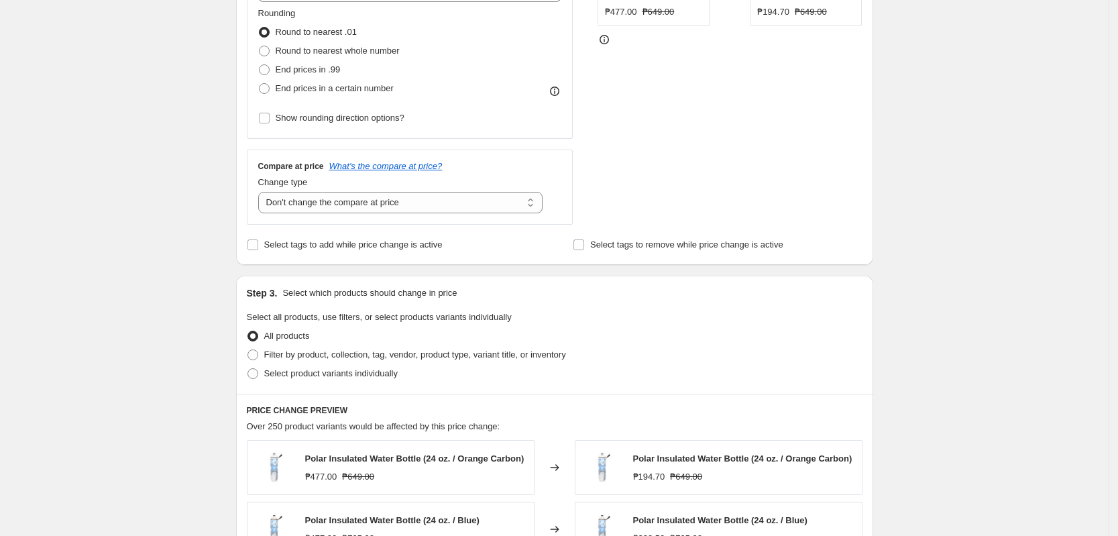
scroll to position [503, 0]
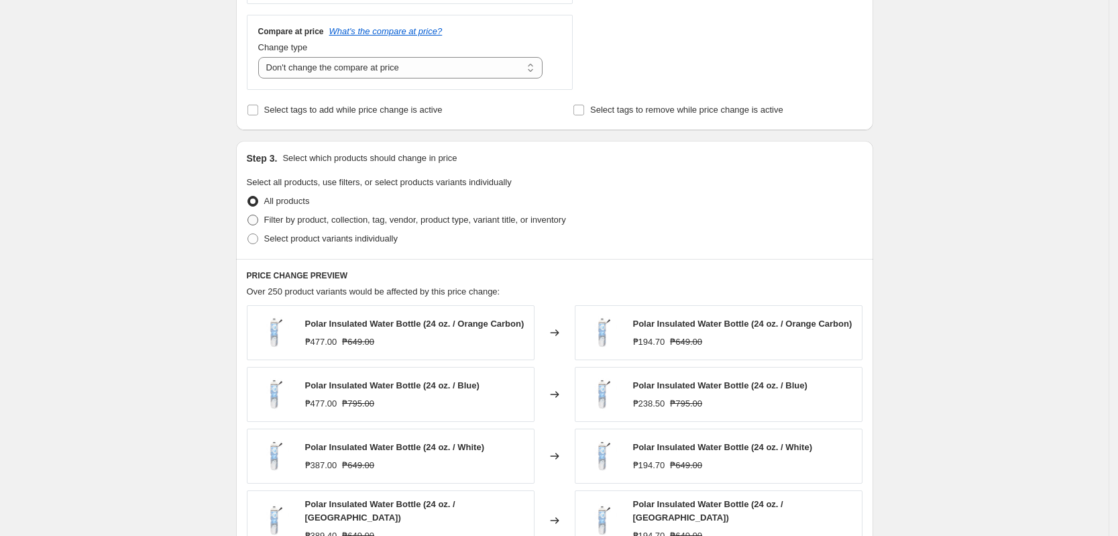
click at [393, 222] on span "Filter by product, collection, tag, vendor, product type, variant title, or inv…" at bounding box center [415, 220] width 302 height 10
click at [248, 215] on input "Filter by product, collection, tag, vendor, product type, variant title, or inv…" at bounding box center [248, 215] width 1 height 1
radio input "true"
click at [393, 222] on span "Filter by product, collection, tag, vendor, product type, variant title, or inv…" at bounding box center [415, 220] width 302 height 10
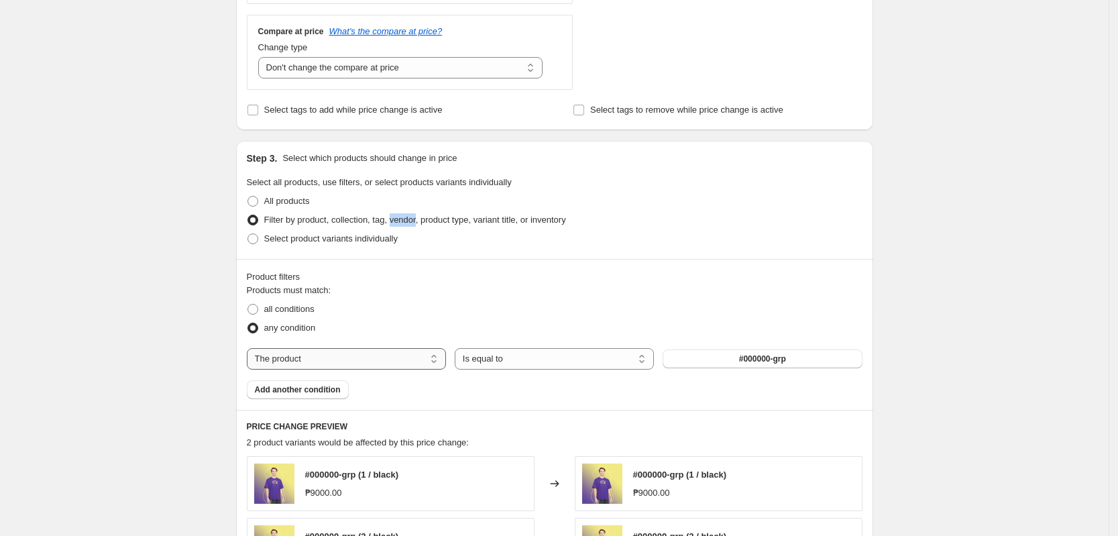
drag, startPoint x: 411, startPoint y: 366, endPoint x: 387, endPoint y: 355, distance: 25.8
click at [411, 366] on select "The product The product's collection The product's tag The product's vendor The…" at bounding box center [346, 358] width 199 height 21
select select "tag"
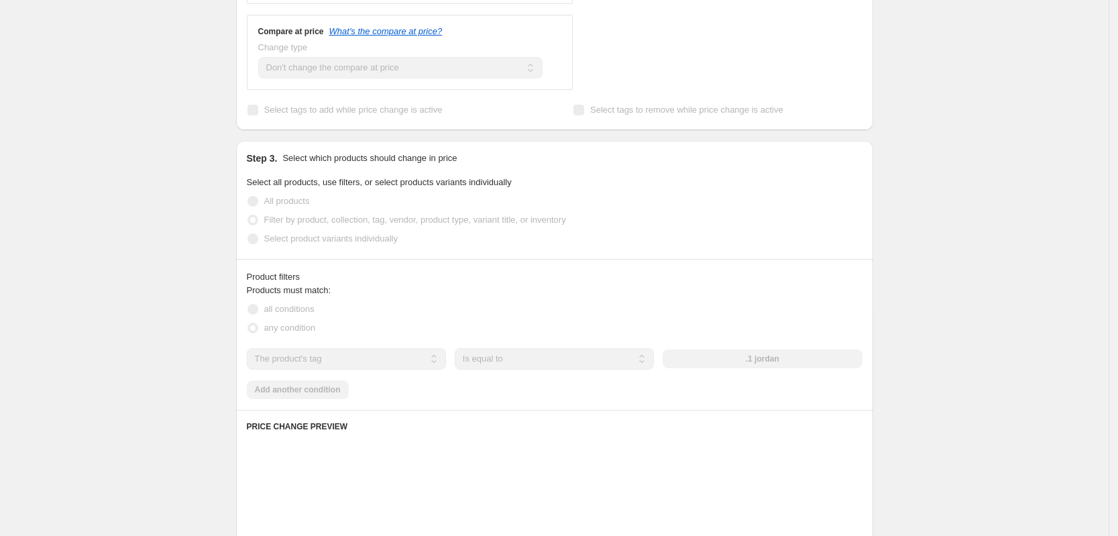
click at [675, 298] on fieldset "Products must match: all conditions any condition" at bounding box center [555, 311] width 616 height 54
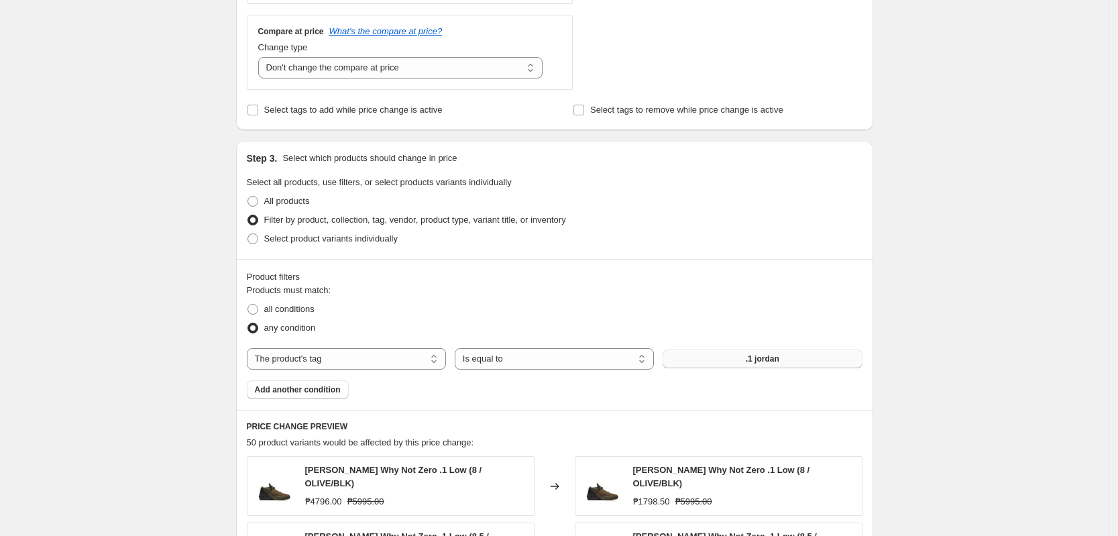
click at [749, 368] on button ".1 jordan" at bounding box center [762, 358] width 199 height 19
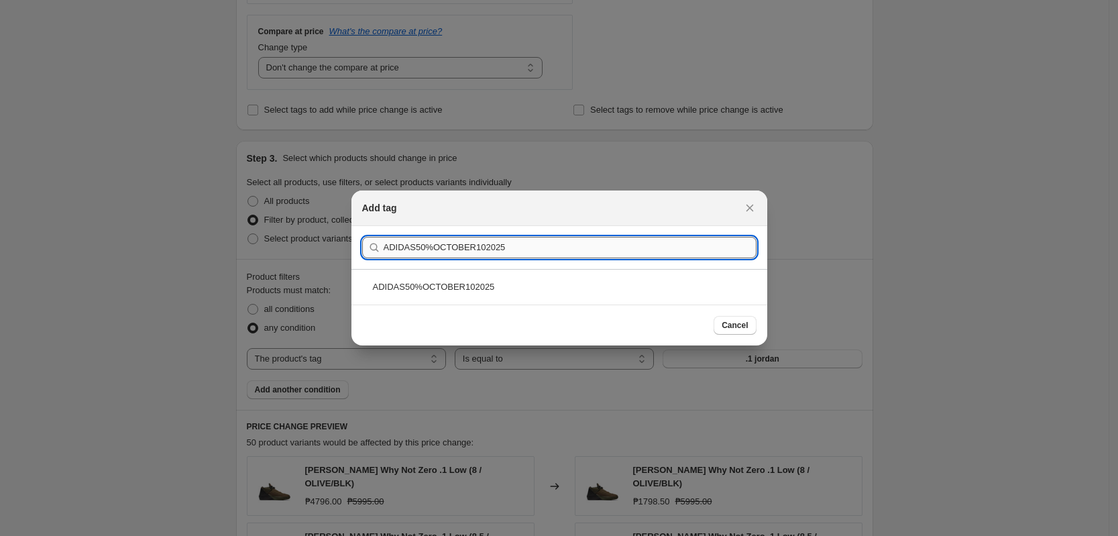
click at [415, 248] on input "ADIDAS50%OCTOBER102025" at bounding box center [570, 247] width 373 height 21
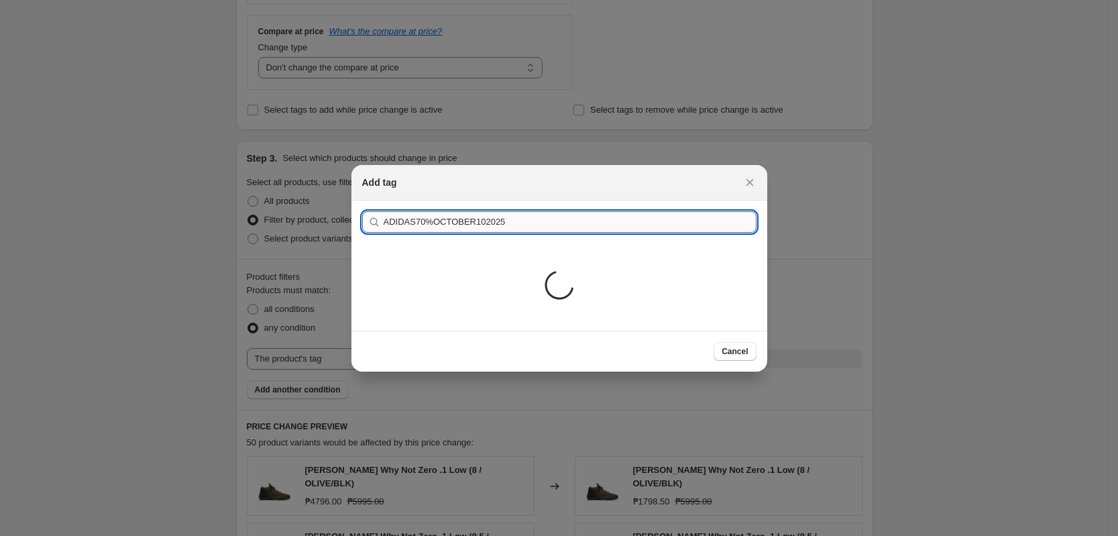
click at [508, 221] on input "ADIDAS70%OCTOBER102025" at bounding box center [570, 221] width 373 height 21
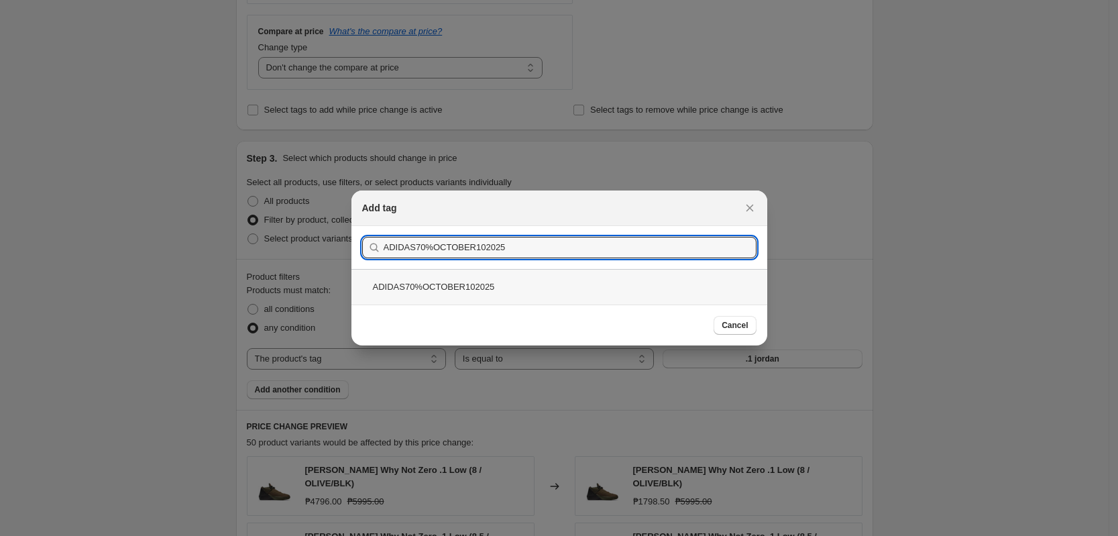
type input "ADIDAS70%OCTOBER102025"
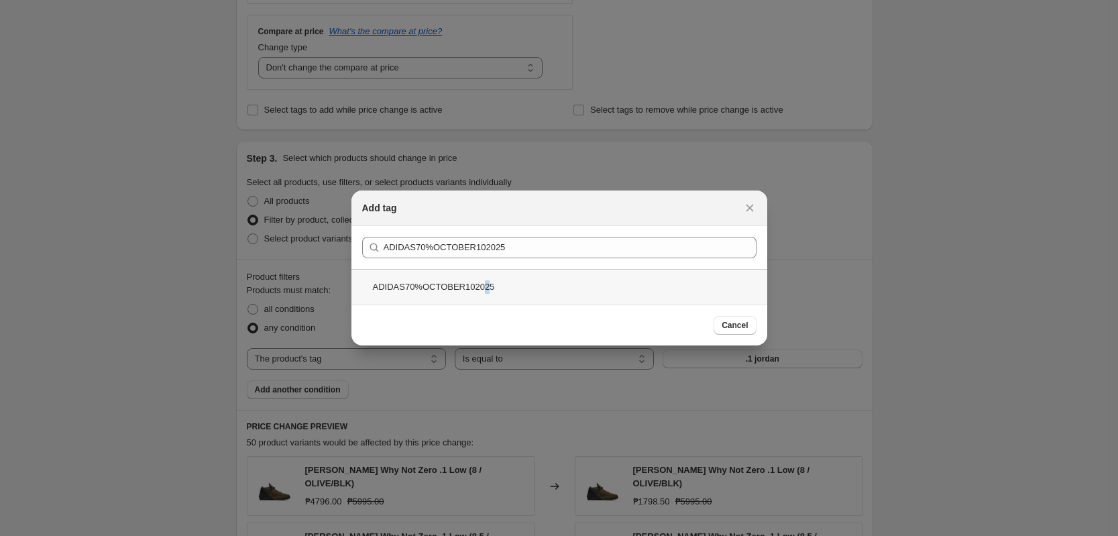
click at [478, 278] on div "ADIDAS70%OCTOBER102025" at bounding box center [559, 287] width 416 height 36
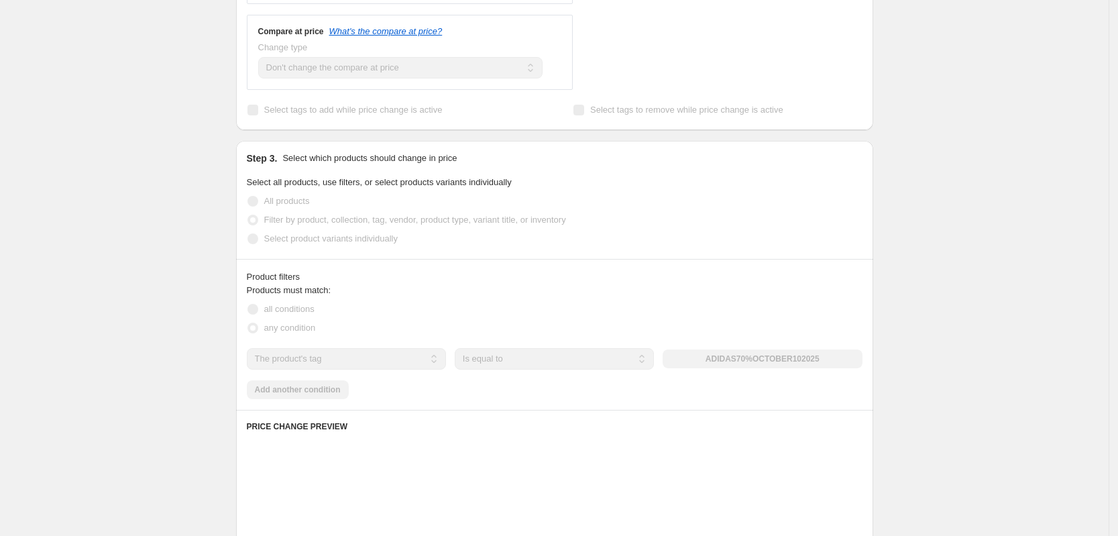
click at [977, 270] on div "Create new price [MEDICAL_DATA]. This page is ready Create new price [MEDICAL_D…" at bounding box center [554, 251] width 1109 height 1509
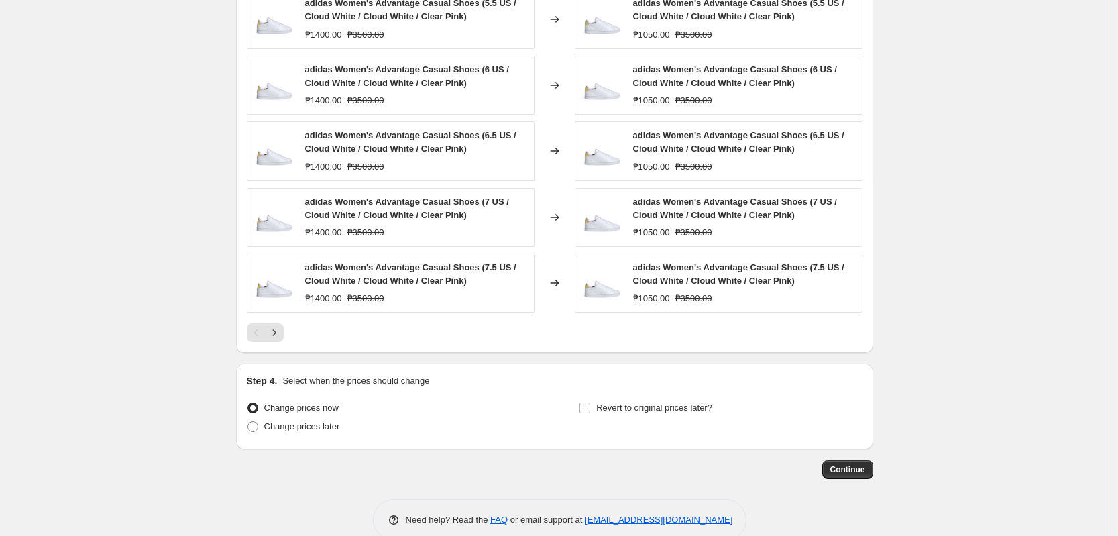
scroll to position [995, 0]
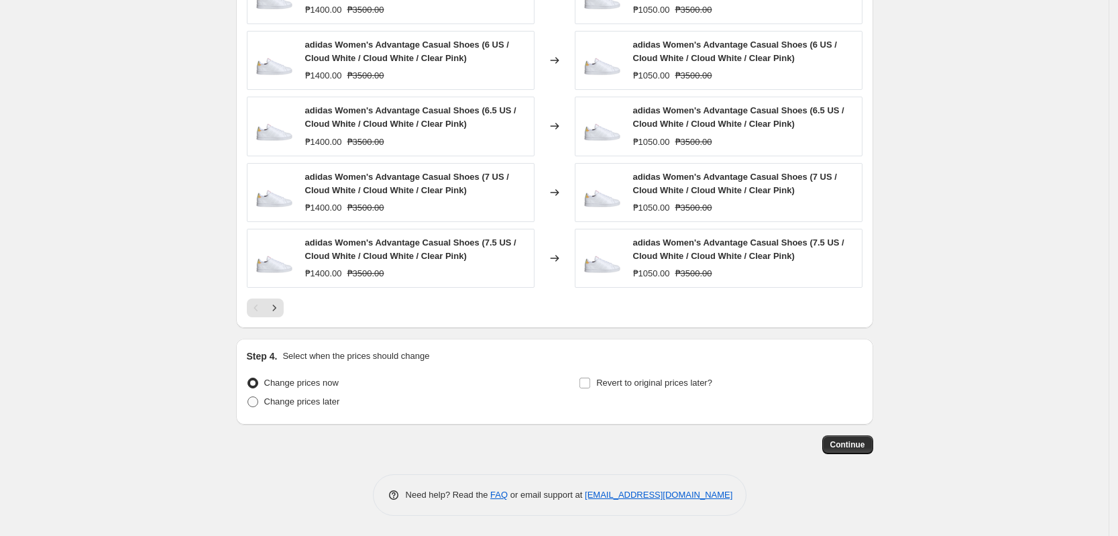
click at [339, 402] on div "Change prices later" at bounding box center [388, 401] width 283 height 19
click at [339, 403] on span "Change prices later" at bounding box center [302, 401] width 76 height 10
click at [248, 397] on input "Change prices later" at bounding box center [248, 396] width 1 height 1
radio input "true"
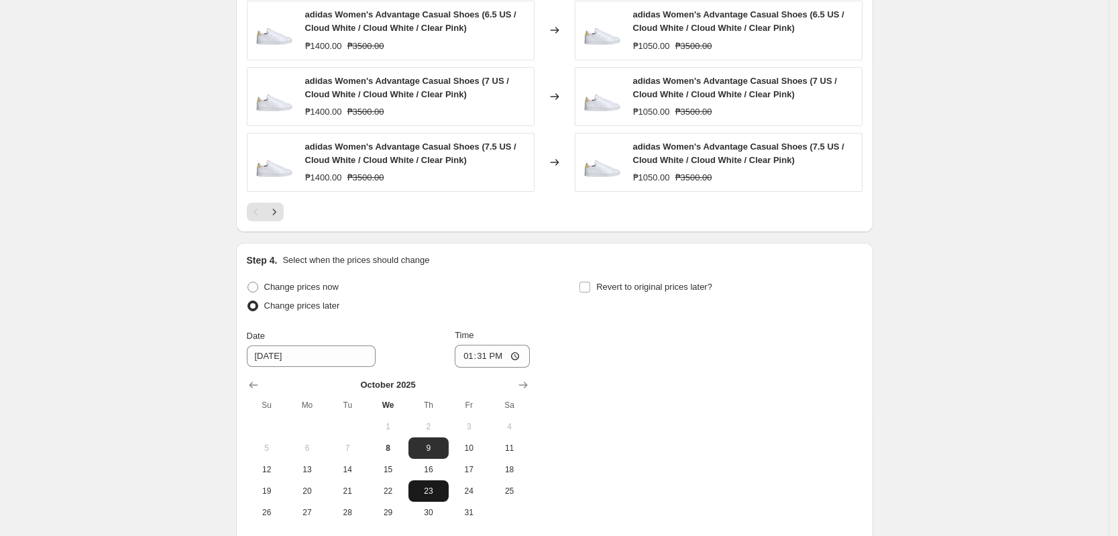
scroll to position [1163, 0]
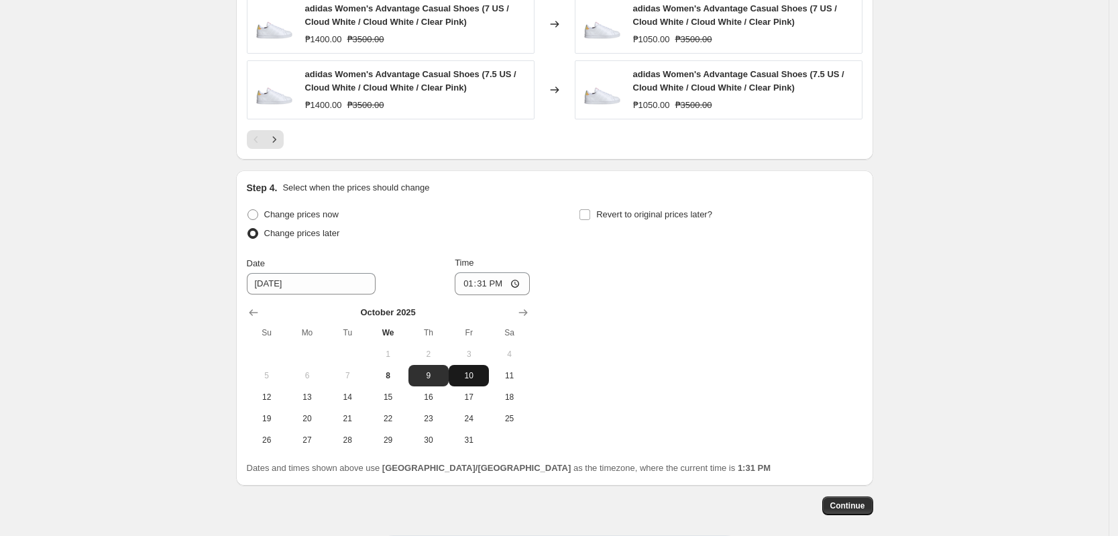
click at [469, 379] on span "10" at bounding box center [469, 375] width 30 height 11
type input "[DATE]"
click at [465, 288] on input "13:31" at bounding box center [492, 283] width 75 height 23
type input "00:00"
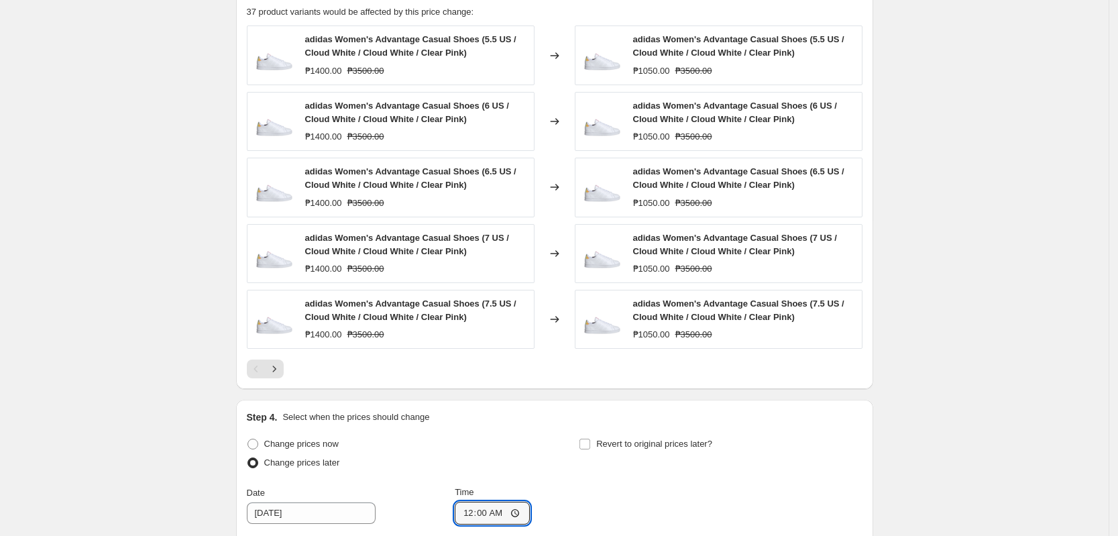
scroll to position [1064, 0]
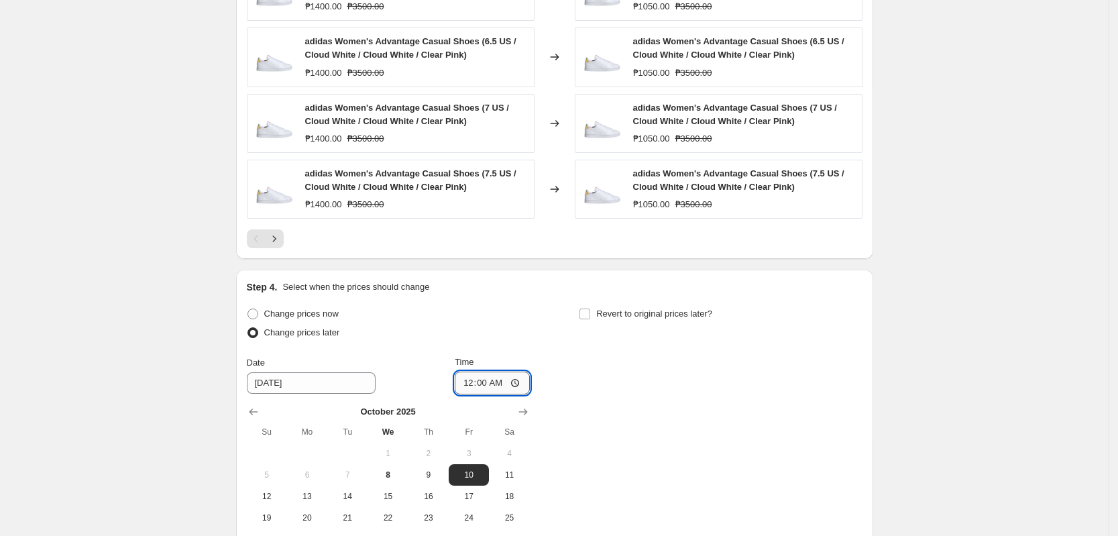
click at [499, 389] on input "00:00" at bounding box center [492, 383] width 75 height 23
drag, startPoint x: 713, startPoint y: 386, endPoint x: 702, endPoint y: 386, distance: 10.8
click at [708, 386] on div "Change prices now Change prices later Date [DATE] Time 00:00 [DATE] Su Mo Tu We…" at bounding box center [555, 427] width 616 height 245
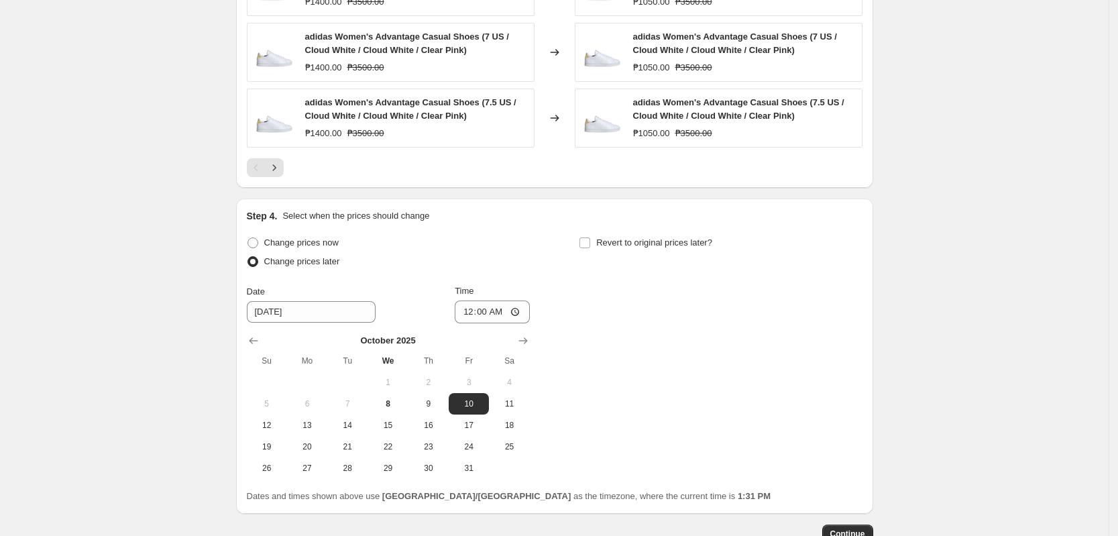
scroll to position [1225, 0]
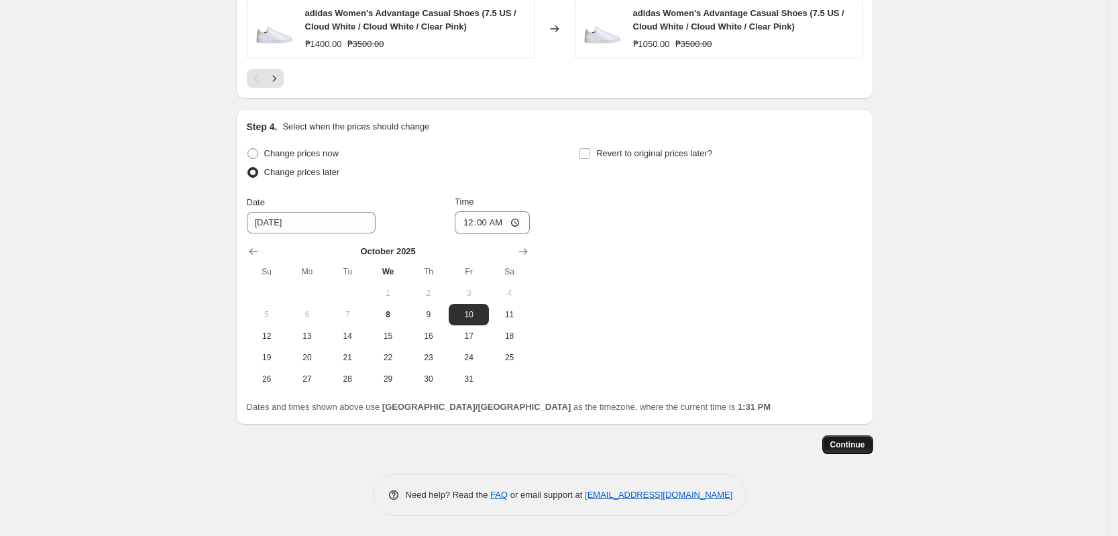
click at [846, 447] on span "Continue" at bounding box center [847, 444] width 35 height 11
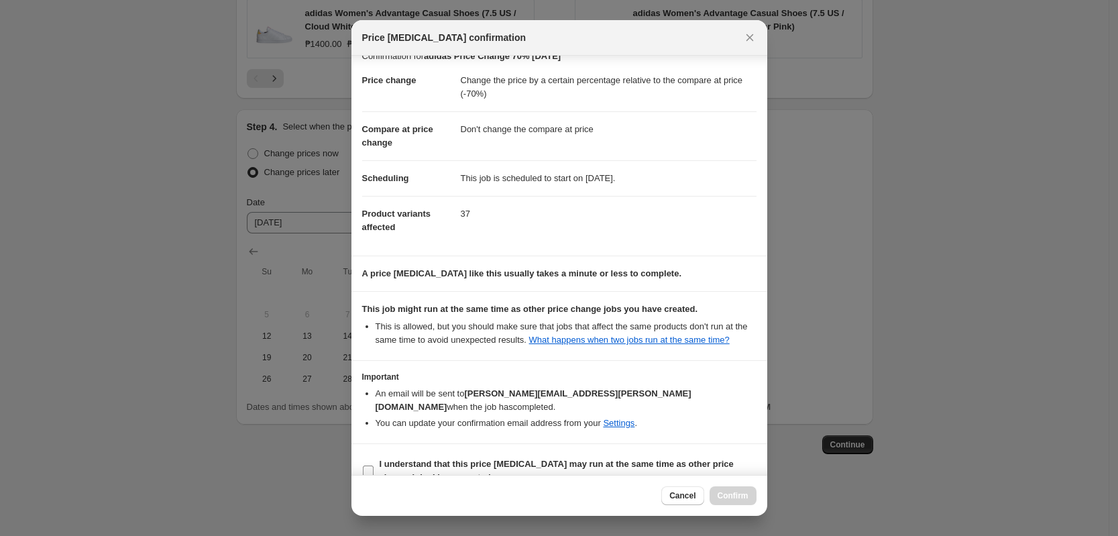
scroll to position [26, 0]
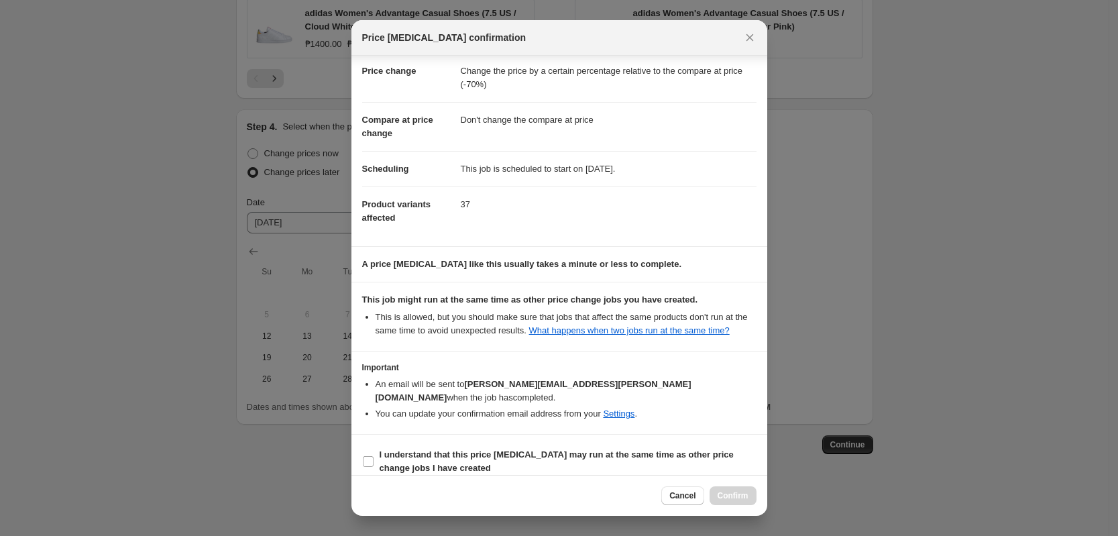
drag, startPoint x: 588, startPoint y: 444, endPoint x: 672, endPoint y: 468, distance: 87.1
click at [590, 449] on b "I understand that this price [MEDICAL_DATA] may run at the same time as other p…" at bounding box center [557, 460] width 354 height 23
click at [659, 449] on b "I understand that this price [MEDICAL_DATA] may run at the same time as other p…" at bounding box center [557, 460] width 354 height 23
click at [374, 456] on input "I understand that this price [MEDICAL_DATA] may run at the same time as other p…" at bounding box center [368, 461] width 11 height 11
checkbox input "true"
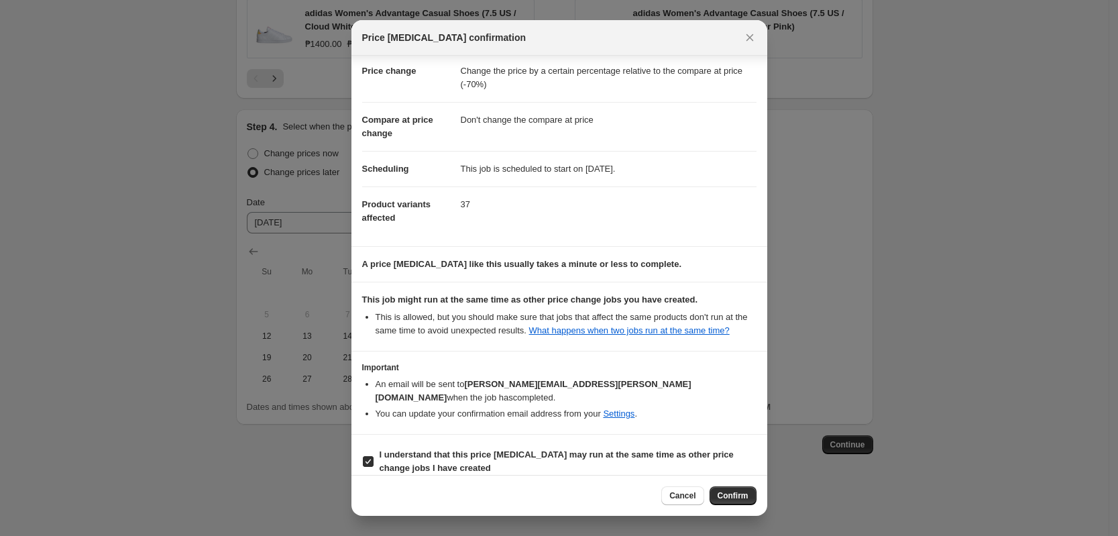
drag, startPoint x: 730, startPoint y: 491, endPoint x: 638, endPoint y: 512, distance: 94.2
click at [731, 492] on span "Confirm" at bounding box center [733, 495] width 31 height 11
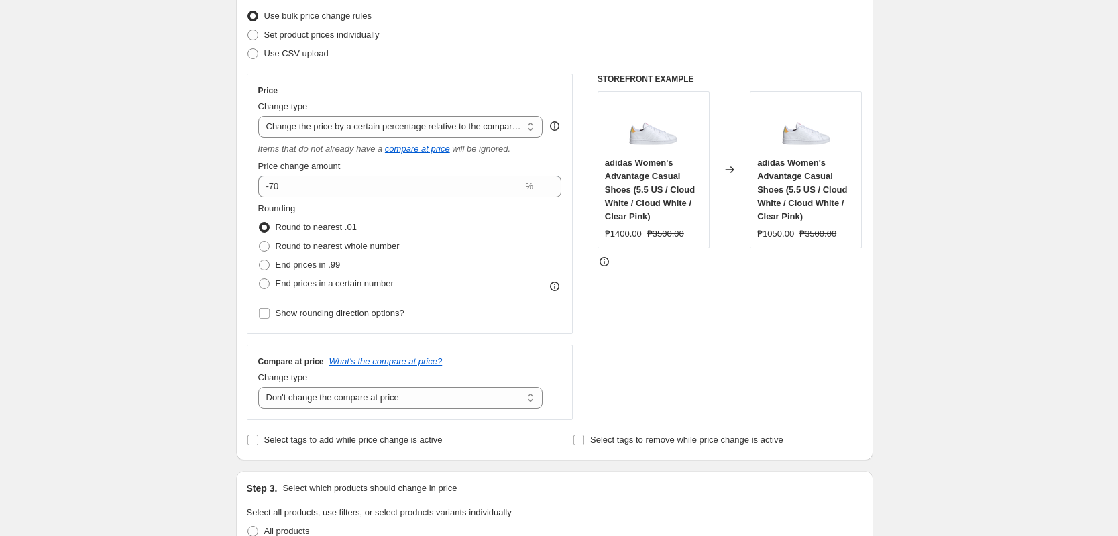
scroll to position [51, 0]
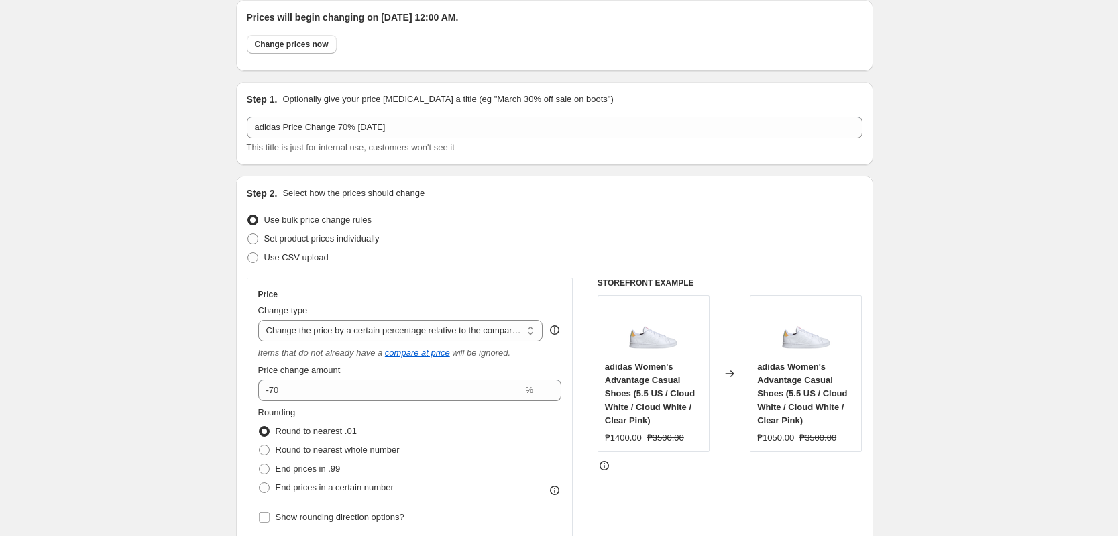
drag, startPoint x: 174, startPoint y: 83, endPoint x: 231, endPoint y: 34, distance: 75.6
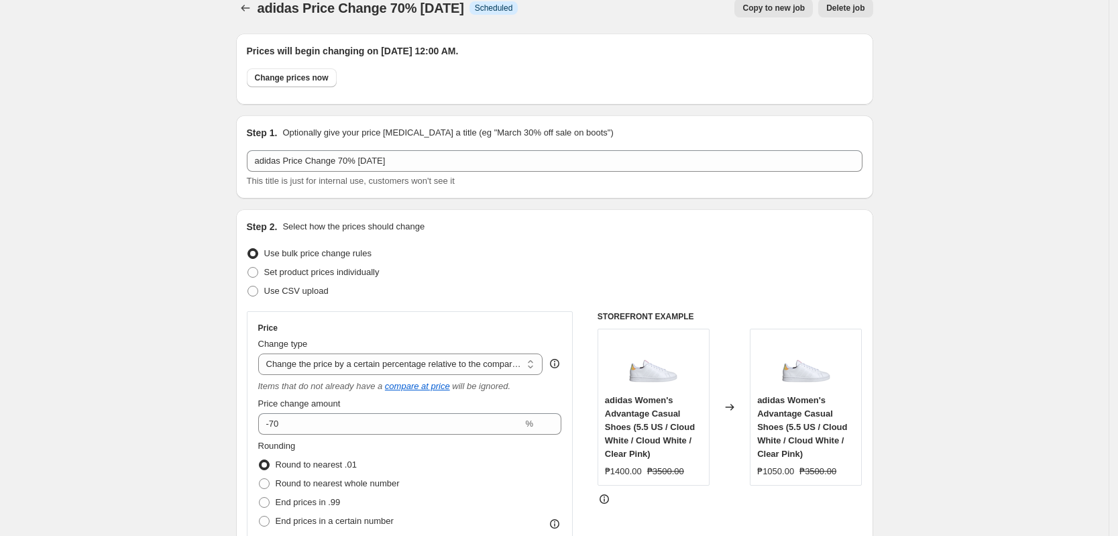
scroll to position [0, 0]
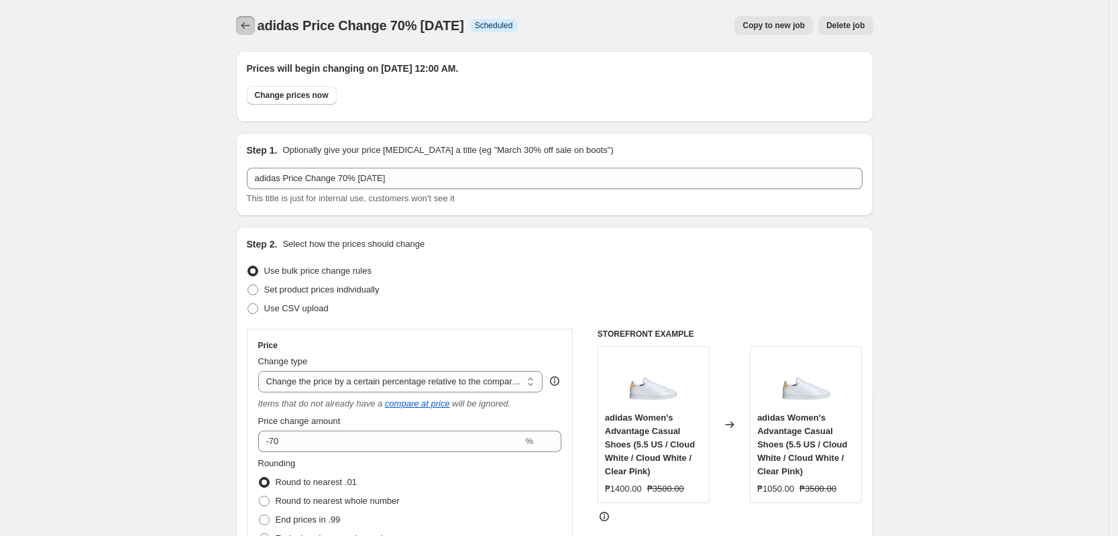
click at [245, 26] on icon "Price change jobs" at bounding box center [245, 25] width 13 height 13
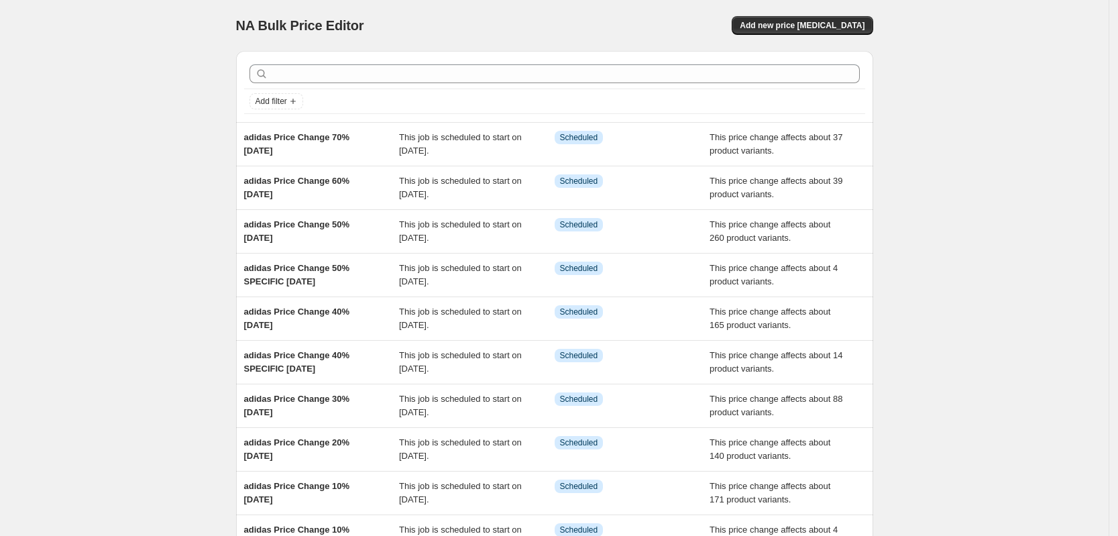
click at [93, 221] on div "NA Bulk Price Editor. This page is ready NA Bulk Price Editor Add new price [ME…" at bounding box center [554, 345] width 1109 height 691
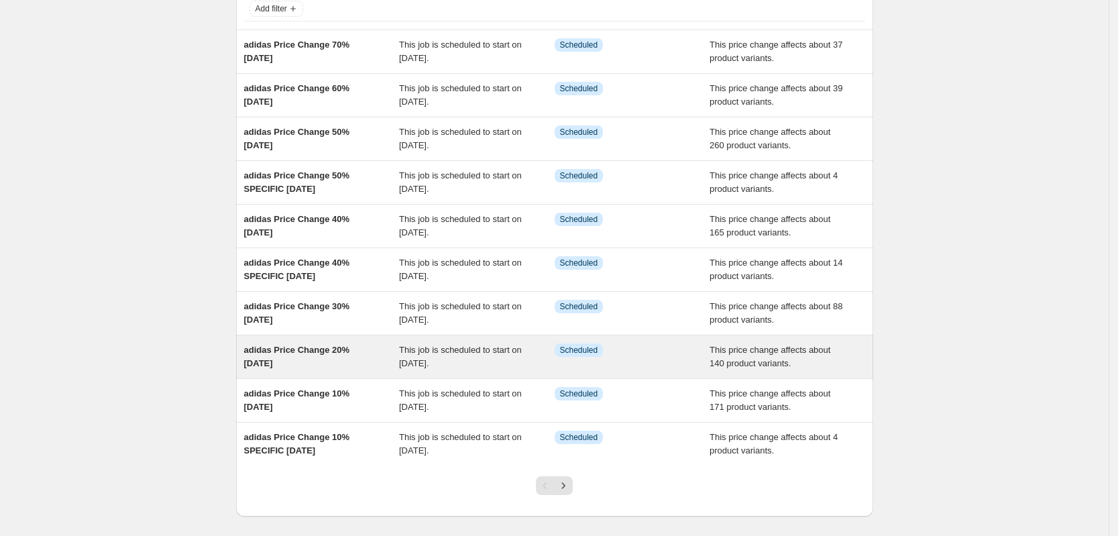
scroll to position [155, 0]
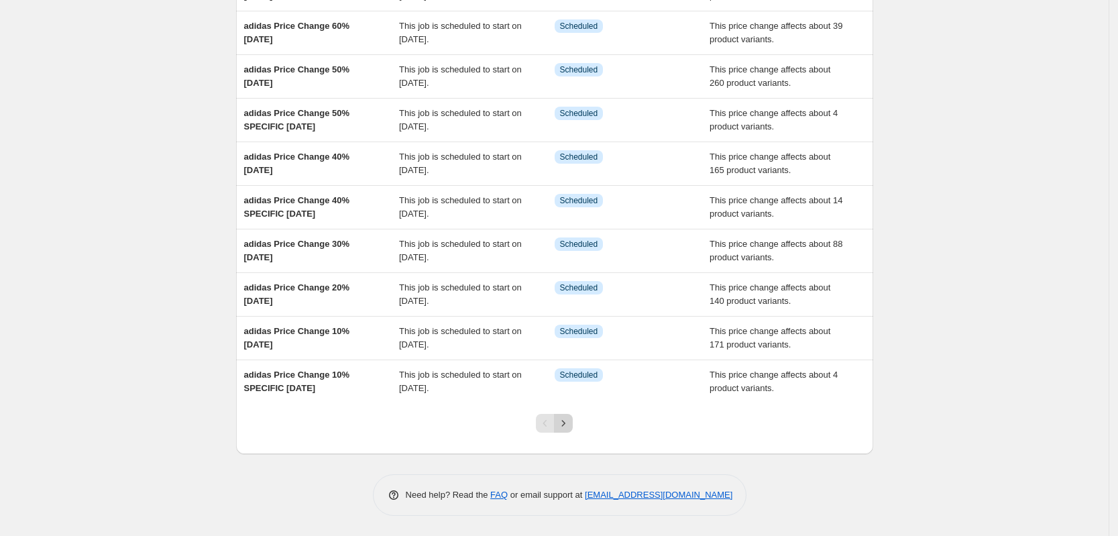
click at [570, 428] on icon "Next" at bounding box center [563, 423] width 13 height 13
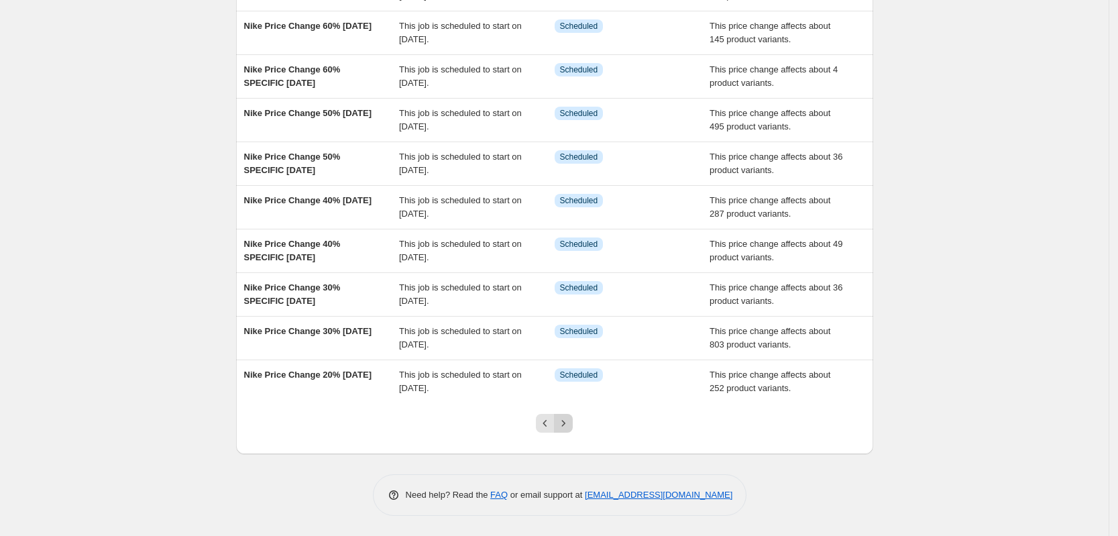
click at [565, 423] on icon "Next" at bounding box center [563, 423] width 13 height 13
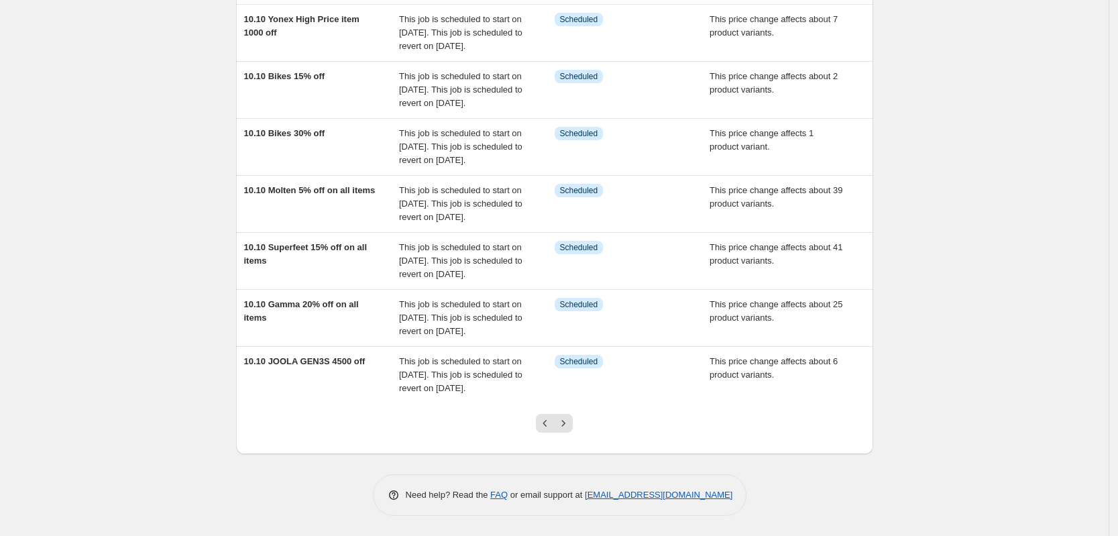
scroll to position [396, 0]
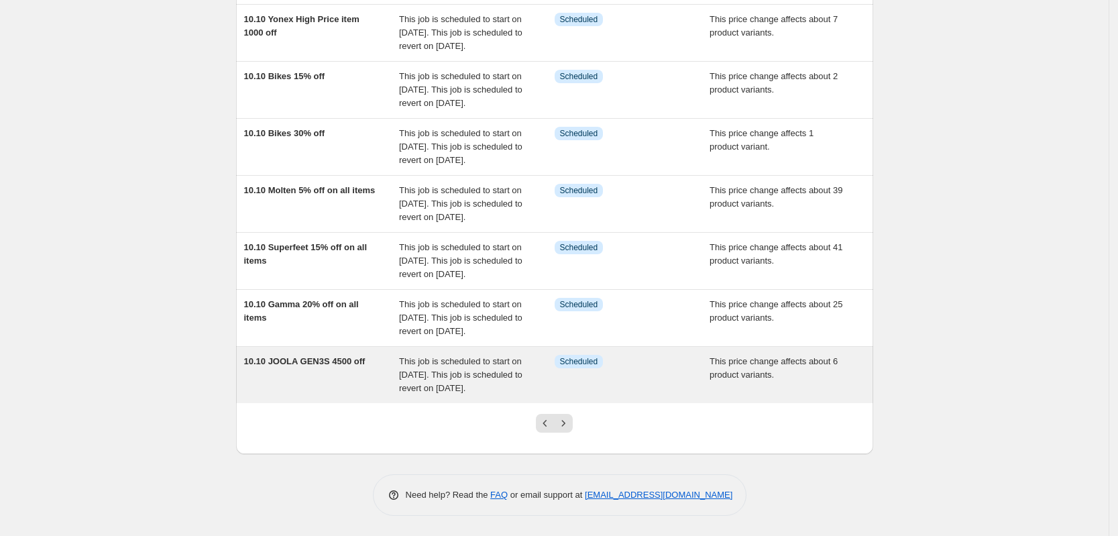
click at [393, 362] on div "10.10 JOOLA GEN3S 4500 off" at bounding box center [322, 375] width 156 height 40
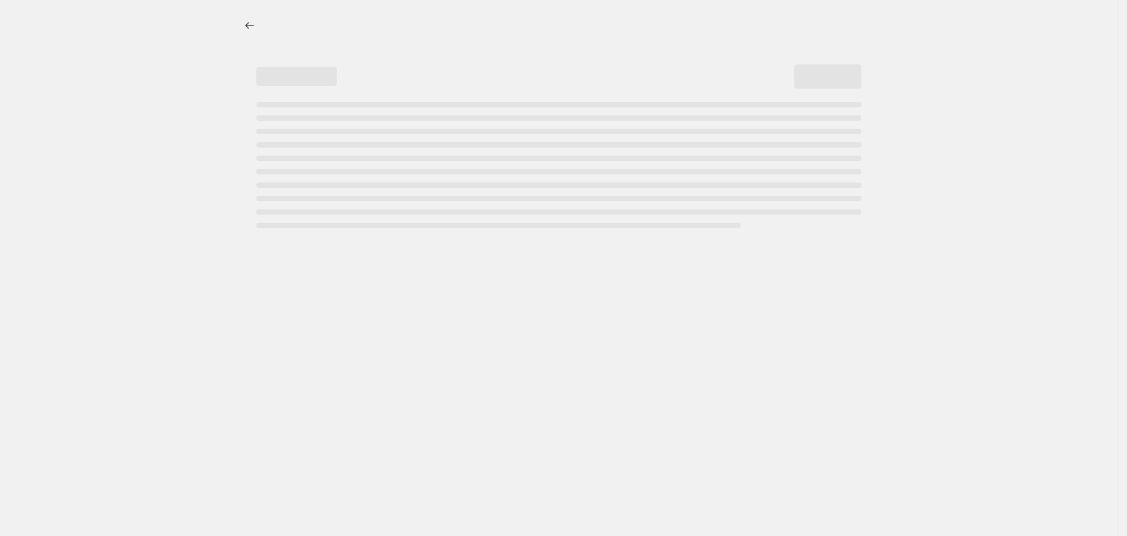
select select "bcap"
select select "no_change"
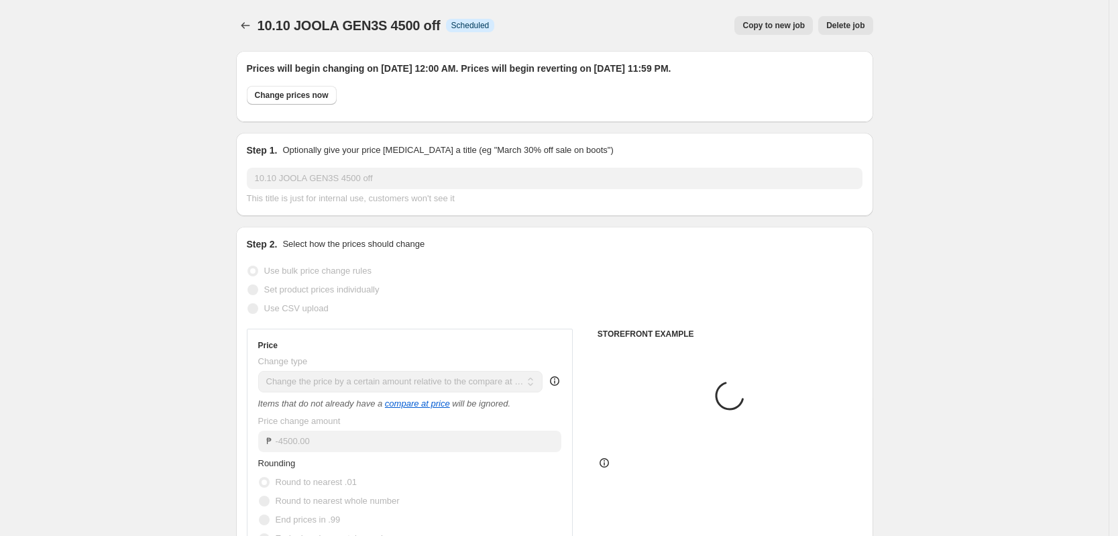
select select "collection"
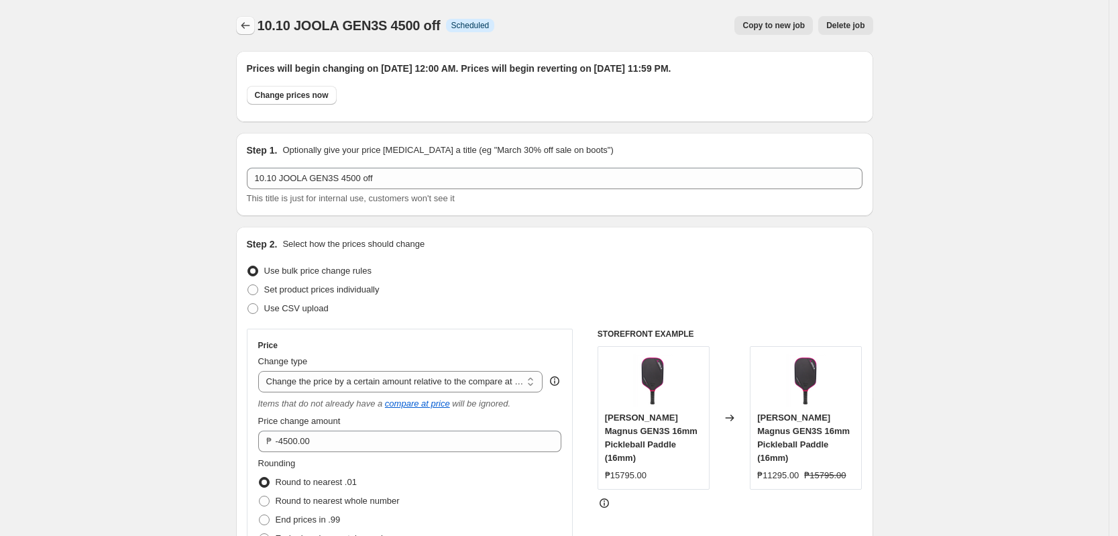
click at [252, 26] on icon "Price change jobs" at bounding box center [245, 25] width 13 height 13
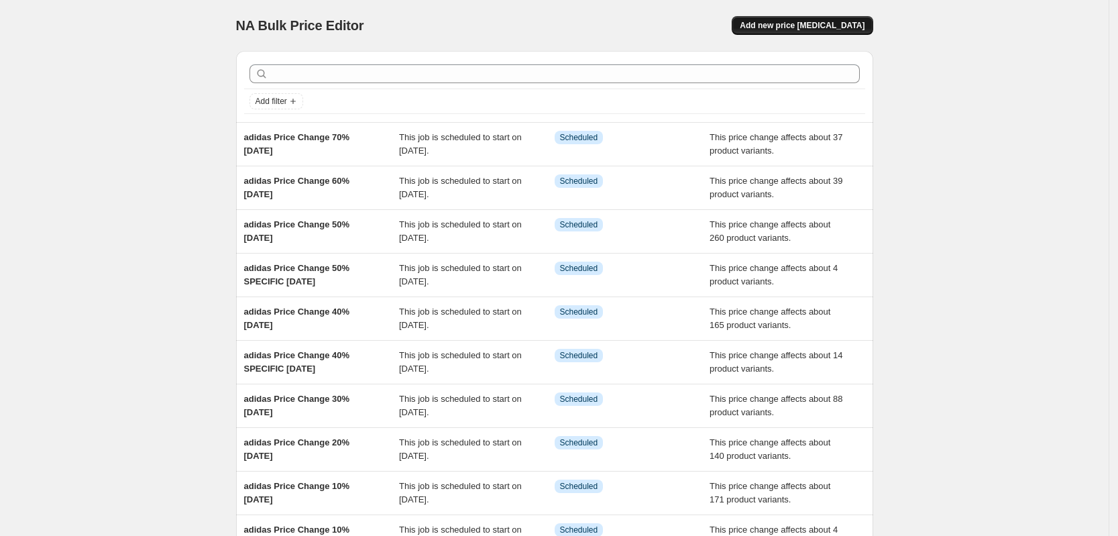
click at [803, 20] on span "Add new price [MEDICAL_DATA]" at bounding box center [802, 25] width 125 height 11
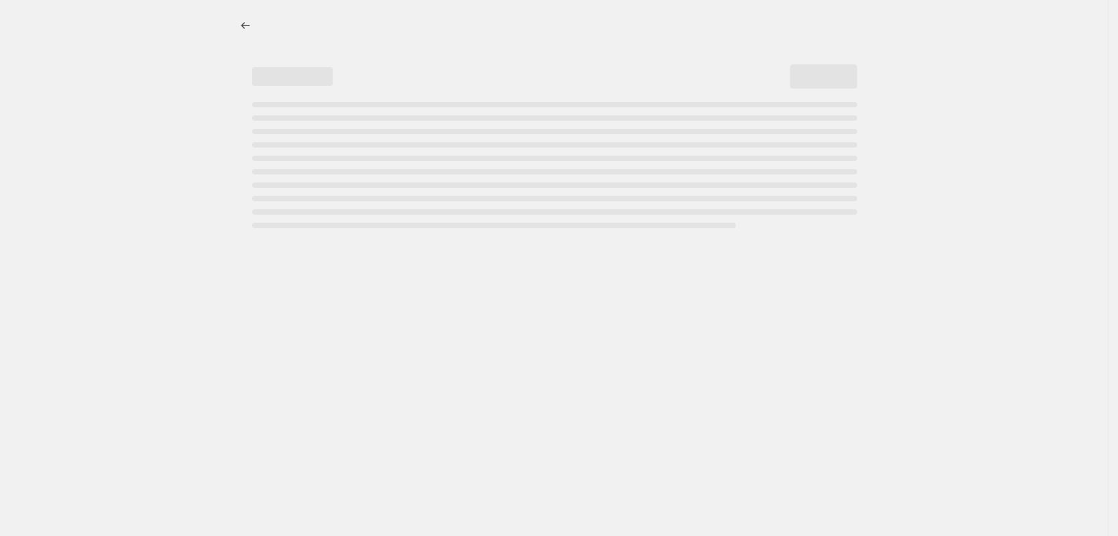
select select "percentage"
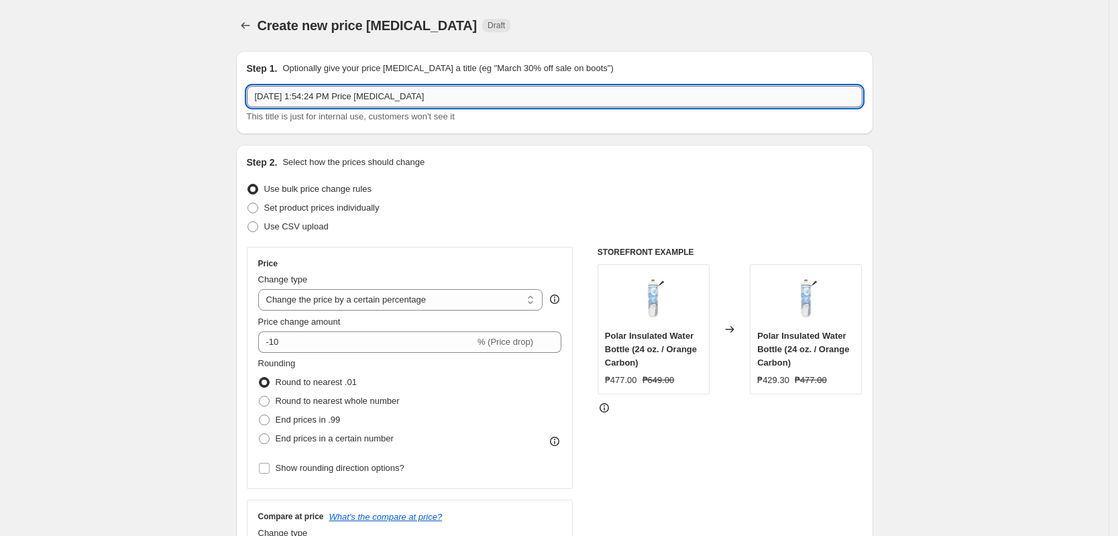
click at [460, 97] on input "Oct 8, 2025, 1:54:24 PM Price change job" at bounding box center [555, 96] width 616 height 21
type input "E"
type input "10.10 EE Special Price"
click at [361, 211] on span "Set product prices individually" at bounding box center [321, 208] width 115 height 10
click at [248, 203] on input "Set product prices individually" at bounding box center [248, 203] width 1 height 1
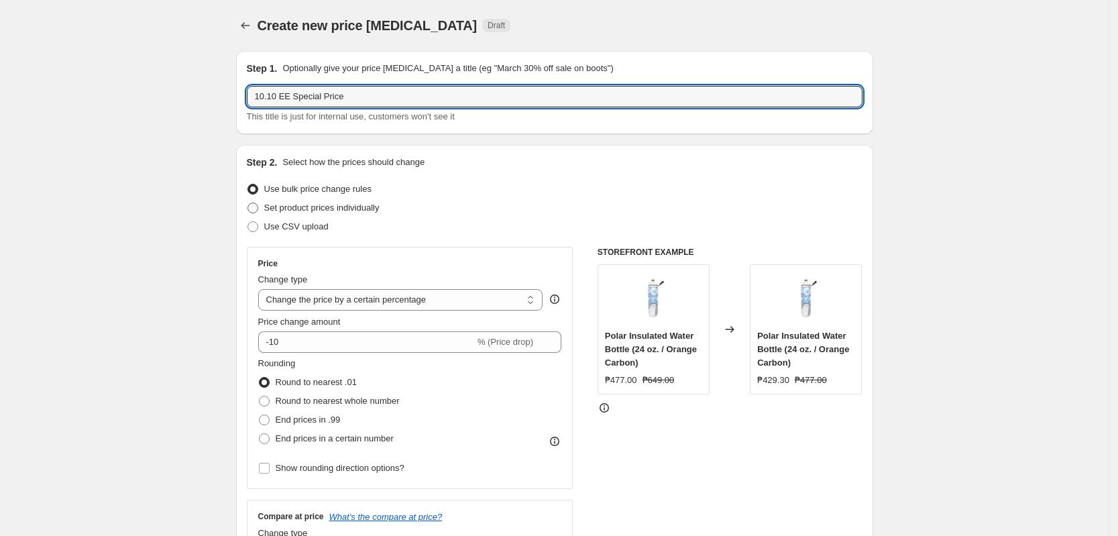
radio input "true"
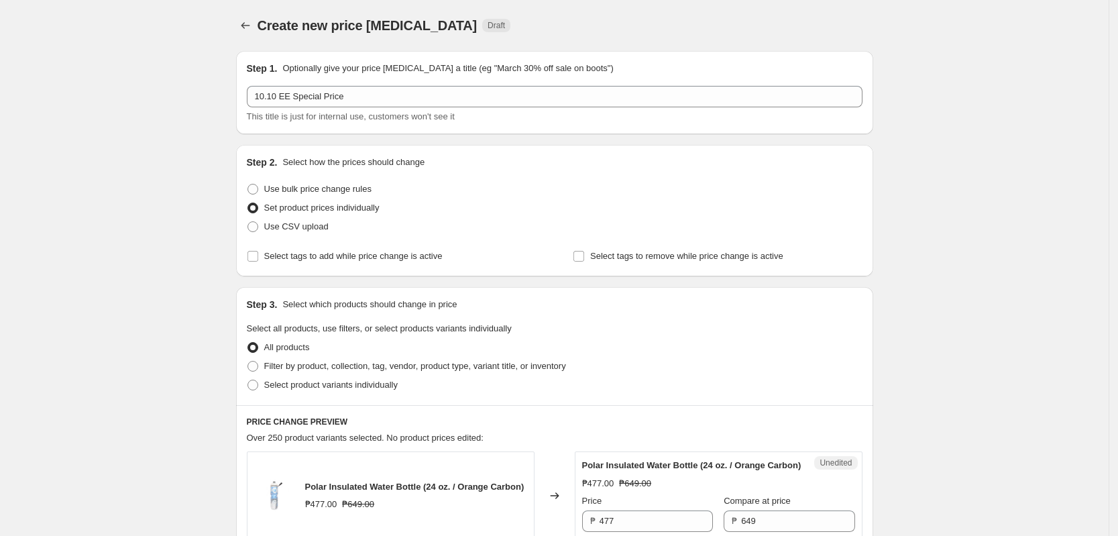
click at [321, 398] on div "Step 3. Select which products should change in price Select all products, use f…" at bounding box center [554, 346] width 637 height 118
click at [327, 392] on label "Select product variants individually" at bounding box center [322, 385] width 151 height 19
click at [248, 380] on input "Select product variants individually" at bounding box center [248, 380] width 1 height 1
radio input "true"
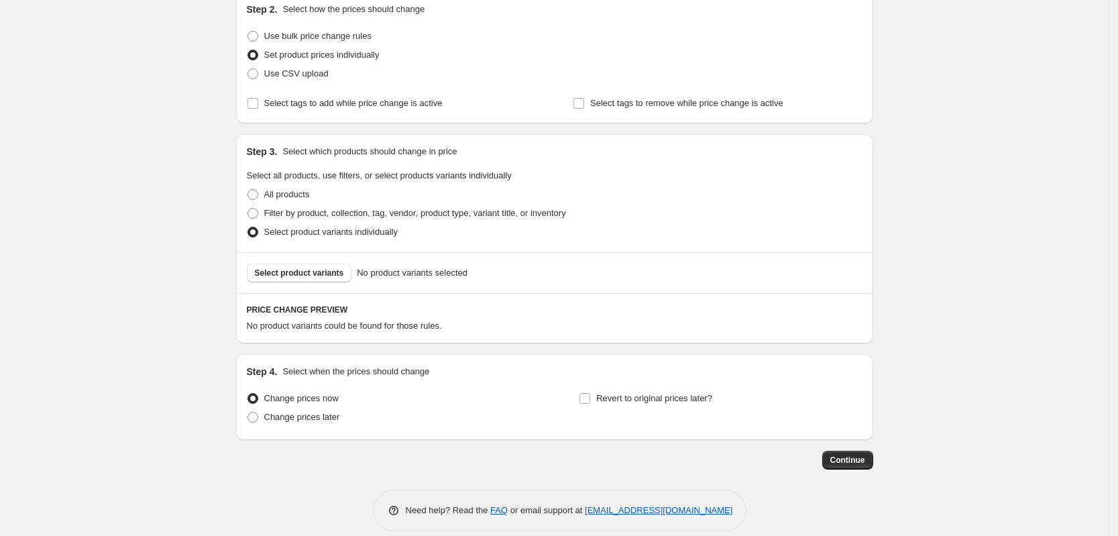
scroll to position [168, 0]
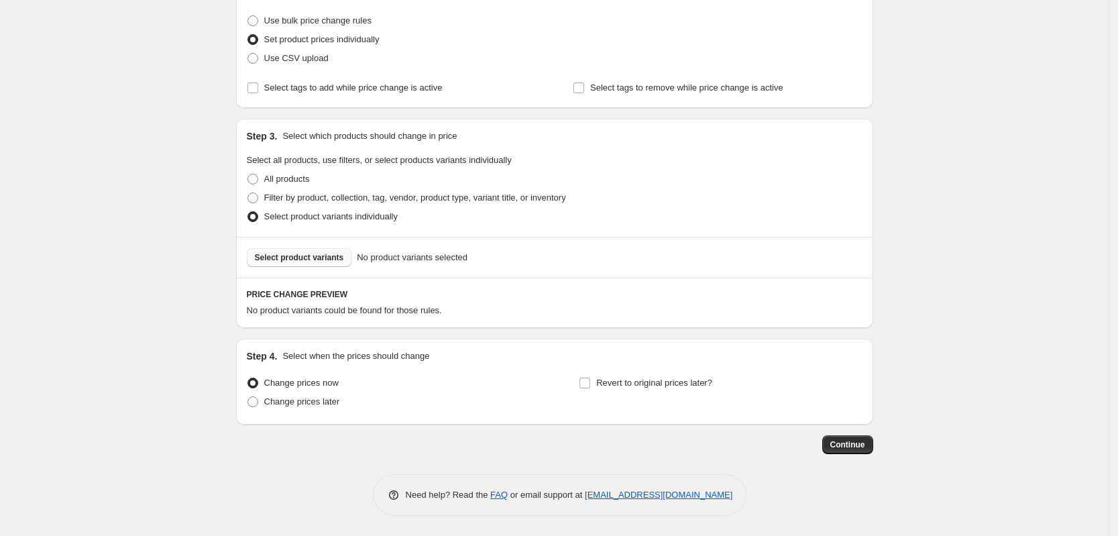
click at [314, 261] on span "Select product variants" at bounding box center [299, 257] width 89 height 11
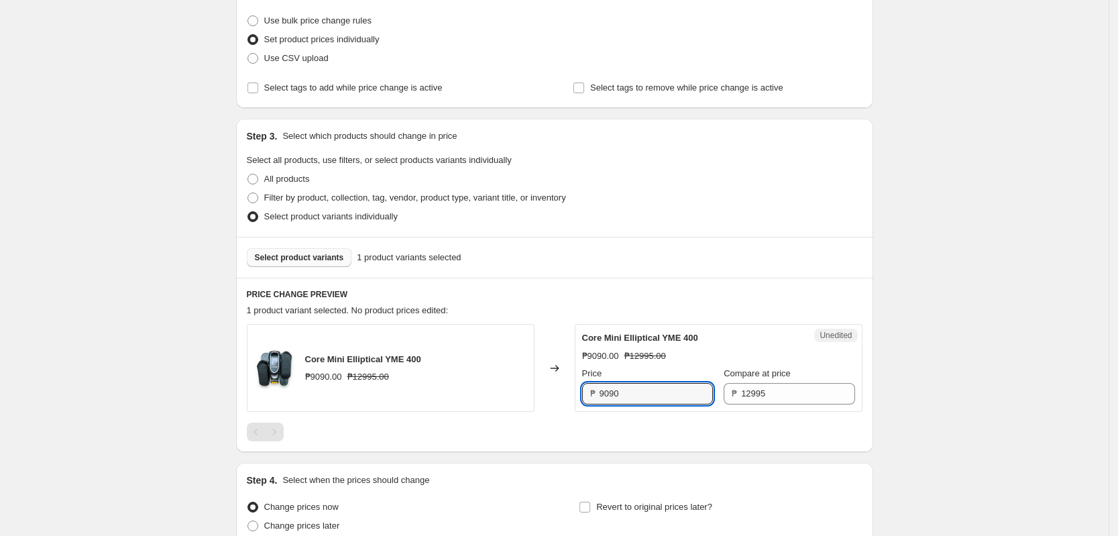
drag, startPoint x: 655, startPoint y: 396, endPoint x: 515, endPoint y: 394, distance: 139.5
click at [515, 394] on div "Core Mini Elliptical YME 400 ₱9090.00 ₱12995.00 Changed to Unedited Core Mini E…" at bounding box center [555, 368] width 616 height 88
type input "7800"
click at [941, 357] on div "Create new price change job. This page is ready Create new price change job Dra…" at bounding box center [554, 246] width 1109 height 828
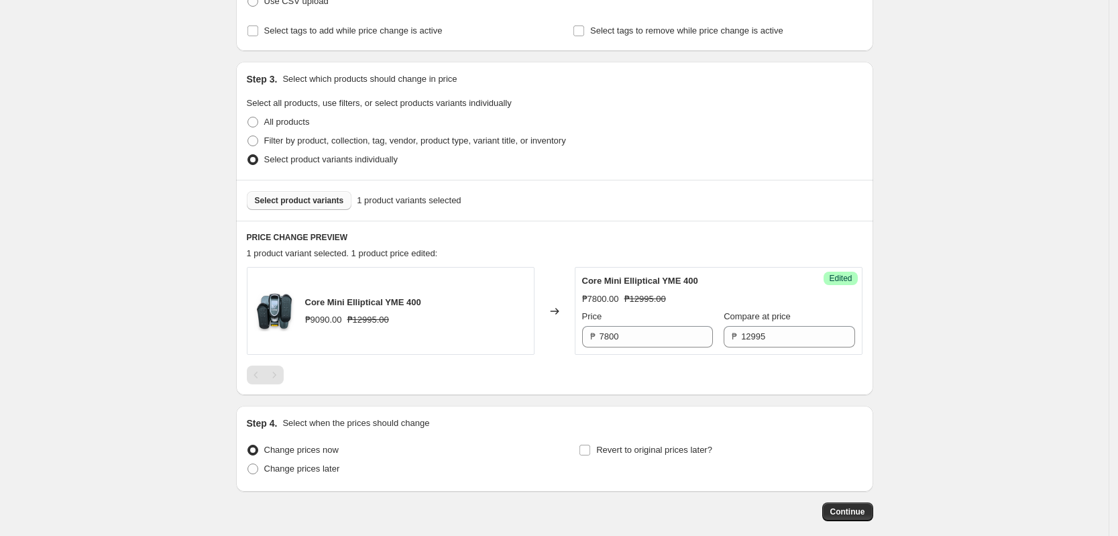
scroll to position [252, 0]
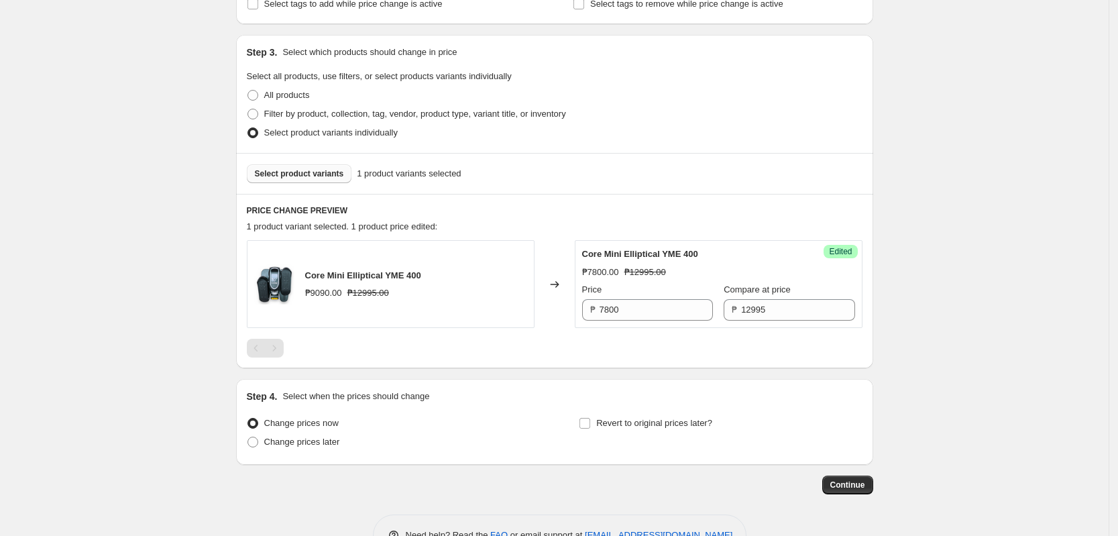
click at [309, 172] on span "Select product variants" at bounding box center [299, 173] width 89 height 11
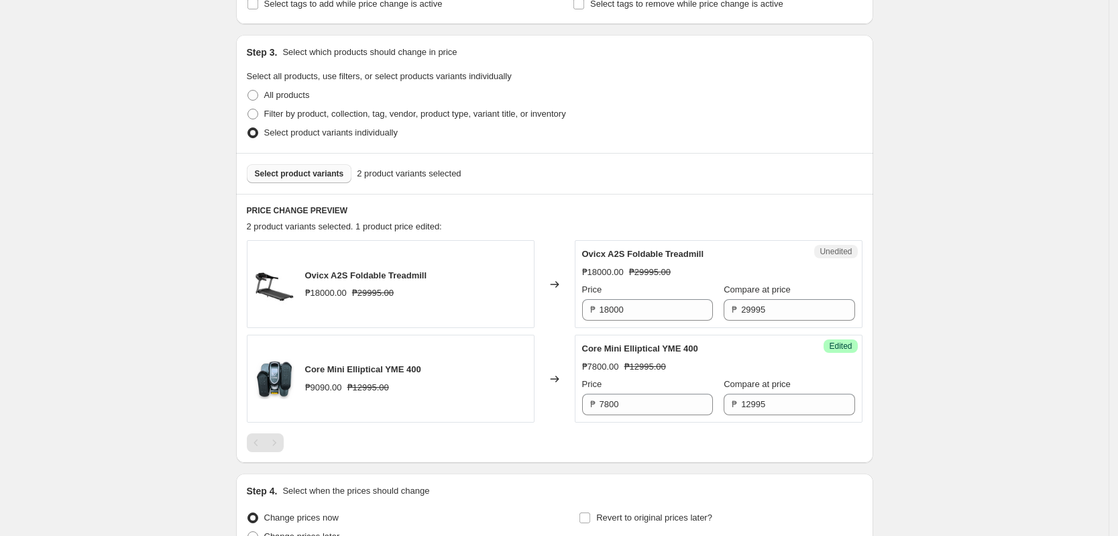
click at [918, 219] on div "Create new price change job. This page is ready Create new price change job Dra…" at bounding box center [554, 209] width 1109 height 923
drag, startPoint x: 665, startPoint y: 301, endPoint x: 358, endPoint y: 263, distance: 310.2
click at [431, 273] on div "Ovicx A2S Foldable Treadmill ₱18000.00 ₱29995.00 Changed to Unedited Ovicx A2S …" at bounding box center [555, 284] width 616 height 88
type input "15000"
click at [1055, 258] on div "Create new price change job. This page is ready Create new price change job Dra…" at bounding box center [554, 209] width 1109 height 923
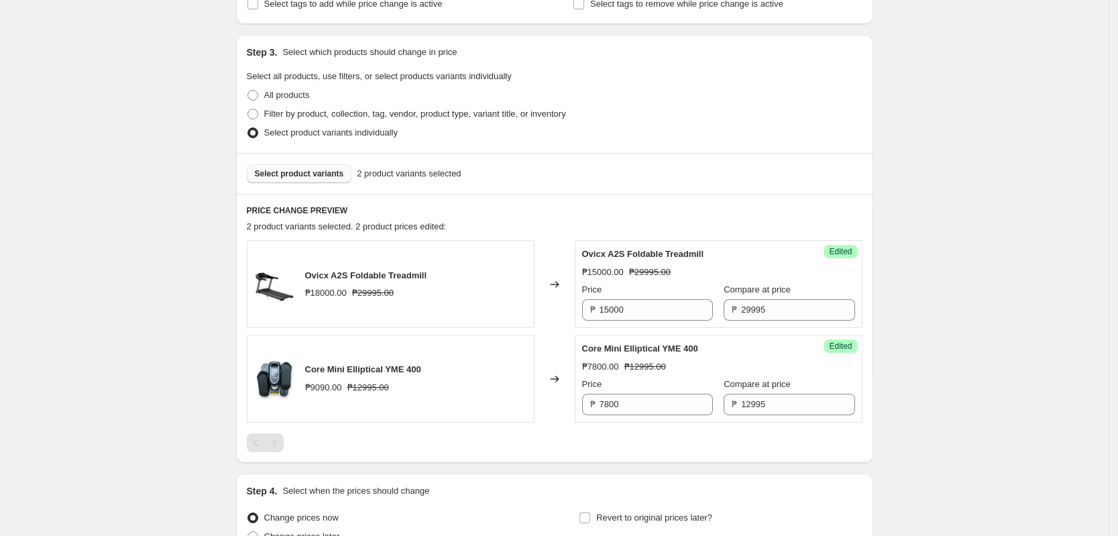
click at [331, 178] on span "Select product variants" at bounding box center [299, 173] width 89 height 11
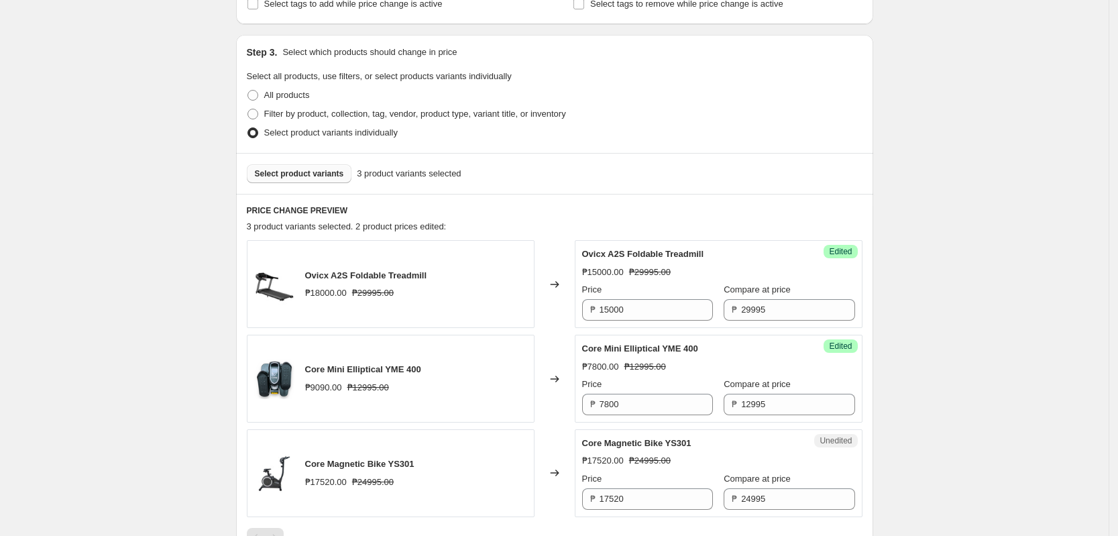
click at [934, 370] on div "Create new price change job. This page is ready Create new price change job Dra…" at bounding box center [554, 257] width 1109 height 1018
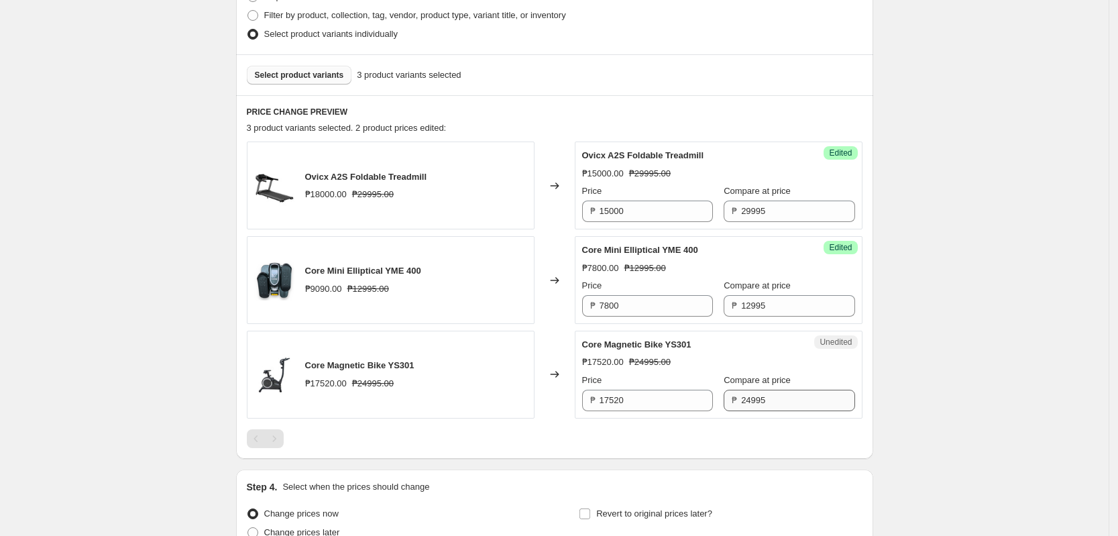
scroll to position [420, 0]
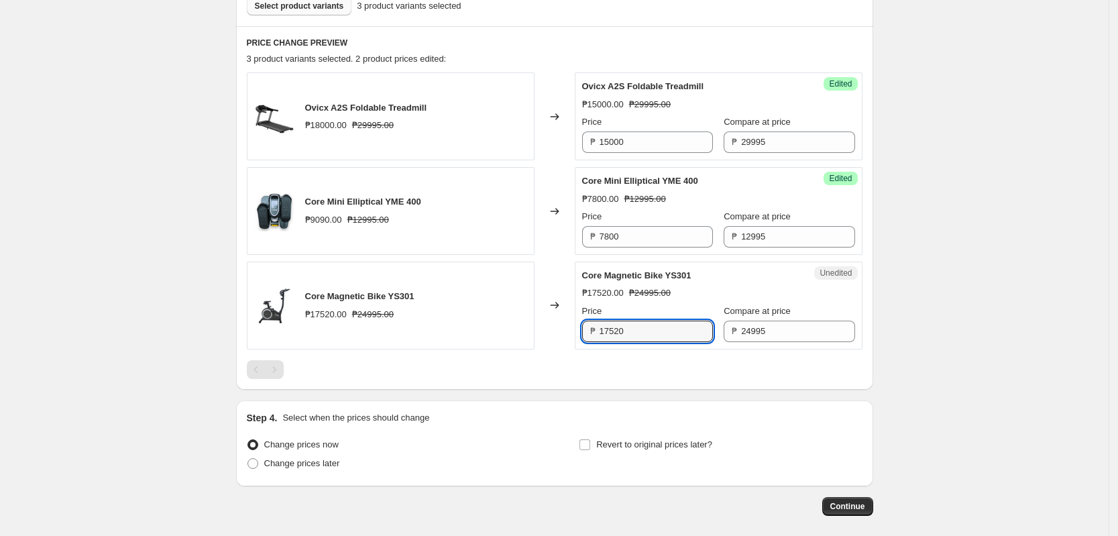
drag, startPoint x: 645, startPoint y: 329, endPoint x: 434, endPoint y: 306, distance: 211.8
click at [445, 309] on div "Core Magnetic Bike YS301 ₱17520.00 ₱24995.00 Changed to Unedited Core Magnetic …" at bounding box center [555, 306] width 616 height 88
type input "15000"
click at [879, 332] on div "Create new price change job. This page is ready Create new price change job Dra…" at bounding box center [554, 89] width 669 height 1018
click at [307, 469] on span "Change prices later" at bounding box center [302, 463] width 76 height 13
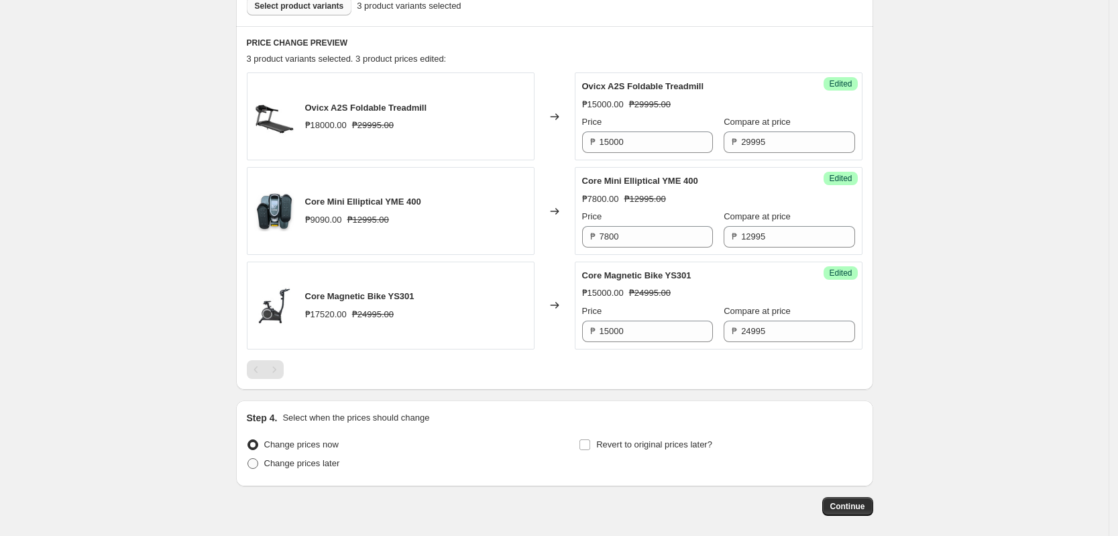
click at [248, 459] on input "Change prices later" at bounding box center [248, 458] width 1 height 1
radio input "true"
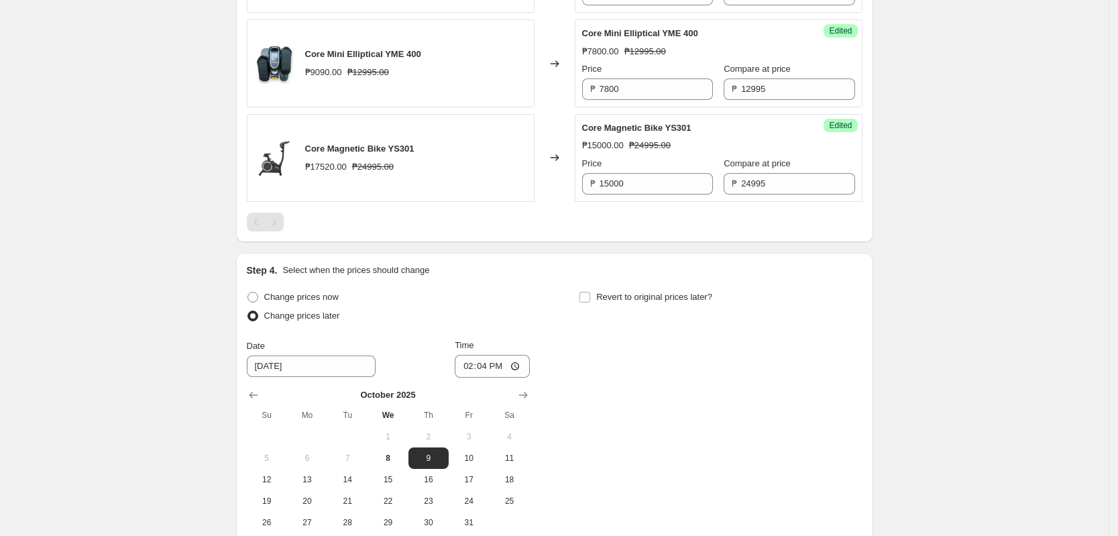
scroll to position [711, 0]
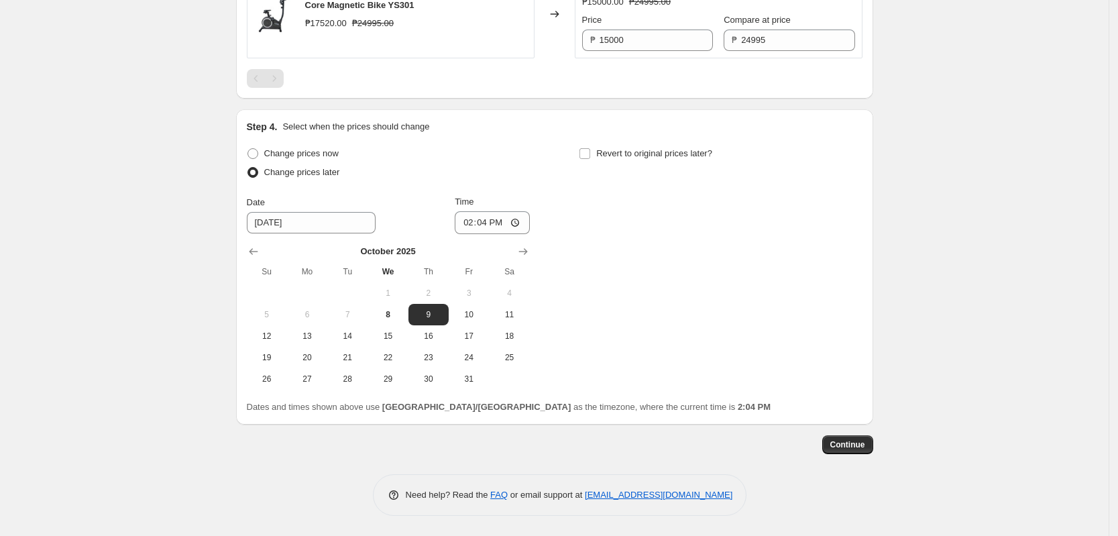
drag, startPoint x: 477, startPoint y: 311, endPoint x: 472, endPoint y: 274, distance: 37.2
click at [478, 312] on span "10" at bounding box center [469, 314] width 30 height 11
type input "[DATE]"
click at [469, 229] on input "14:04" at bounding box center [492, 222] width 75 height 23
type input "00:00"
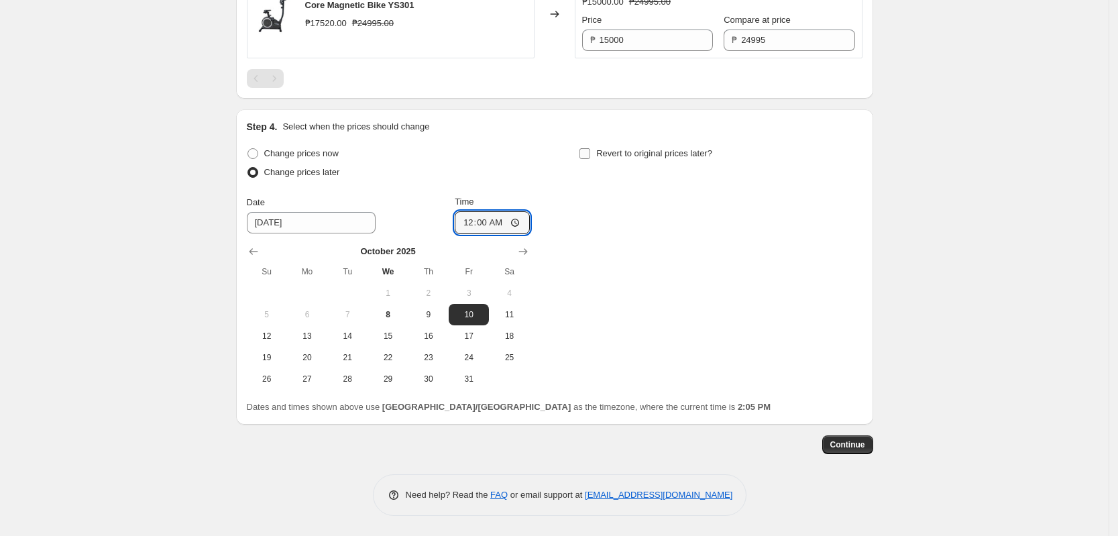
click at [651, 146] on label "Revert to original prices later?" at bounding box center [645, 153] width 133 height 19
click at [590, 148] on input "Revert to original prices later?" at bounding box center [585, 153] width 11 height 11
checkbox input "true"
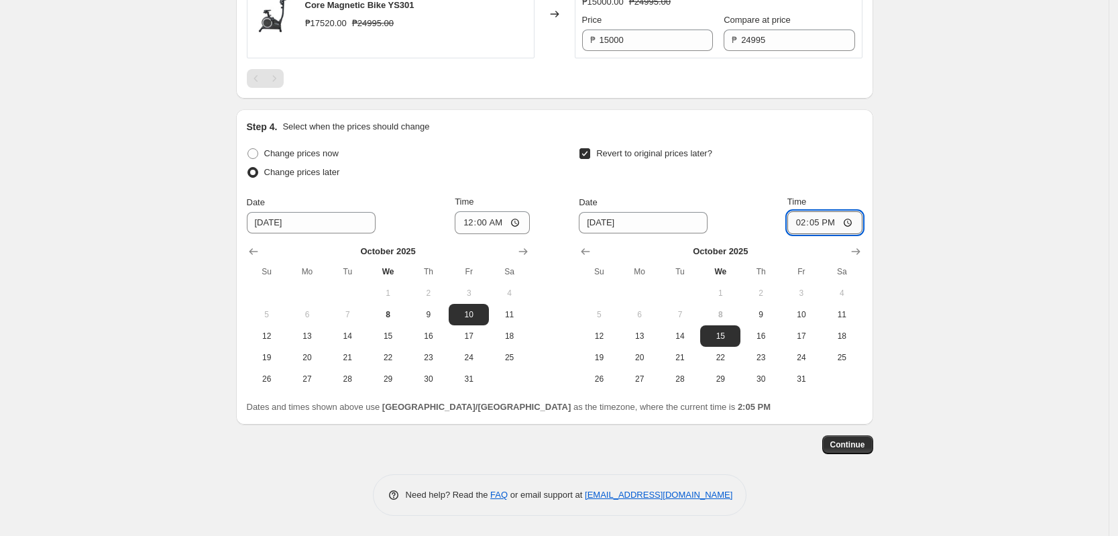
click at [802, 227] on input "14:05" at bounding box center [824, 222] width 75 height 23
type input "23:59"
click at [872, 437] on button "Continue" at bounding box center [847, 444] width 51 height 19
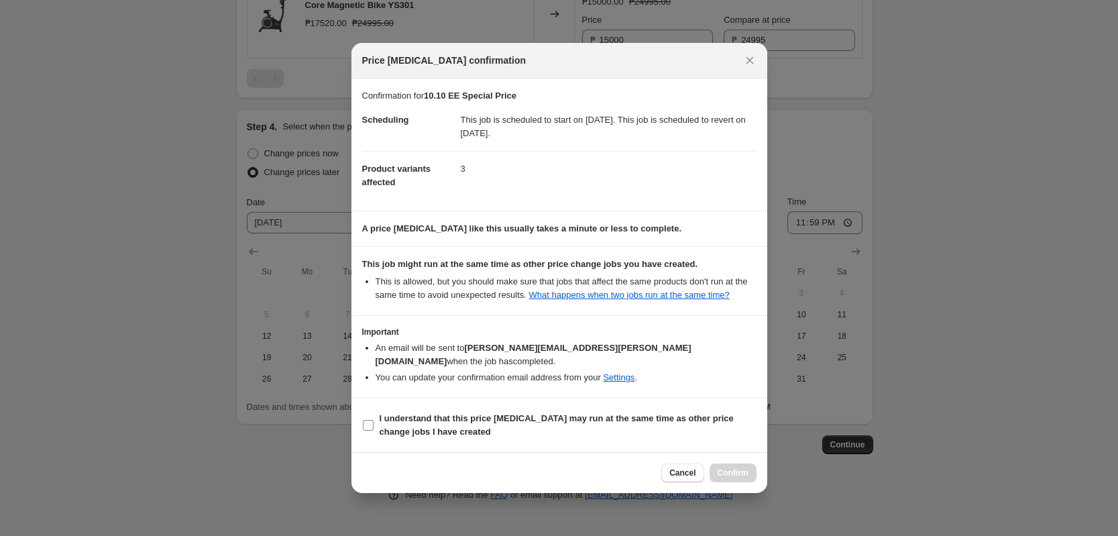
click at [557, 415] on b "I understand that this price [MEDICAL_DATA] may run at the same time as other p…" at bounding box center [557, 424] width 354 height 23
click at [714, 401] on section "I understand that this price [MEDICAL_DATA] may run at the same time as other p…" at bounding box center [559, 425] width 416 height 54
drag, startPoint x: 729, startPoint y: 418, endPoint x: 728, endPoint y: 446, distance: 28.2
click at [730, 421] on span "I understand that this price [MEDICAL_DATA] may run at the same time as other p…" at bounding box center [568, 425] width 377 height 27
click at [732, 471] on div "Cancel Confirm" at bounding box center [708, 472] width 95 height 19
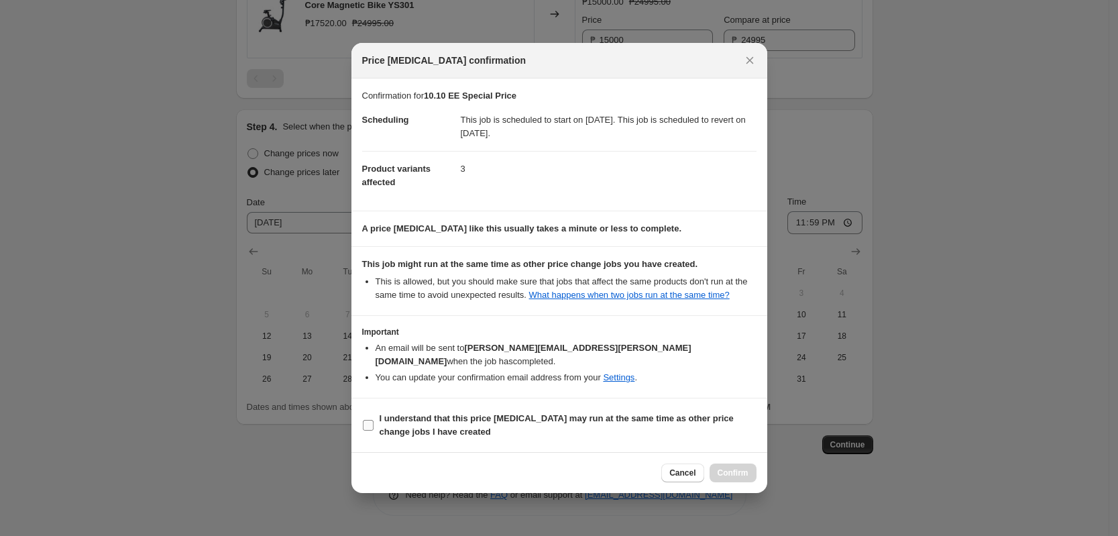
click at [732, 413] on b "I understand that this price [MEDICAL_DATA] may run at the same time as other p…" at bounding box center [557, 424] width 354 height 23
click at [374, 420] on input "I understand that this price [MEDICAL_DATA] may run at the same time as other p…" at bounding box center [368, 425] width 11 height 11
checkbox input "true"
click at [733, 468] on span "Confirm" at bounding box center [733, 473] width 31 height 11
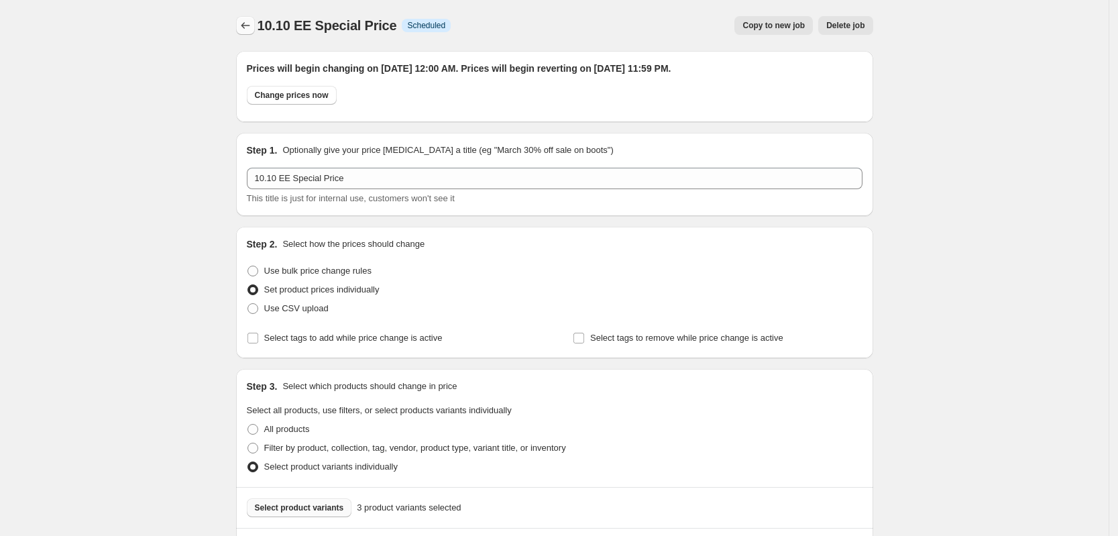
click at [252, 28] on icon "Price change jobs" at bounding box center [245, 25] width 13 height 13
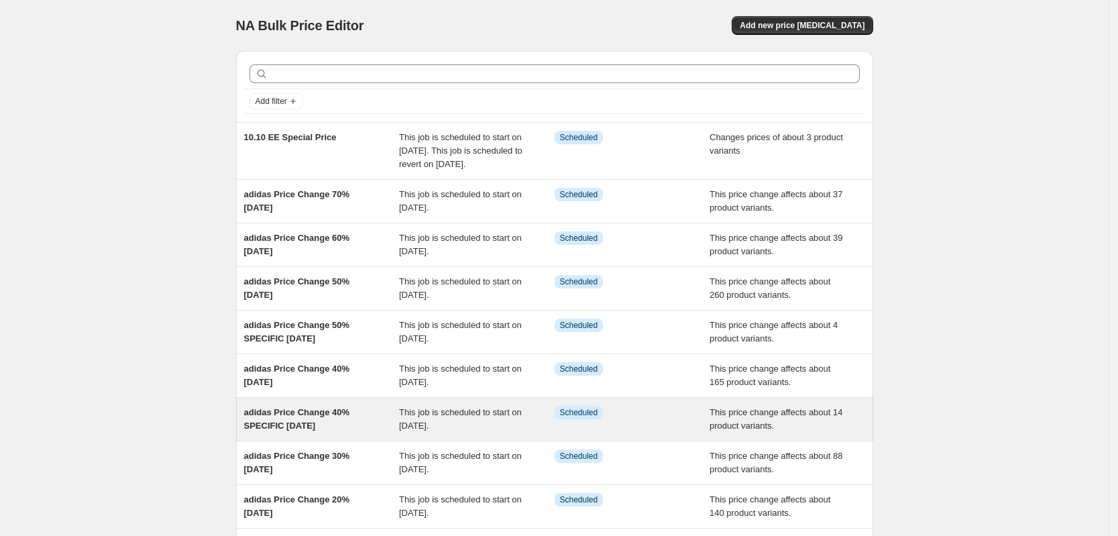
scroll to position [182, 0]
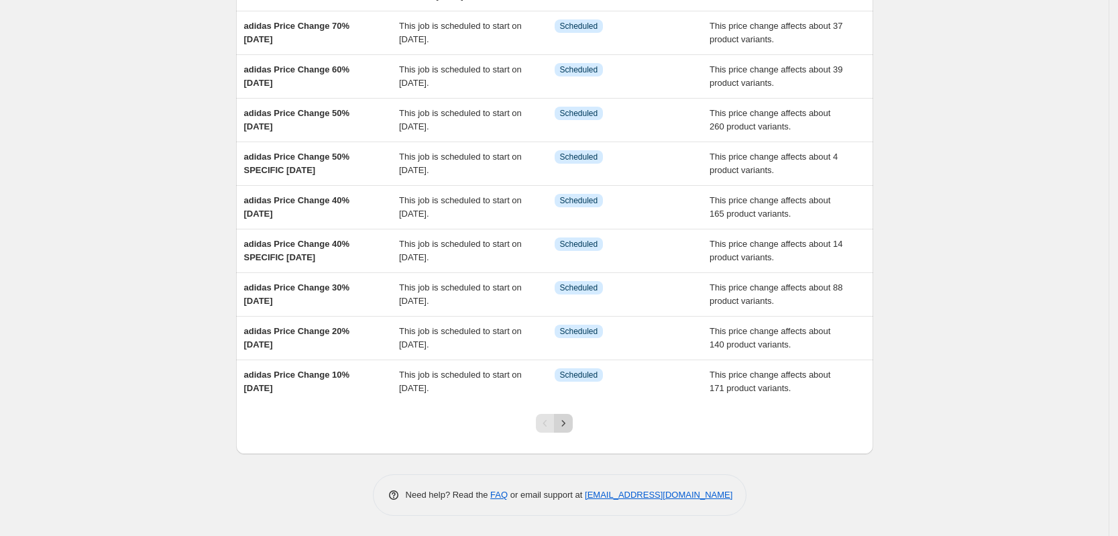
click at [573, 422] on button "Next" at bounding box center [563, 423] width 19 height 19
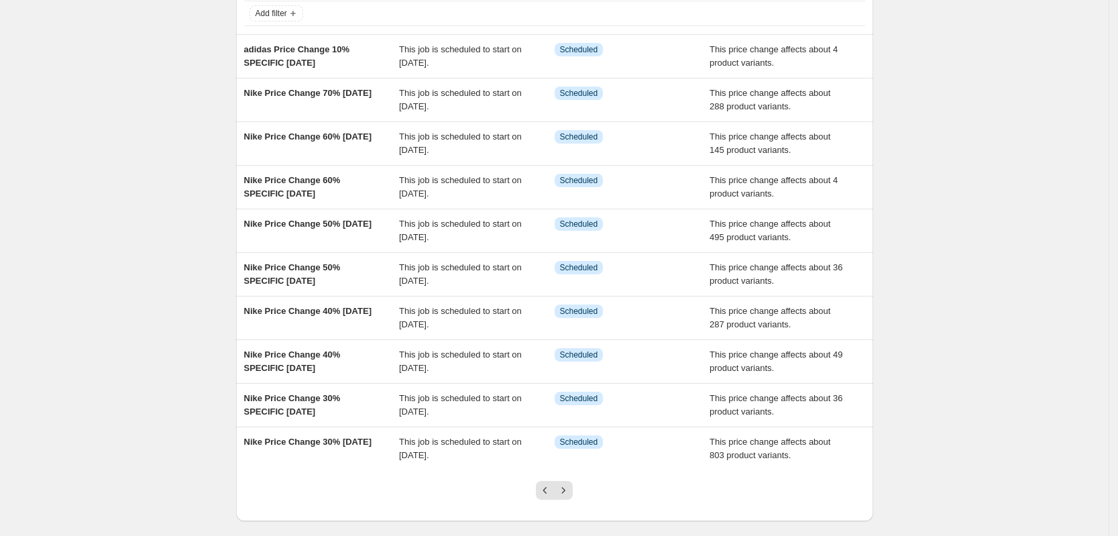
scroll to position [155, 0]
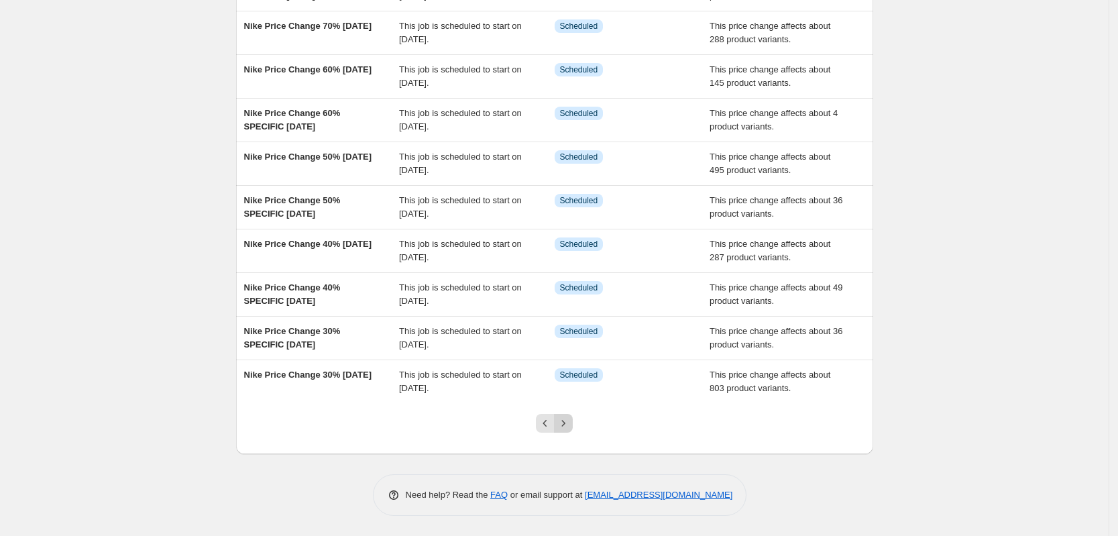
click at [569, 426] on icon "Next" at bounding box center [563, 423] width 13 height 13
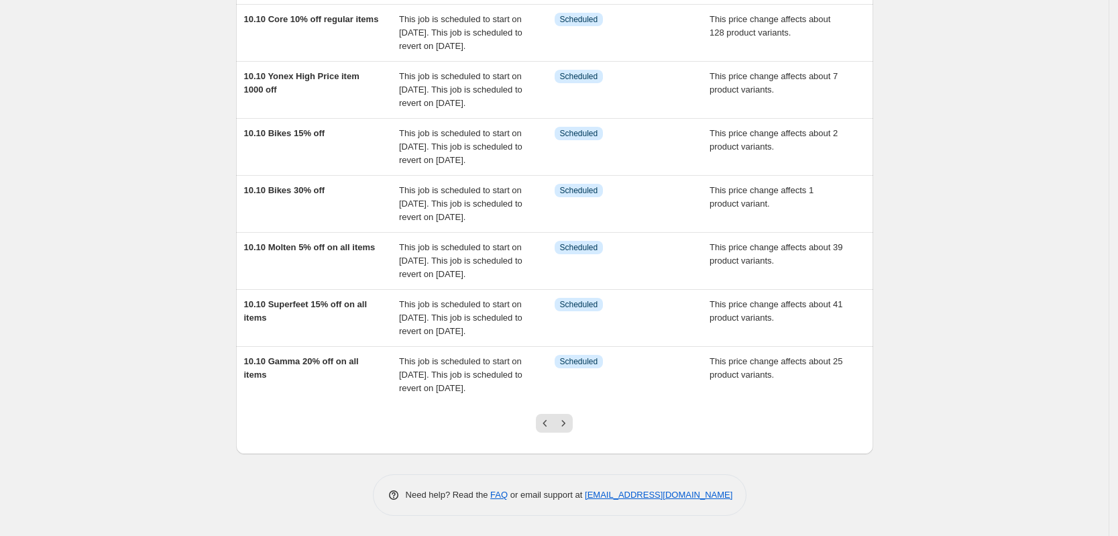
scroll to position [370, 0]
click at [569, 427] on icon "Next" at bounding box center [563, 423] width 13 height 13
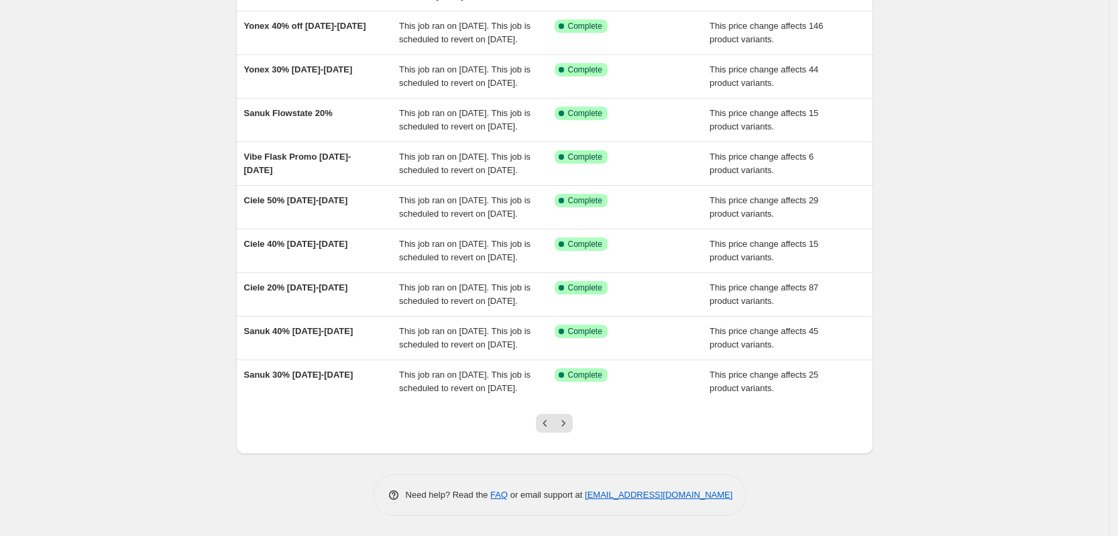
scroll to position [303, 0]
click at [569, 429] on icon "Next" at bounding box center [563, 423] width 13 height 13
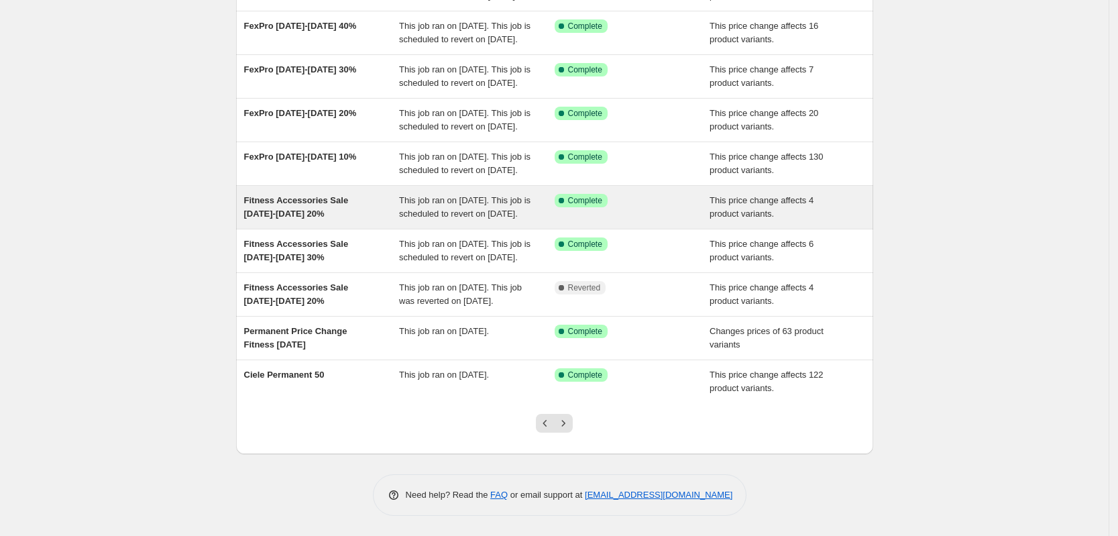
scroll to position [262, 0]
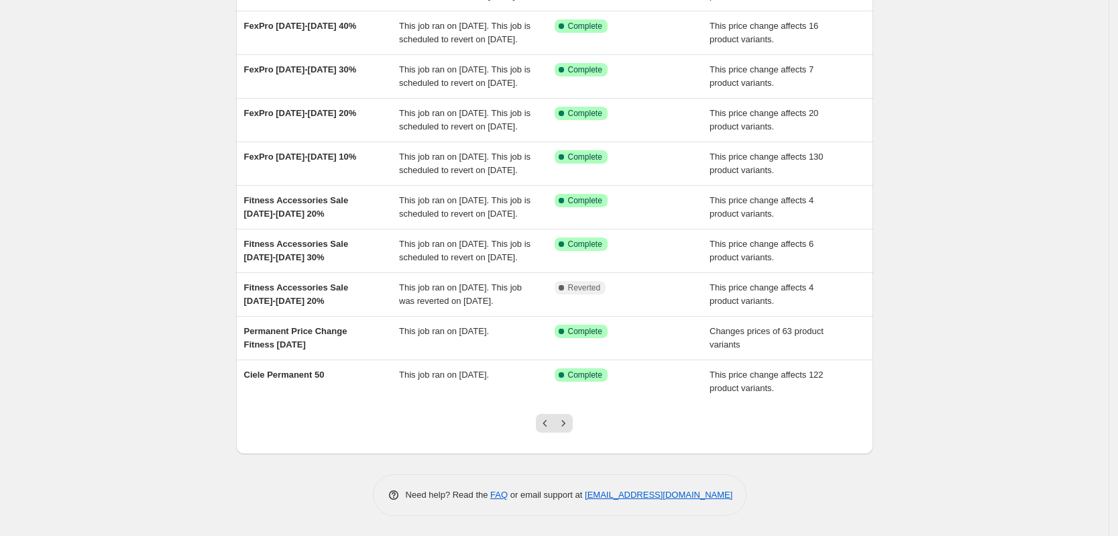
click at [578, 419] on div at bounding box center [554, 428] width 54 height 51
click at [569, 426] on icon "Next" at bounding box center [563, 423] width 13 height 13
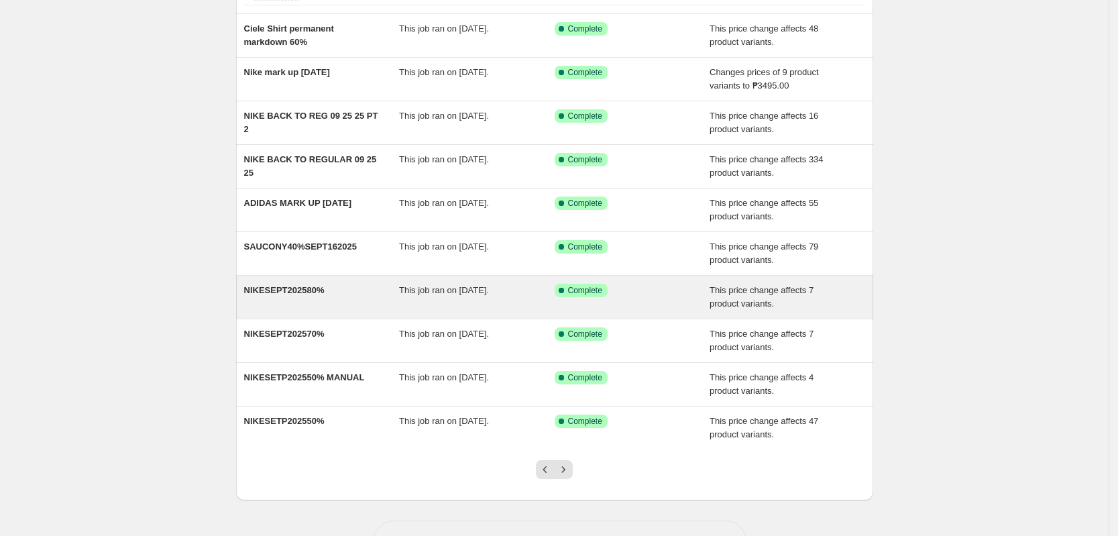
scroll to position [155, 0]
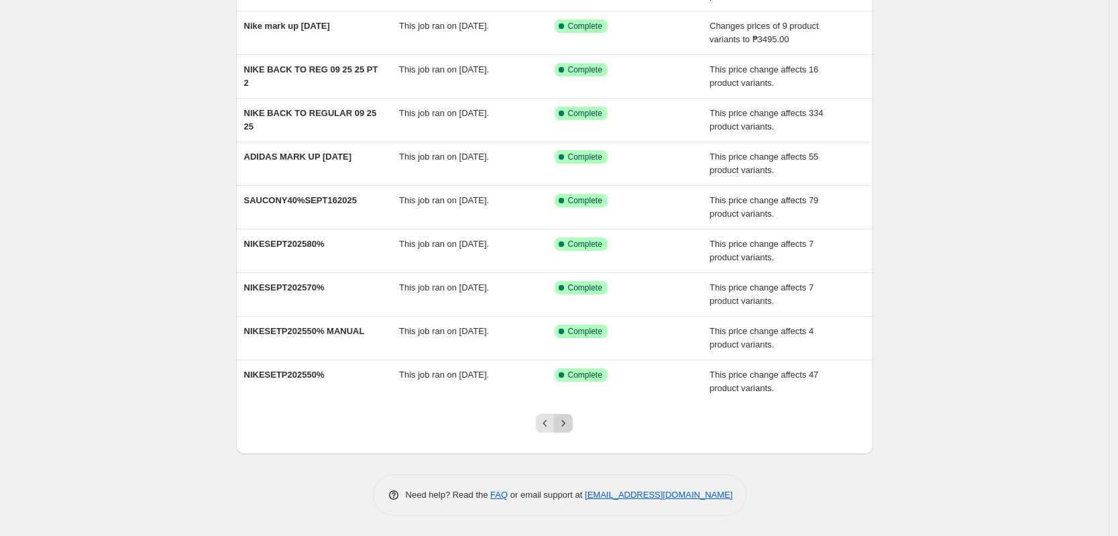
click at [570, 424] on icon "Next" at bounding box center [563, 423] width 13 height 13
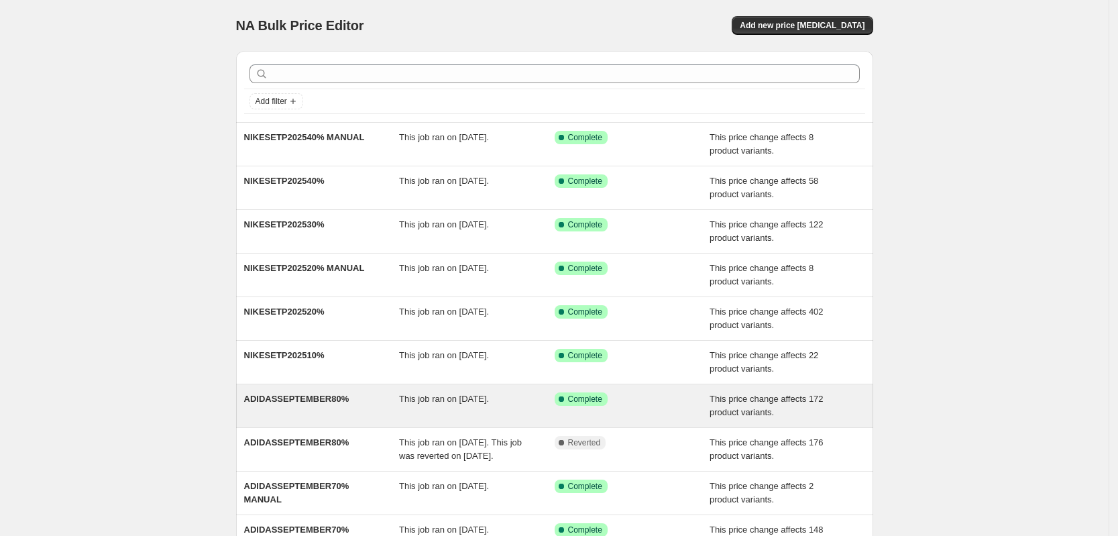
scroll to position [168, 0]
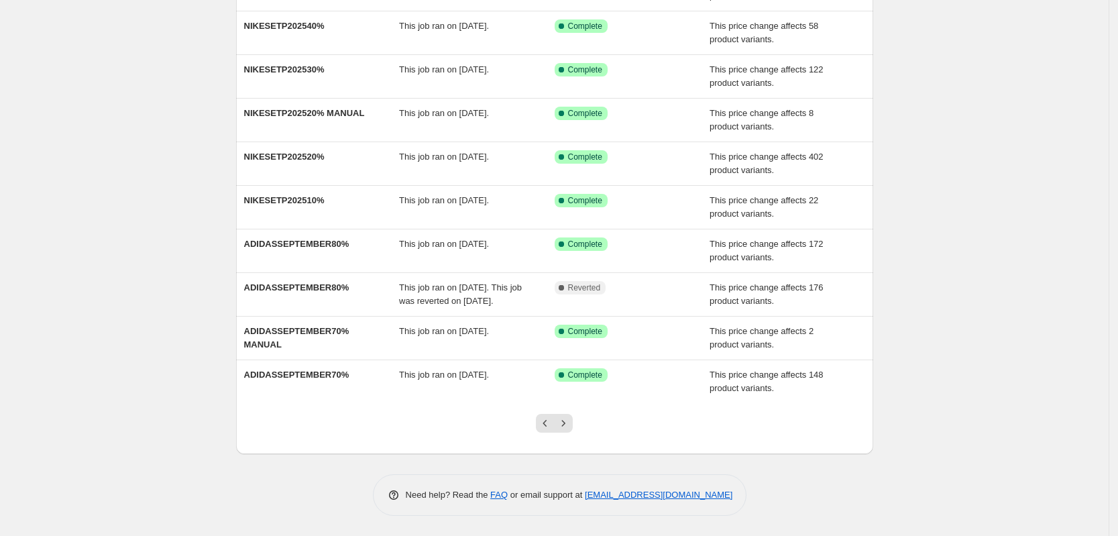
click at [570, 423] on icon "Next" at bounding box center [563, 423] width 13 height 13
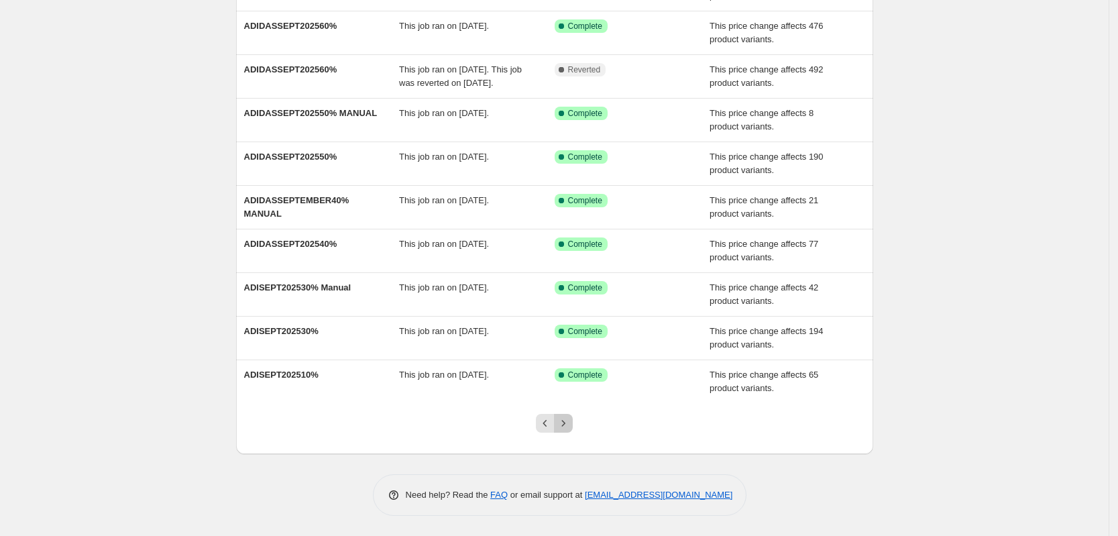
click at [573, 430] on button "Next" at bounding box center [563, 423] width 19 height 19
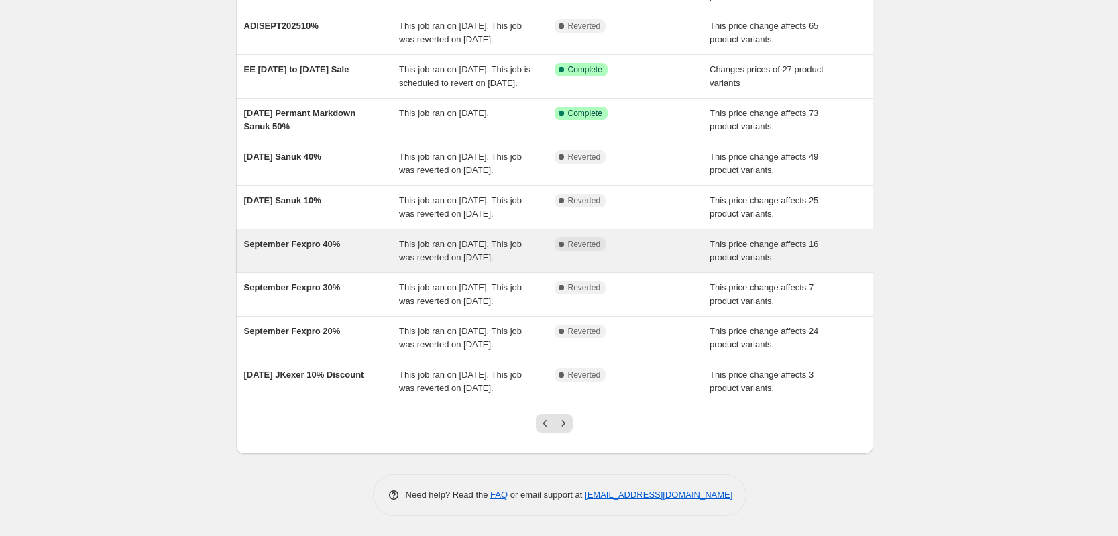
scroll to position [0, 0]
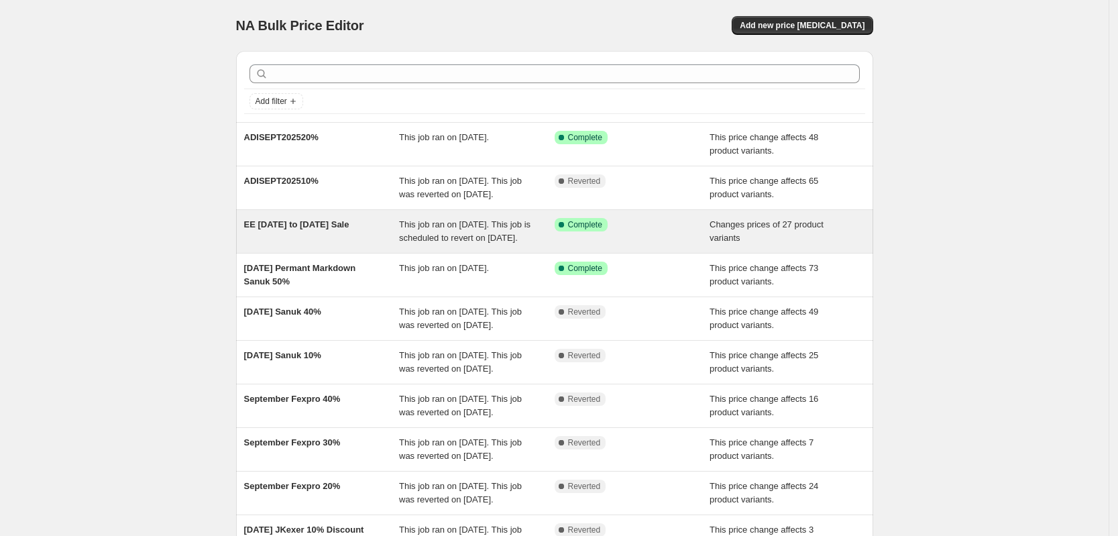
click at [307, 229] on span "EE September 5 to October 9 Sale" at bounding box center [296, 224] width 105 height 10
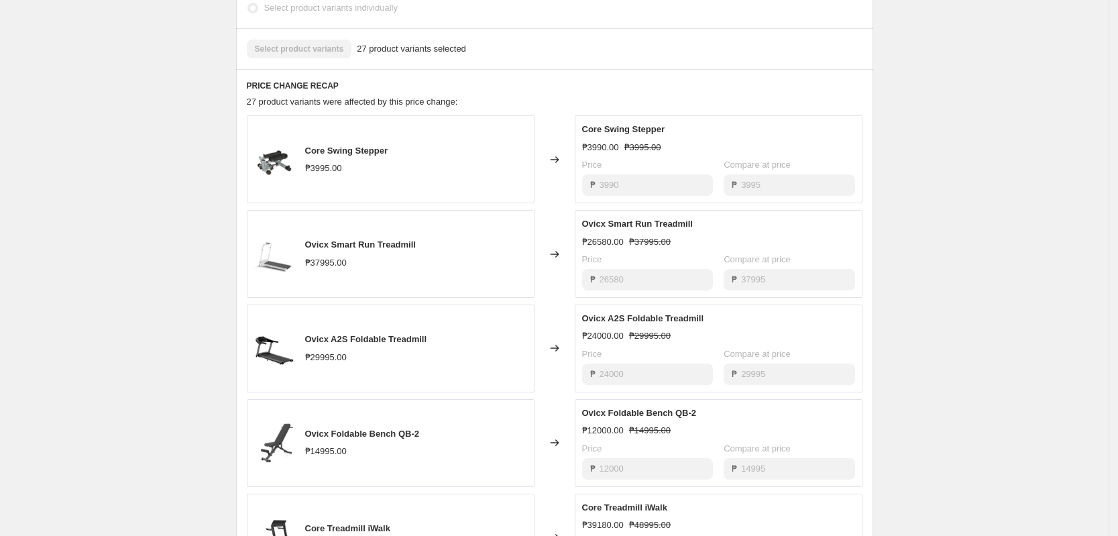
scroll to position [838, 0]
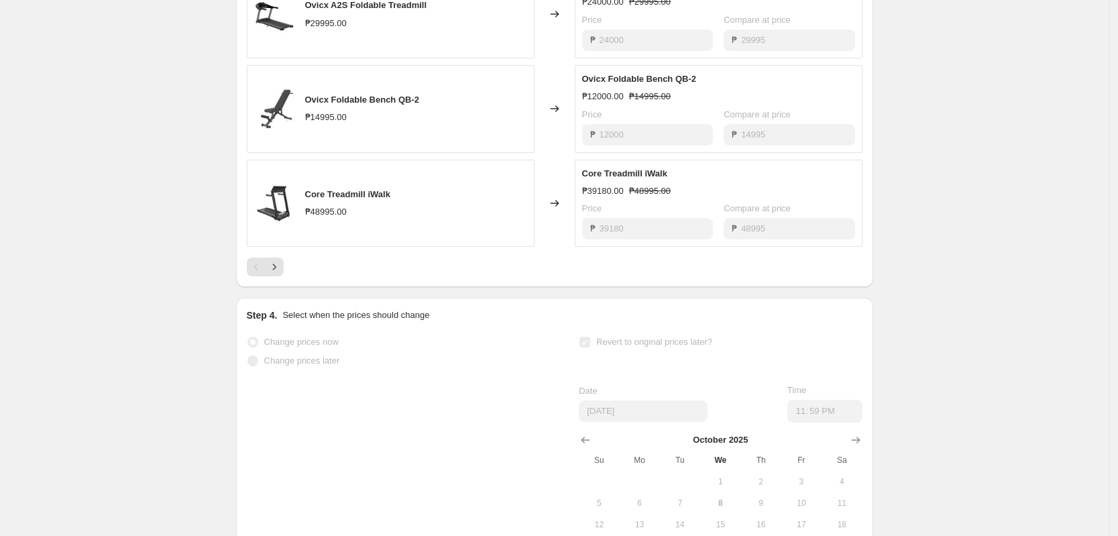
drag, startPoint x: 940, startPoint y: 250, endPoint x: 600, endPoint y: 1, distance: 421.4
